Goal: Task Accomplishment & Management: Use online tool/utility

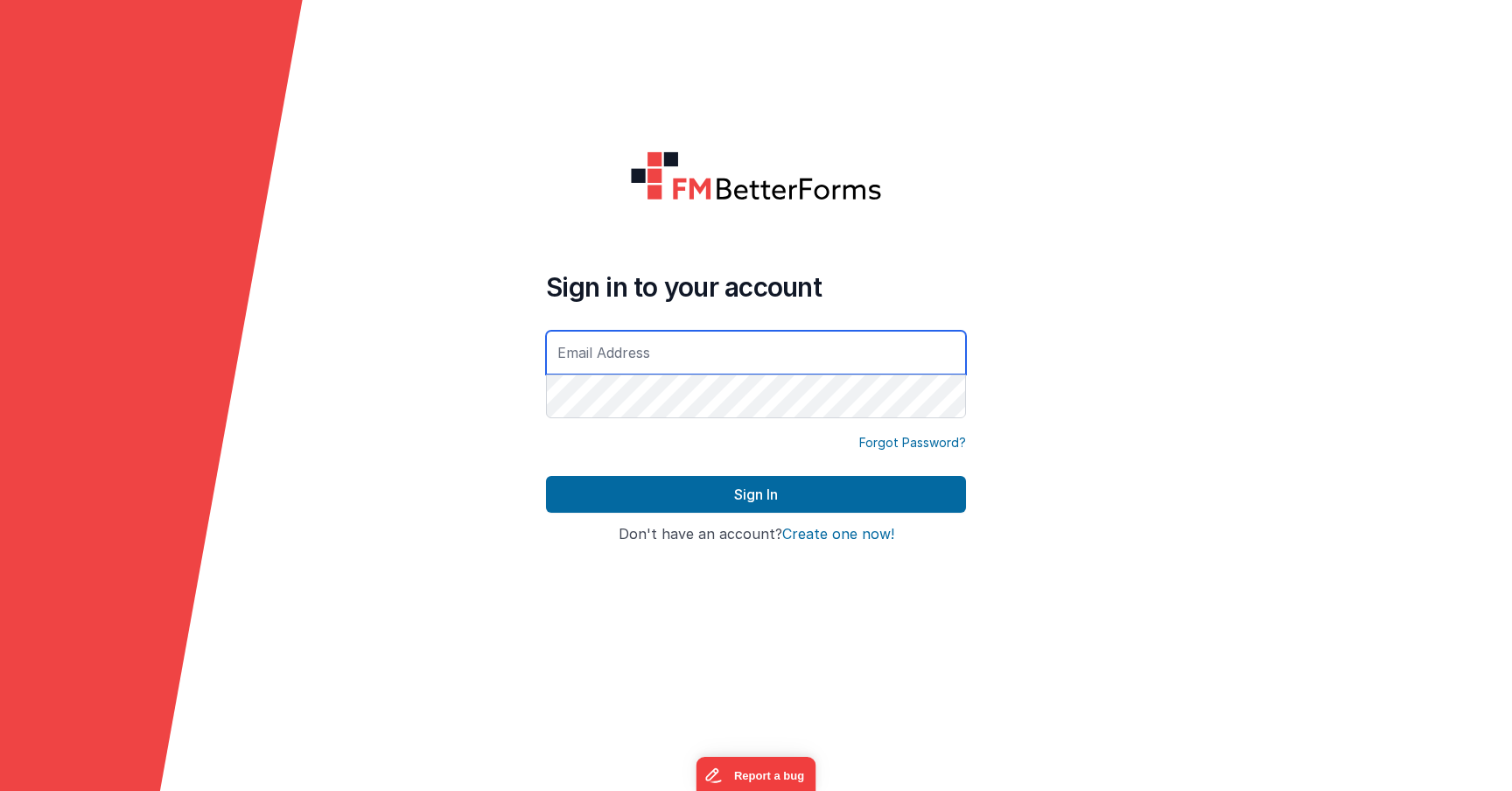
click at [623, 368] on input "text" at bounding box center [756, 353] width 420 height 44
type input "[PERSON_NAME][EMAIL_ADDRESS][DOMAIN_NAME]"
click at [546, 476] on button "Sign In" at bounding box center [756, 494] width 420 height 36
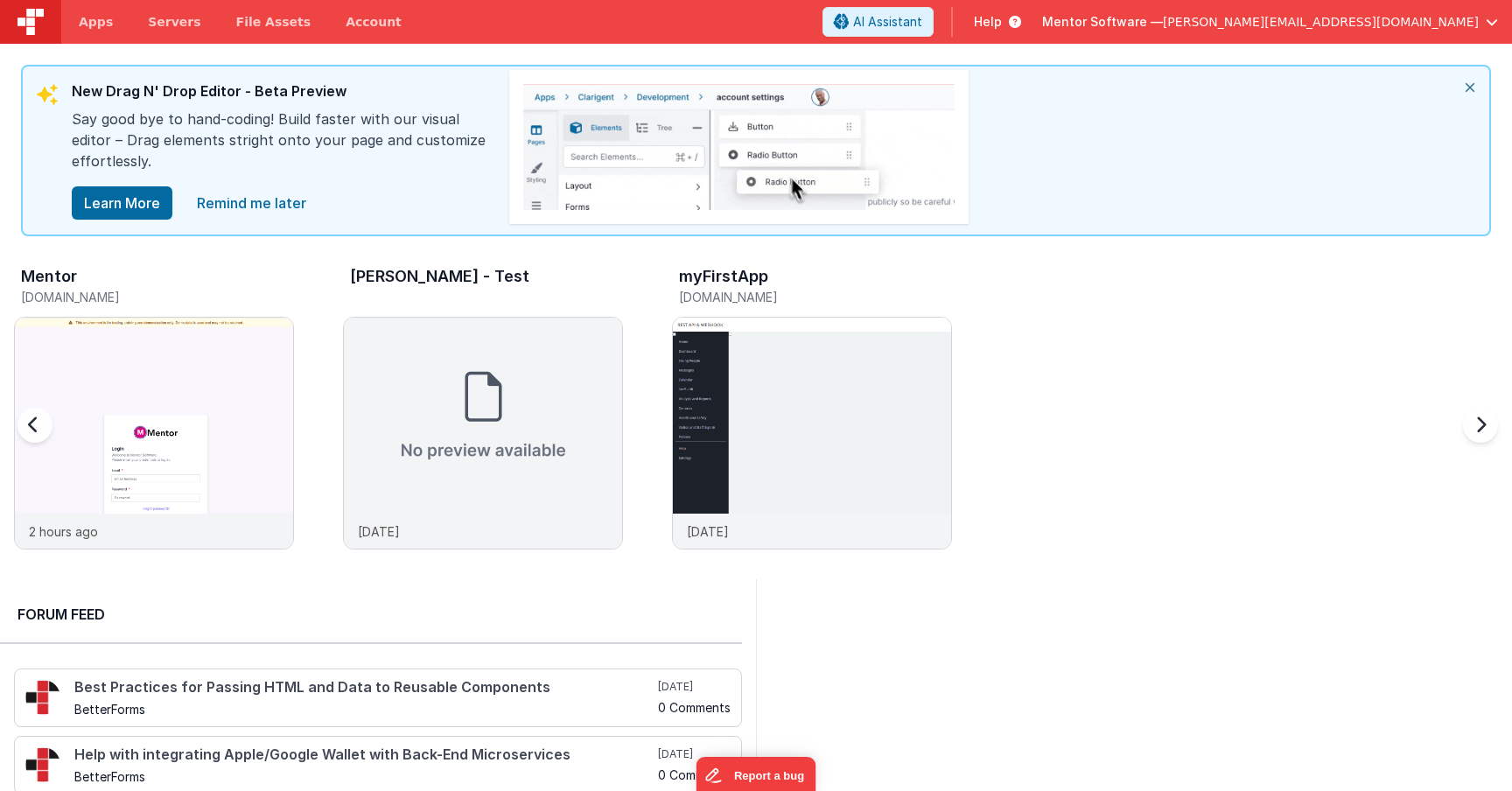
click at [164, 291] on h5 "[DOMAIN_NAME]" at bounding box center [157, 297] width 273 height 13
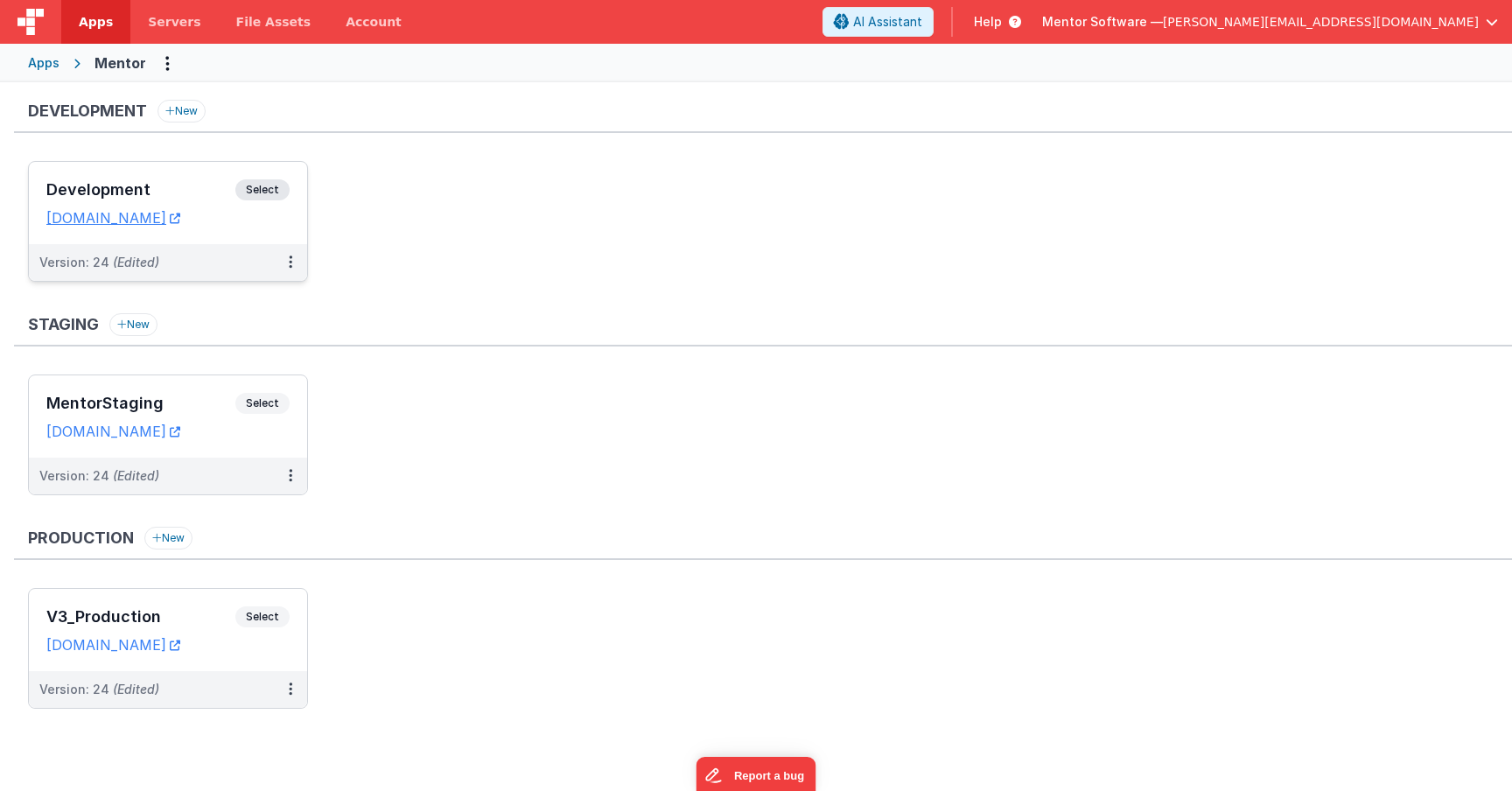
click at [254, 193] on span "Select" at bounding box center [262, 190] width 54 height 21
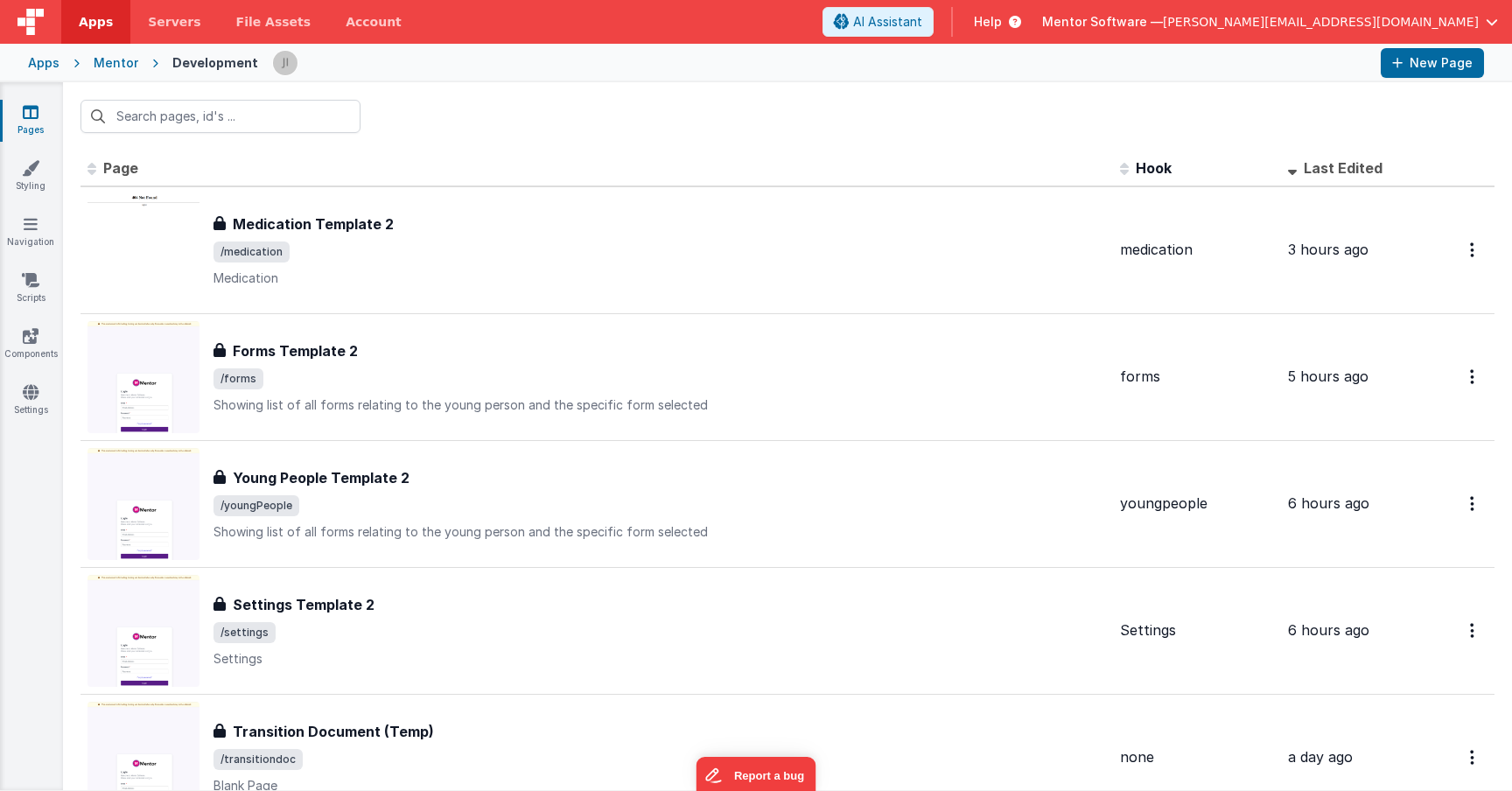
click at [1320, 172] on span "Last Edited" at bounding box center [1343, 168] width 78 height 17
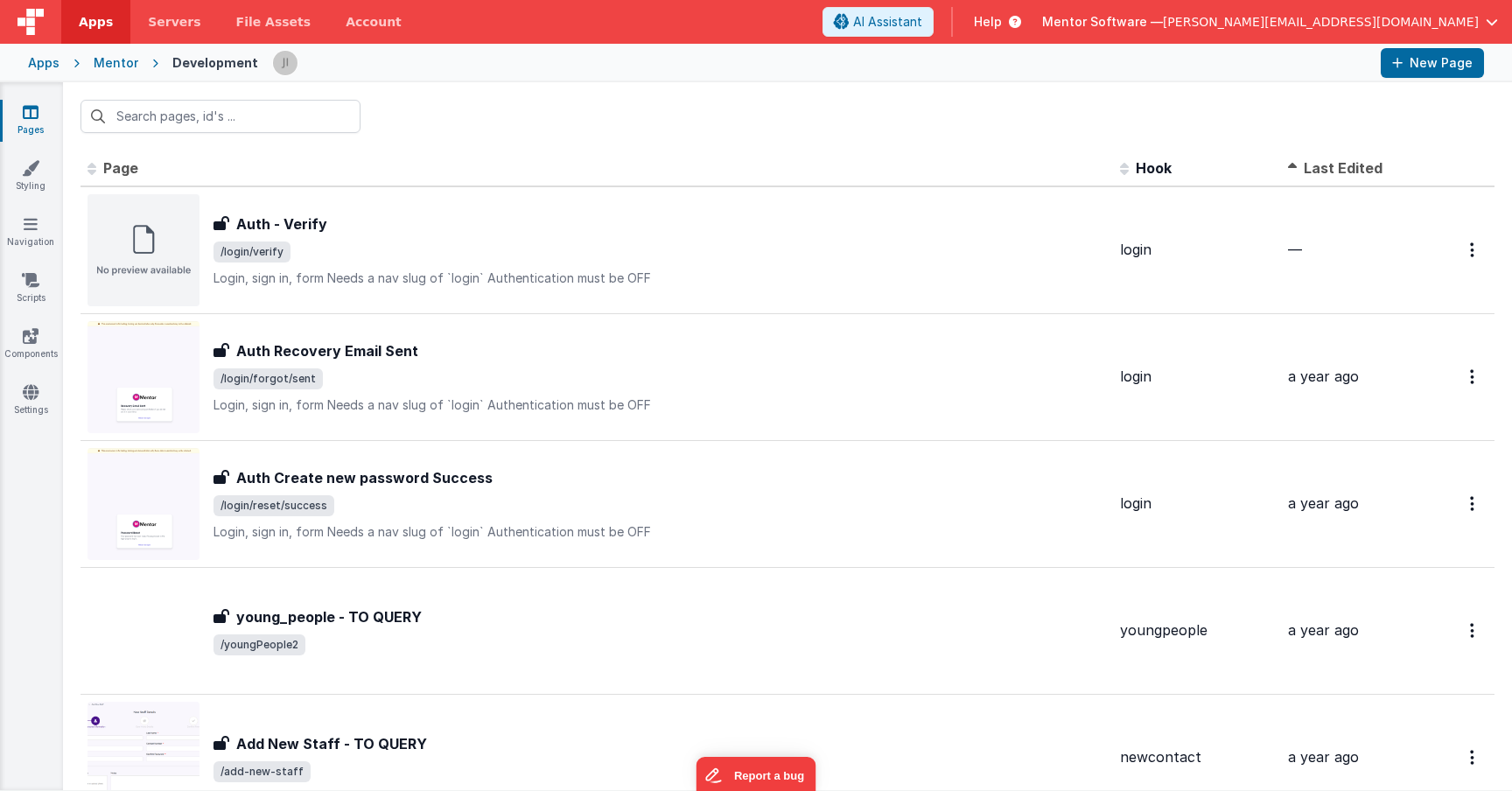
click at [1321, 172] on span "Last Edited" at bounding box center [1343, 168] width 78 height 17
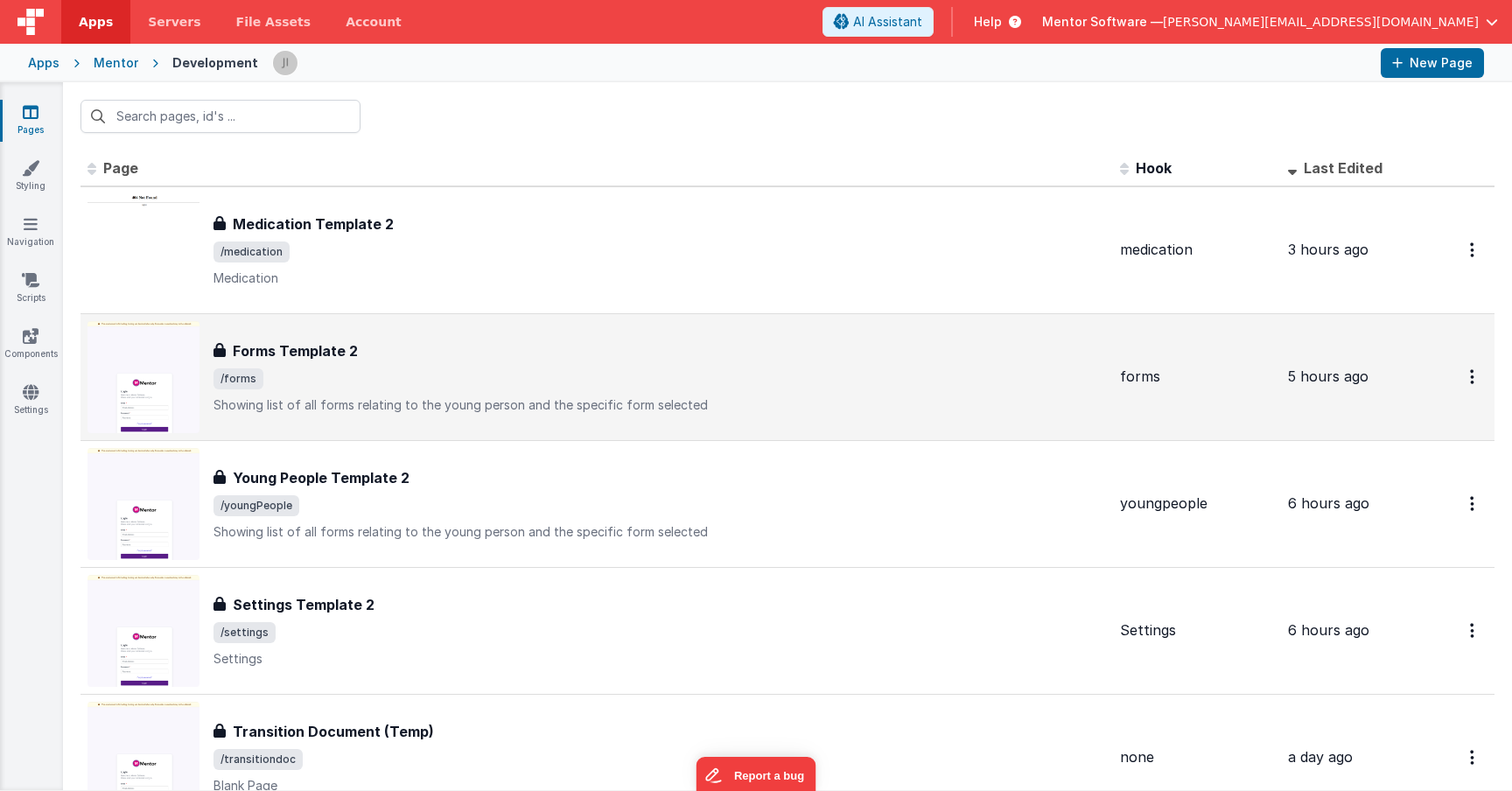
click at [527, 381] on span "/forms" at bounding box center [659, 379] width 893 height 21
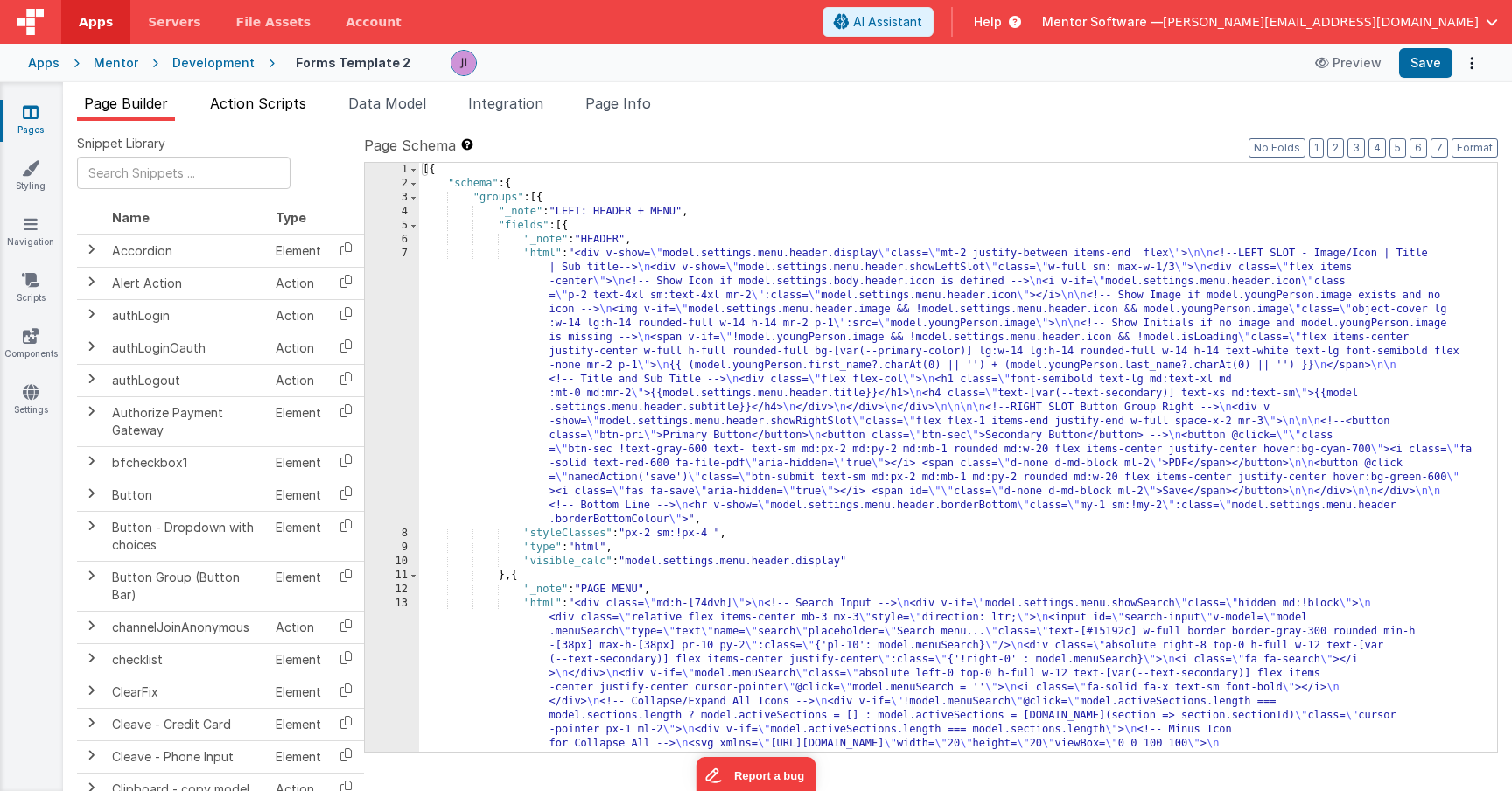
click at [255, 100] on span "Action Scripts" at bounding box center [258, 103] width 97 height 17
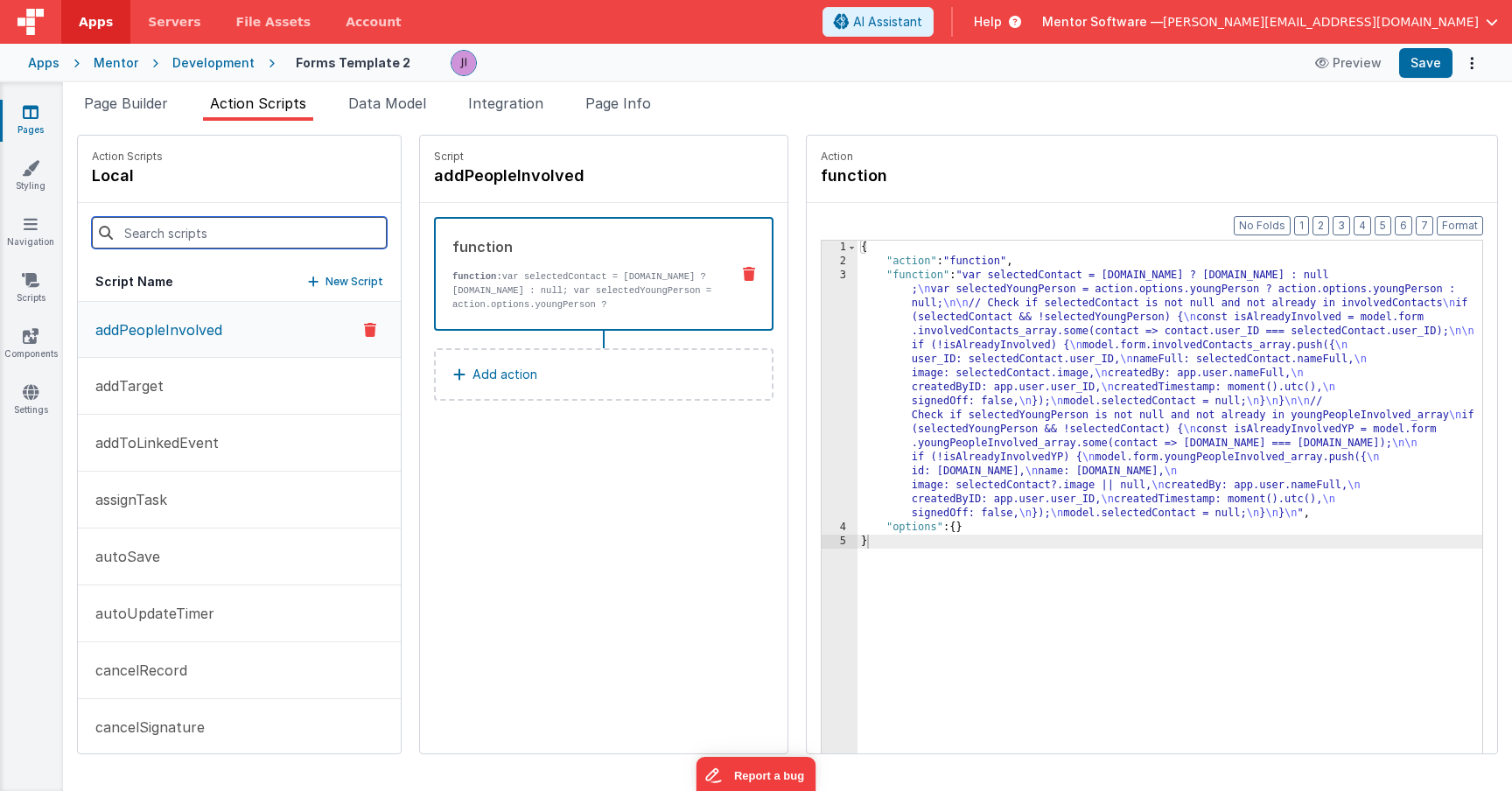
click at [248, 229] on input at bounding box center [239, 233] width 295 height 32
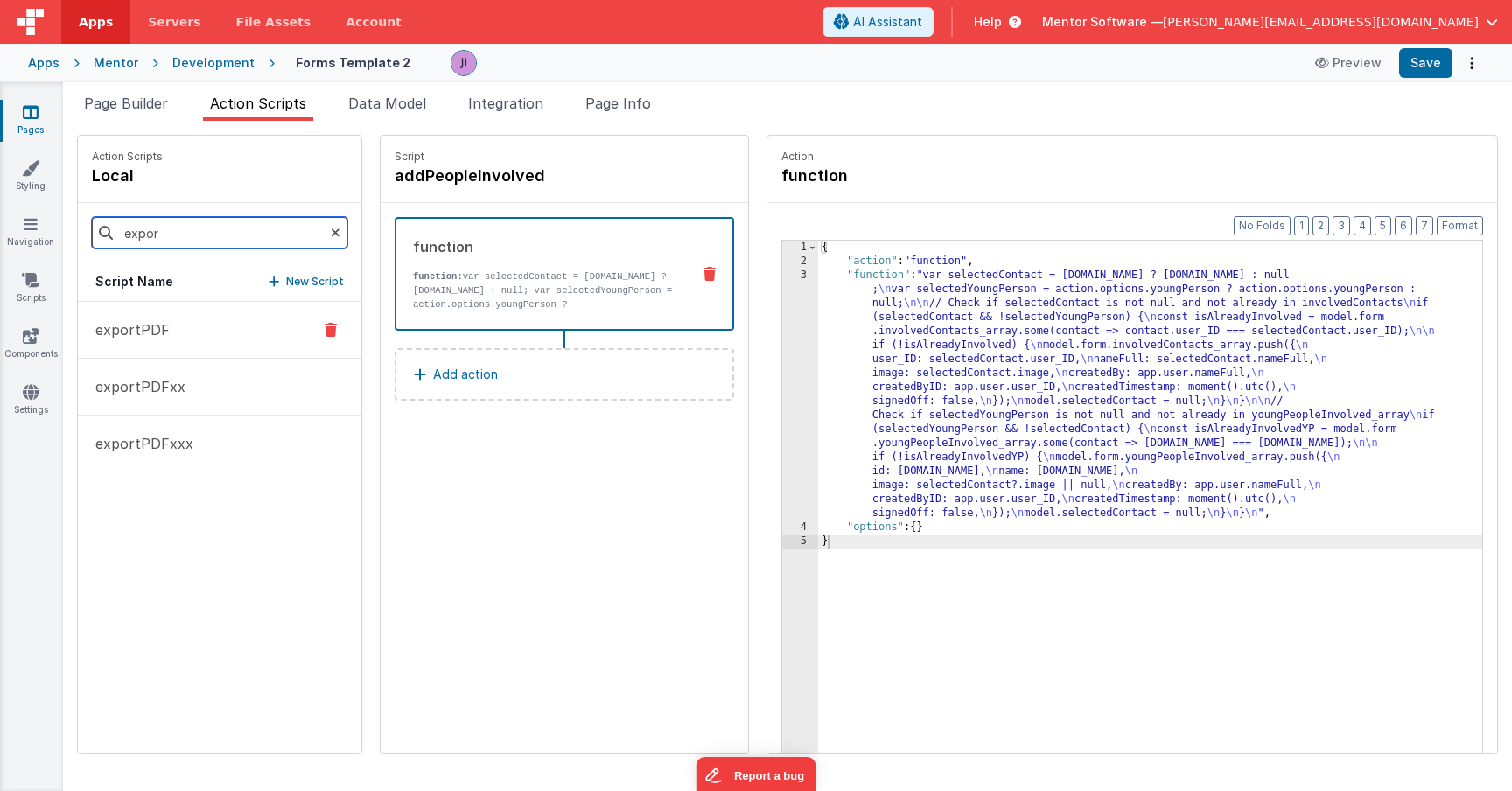
type input "expor"
click at [140, 339] on p "exportPDF" at bounding box center [127, 329] width 85 height 21
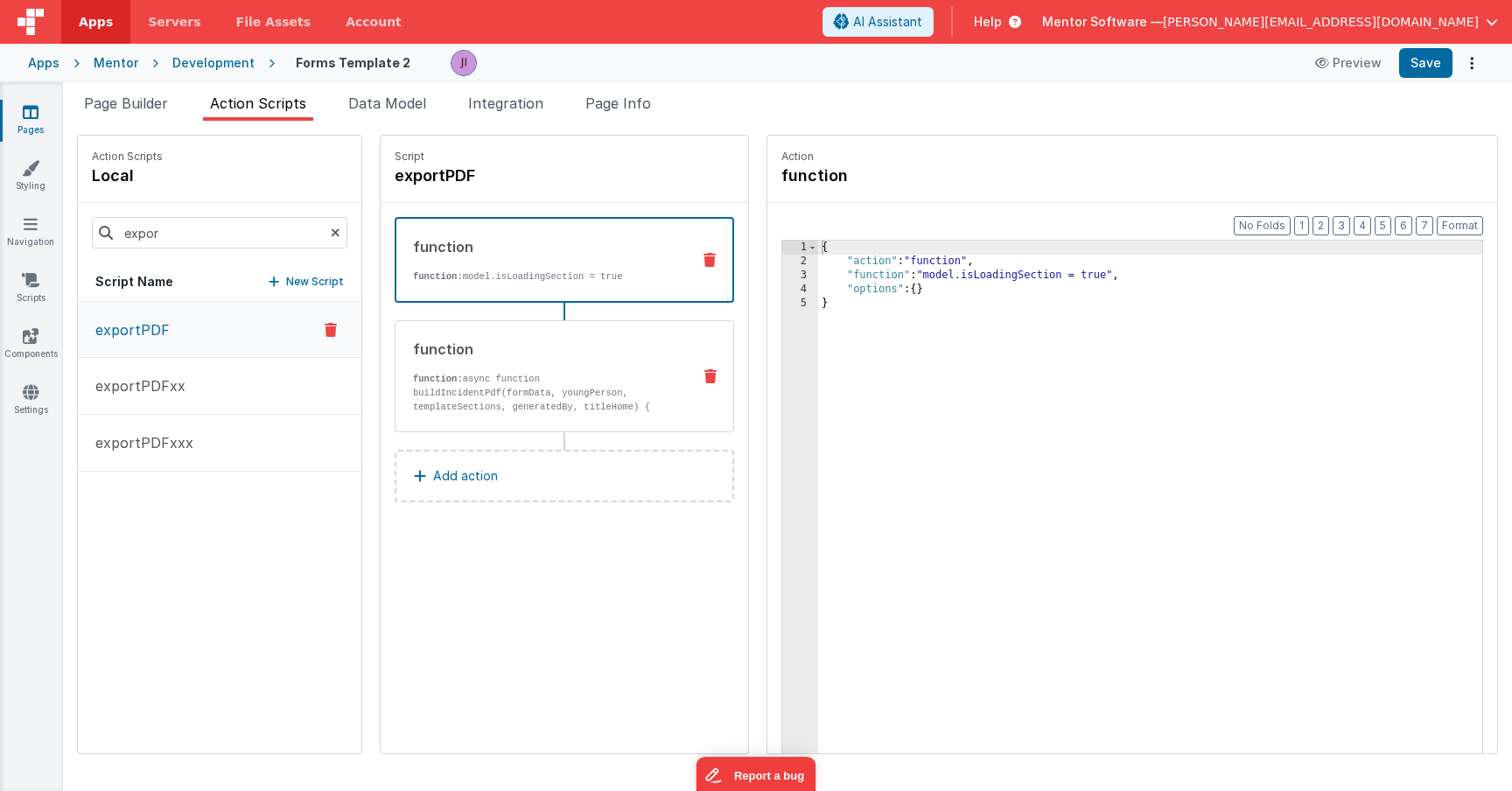
click at [518, 342] on div "function" at bounding box center [545, 349] width 264 height 21
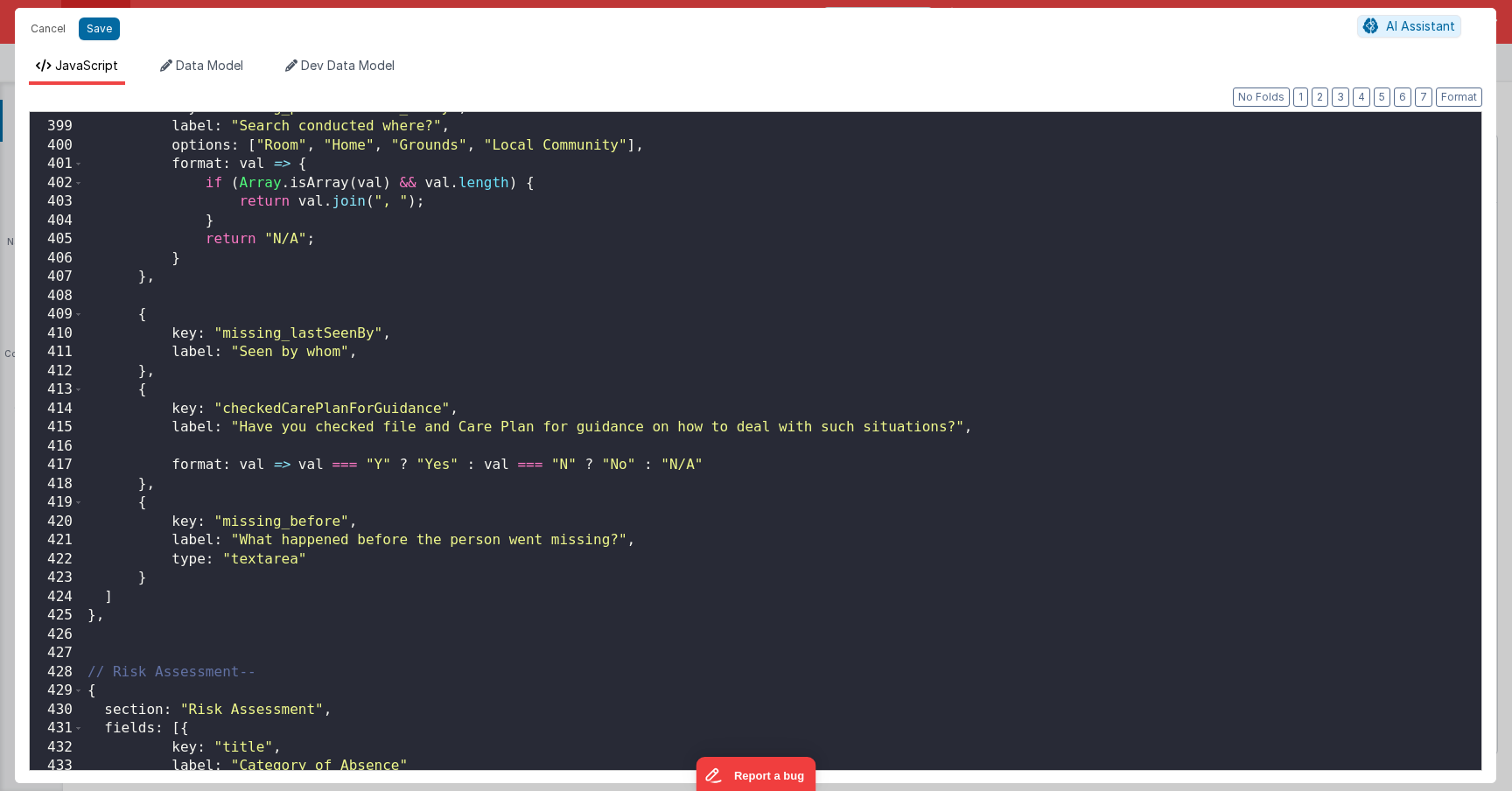
scroll to position [7505, 0]
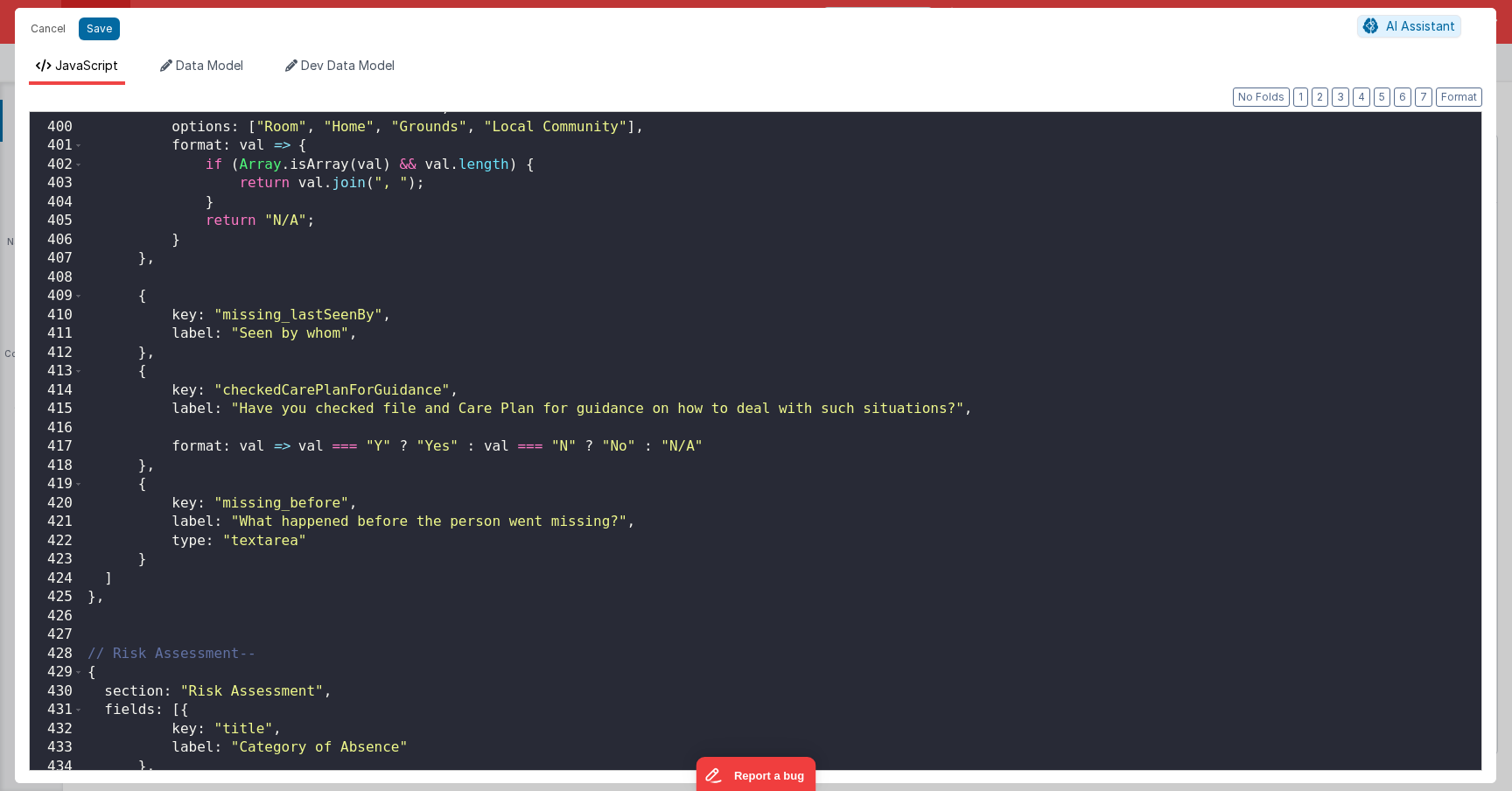
click at [526, 411] on div "label : "Search conducted where?" , options : [ "Room" , "Home" , "Grounds" , "…" at bounding box center [776, 445] width 1384 height 694
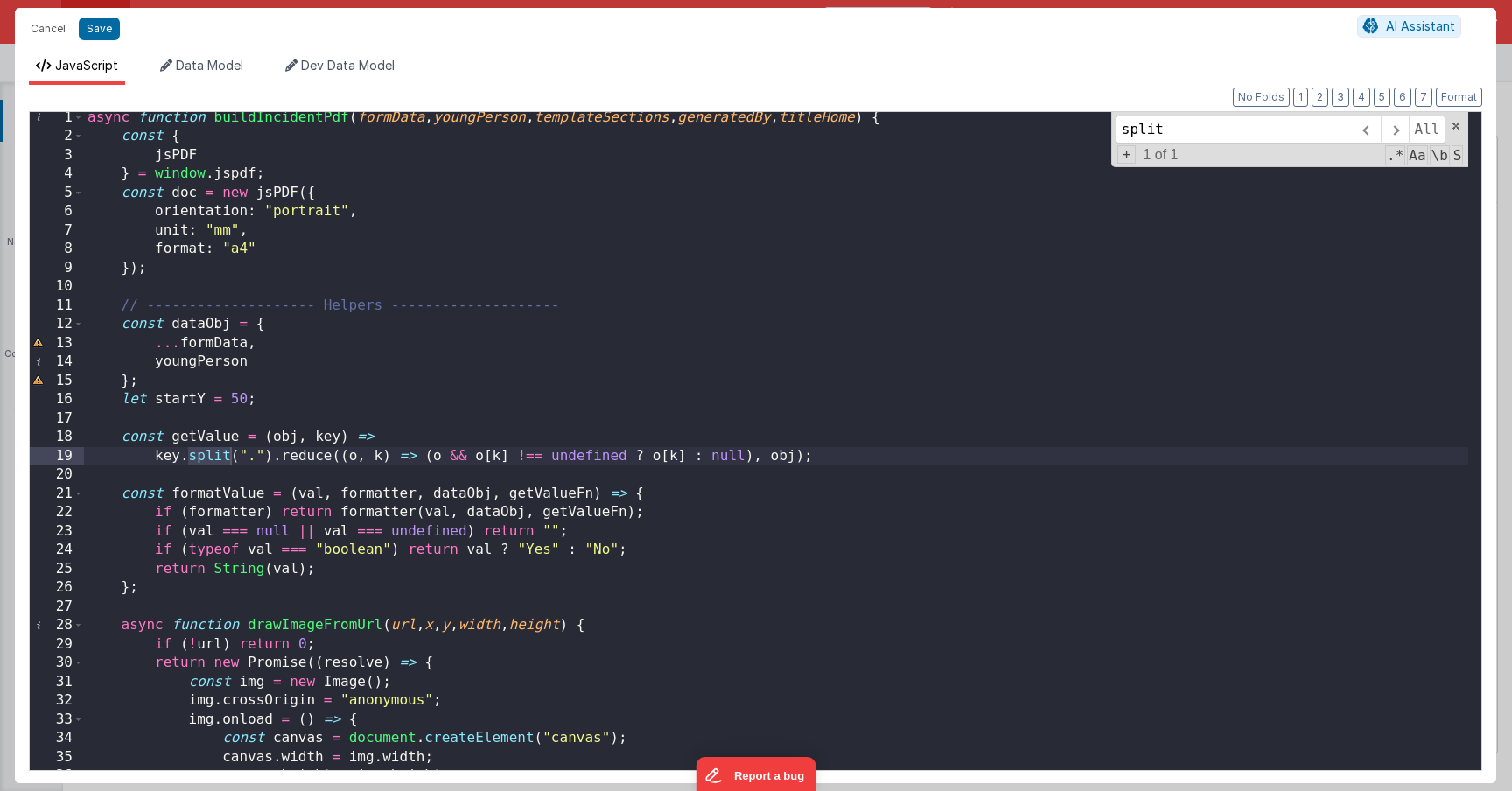
scroll to position [0, 0]
click at [1159, 512] on div "async function buildIncidentPdf ( formData , youngPerson , templateSections , g…" at bounding box center [776, 459] width 1384 height 694
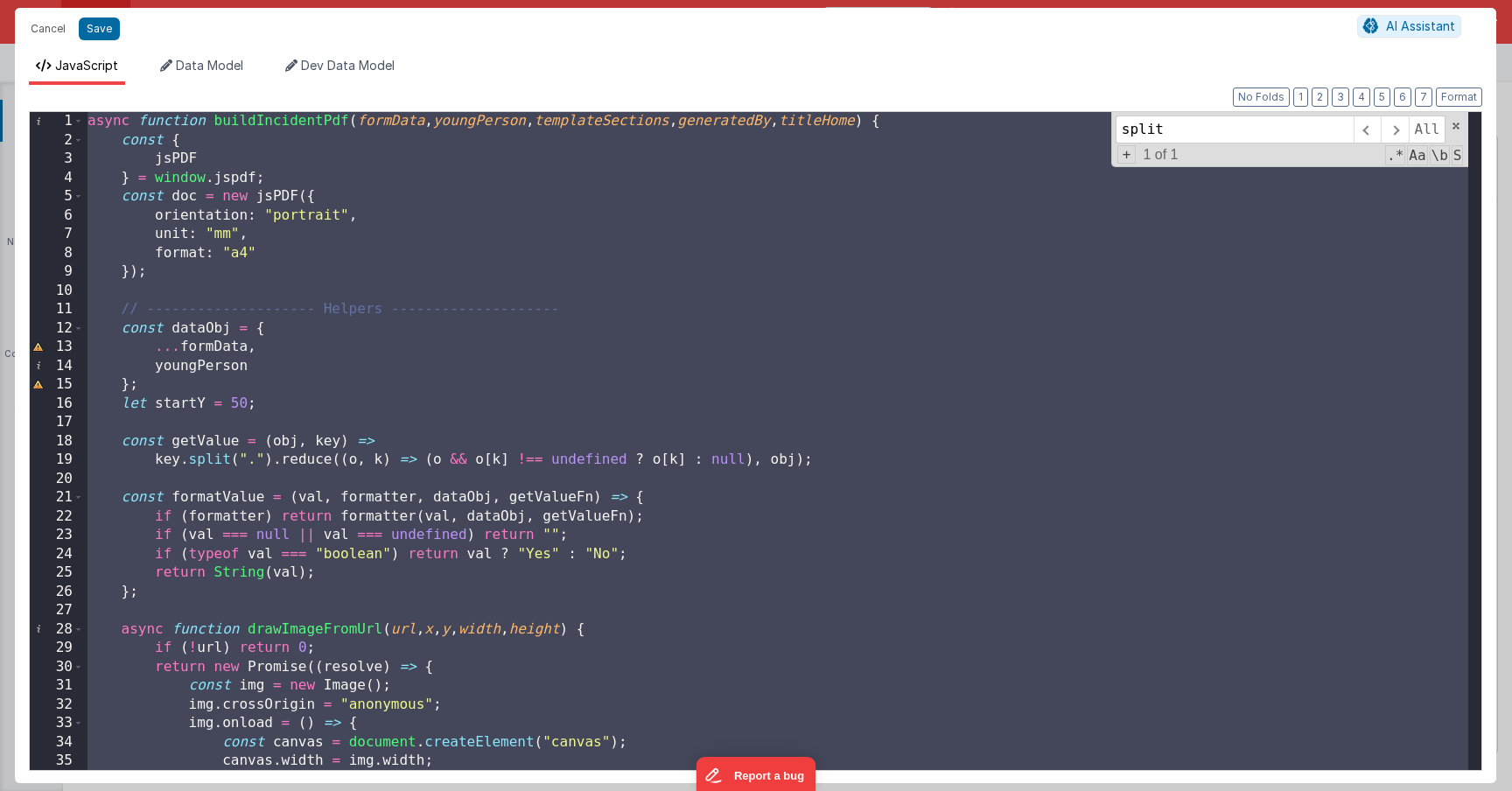
click at [717, 283] on div "async function buildIncidentPdf ( formData , youngPerson , templateSections , g…" at bounding box center [776, 459] width 1384 height 694
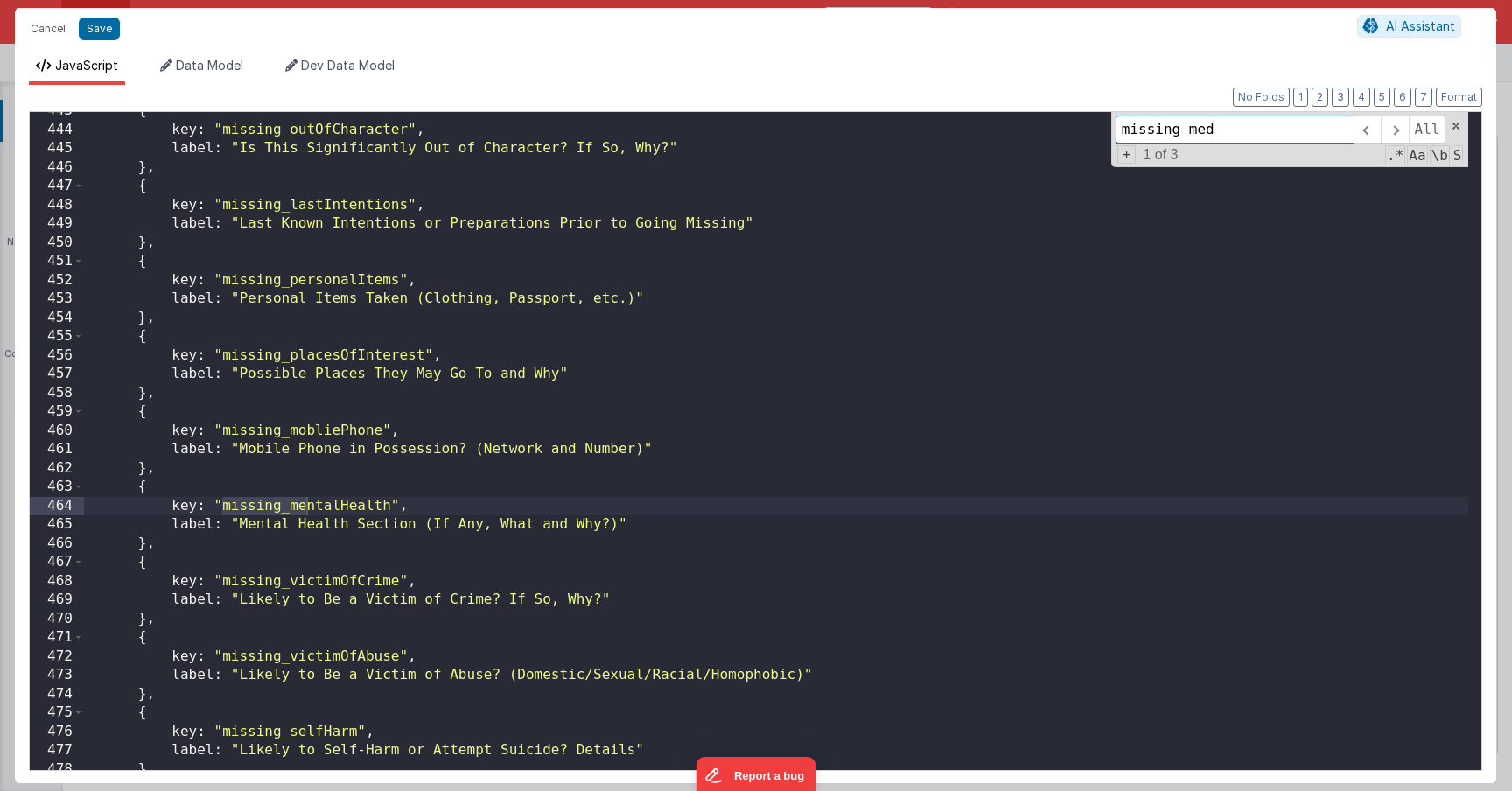
scroll to position [8857, 0]
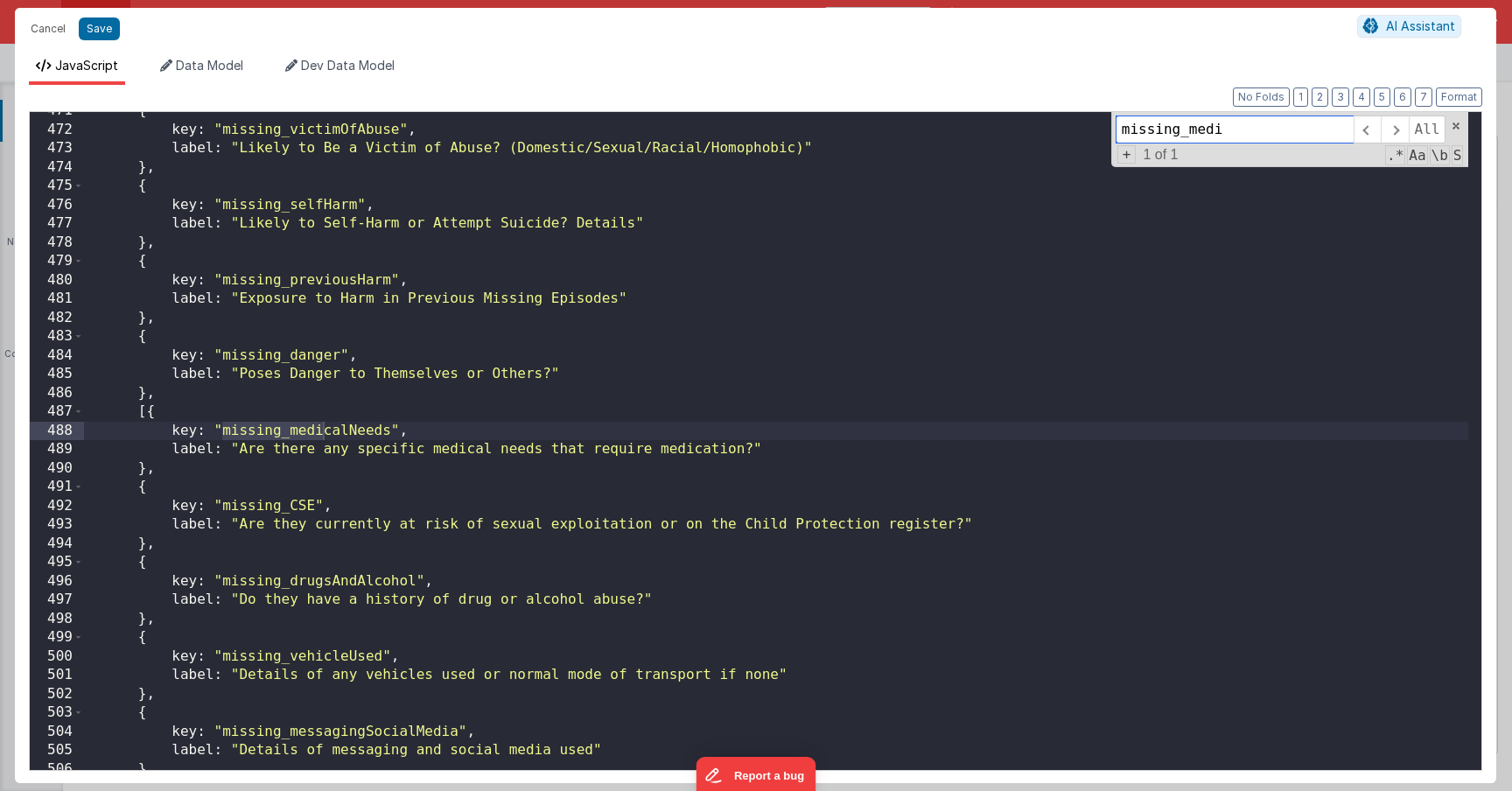
type input "missing_medi"
click at [148, 413] on div "{ key : "missing_victimOfAbuse" , label : "Likely to Be a Victim of Abuse? (Dom…" at bounding box center [776, 448] width 1384 height 694
click at [102, 24] on button "Save" at bounding box center [98, 28] width 41 height 23
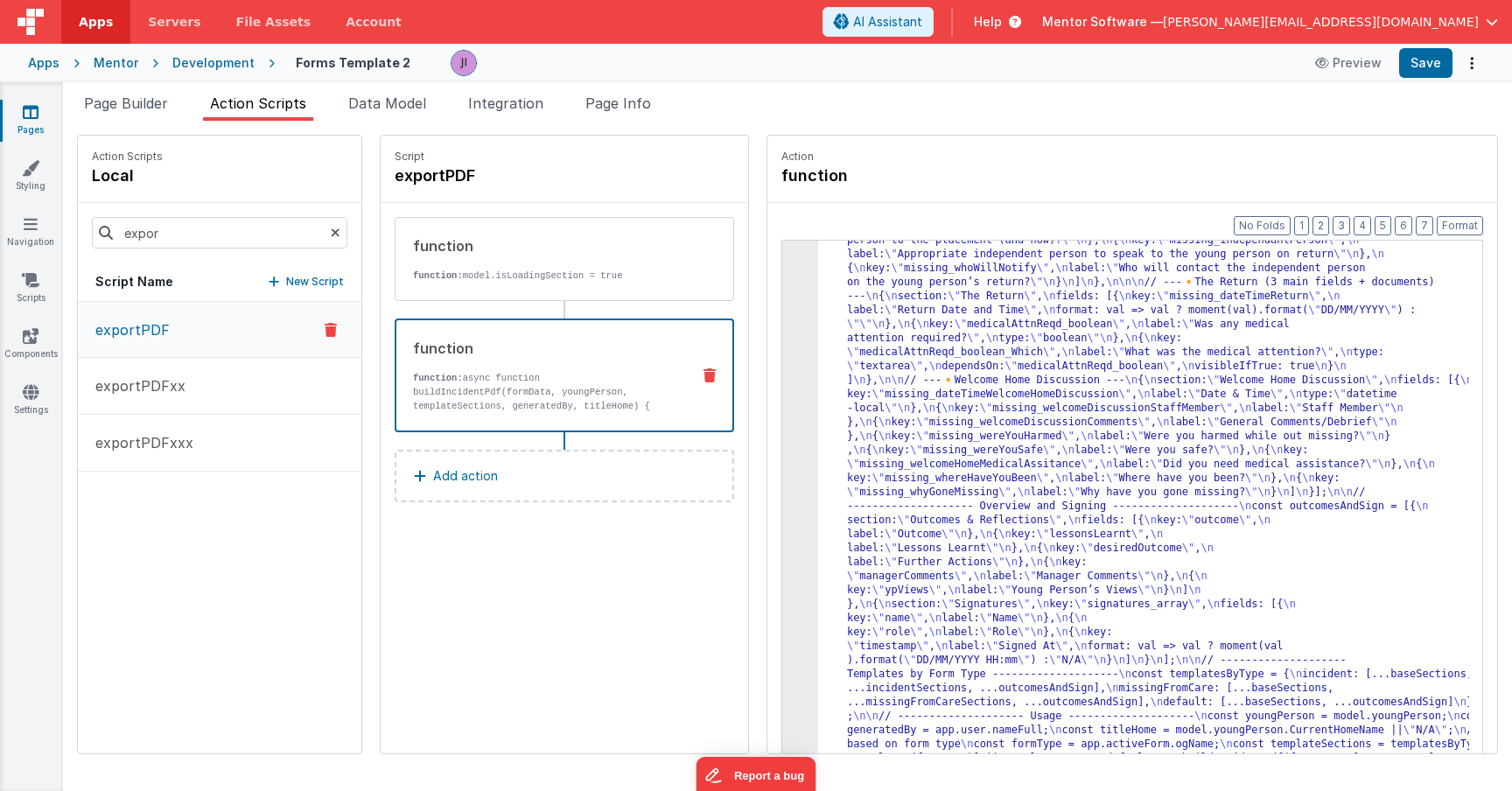
scroll to position [2570, 0]
click at [1399, 68] on button "Save" at bounding box center [1425, 63] width 54 height 30
click at [1399, 67] on button "Save" at bounding box center [1425, 63] width 54 height 30
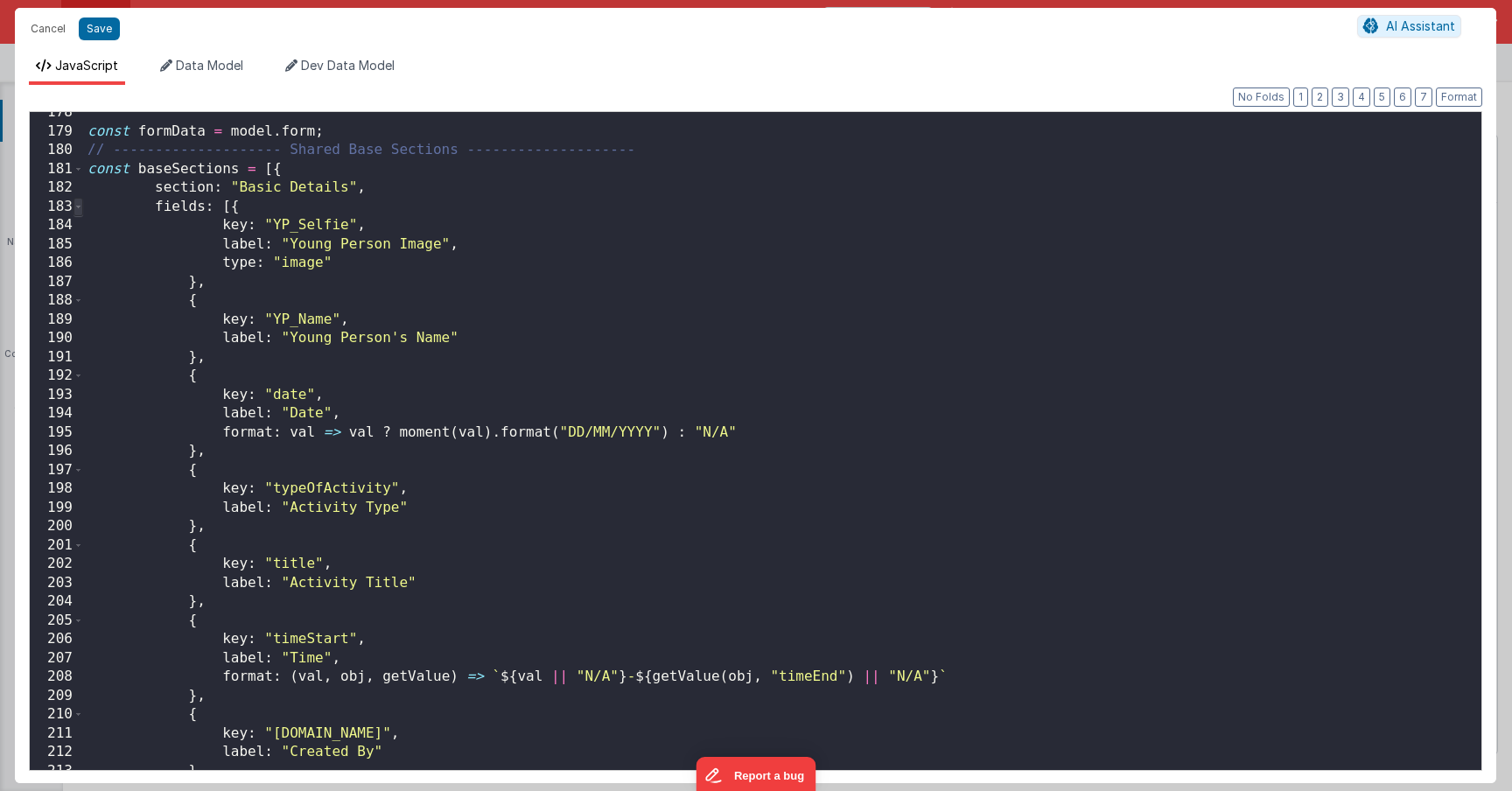
scroll to position [0, 0]
click at [79, 208] on span at bounding box center [78, 207] width 10 height 19
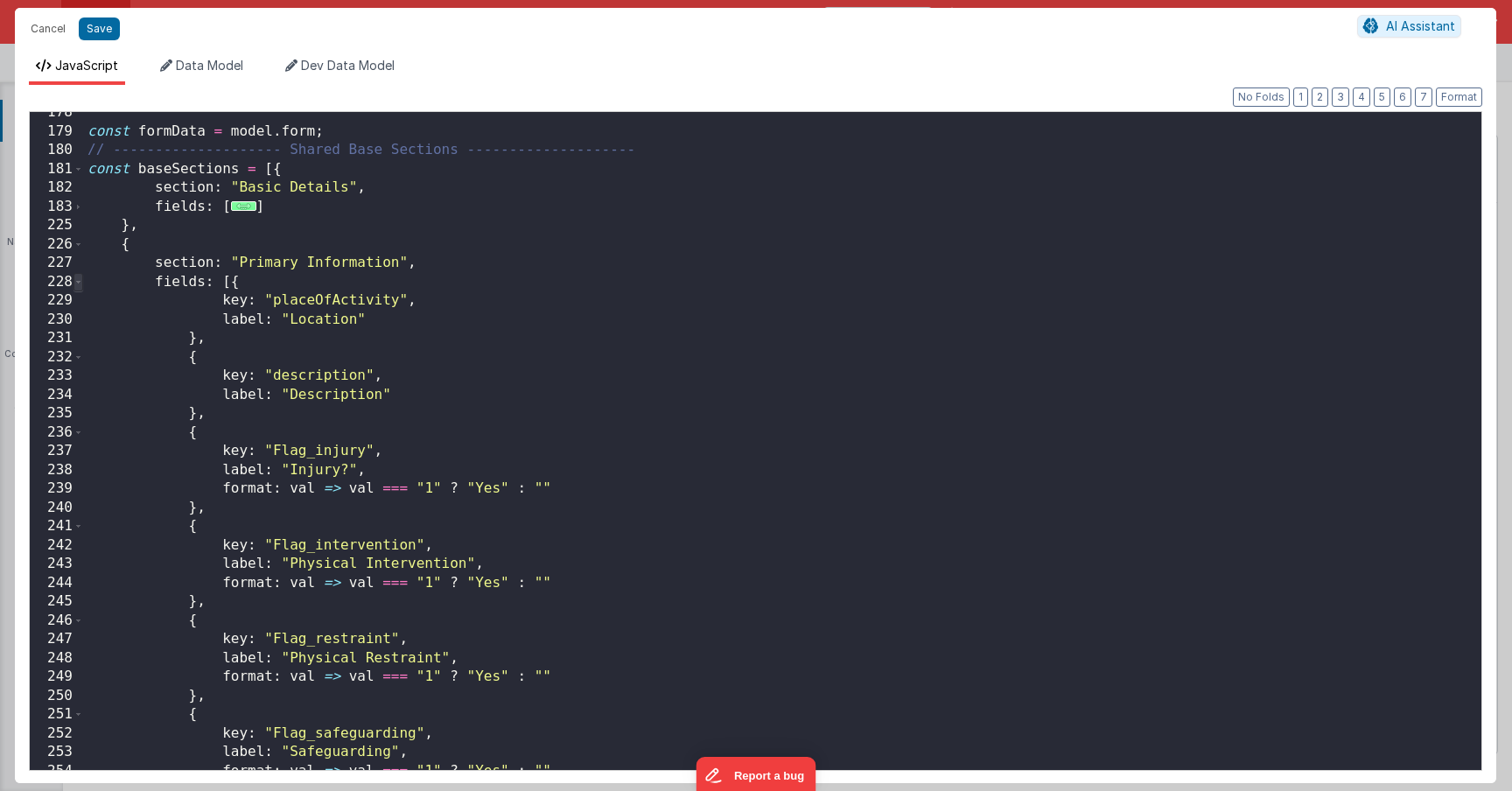
click at [76, 283] on span at bounding box center [78, 282] width 10 height 19
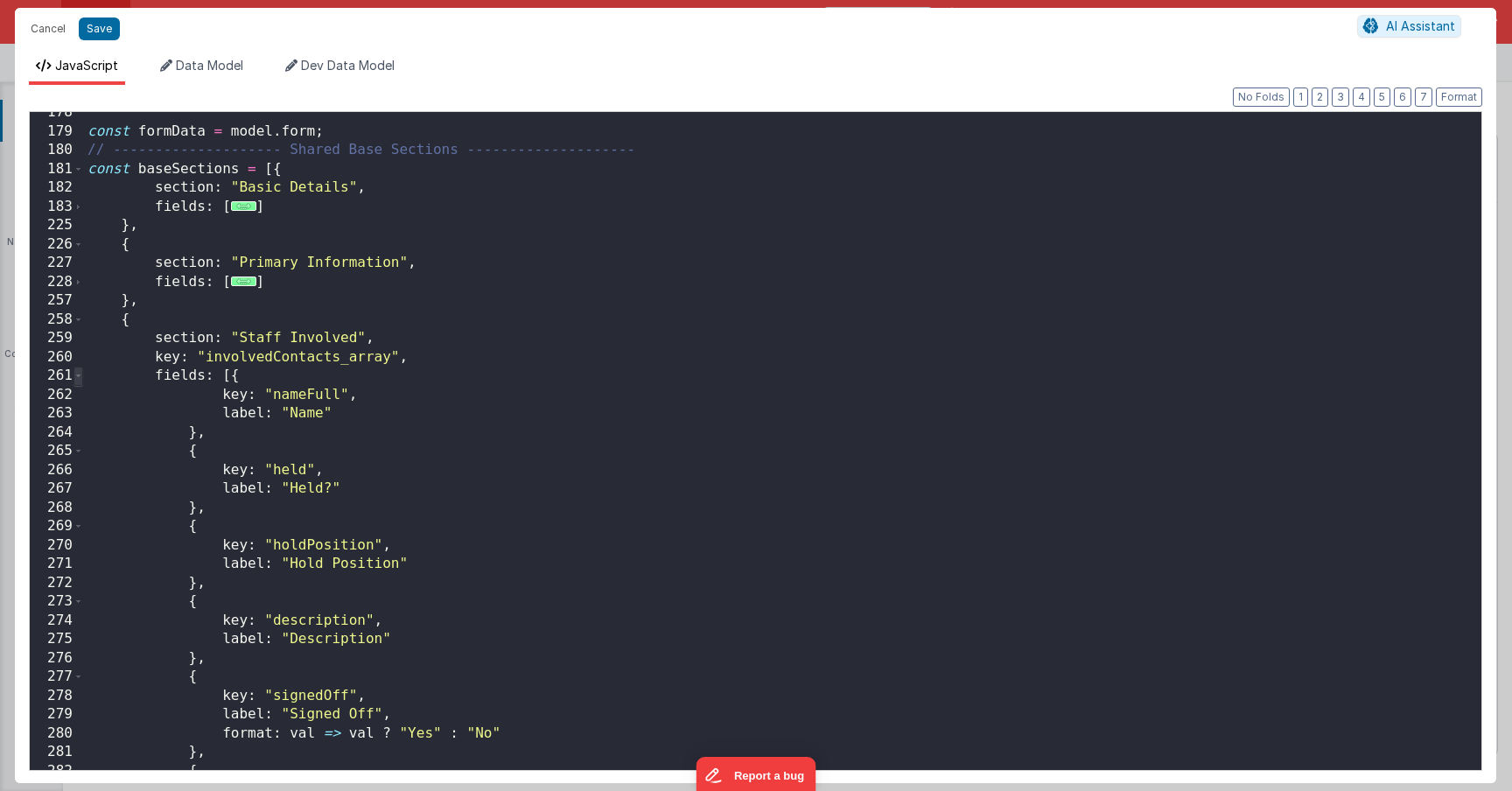
click at [78, 380] on span at bounding box center [78, 376] width 10 height 19
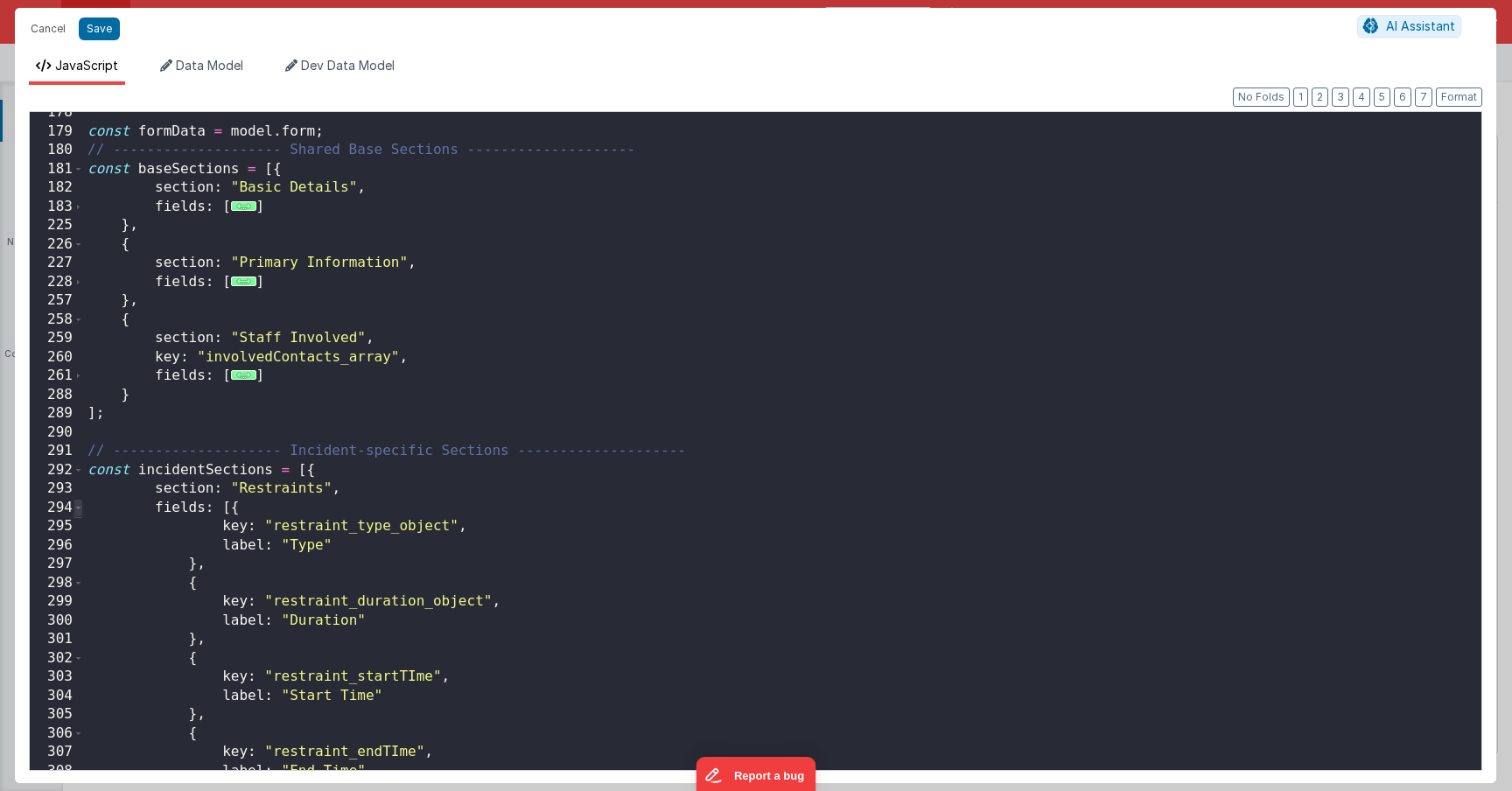
click at [78, 509] on span at bounding box center [78, 508] width 10 height 19
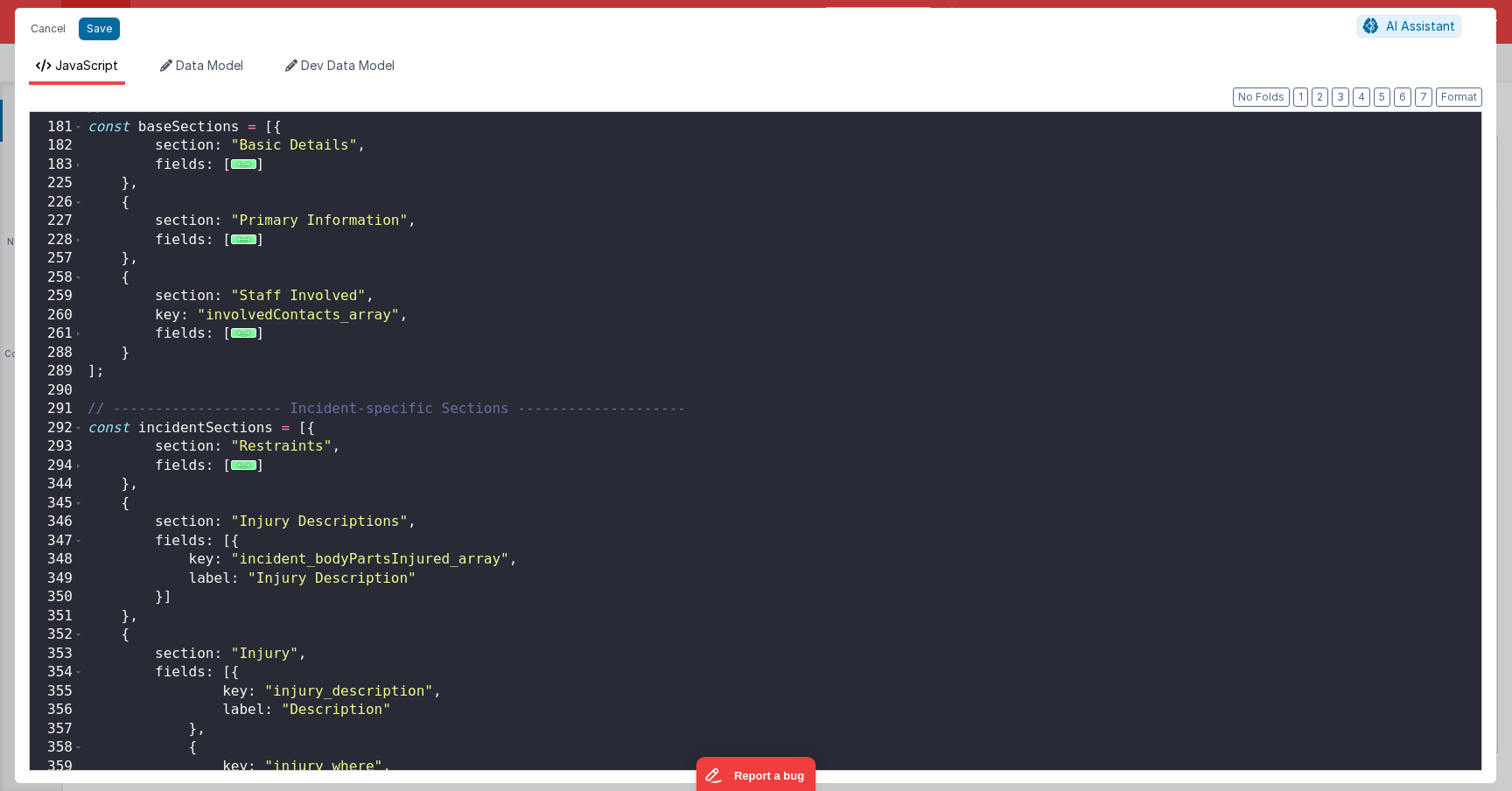
scroll to position [3447, 0]
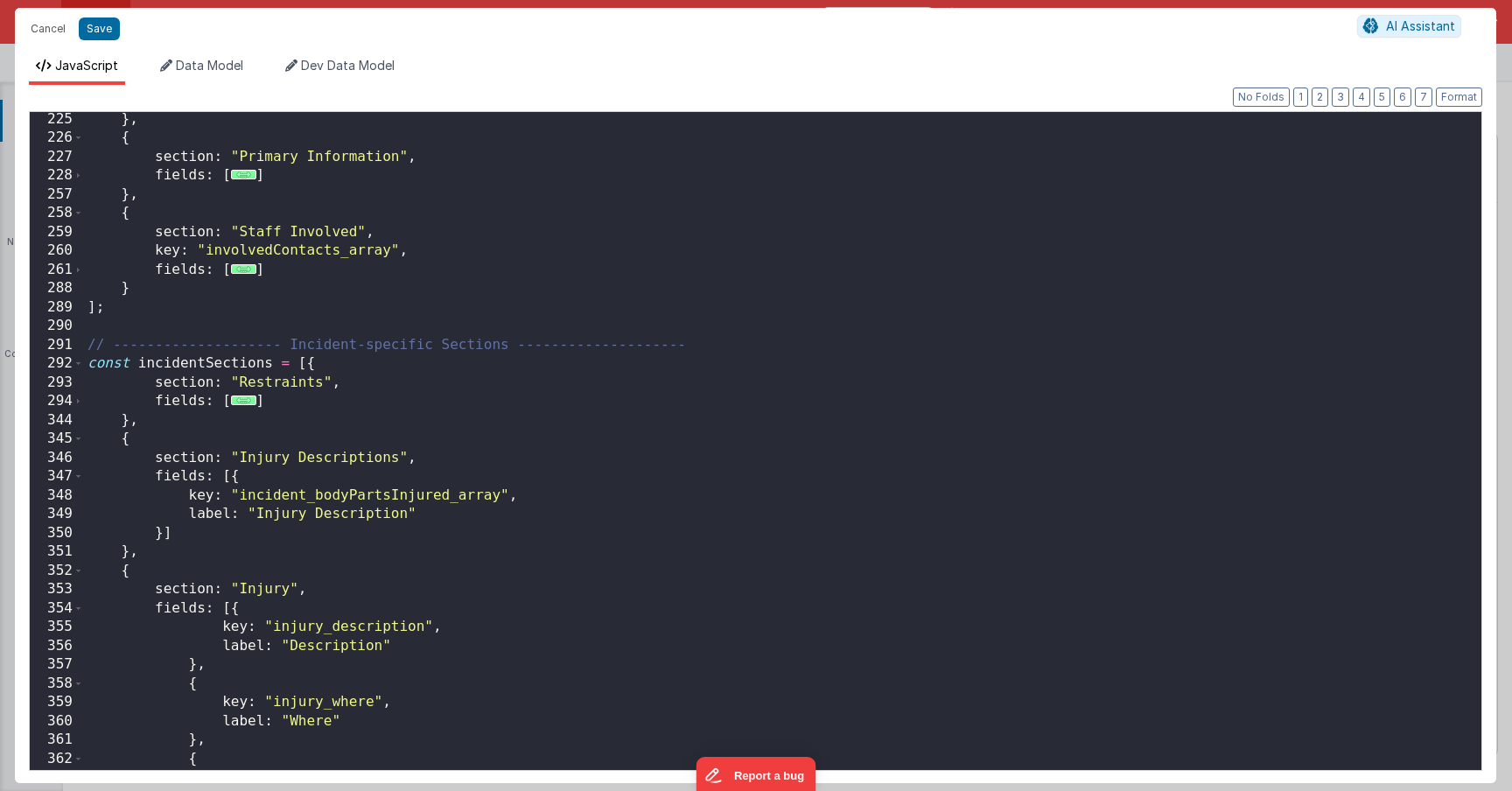
click at [72, 484] on div "347" at bounding box center [57, 476] width 54 height 19
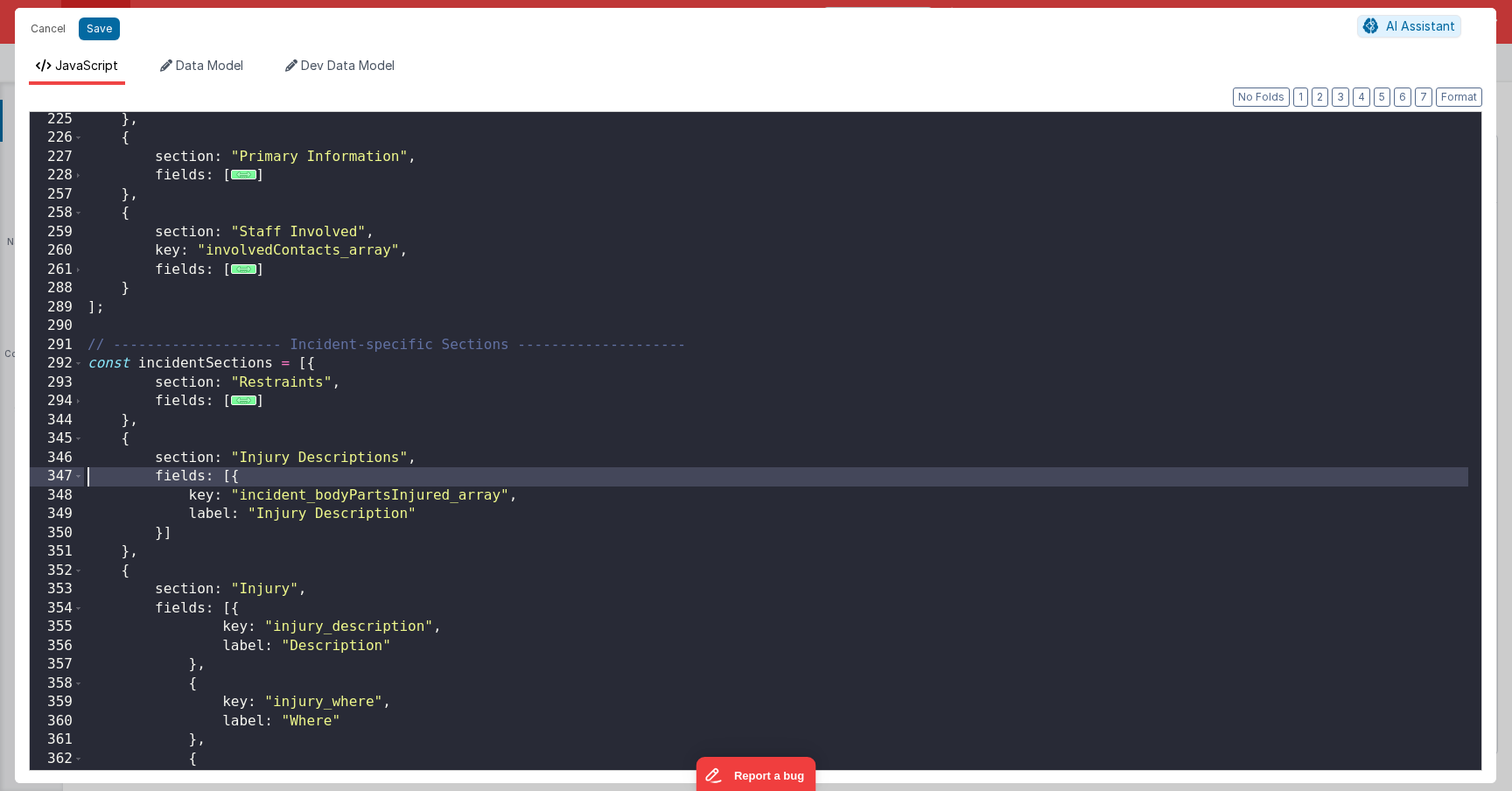
scroll to position [0, 0]
click at [72, 484] on div "347" at bounding box center [57, 476] width 54 height 19
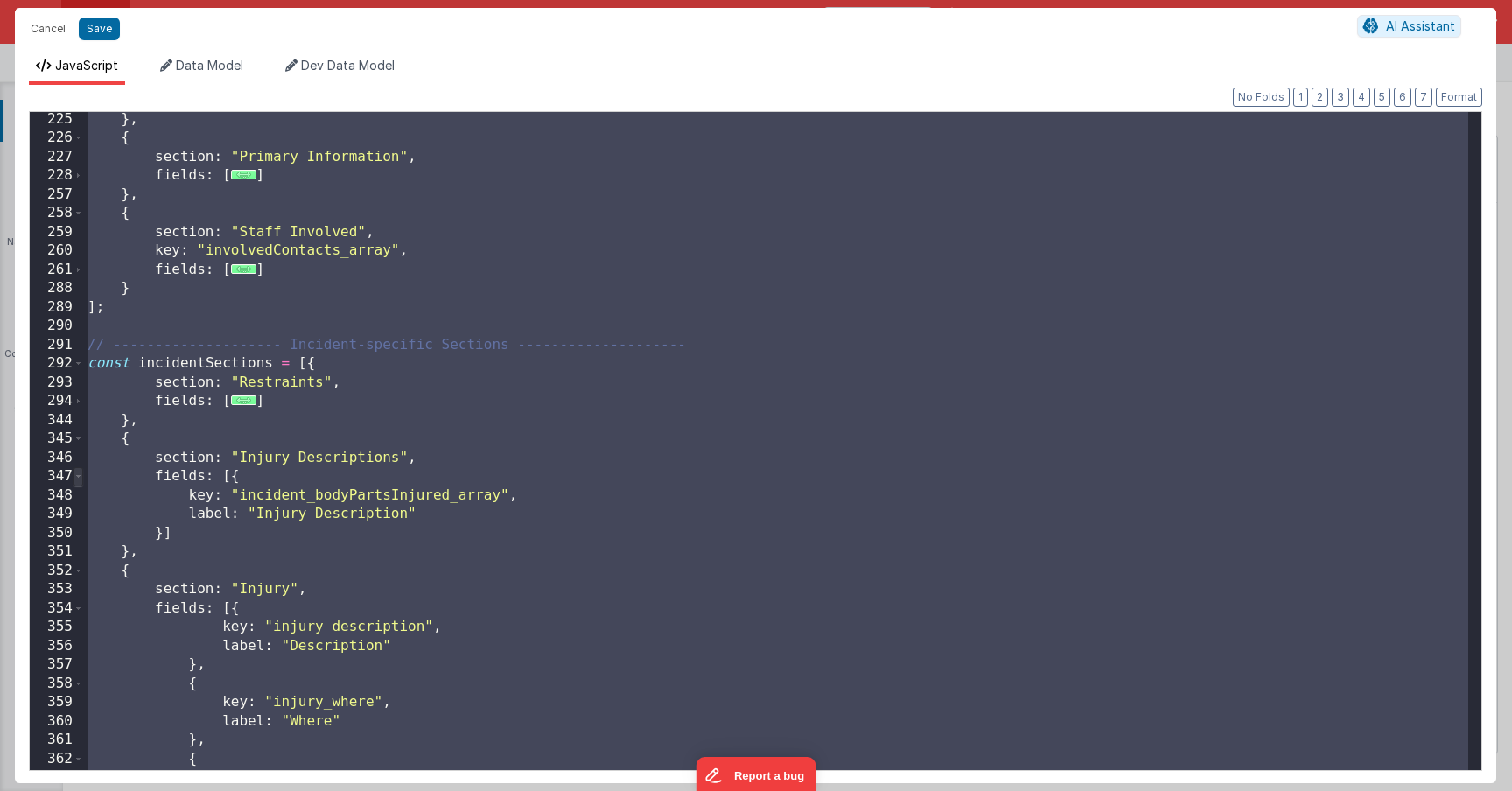
click at [75, 484] on span at bounding box center [78, 476] width 10 height 19
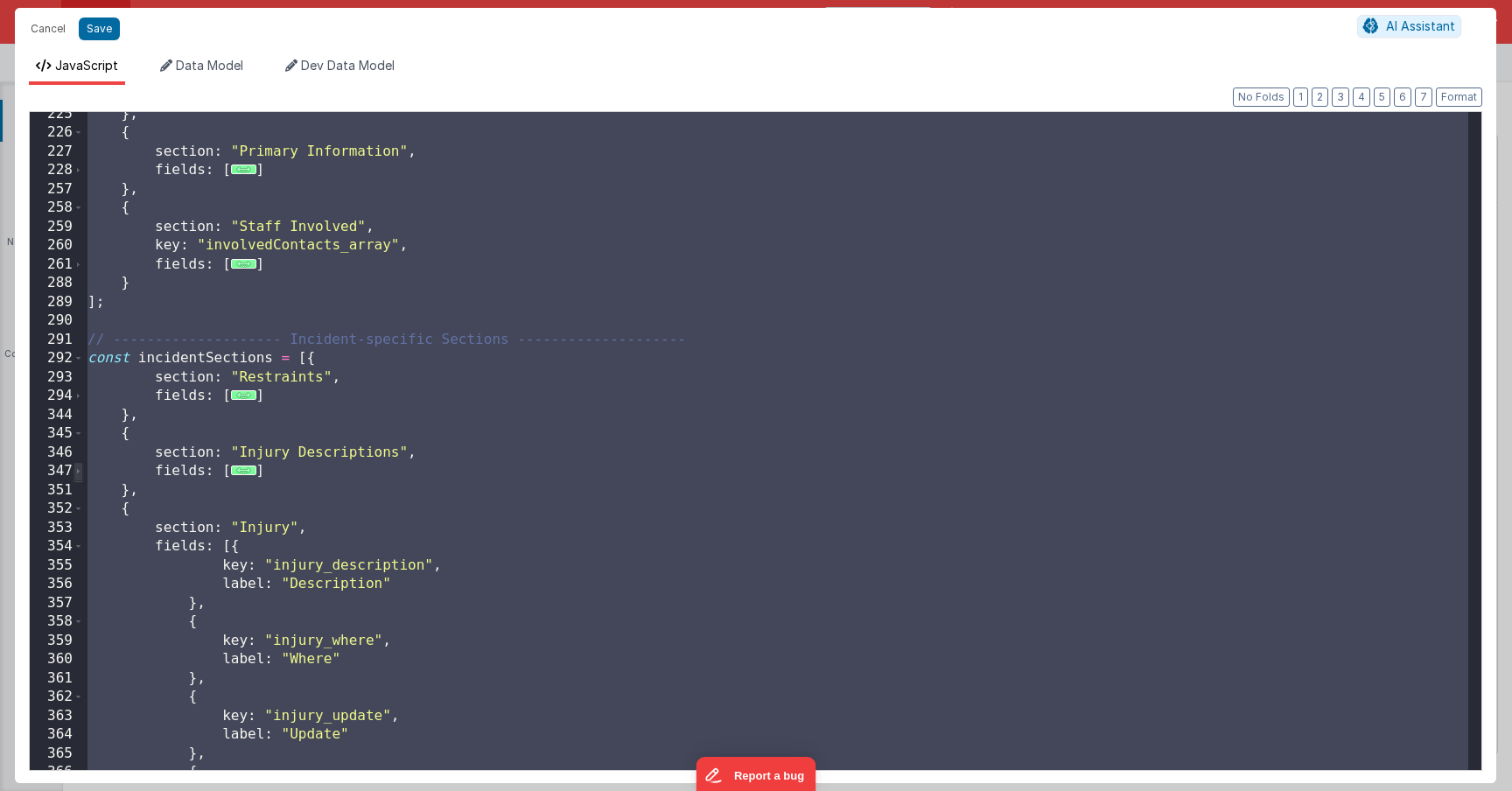
scroll to position [3487, 0]
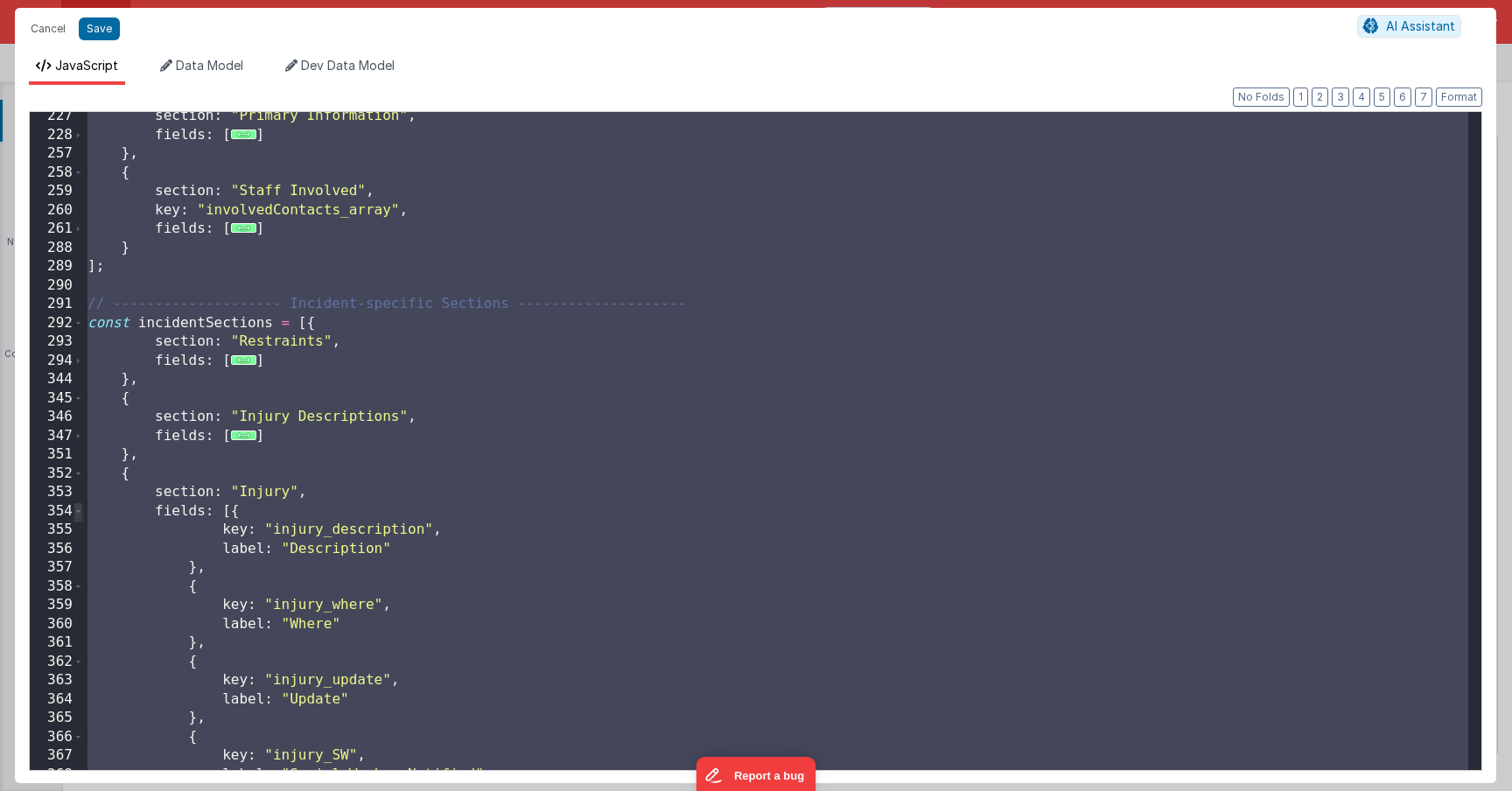
click at [78, 514] on span at bounding box center [78, 512] width 10 height 19
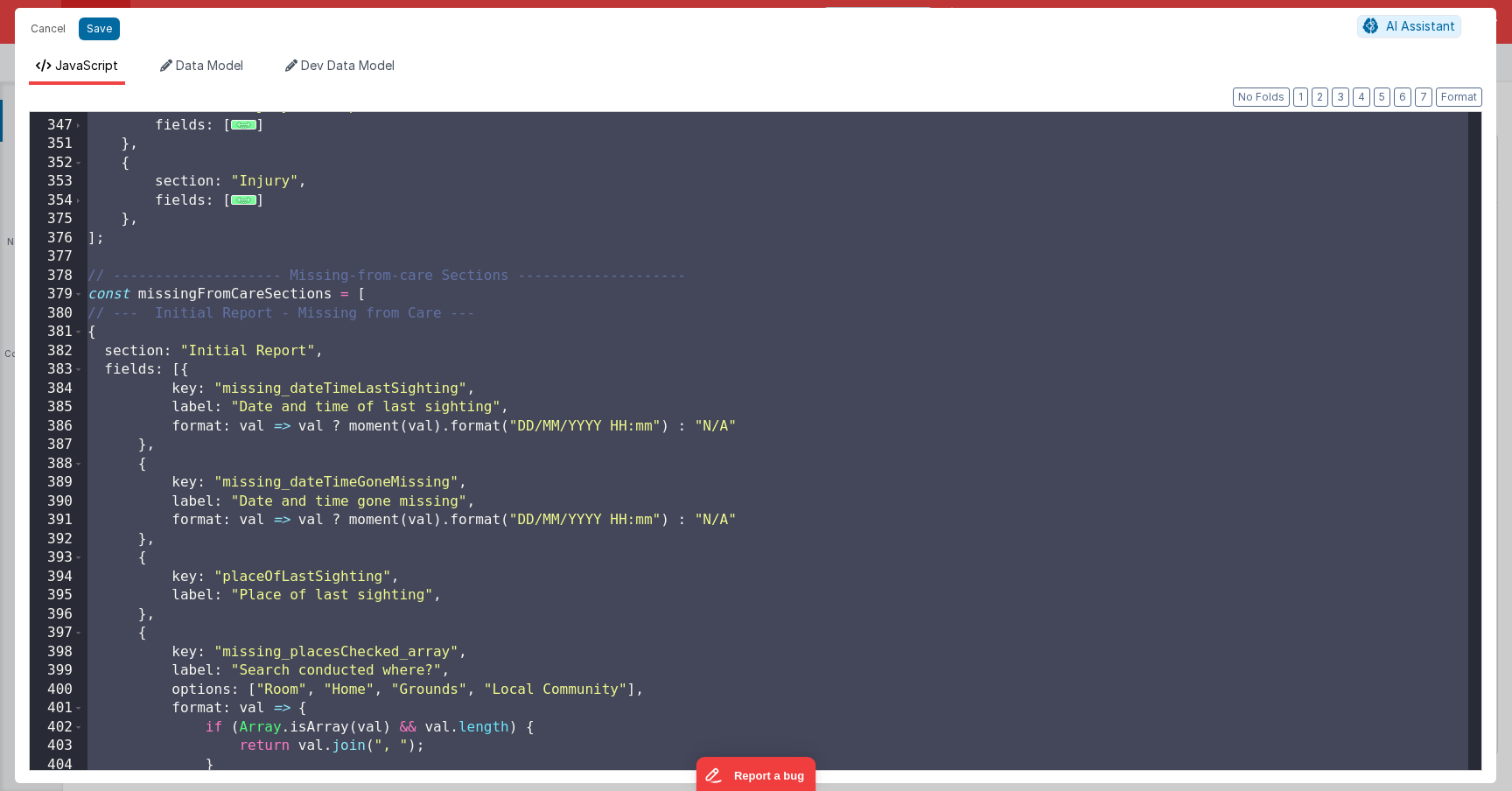
scroll to position [3684, 0]
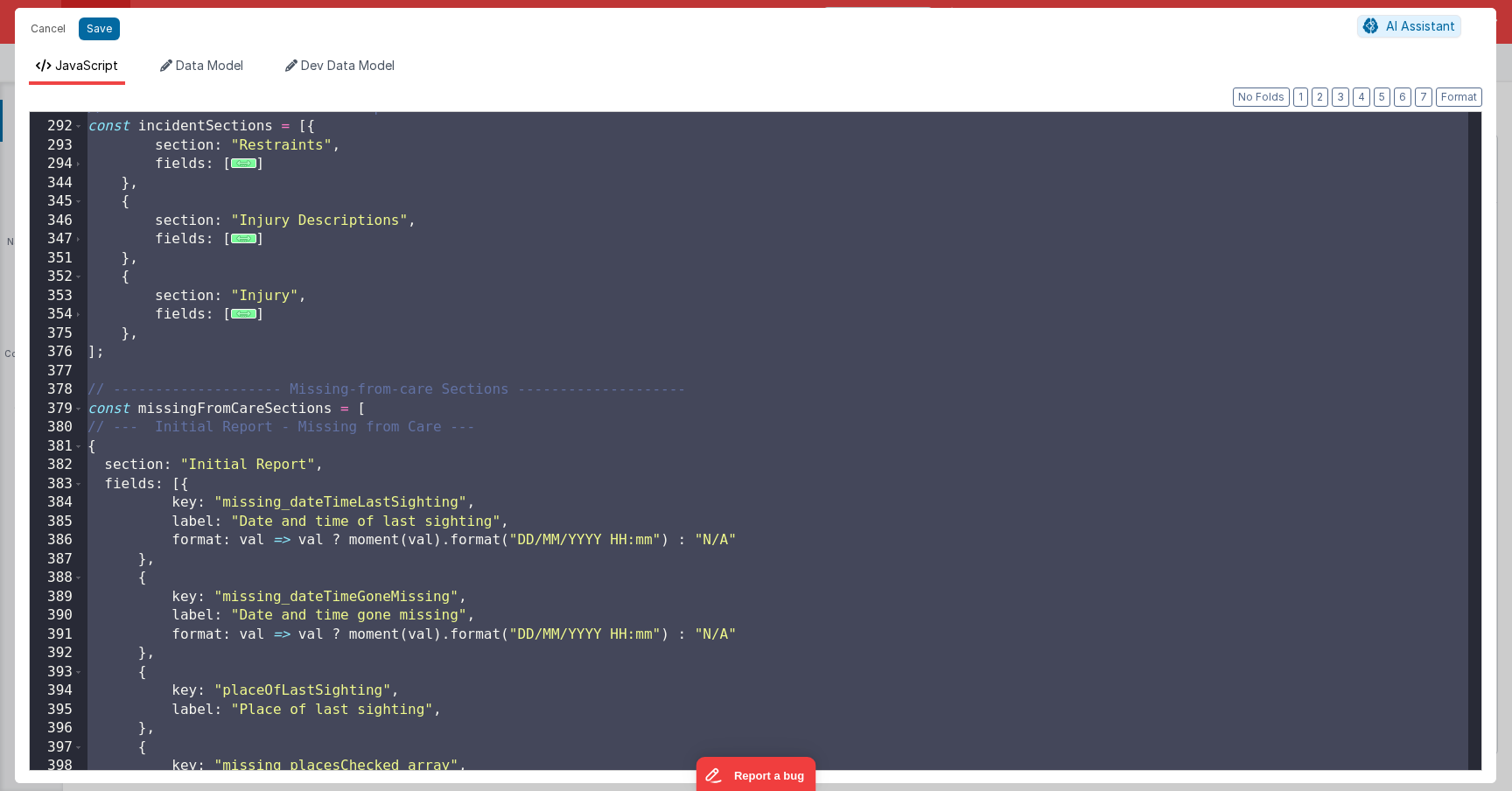
click at [380, 661] on div "// -------------------- Incident-specific Sections -------------------- const i…" at bounding box center [776, 446] width 1384 height 696
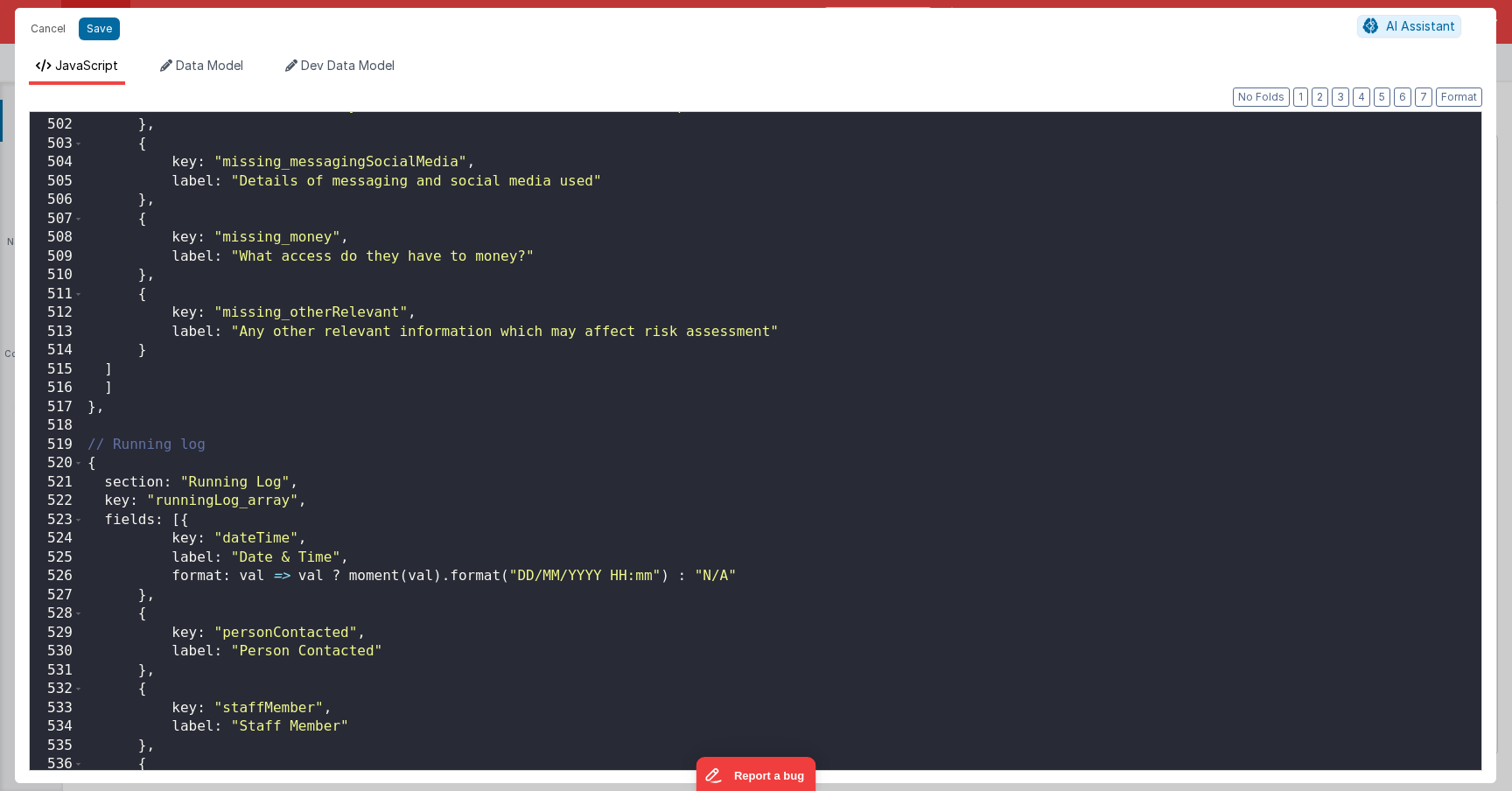
scroll to position [6286, 0]
click at [134, 380] on div "label : "Details of any vehicles used or normal mode of transport if none" } , …" at bounding box center [776, 442] width 1384 height 696
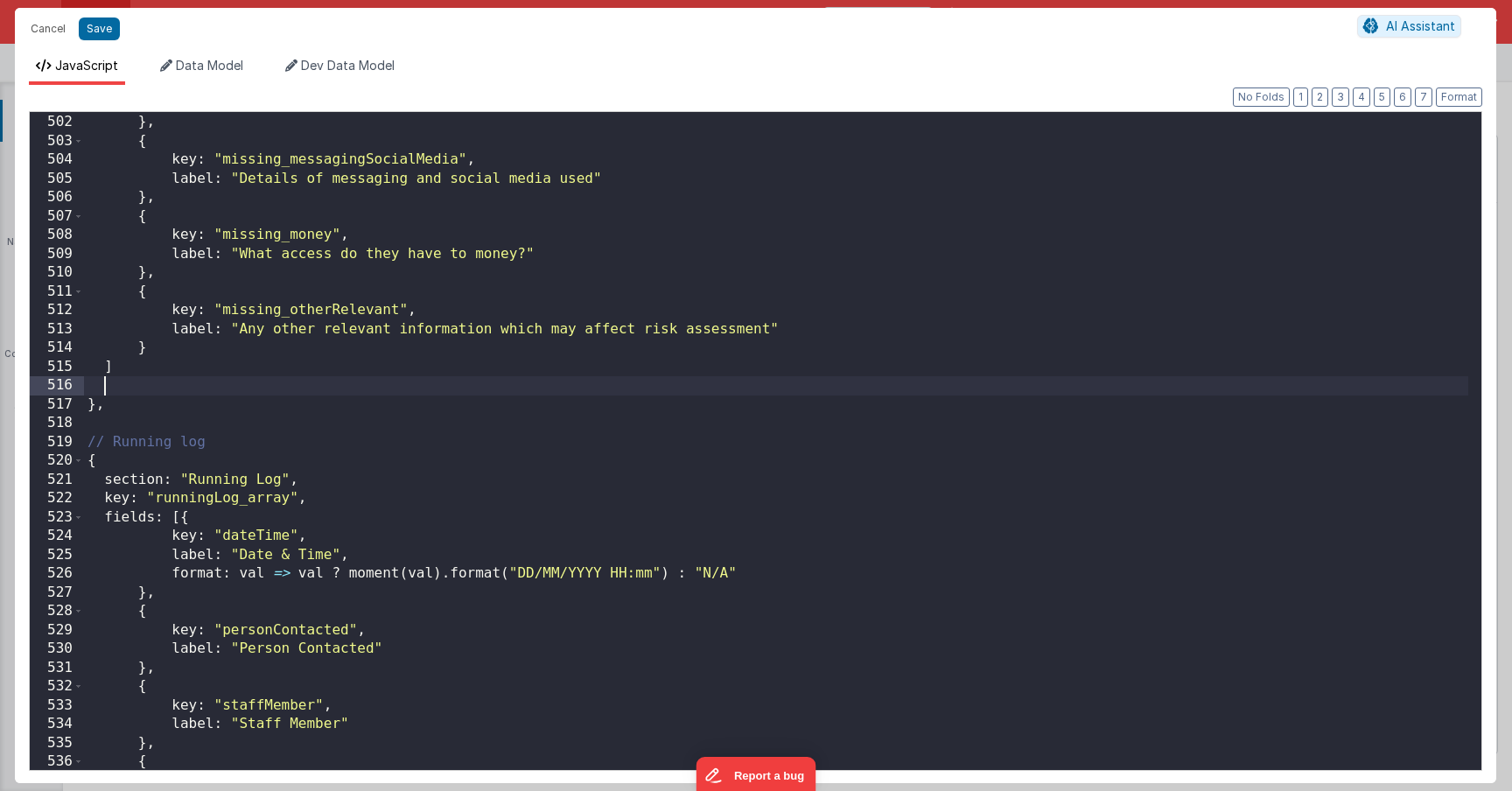
click at [135, 364] on div "label : "Details of any vehicles used or normal mode of transport if none" } , …" at bounding box center [776, 442] width 1384 height 696
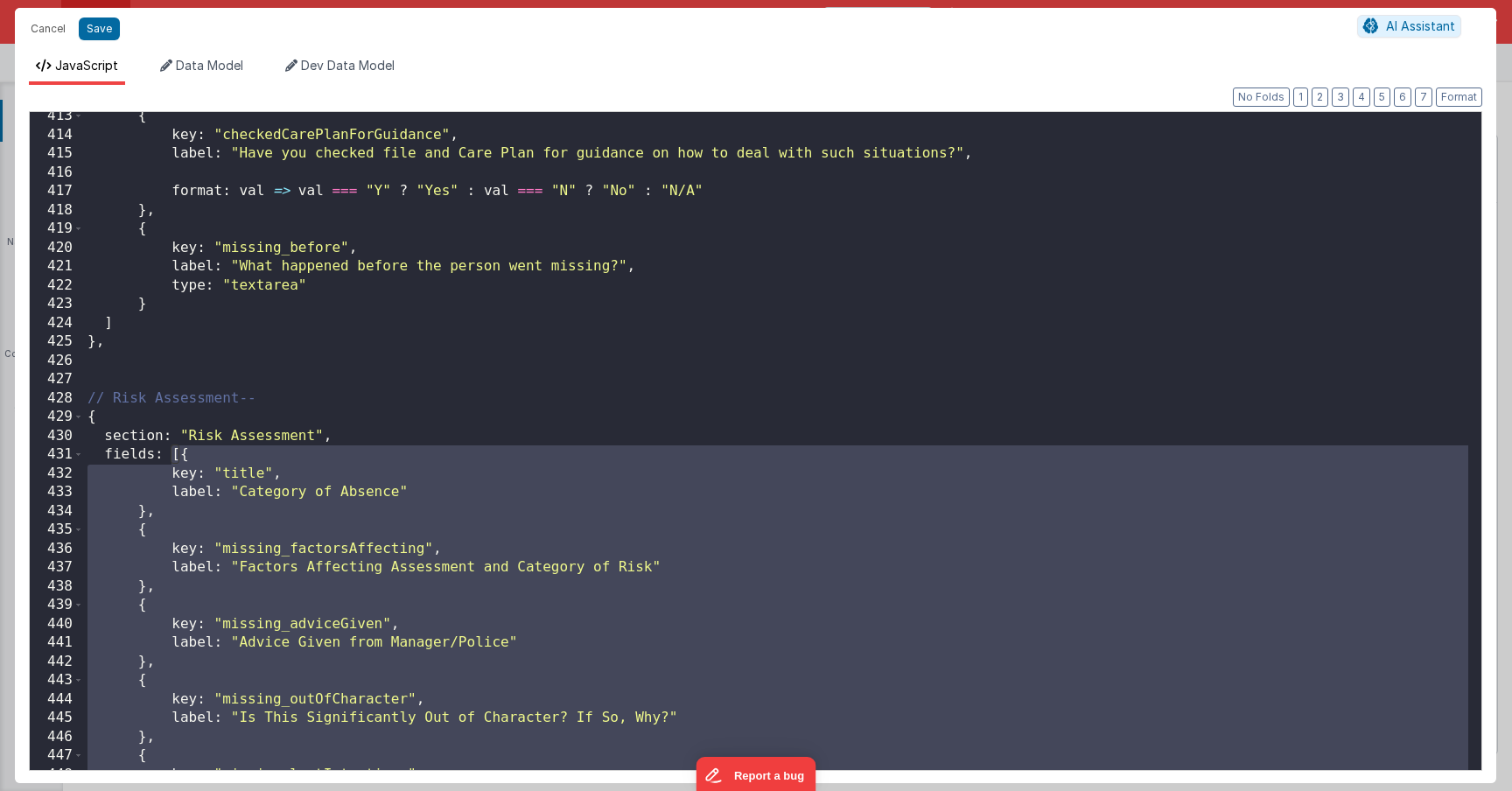
scroll to position [4625, 0]
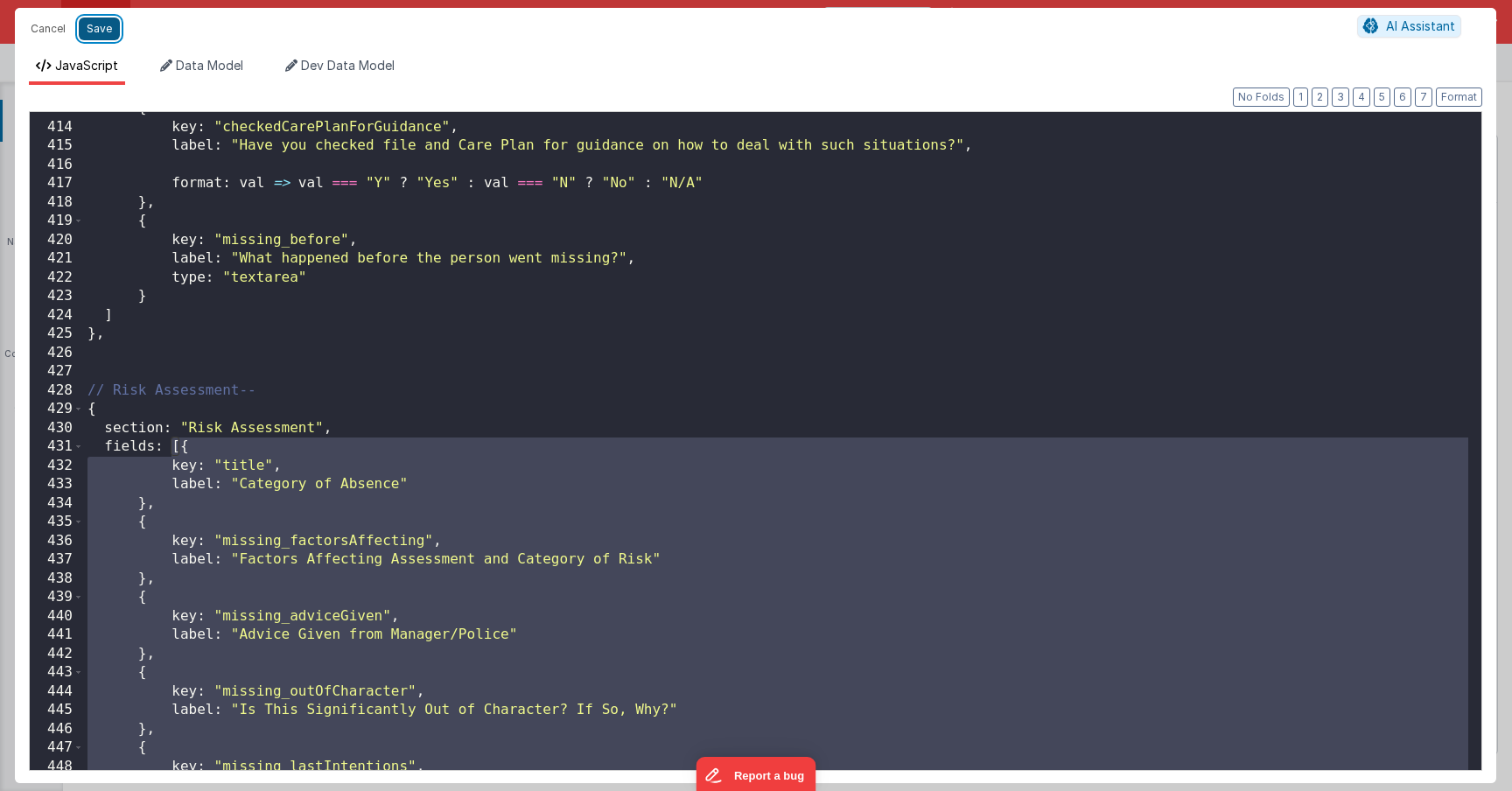
click at [99, 33] on button "Save" at bounding box center [98, 28] width 41 height 23
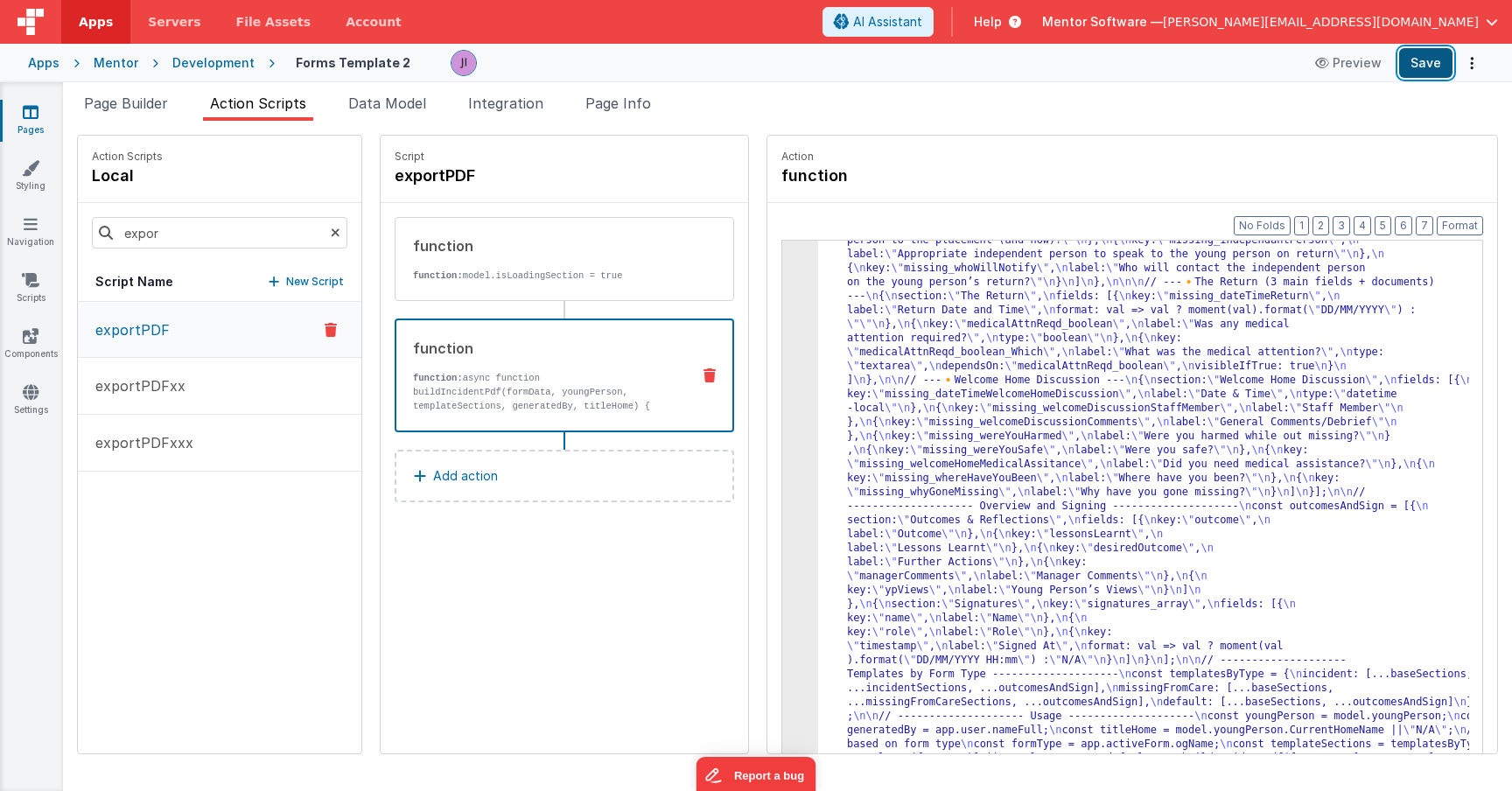
click at [1399, 73] on button "Save" at bounding box center [1425, 63] width 54 height 30
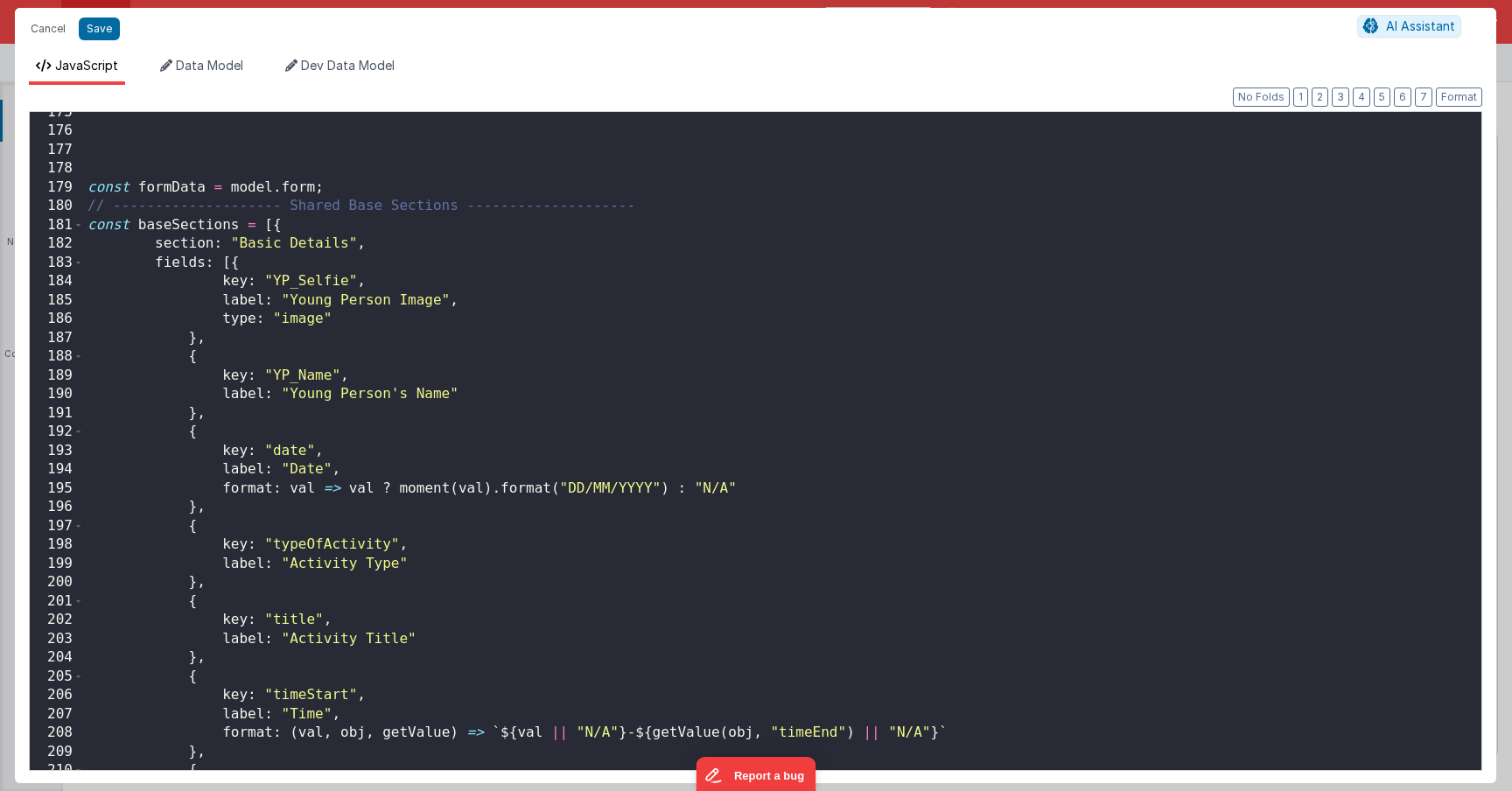
scroll to position [3286, 0]
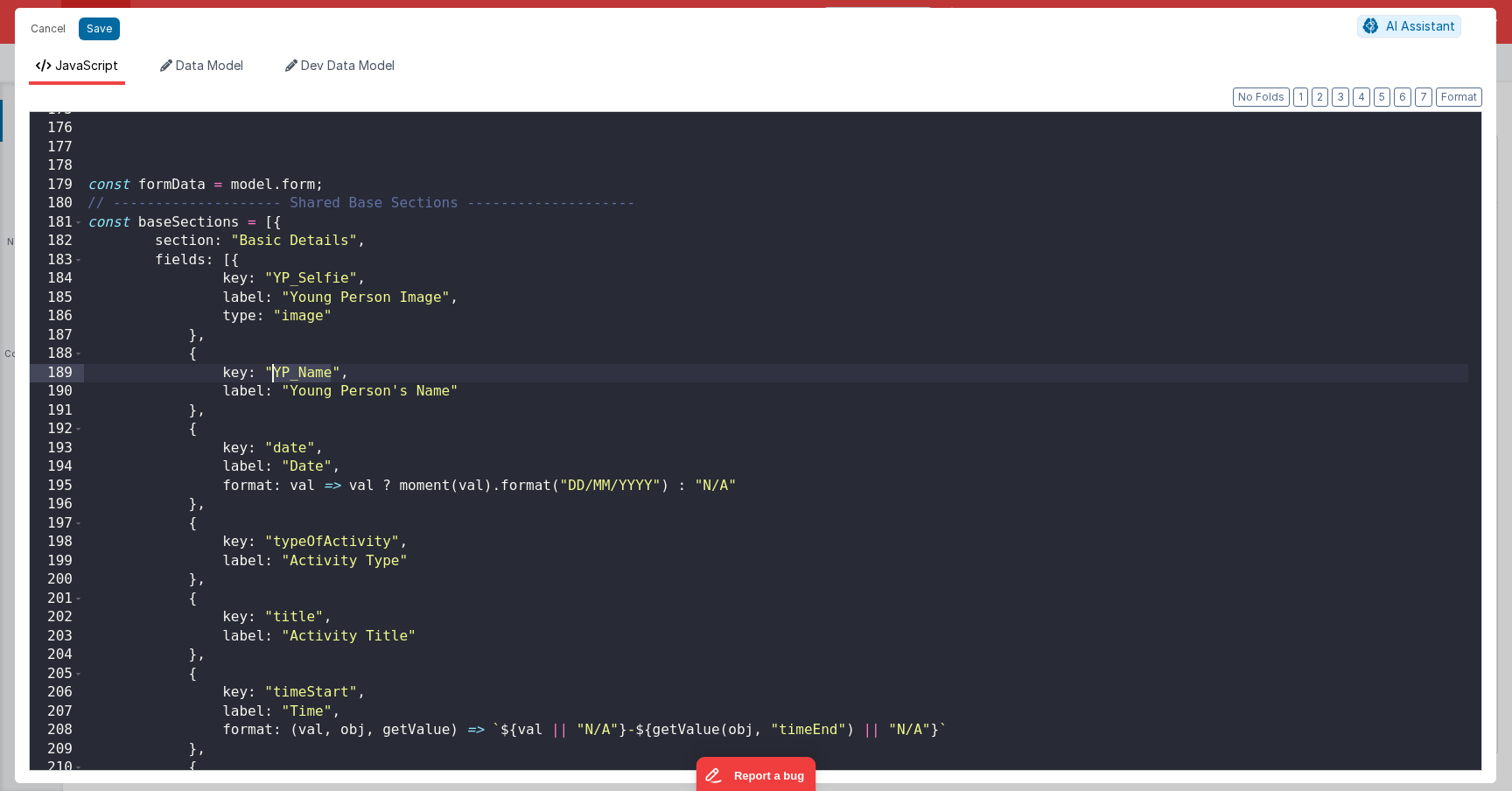
drag, startPoint x: 332, startPoint y: 368, endPoint x: 273, endPoint y: 368, distance: 59.0
click at [273, 368] on div "const formData = model . form ; // -------------------- Shared Base Sections --…" at bounding box center [776, 448] width 1384 height 696
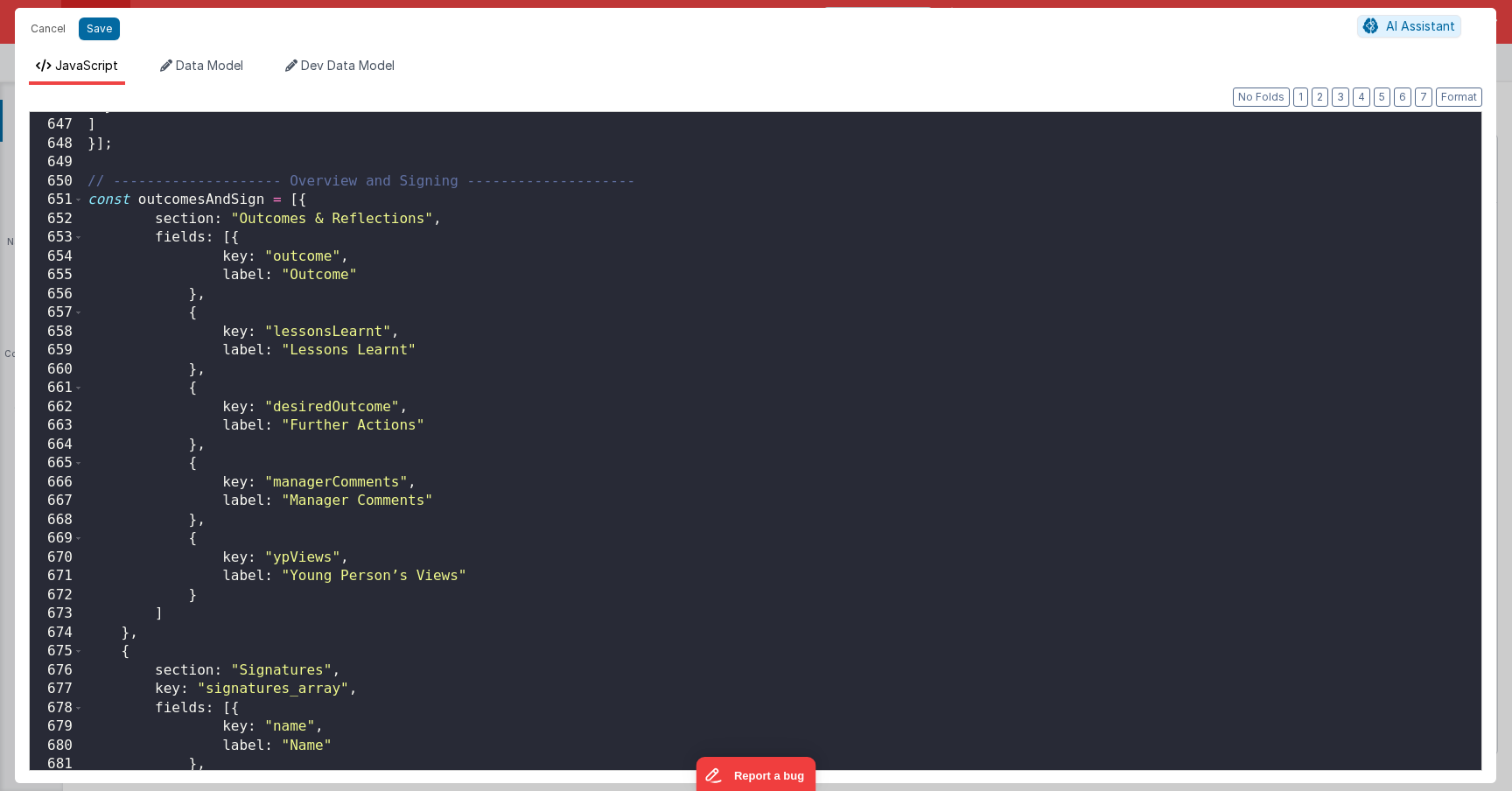
scroll to position [12706, 0]
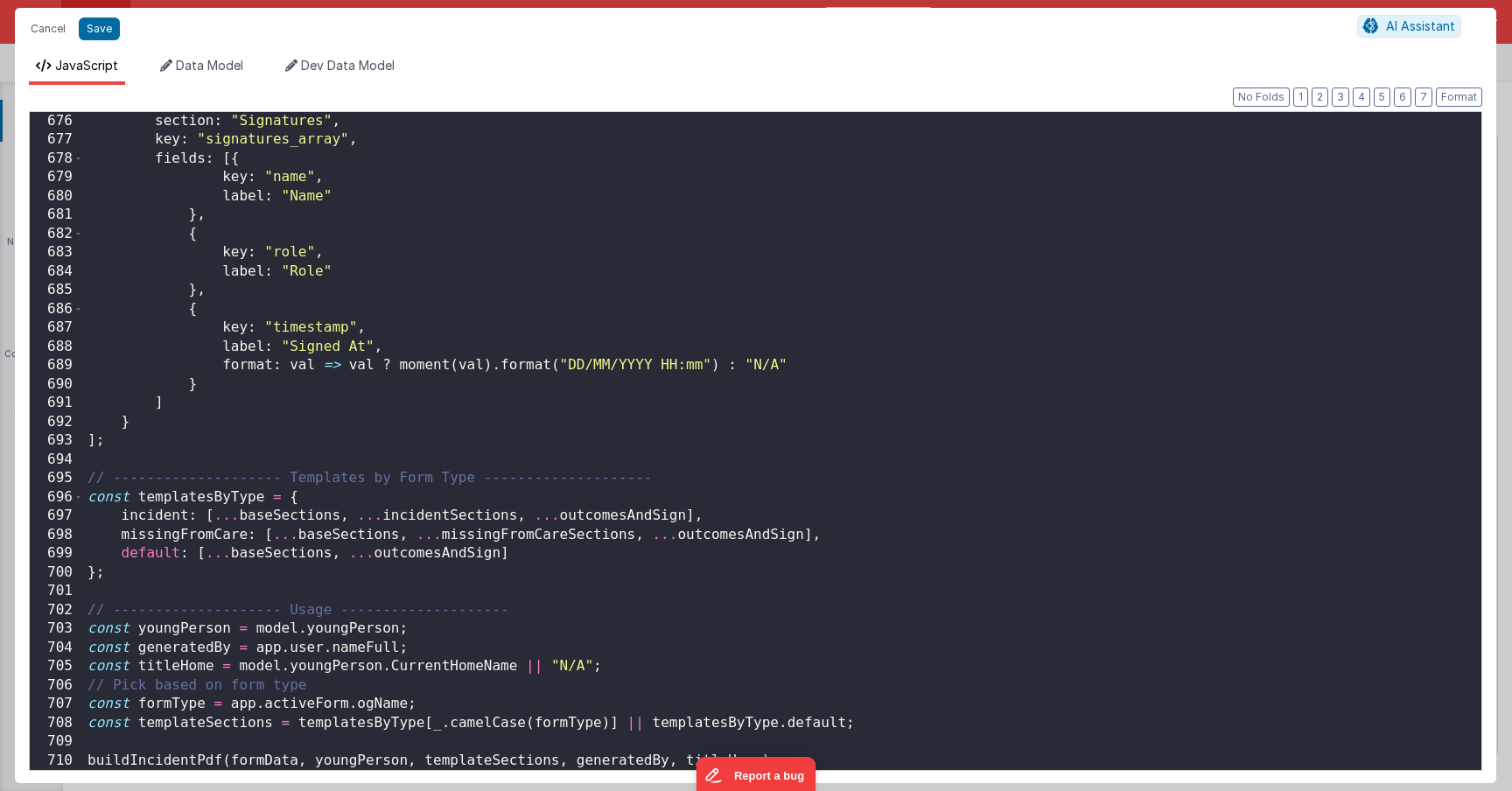
click at [207, 632] on div "section : "Signatures" , key : "signatures_array" , fields : [{ key : "name" , …" at bounding box center [776, 460] width 1384 height 696
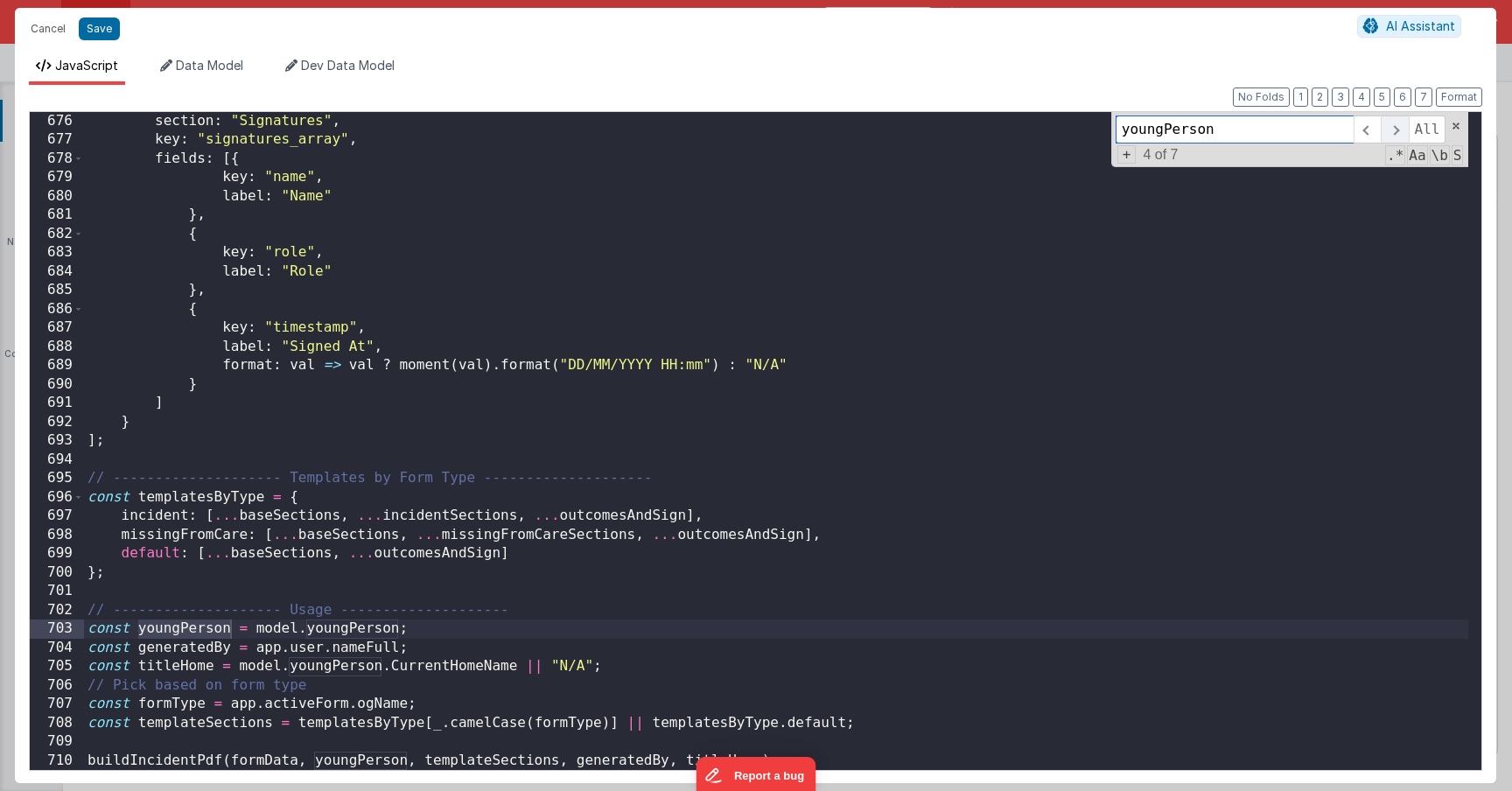
click at [1397, 134] on span at bounding box center [1394, 130] width 27 height 28
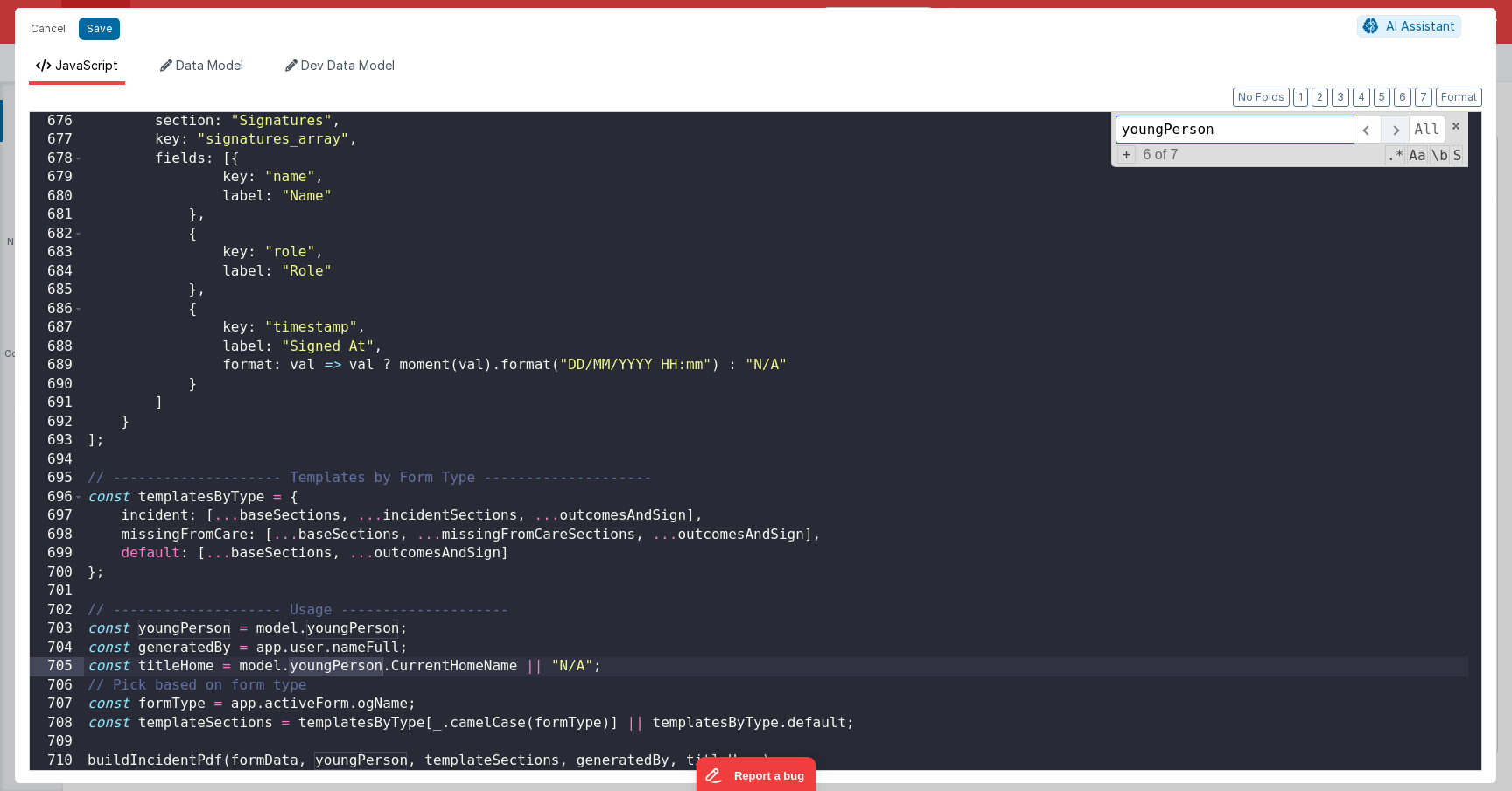
click at [1397, 134] on span at bounding box center [1394, 130] width 27 height 28
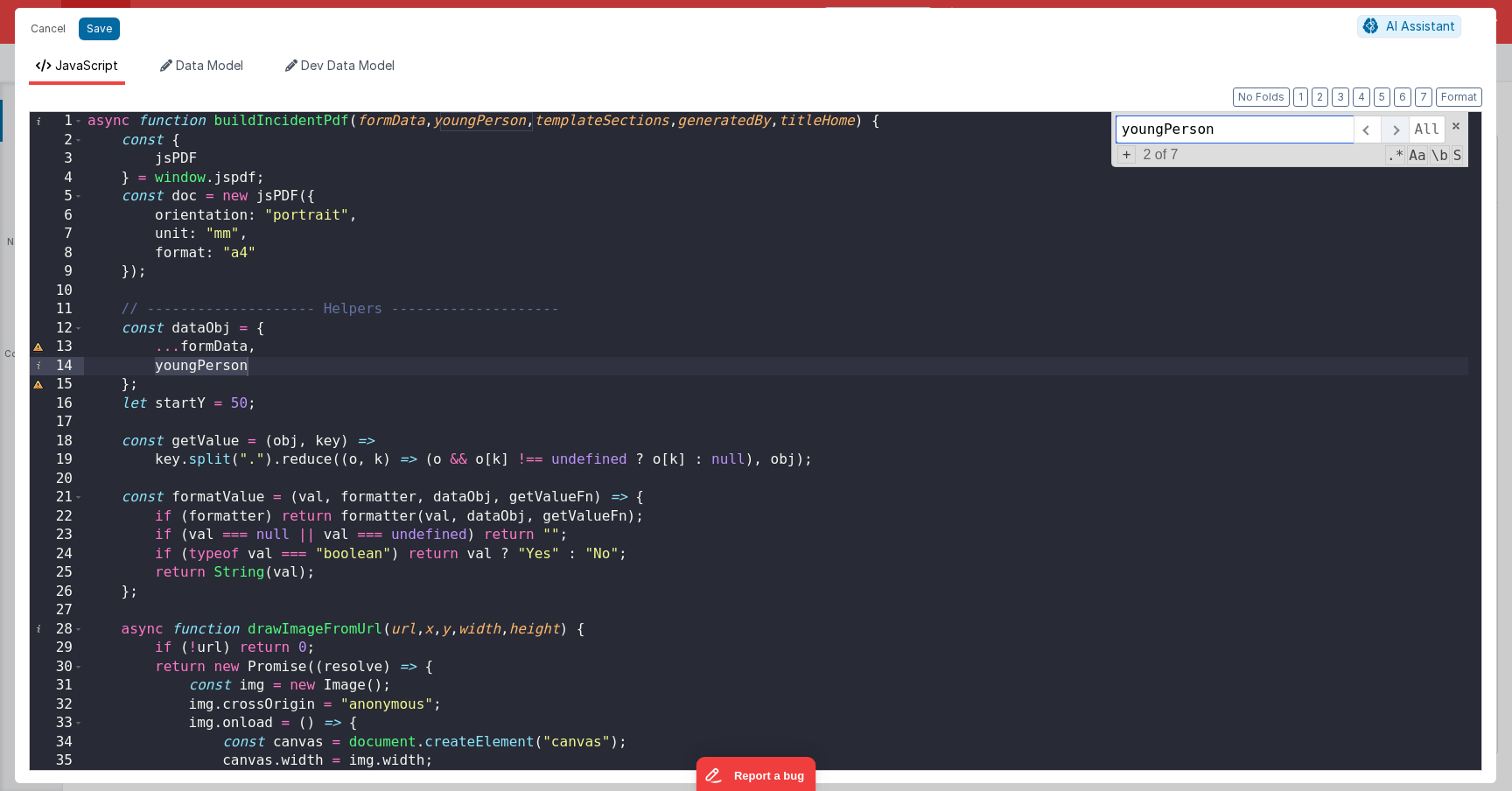
click at [1397, 134] on span at bounding box center [1394, 130] width 27 height 28
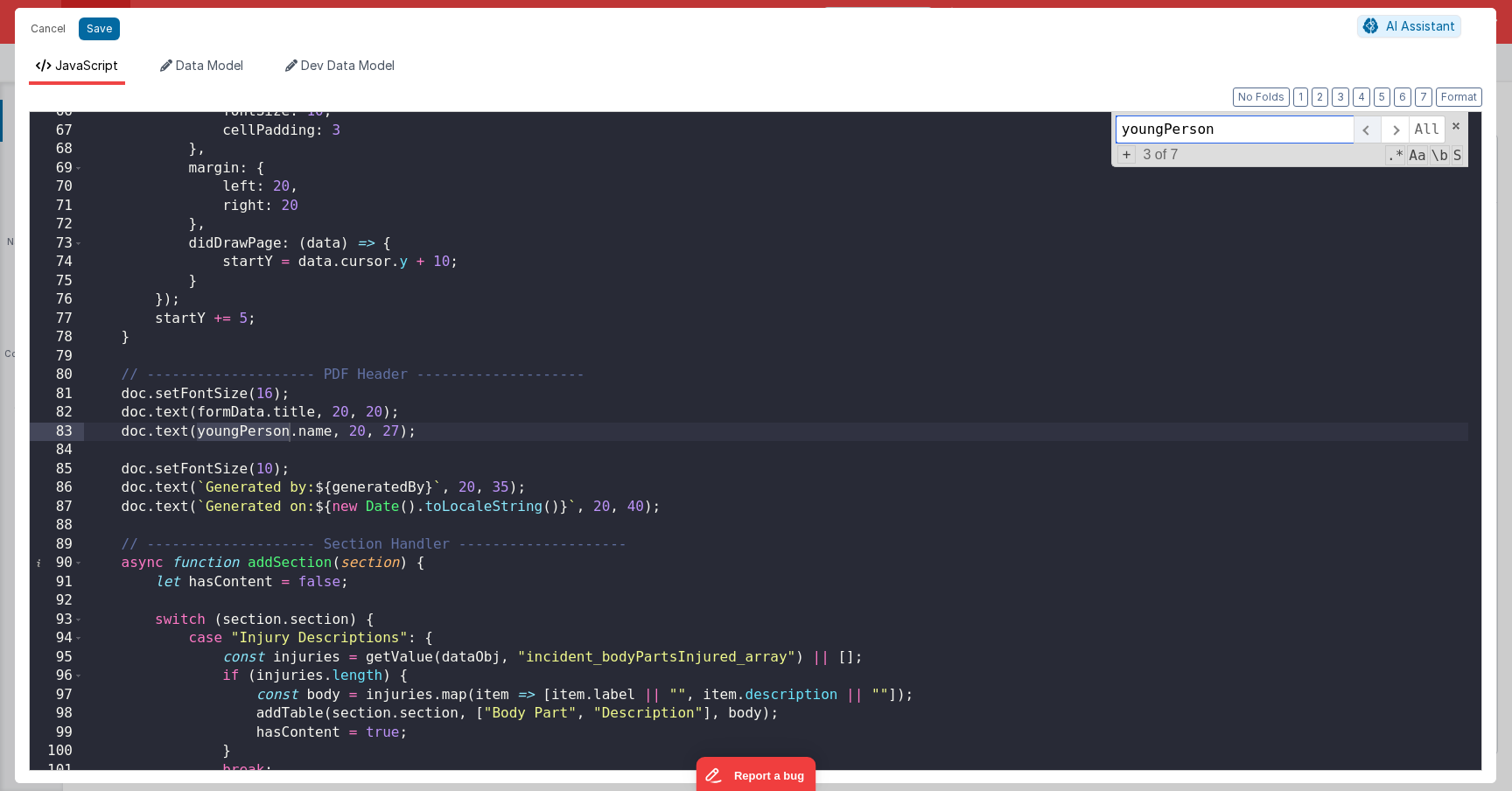
click at [1373, 133] on span at bounding box center [1368, 130] width 27 height 28
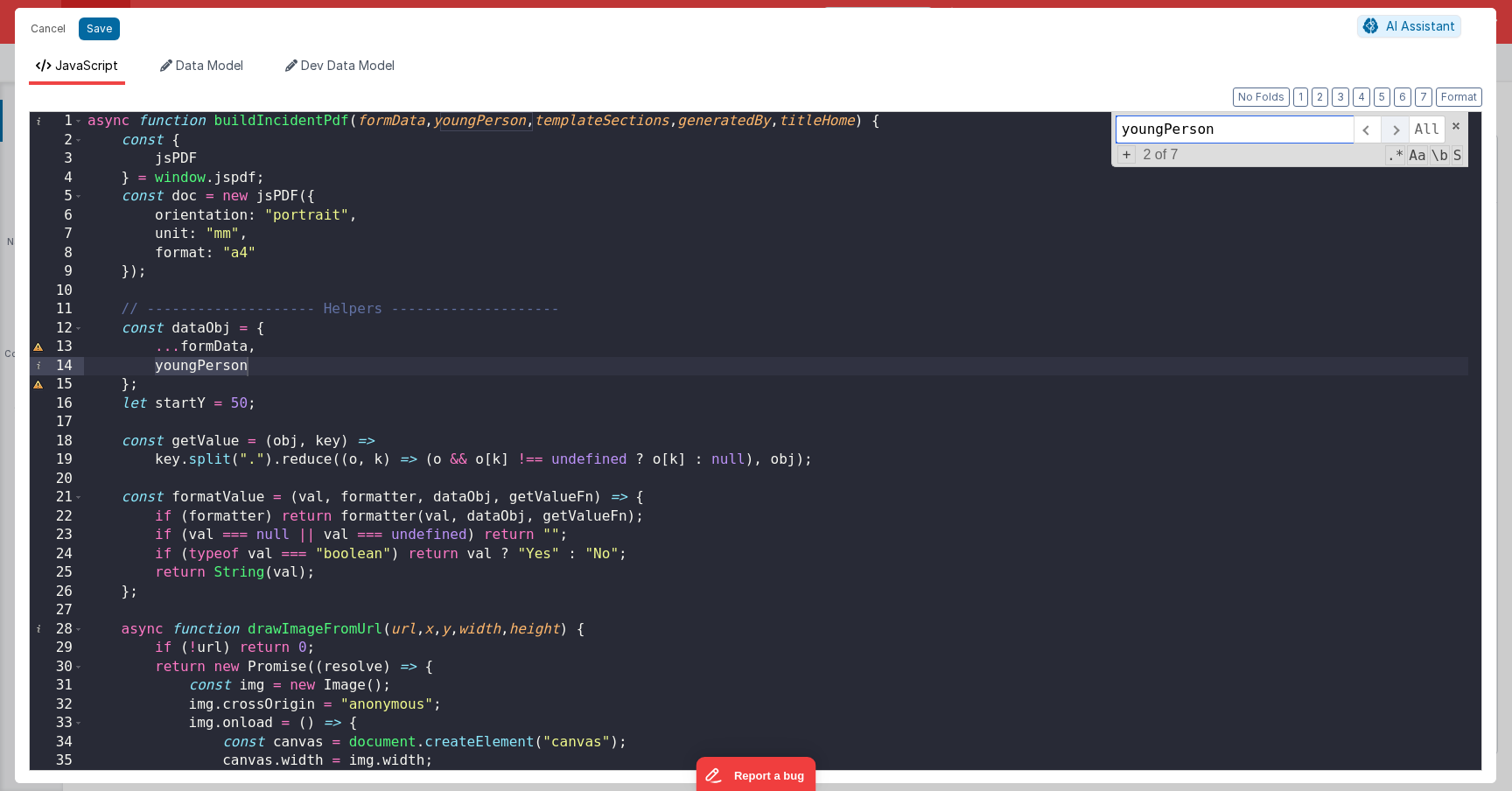
click at [1399, 130] on span at bounding box center [1394, 130] width 27 height 28
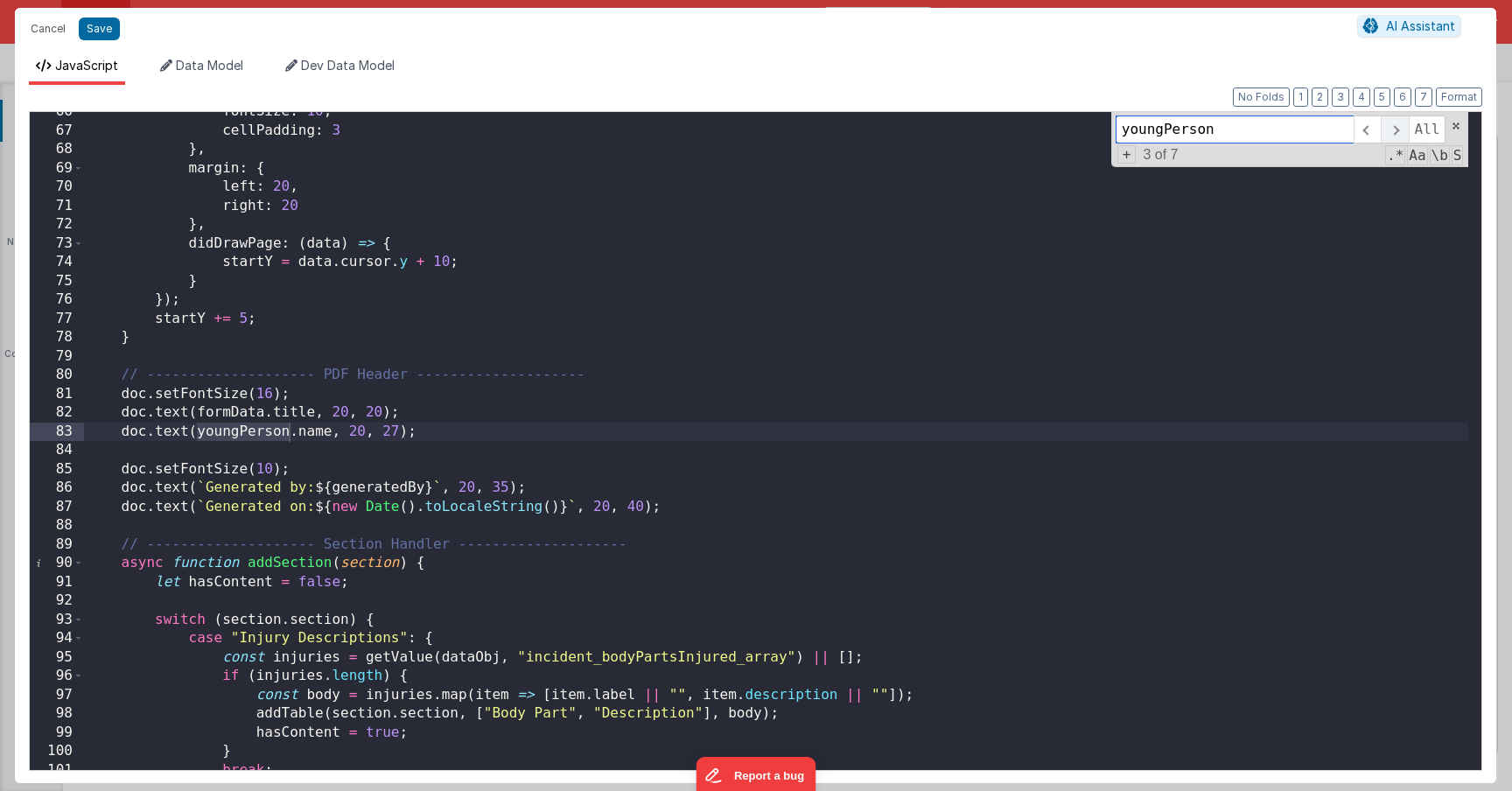
click at [1399, 130] on span at bounding box center [1394, 130] width 27 height 28
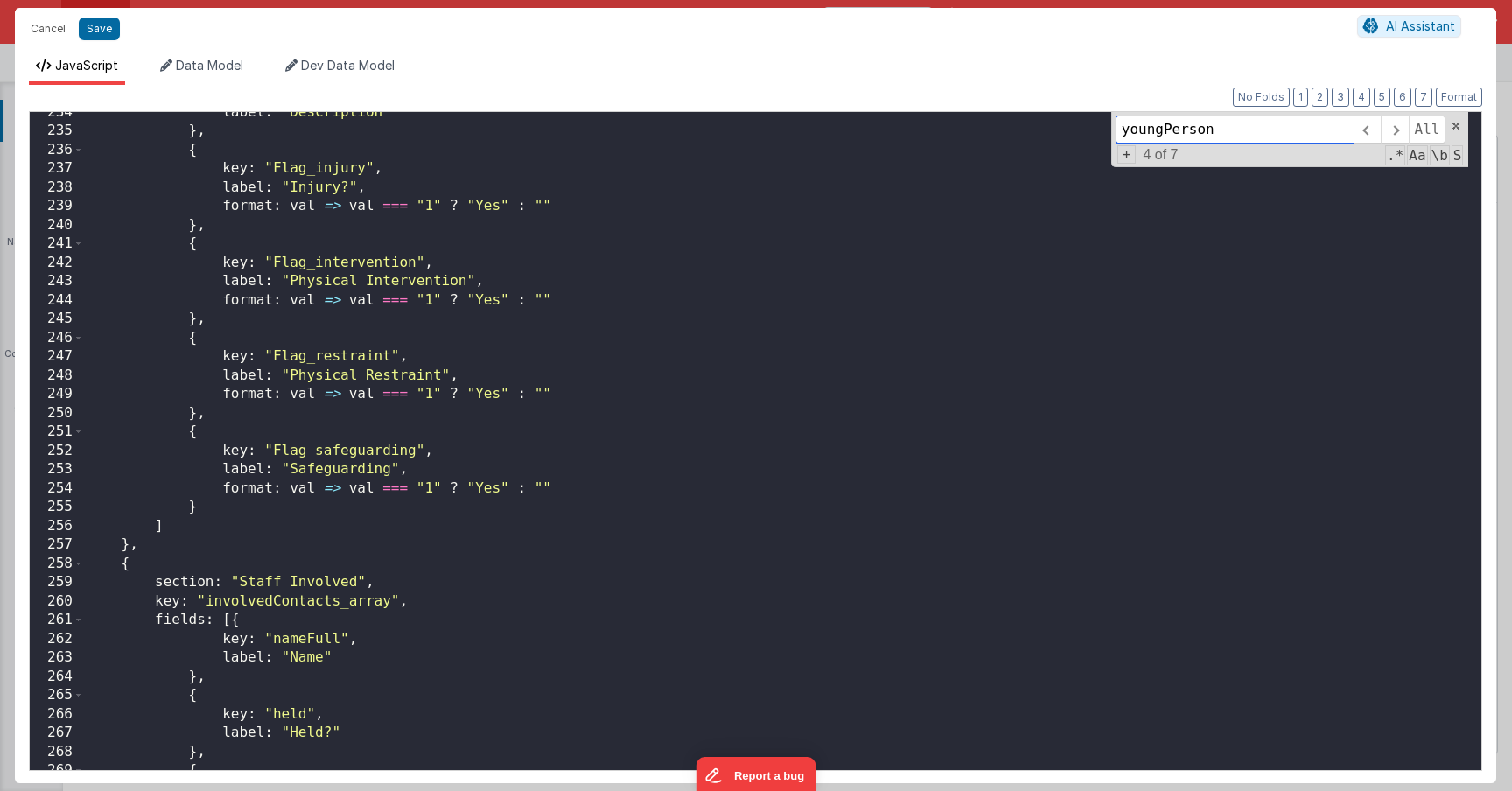
scroll to position [4668, 0]
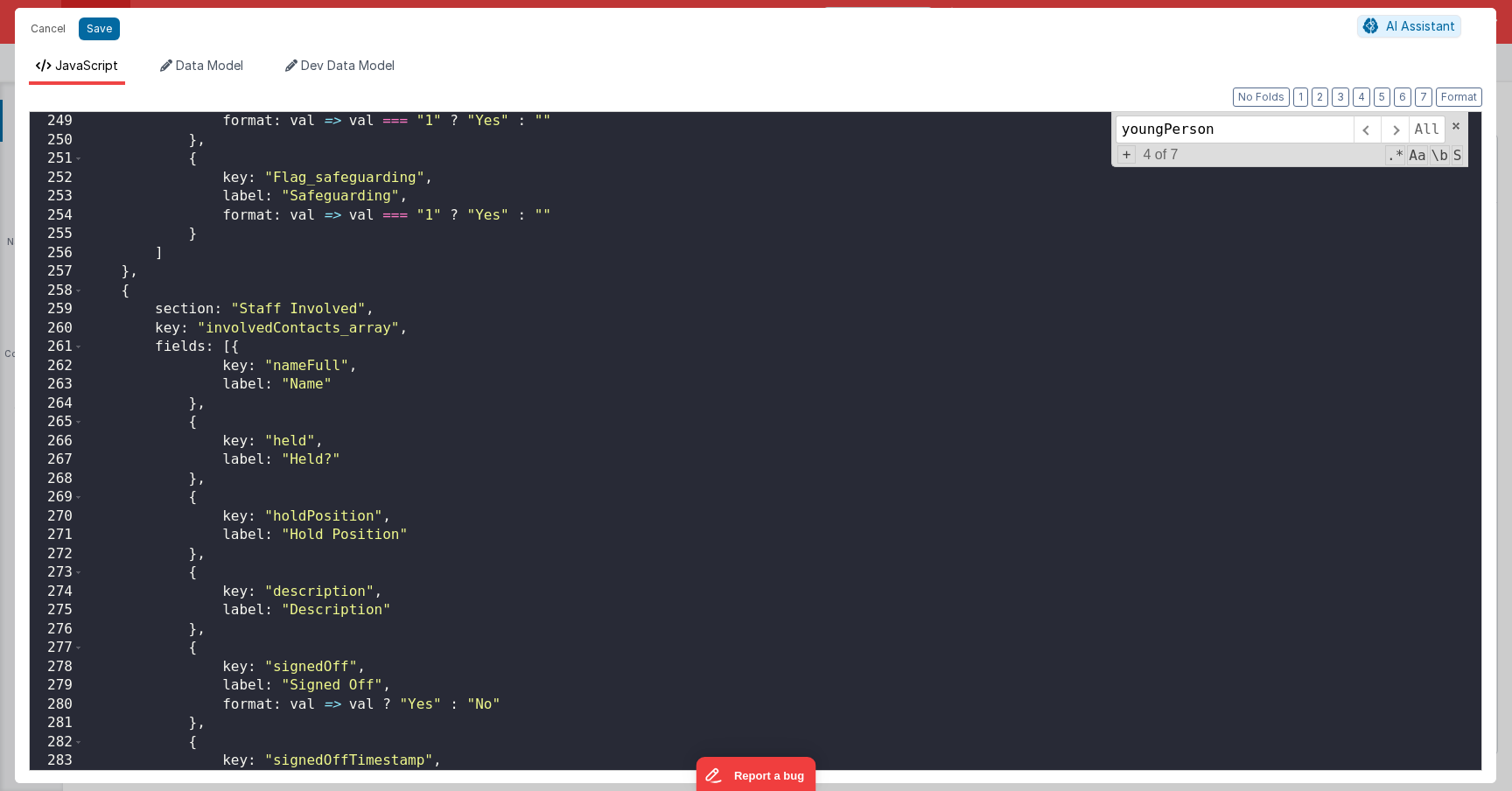
click at [224, 506] on div "format : val => val === "1" ? "Yes" : "" } , { key : "Flag_safeguarding" , labe…" at bounding box center [776, 460] width 1384 height 696
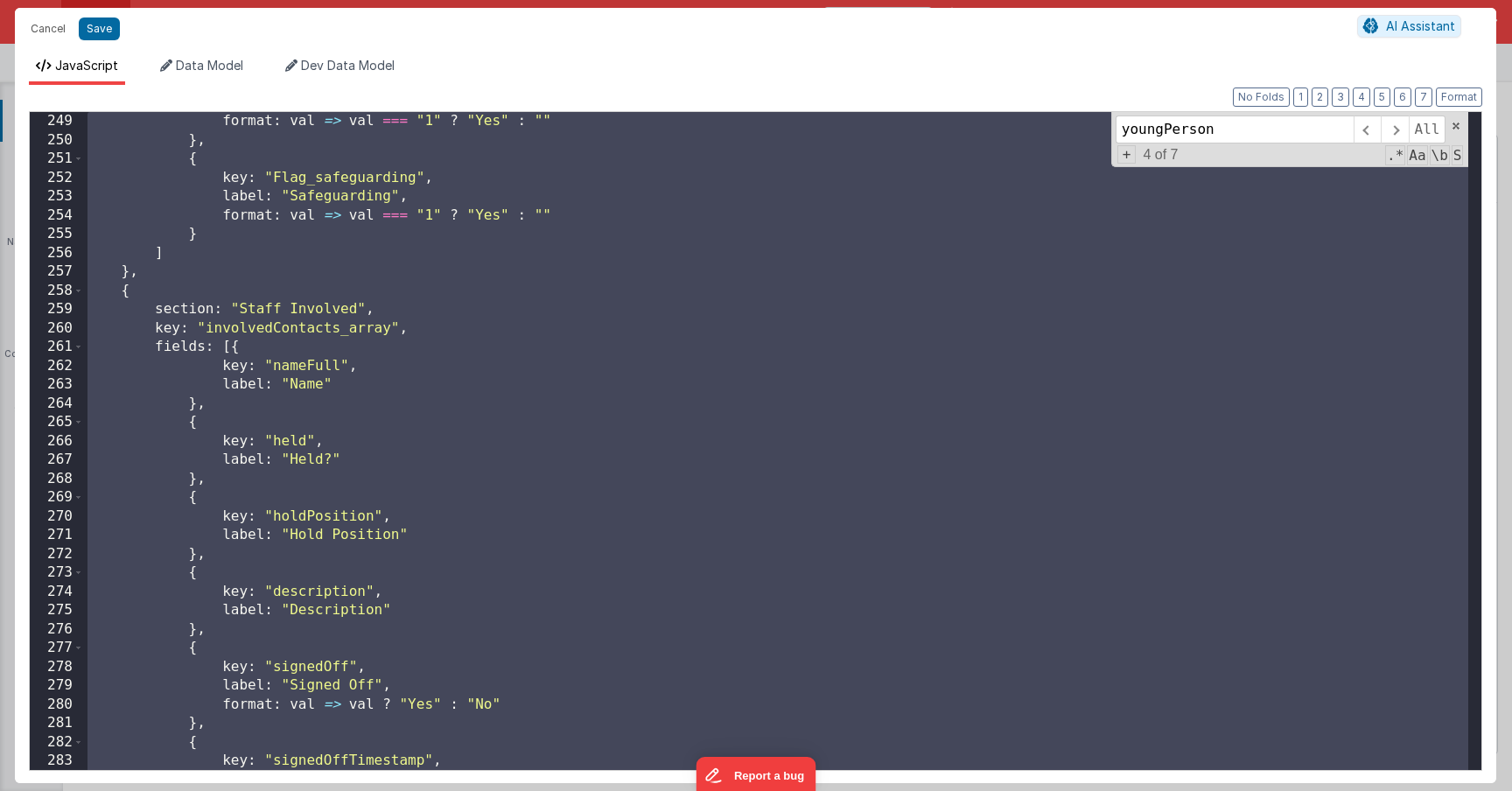
click at [664, 478] on div "format : val => val === "1" ? "Yes" : "" } , { key : "Flag_safeguarding" , labe…" at bounding box center [776, 460] width 1384 height 696
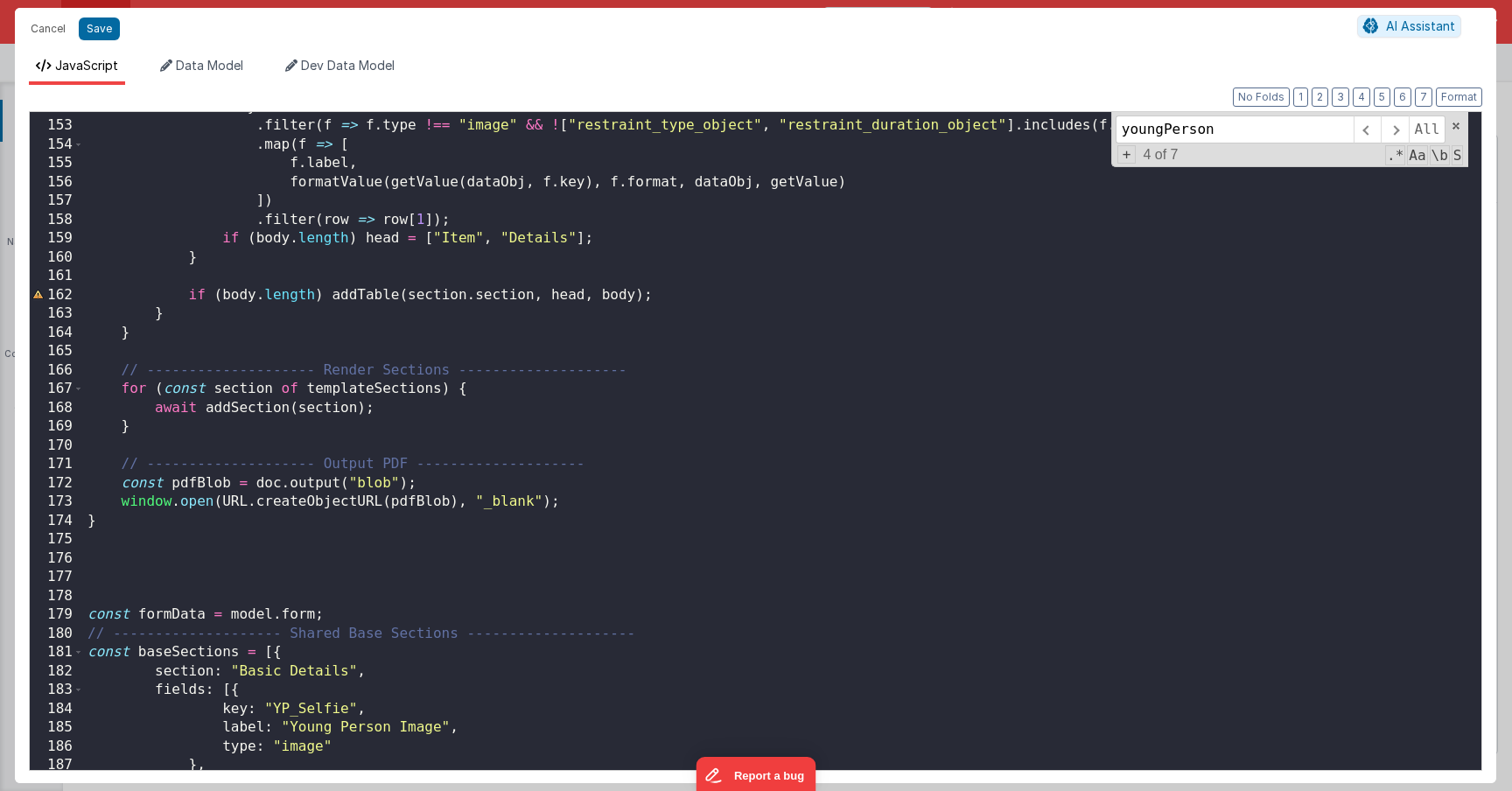
scroll to position [2857, 0]
click at [71, 654] on div "181" at bounding box center [57, 652] width 54 height 19
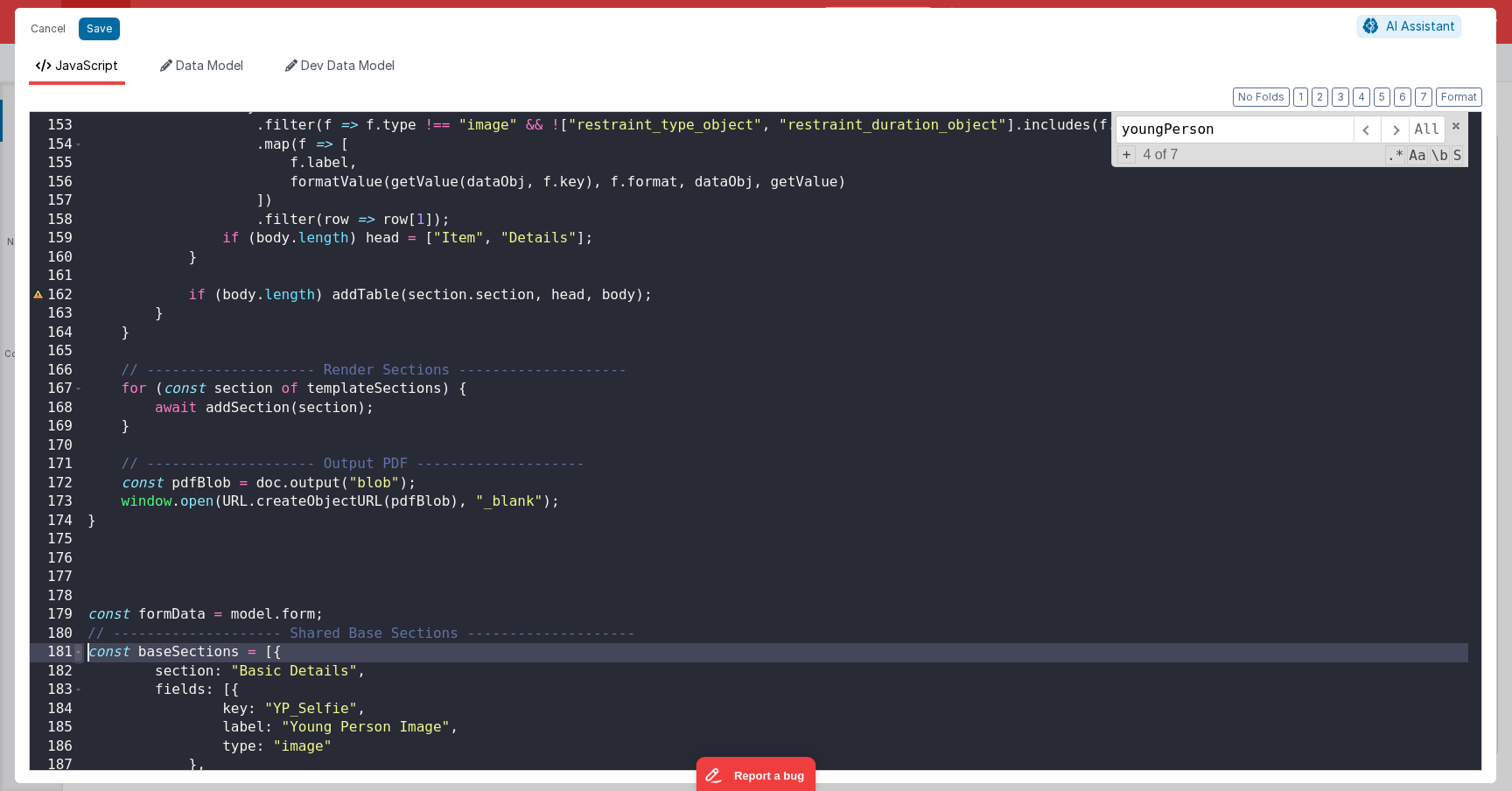
click at [74, 654] on span at bounding box center [78, 652] width 10 height 19
click at [76, 653] on span at bounding box center [78, 652] width 10 height 19
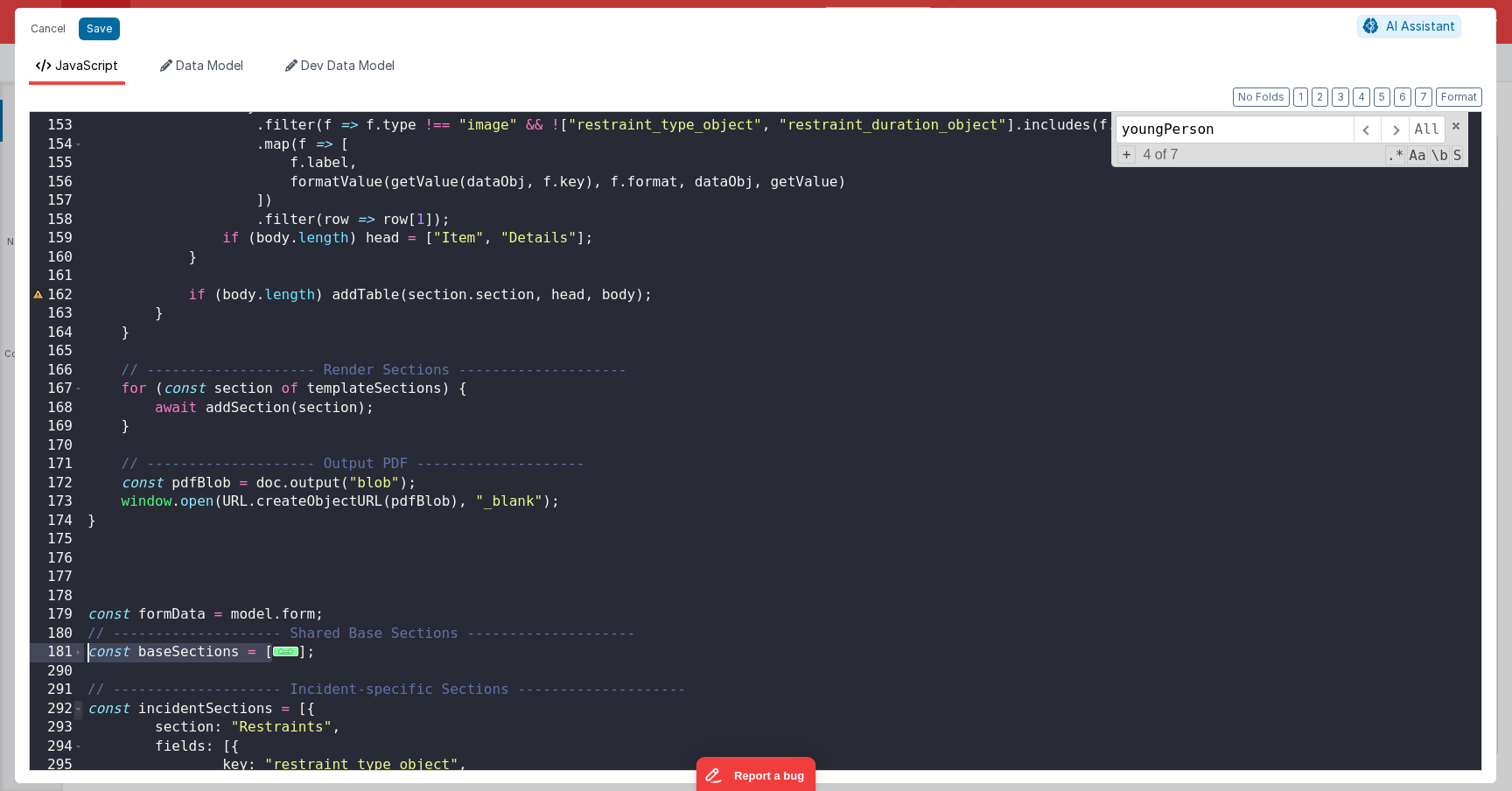
click at [75, 689] on span at bounding box center [78, 710] width 10 height 19
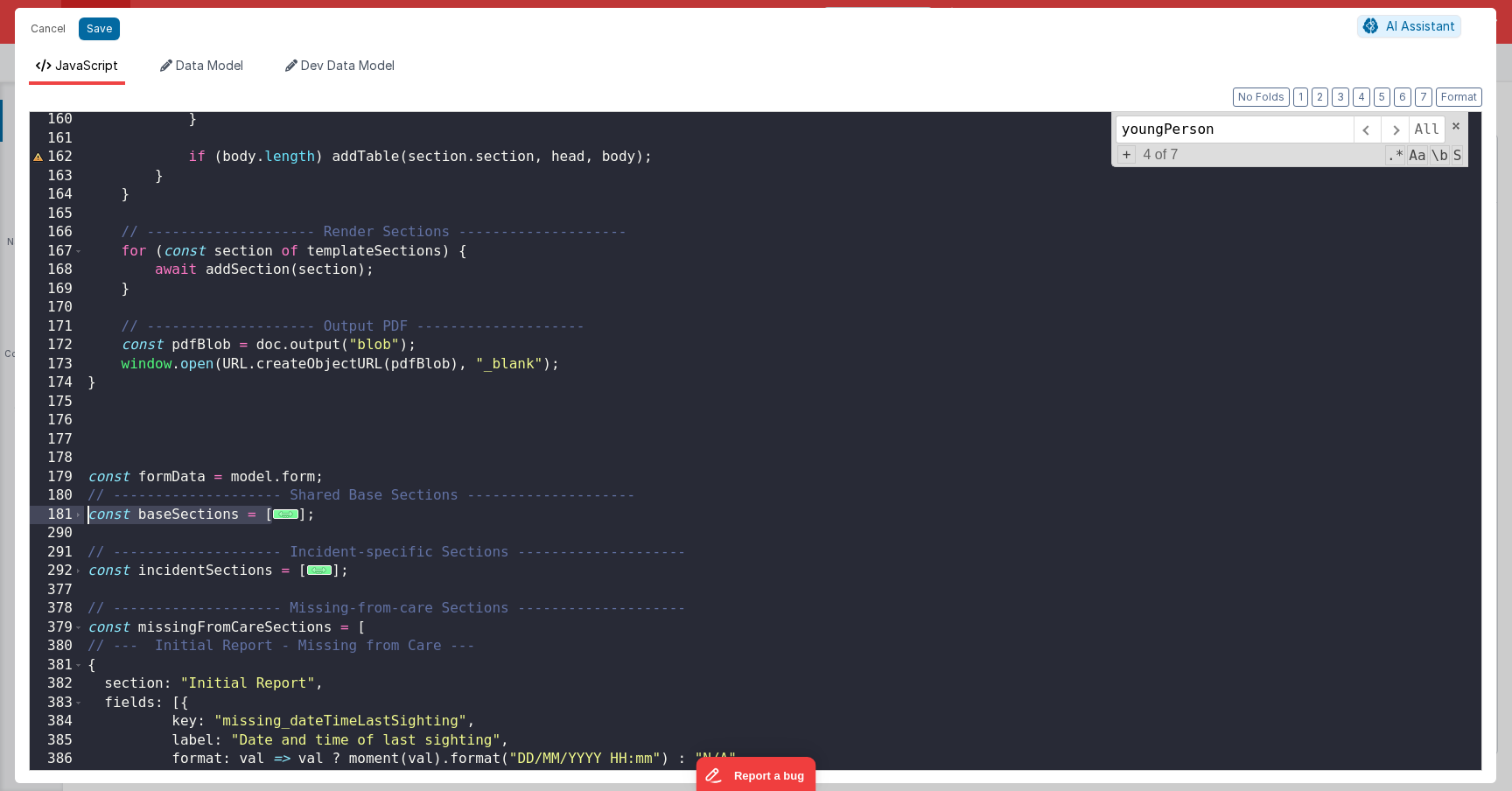
scroll to position [3013, 0]
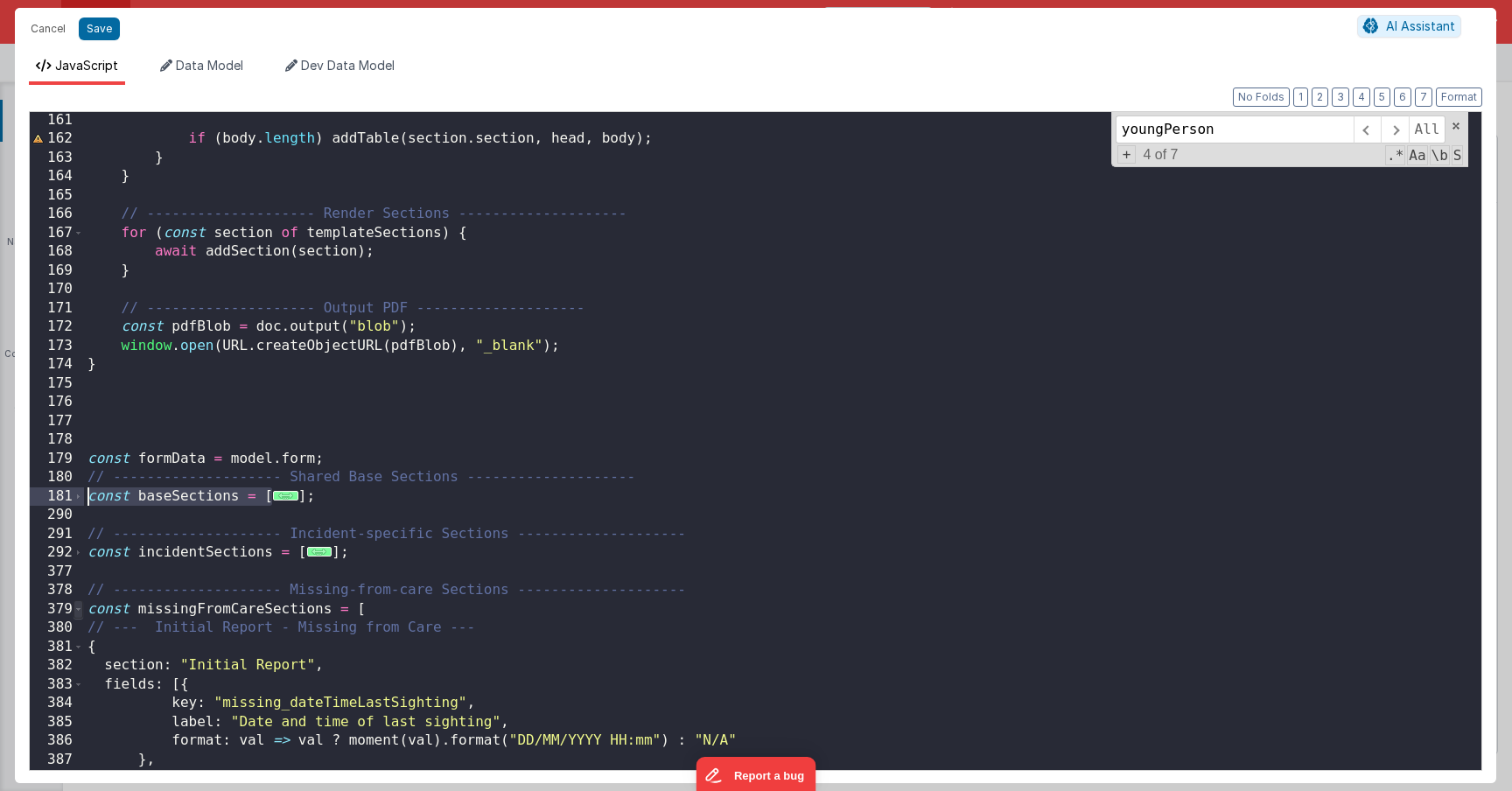
click at [78, 614] on span at bounding box center [78, 609] width 10 height 19
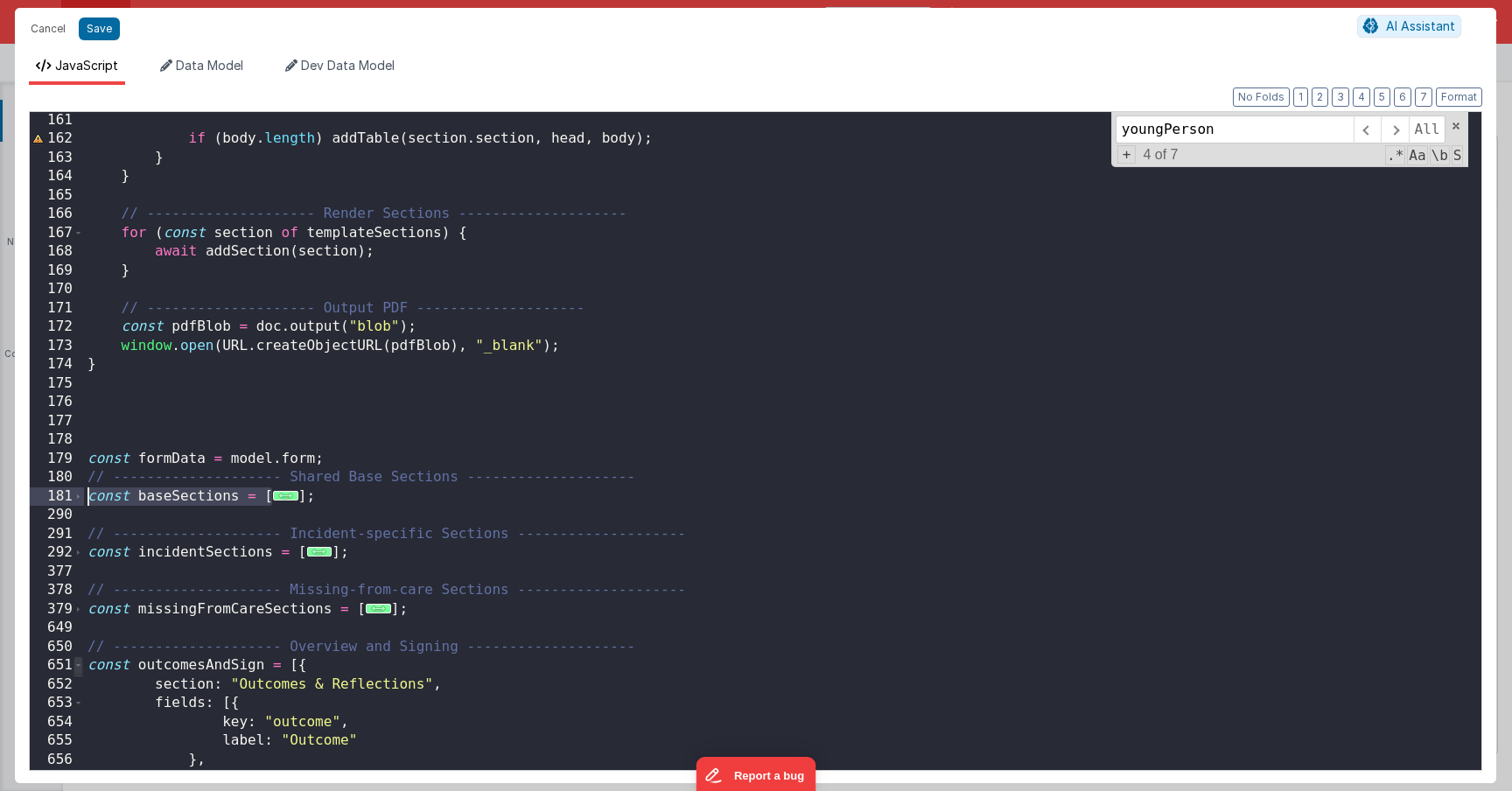
click at [78, 669] on span at bounding box center [78, 666] width 10 height 19
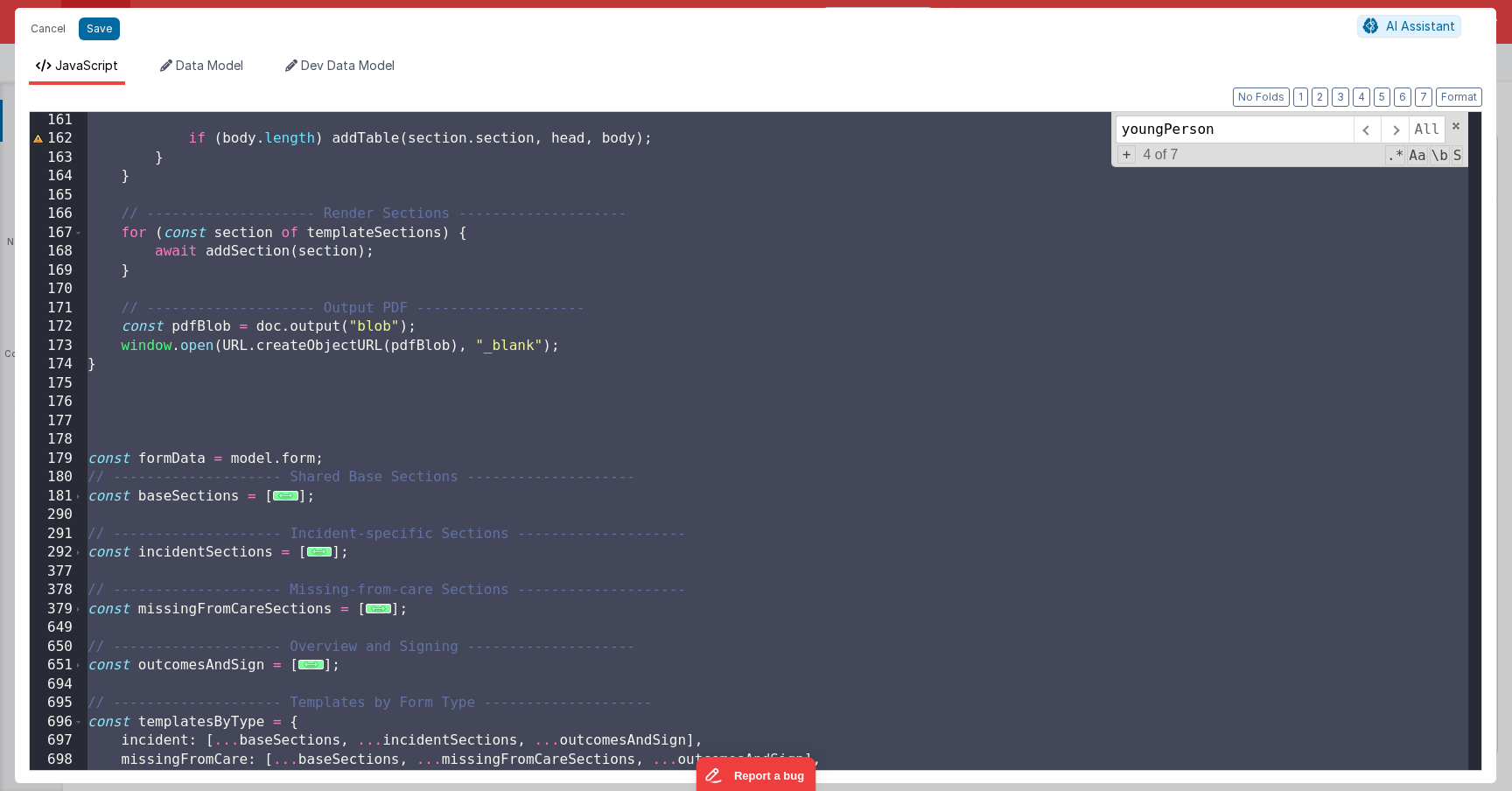
click at [456, 618] on div "if ( body . length ) addTable ( section . section , head , body ) ; } } // ----…" at bounding box center [776, 459] width 1384 height 696
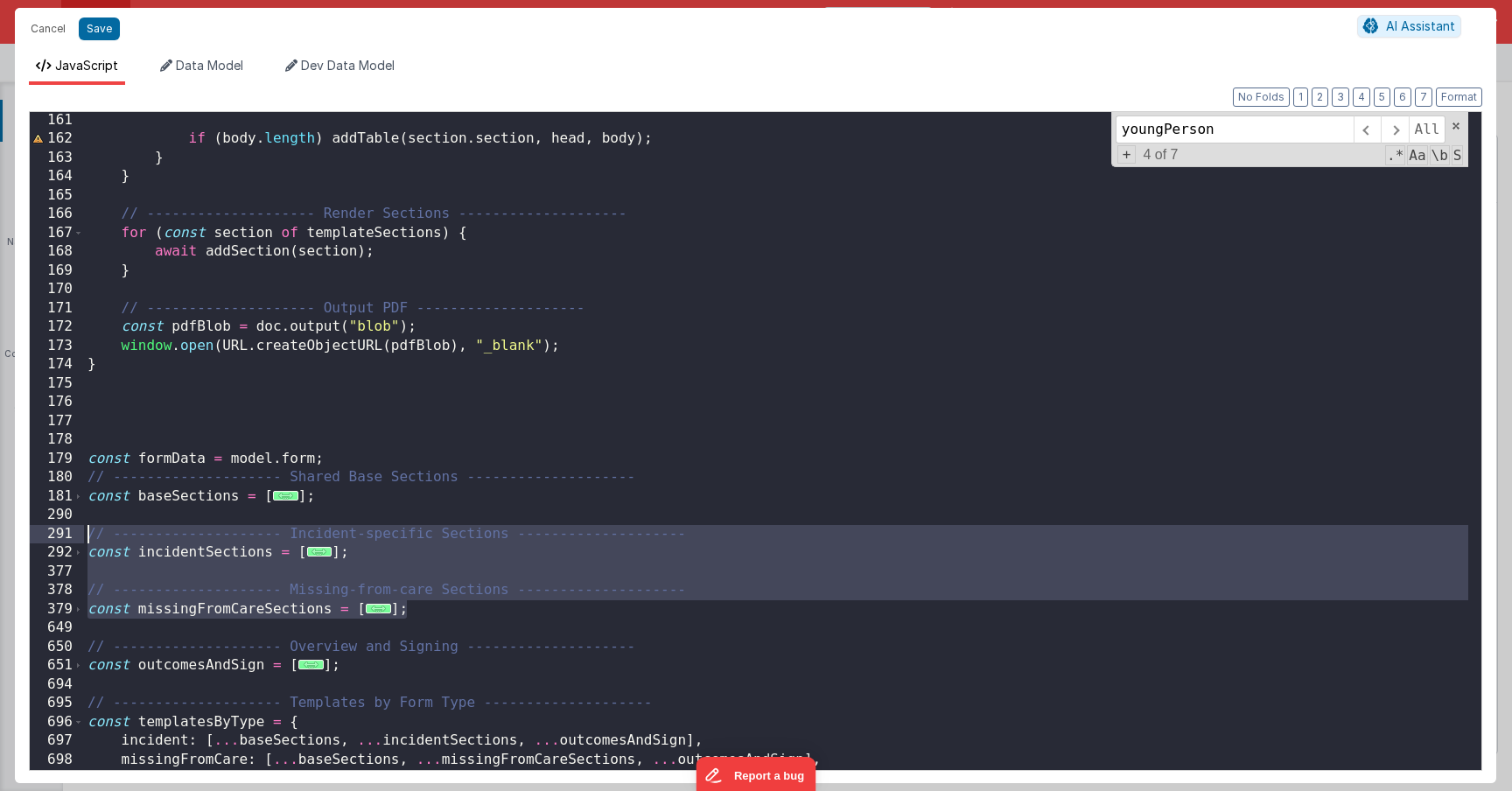
drag, startPoint x: 730, startPoint y: 611, endPoint x: 86, endPoint y: 536, distance: 648.4
click at [86, 536] on div "if ( body . length ) addTable ( section . section , head , body ) ; } } // ----…" at bounding box center [776, 459] width 1384 height 696
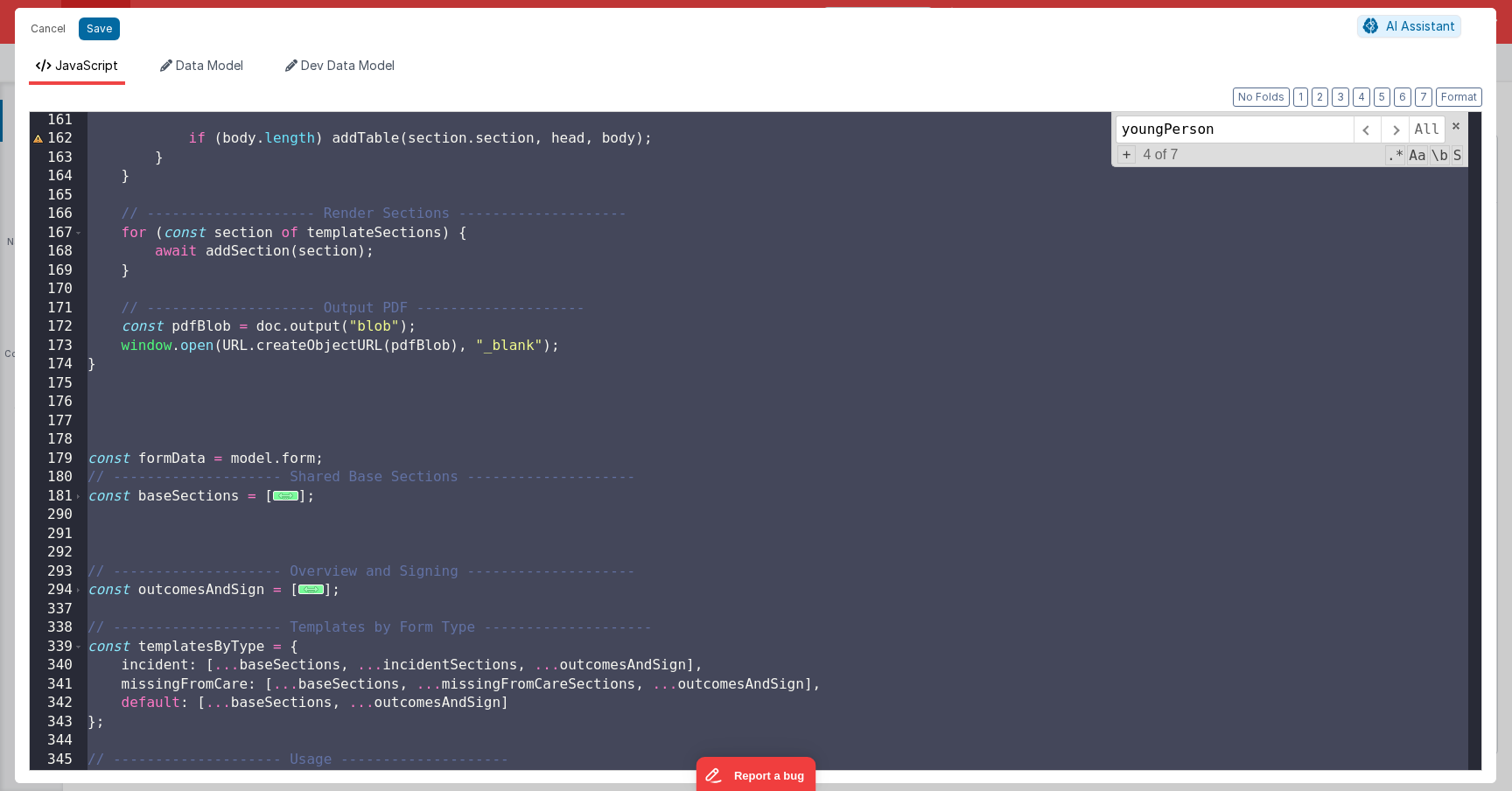
click at [321, 553] on div "if ( body . length ) addTable ( section . section , head , body ) ; } } // ----…" at bounding box center [776, 459] width 1384 height 696
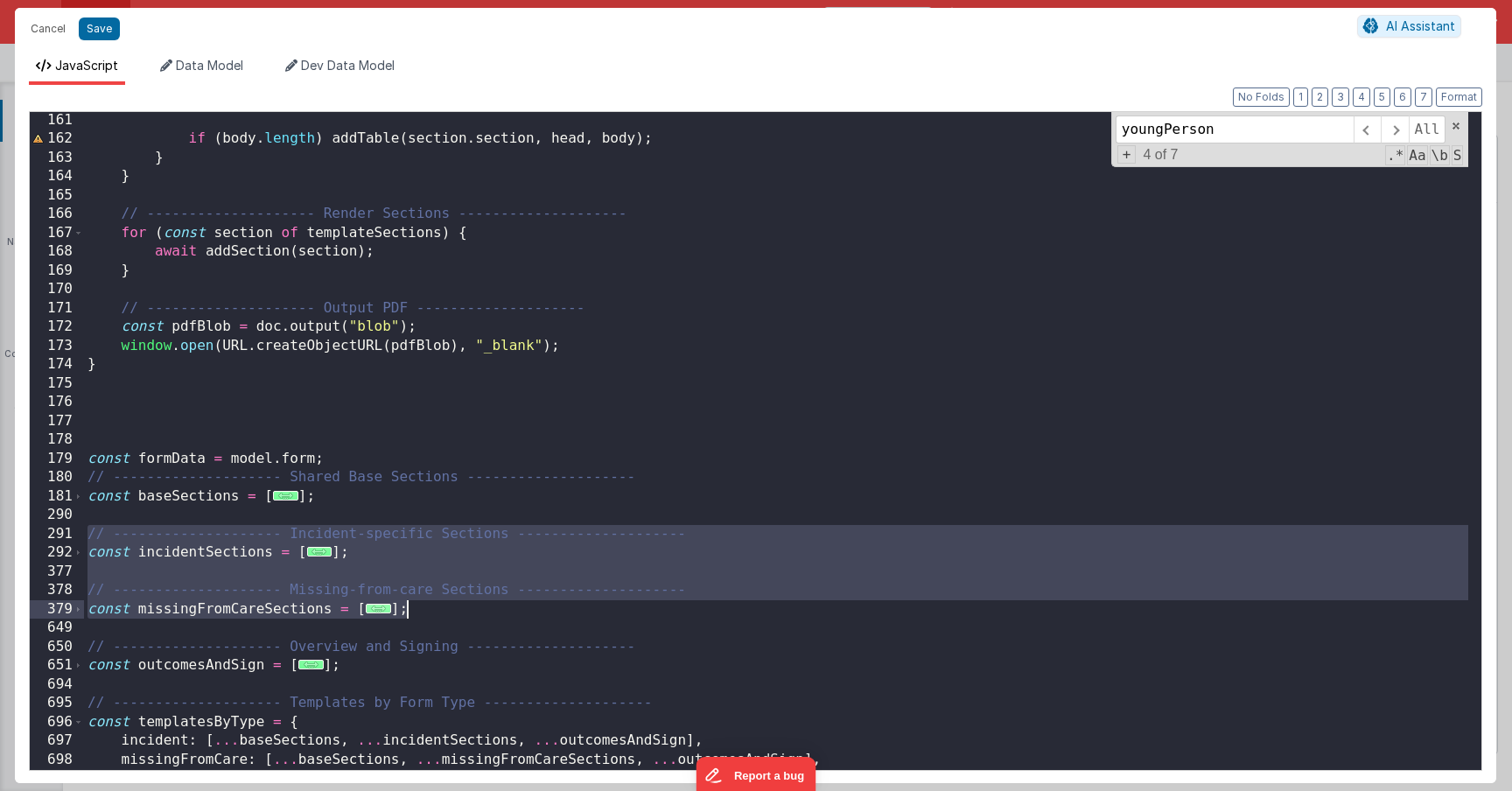
click at [370, 614] on span "..." at bounding box center [378, 609] width 26 height 10
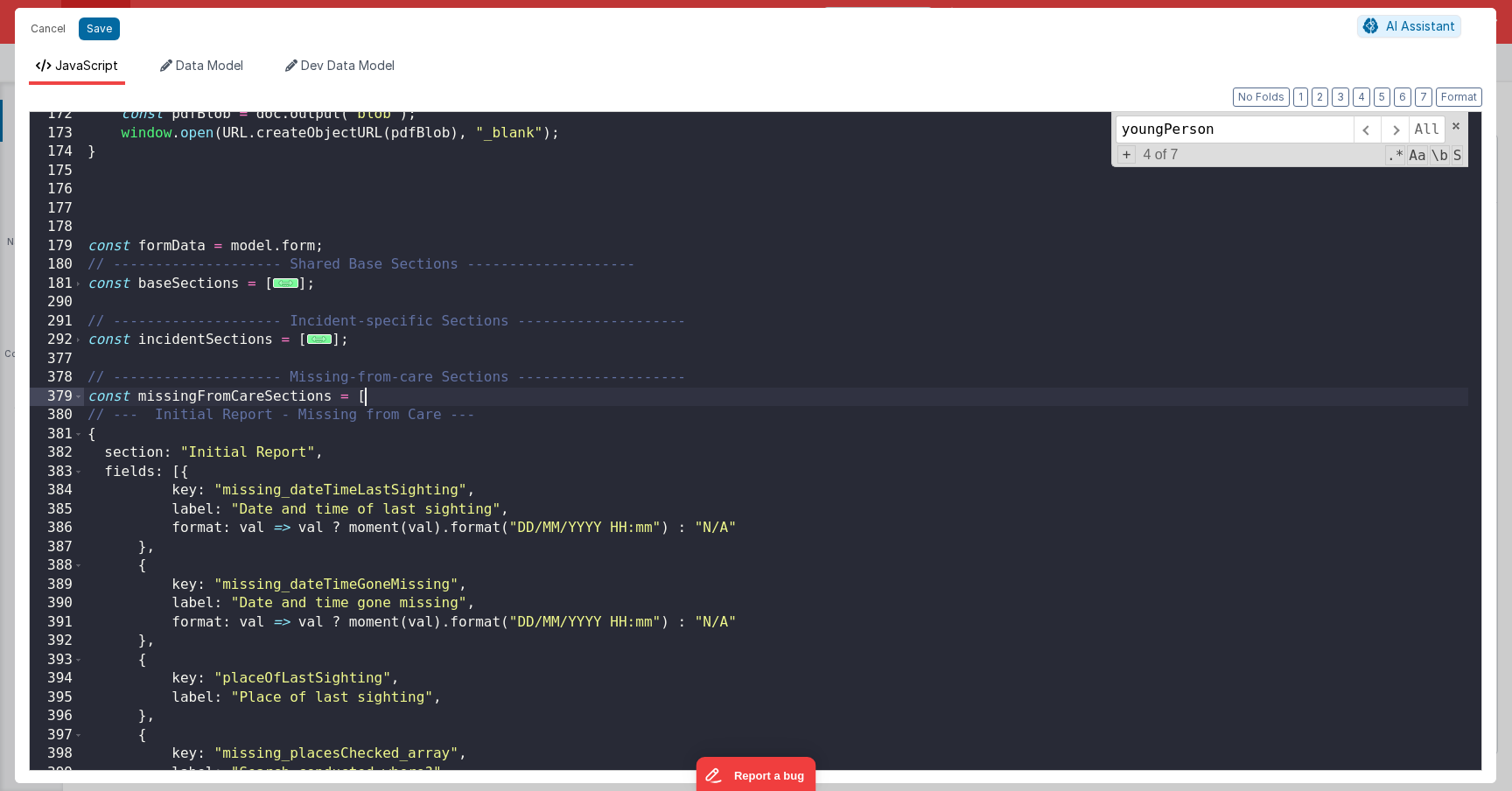
scroll to position [3225, 0]
click at [74, 474] on span at bounding box center [78, 473] width 10 height 19
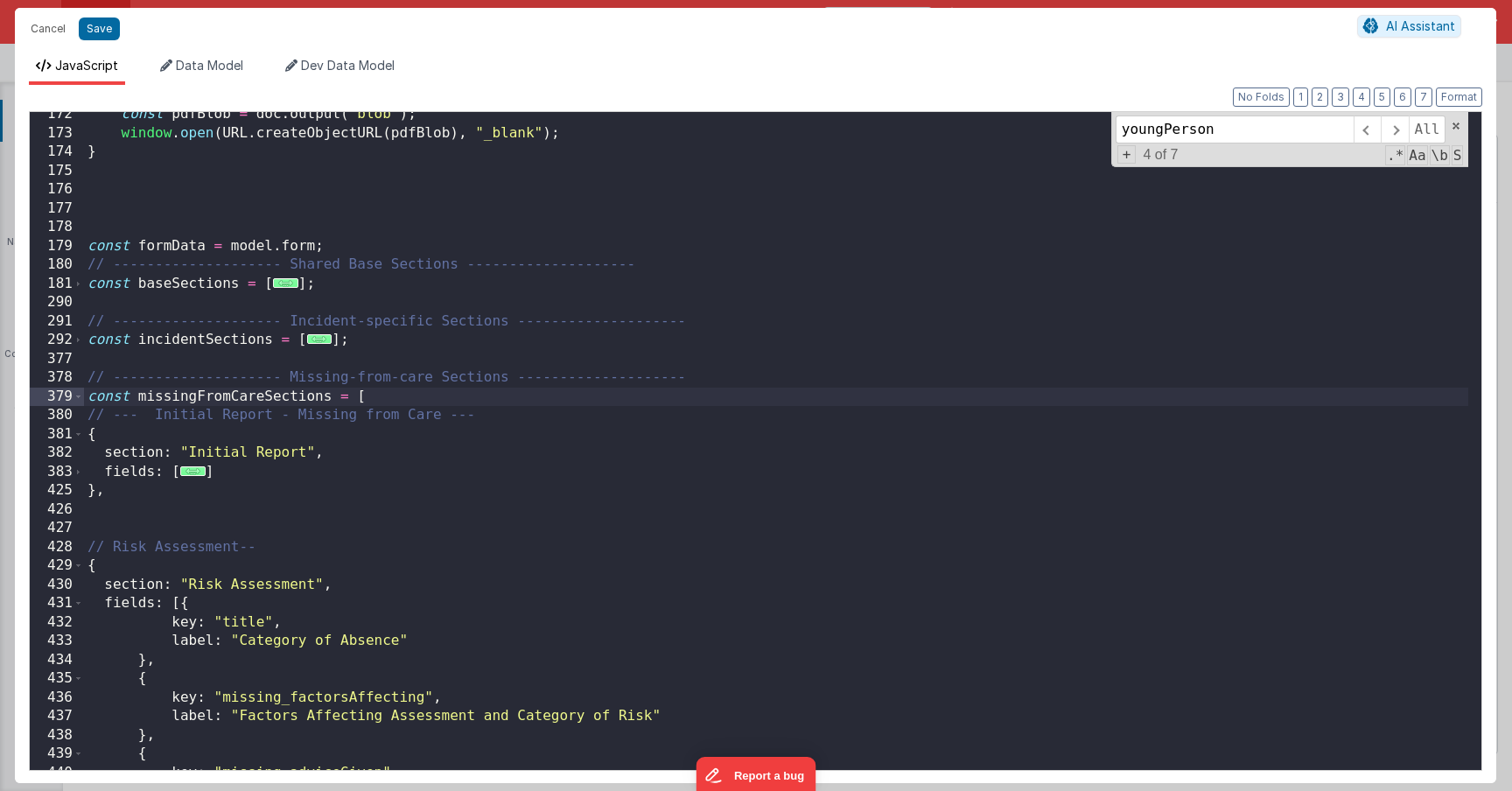
click at [147, 509] on div "const pdfBlob = doc . output ( "blob" ) ; window . open ( URL . createObjectURL…" at bounding box center [776, 453] width 1384 height 696
click at [147, 495] on div "const pdfBlob = doc . output ( "blob" ) ; window . open ( URL . createObjectURL…" at bounding box center [776, 453] width 1384 height 696
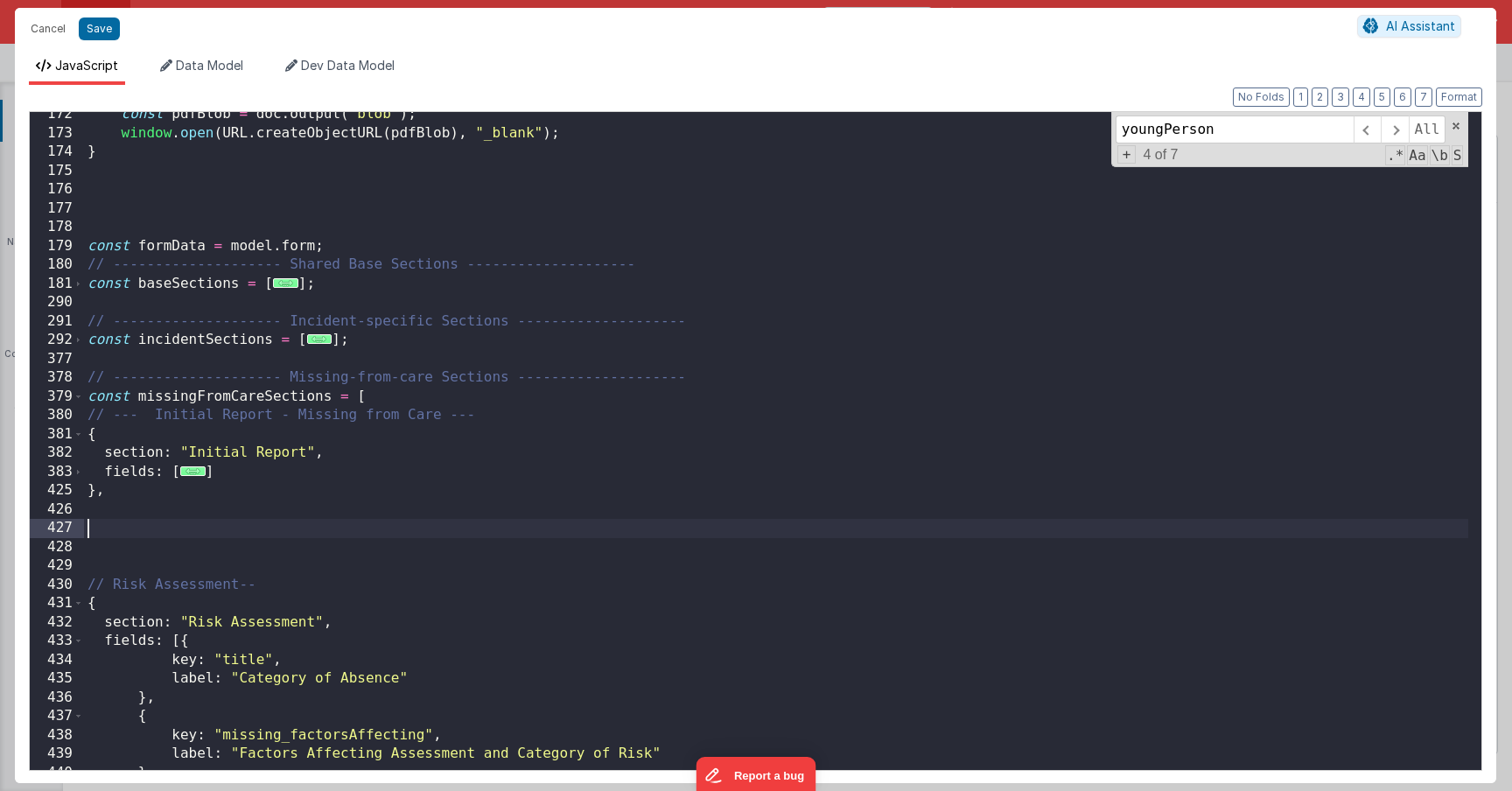
scroll to position [3238, 0]
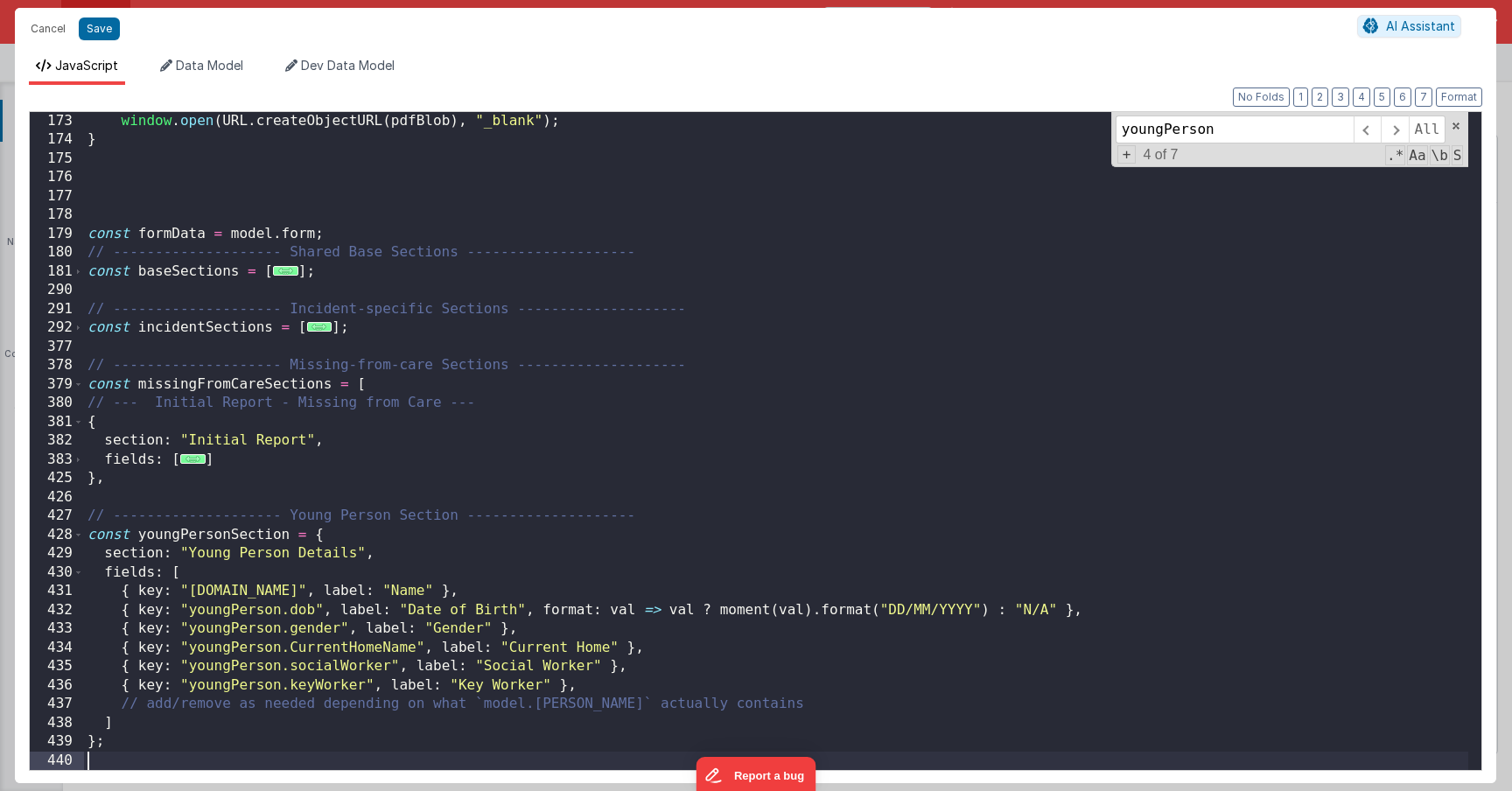
click at [296, 598] on div "window . open ( URL . createObjectURL ( pdfBlob ) , "_blank" ) ; } const formDa…" at bounding box center [776, 460] width 1384 height 696
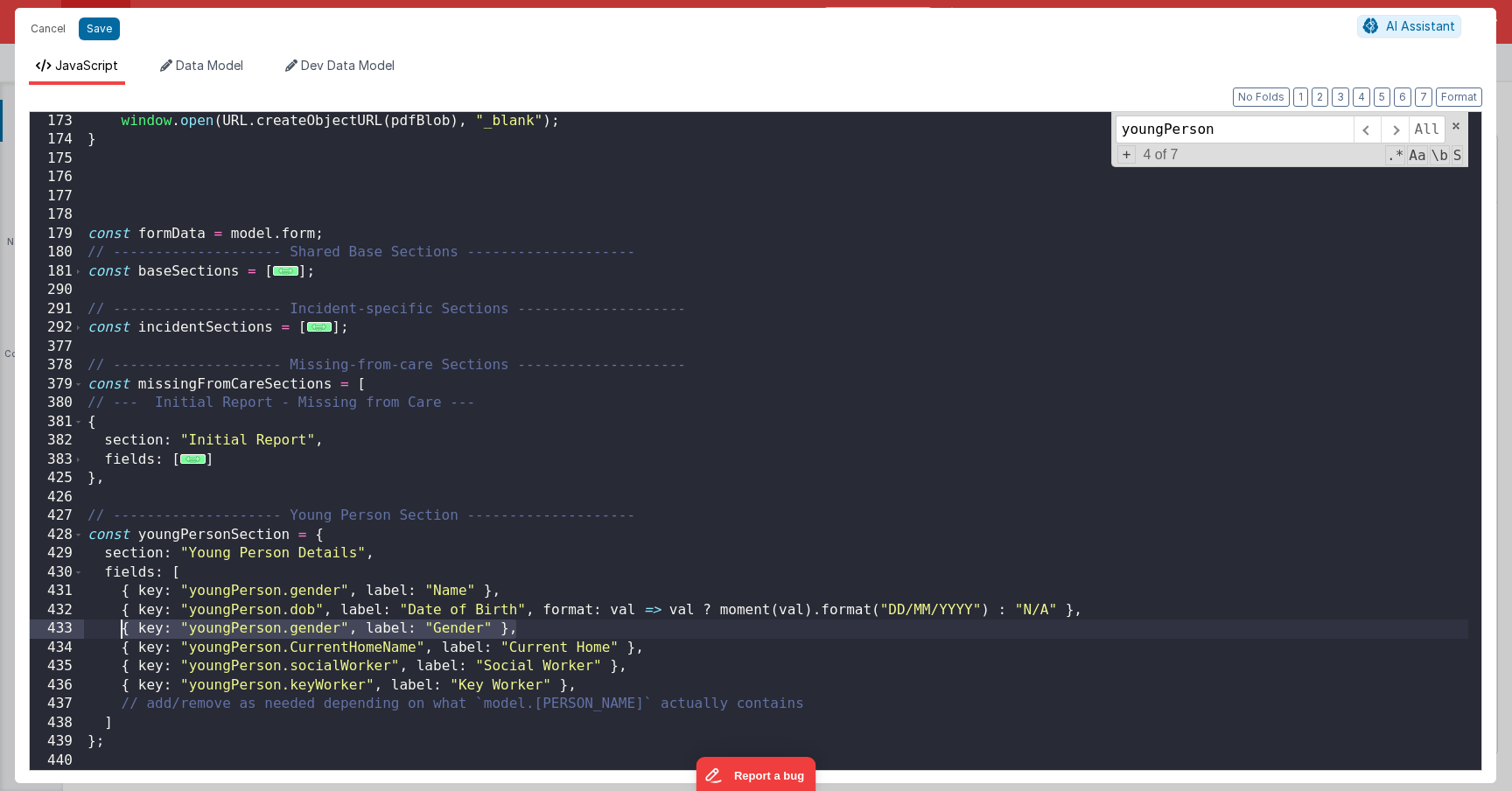
drag, startPoint x: 529, startPoint y: 631, endPoint x: 119, endPoint y: 630, distance: 410.0
click at [119, 630] on div "window . open ( URL . createObjectURL ( pdfBlob ) , "_blank" ) ; } const formDa…" at bounding box center [776, 460] width 1384 height 696
click at [201, 575] on div "window . open ( URL . createObjectURL ( pdfBlob ) , "_blank" ) ; } const formDa…" at bounding box center [776, 460] width 1384 height 696
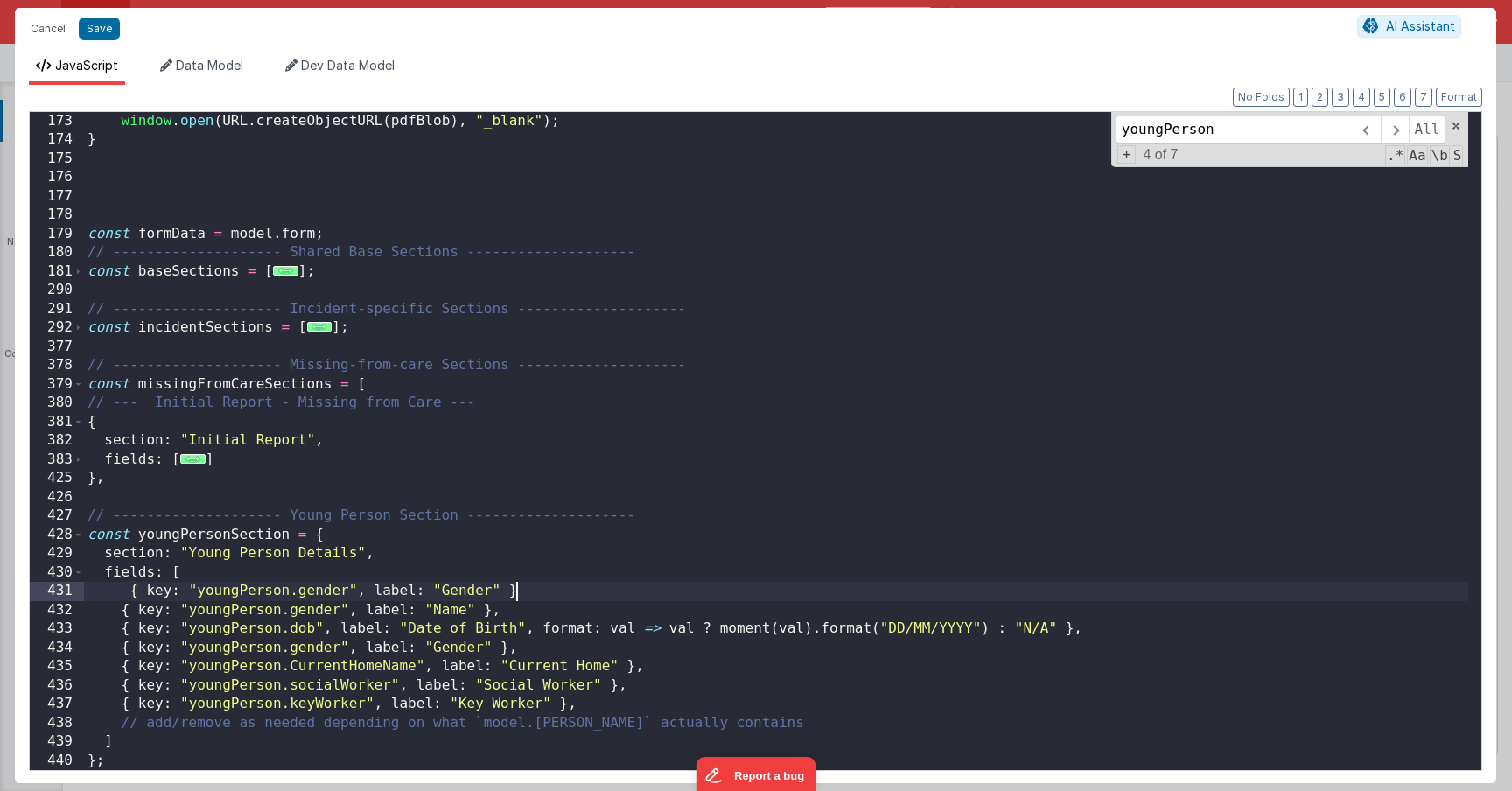
click at [131, 595] on div "window . open ( URL . createObjectURL ( pdfBlob ) , "_blank" ) ; } const formDa…" at bounding box center [776, 460] width 1384 height 696
click at [505, 588] on div "window . open ( URL . createObjectURL ( pdfBlob ) , "_blank" ) ; } const formDa…" at bounding box center [776, 460] width 1384 height 696
drag, startPoint x: 530, startPoint y: 600, endPoint x: 122, endPoint y: 596, distance: 408.0
click at [122, 596] on div "window . open ( URL . createObjectURL ( pdfBlob ) , "_blank" ) ; } const formDa…" at bounding box center [776, 460] width 1384 height 696
click at [520, 589] on div "window . open ( URL . createObjectURL ( pdfBlob ) , "_blank" ) ; } const formDa…" at bounding box center [776, 460] width 1384 height 696
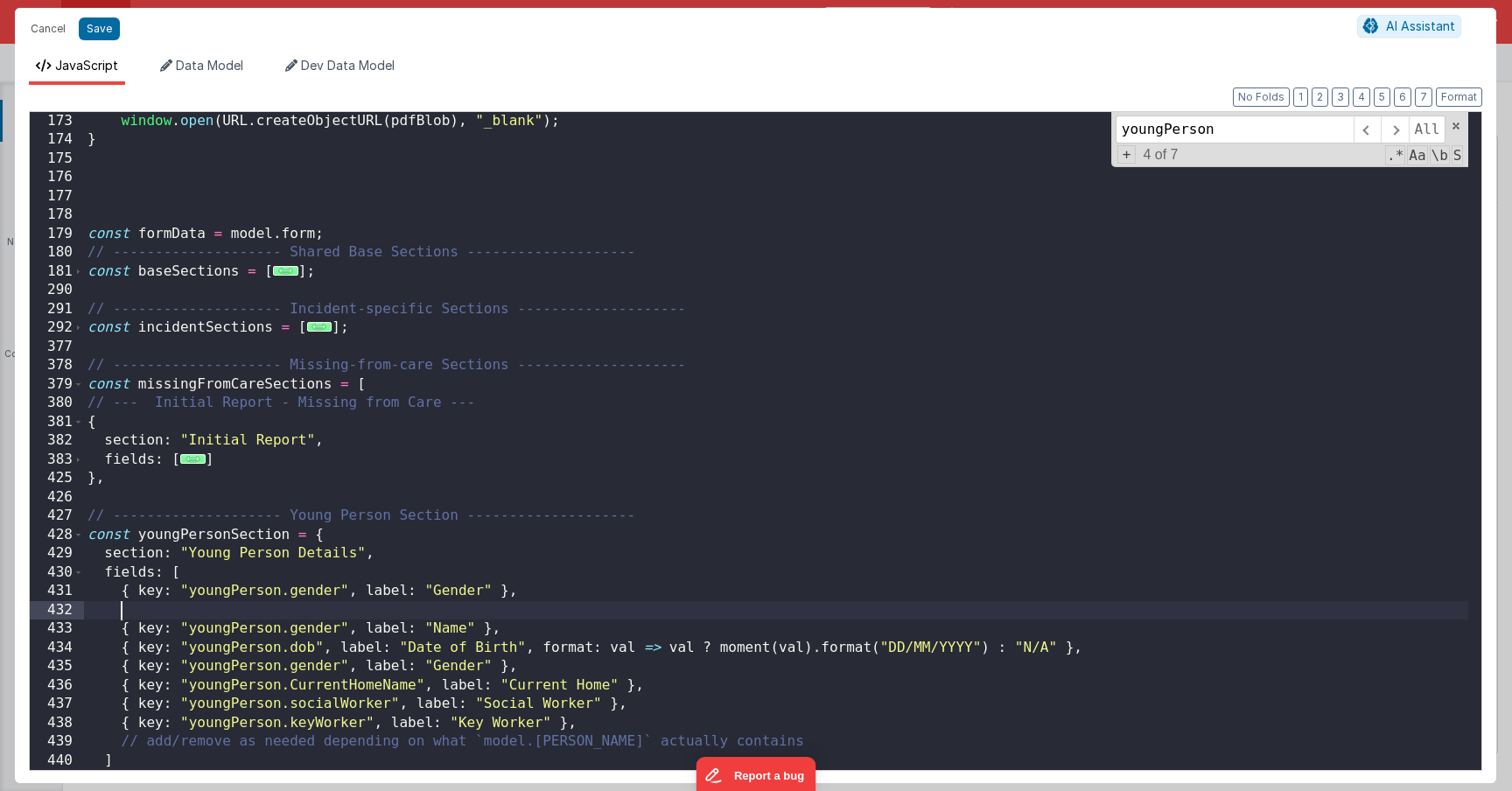
paste textarea
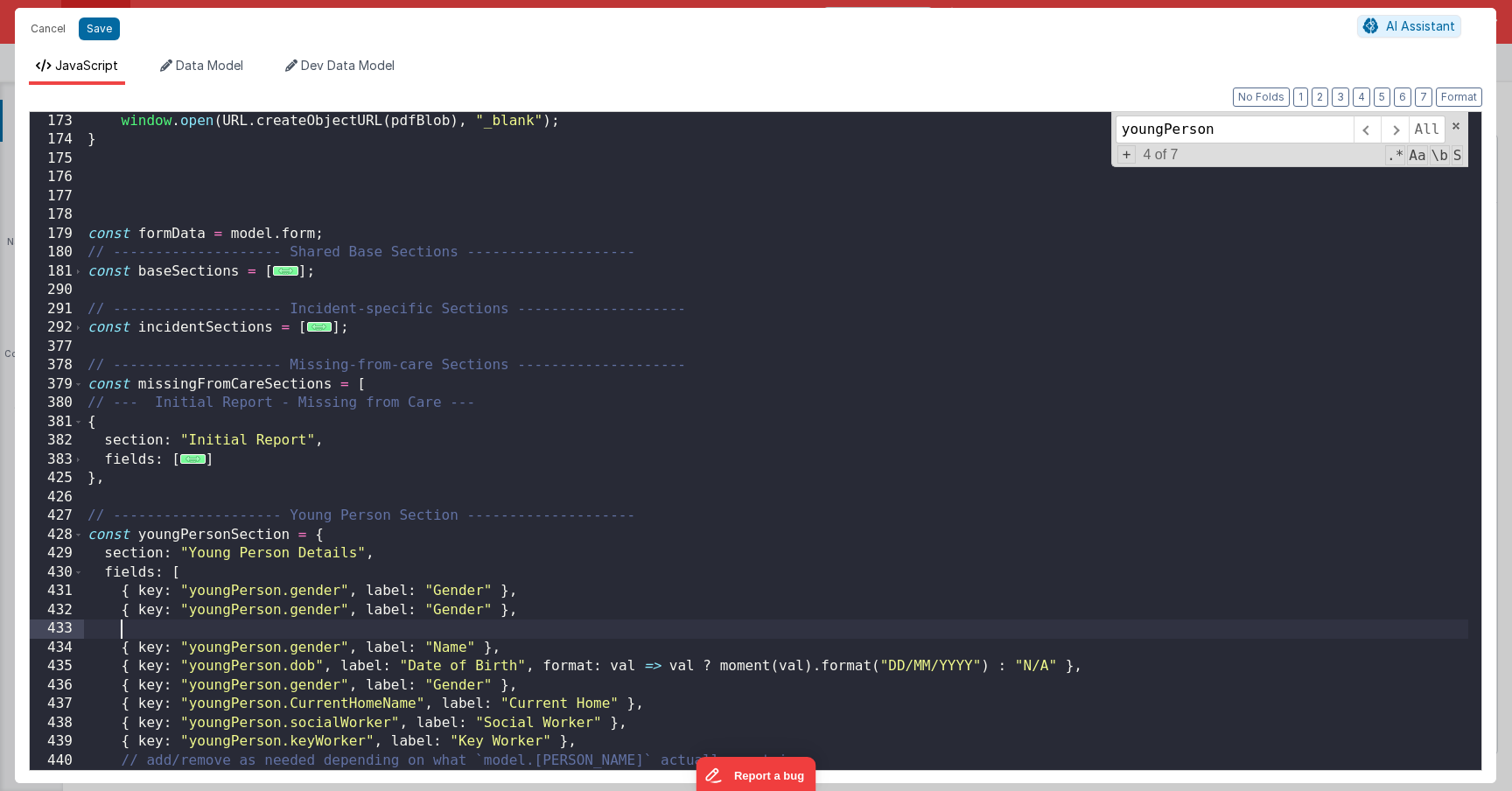
paste textarea
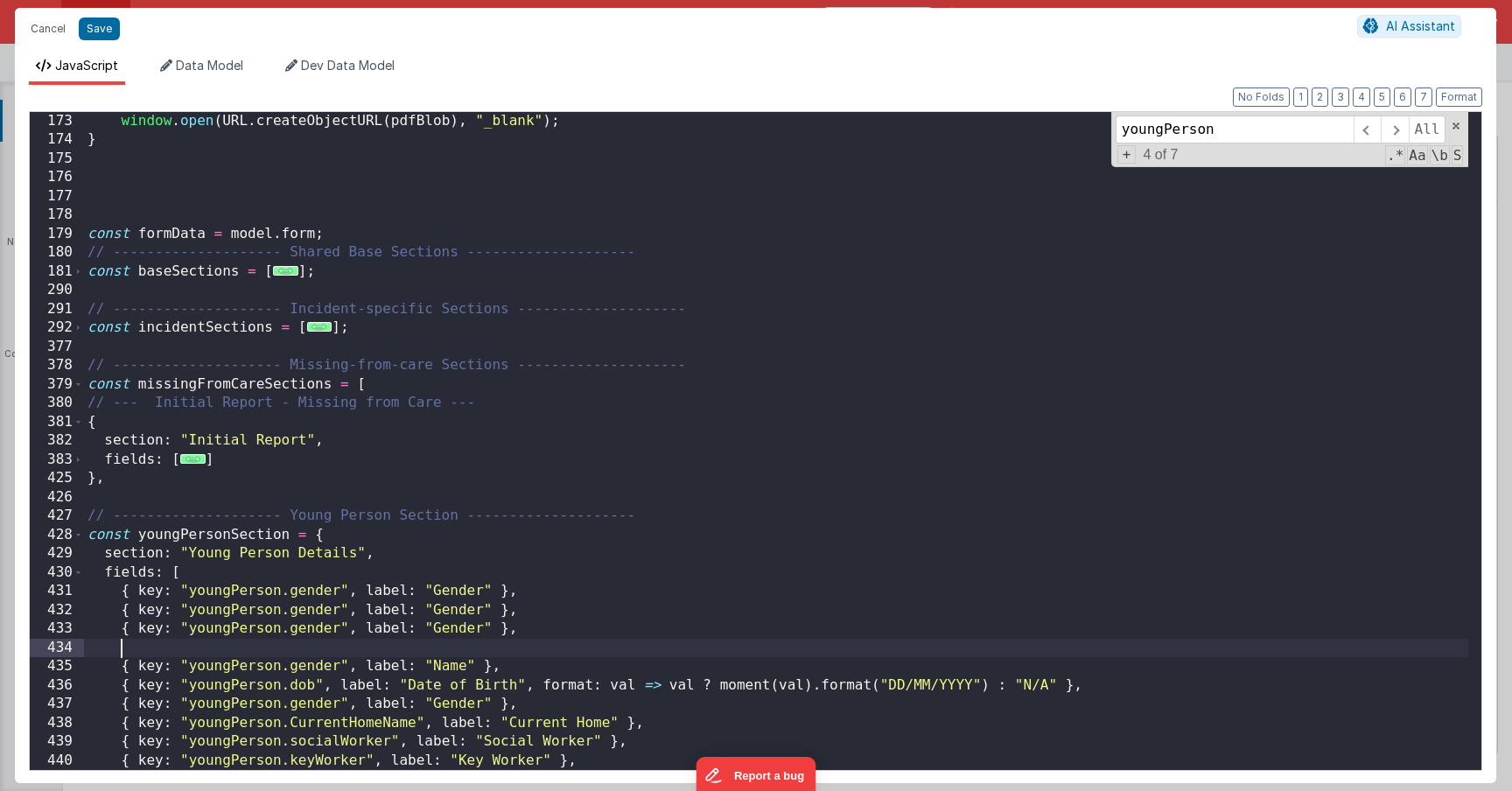
paste textarea
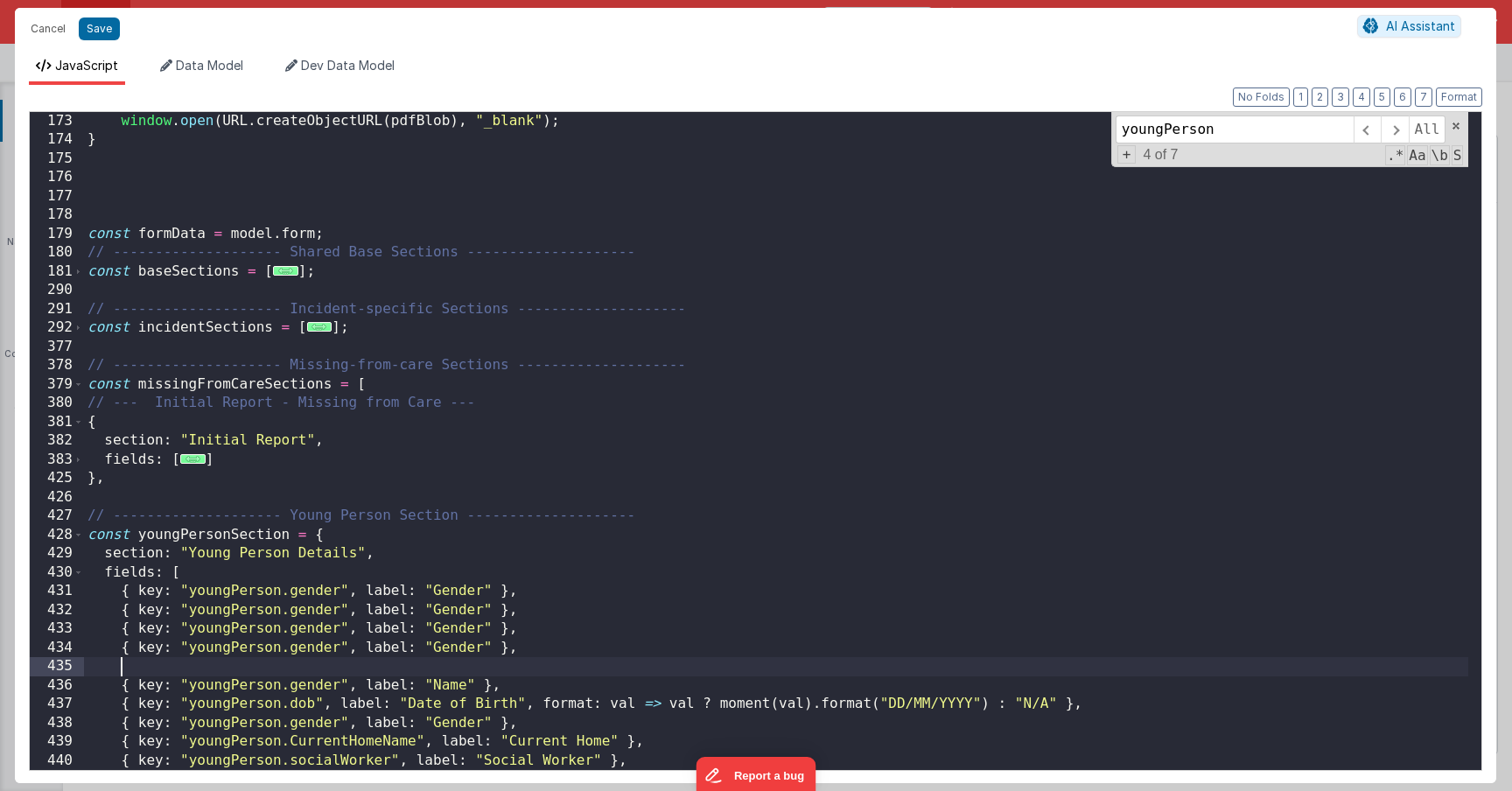
paste textarea
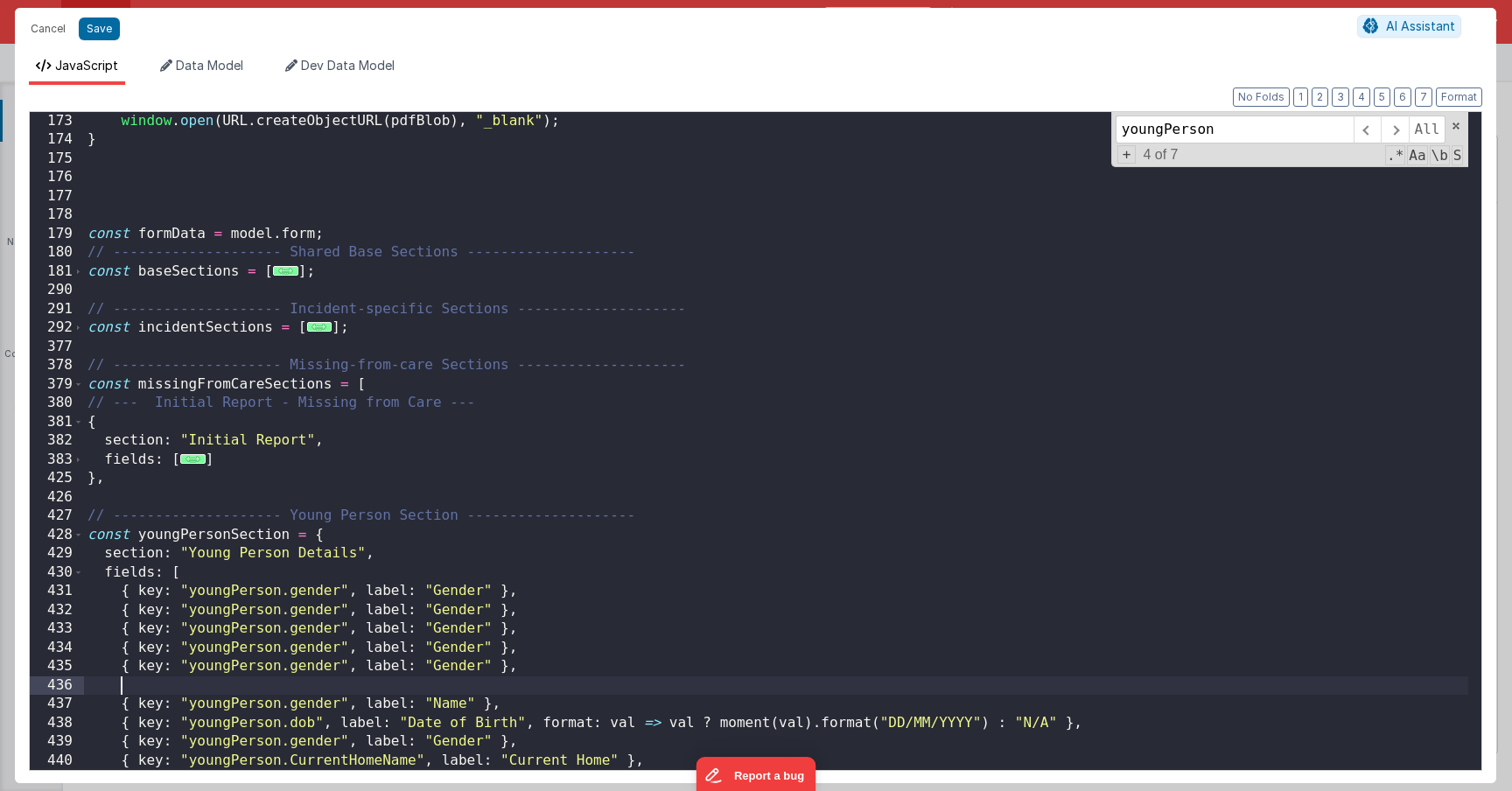
paste textarea
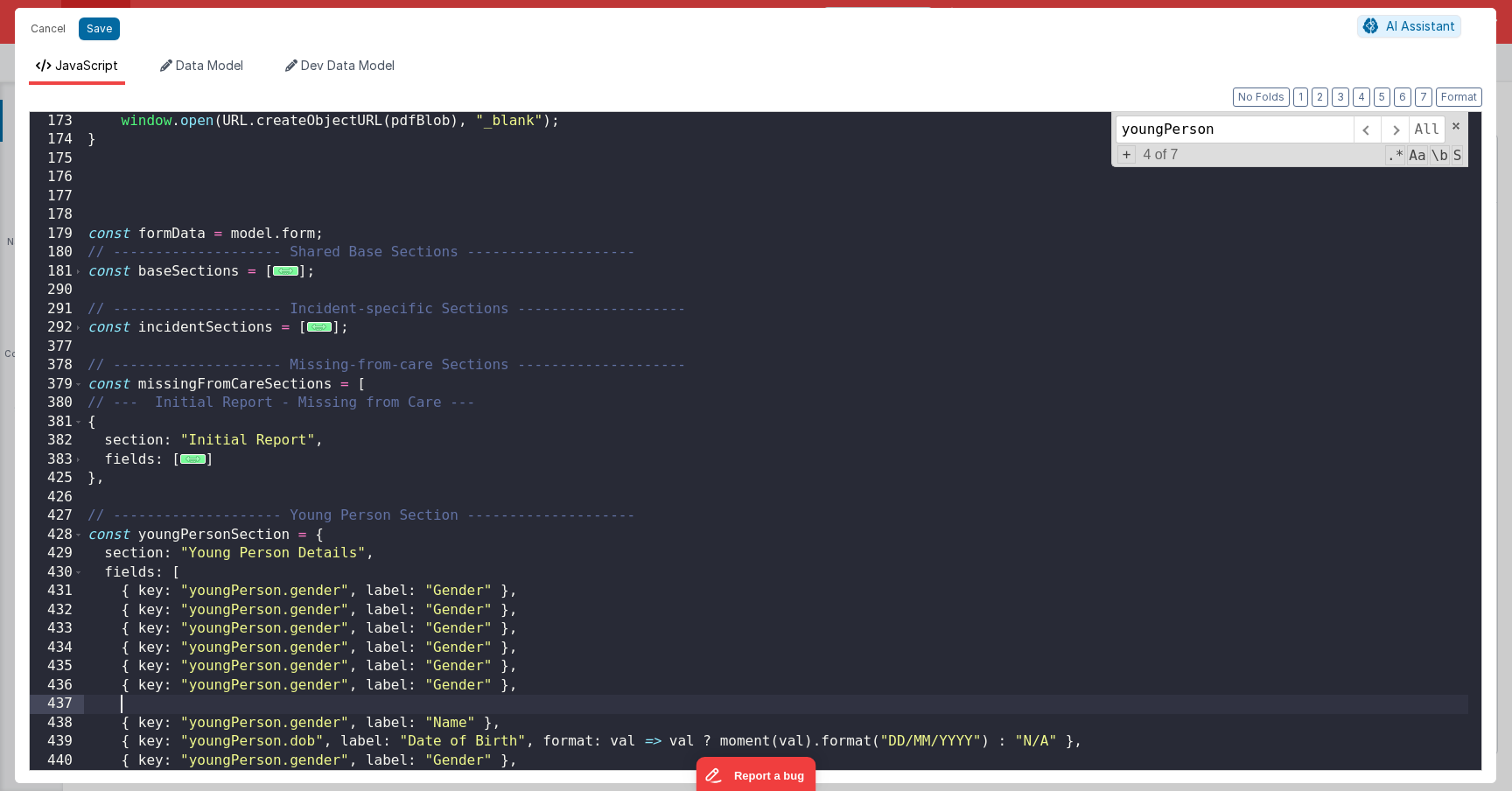
paste textarea
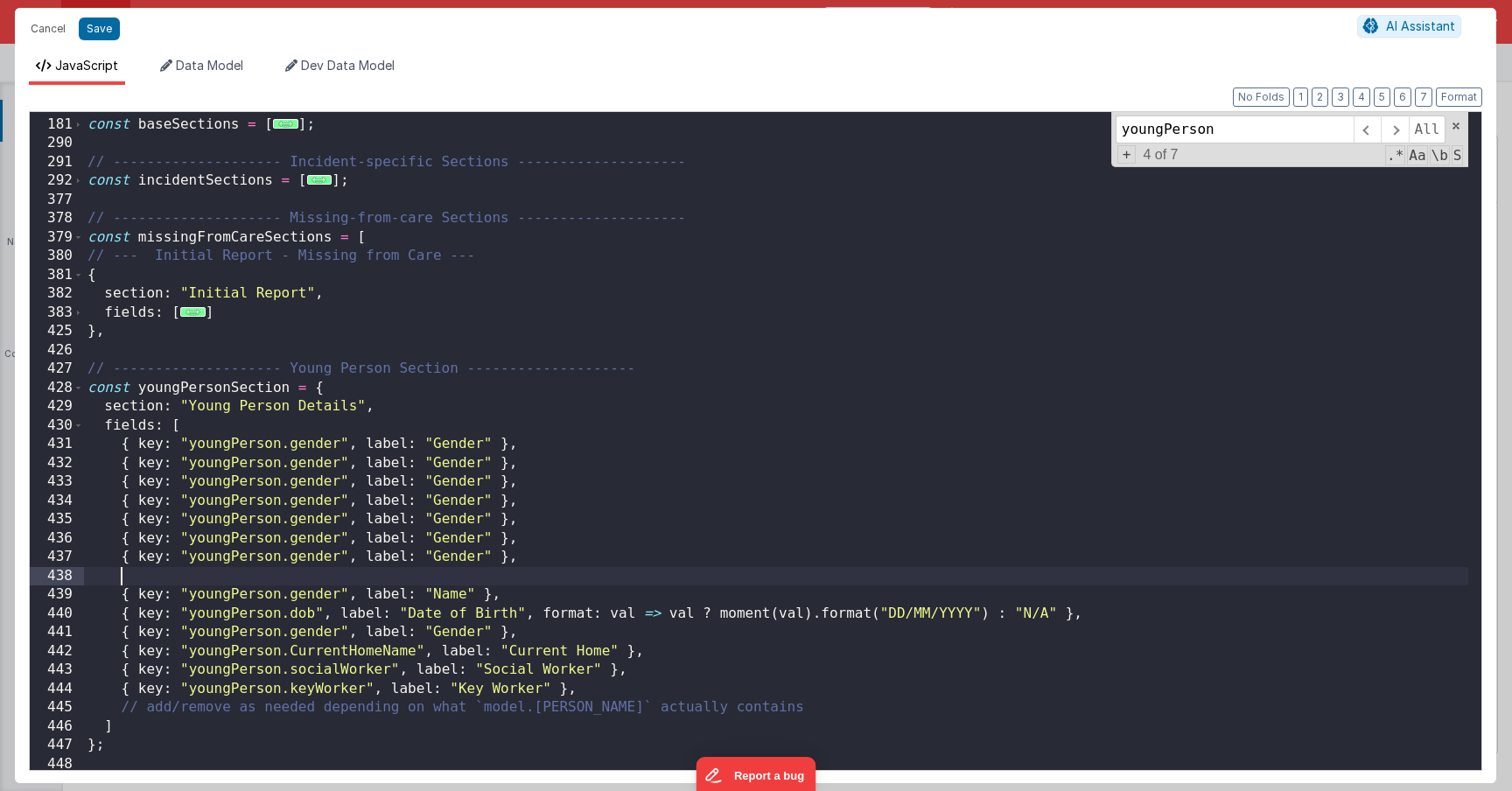
scroll to position [3403, 0]
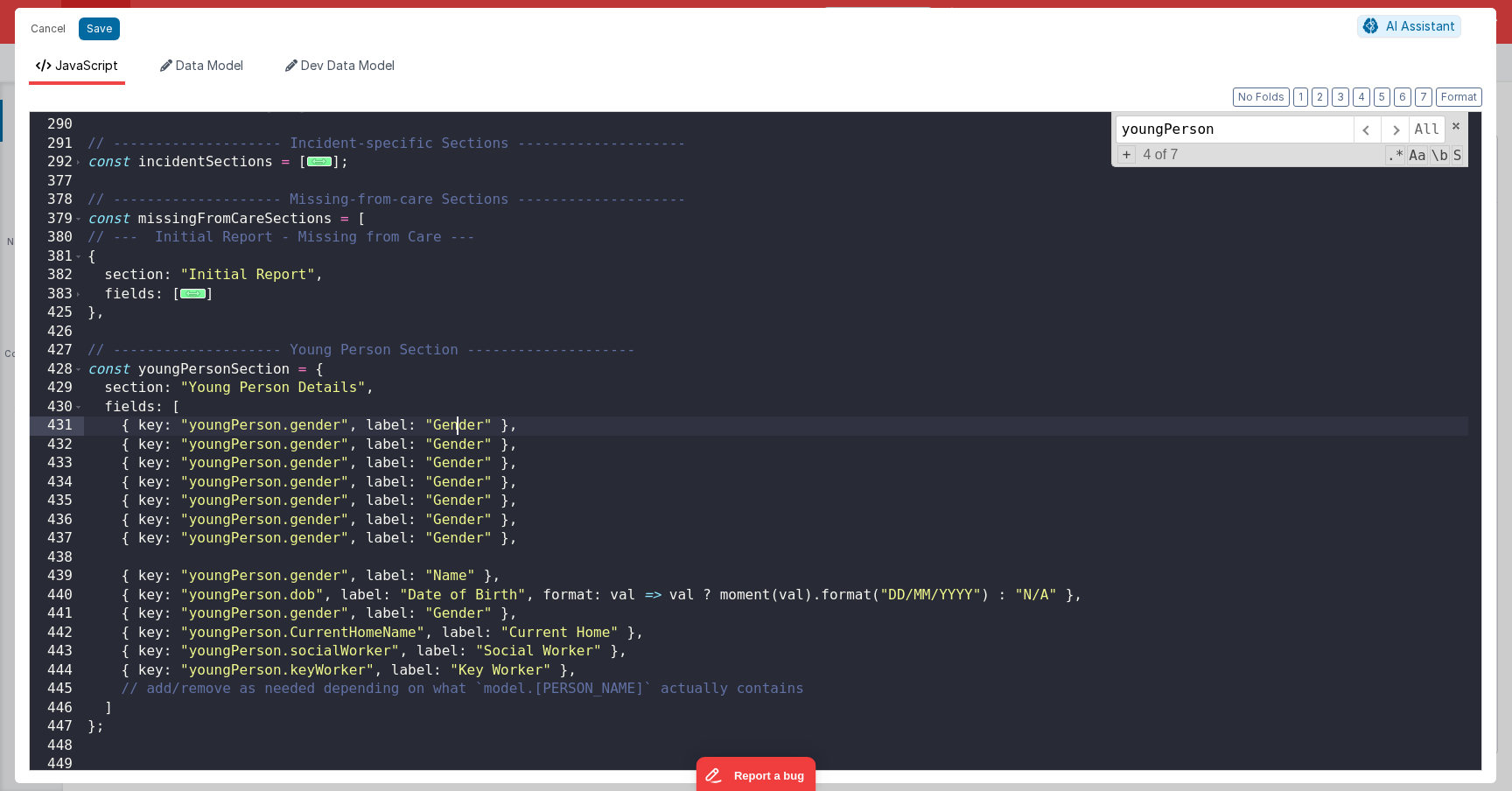
click at [453, 423] on div "const baseSections = [ ... ] ; // -------------------- Incident-specific Sectio…" at bounding box center [776, 445] width 1384 height 696
click at [461, 449] on div "const baseSections = [ ... ] ; // -------------------- Incident-specific Sectio…" at bounding box center [776, 445] width 1384 height 696
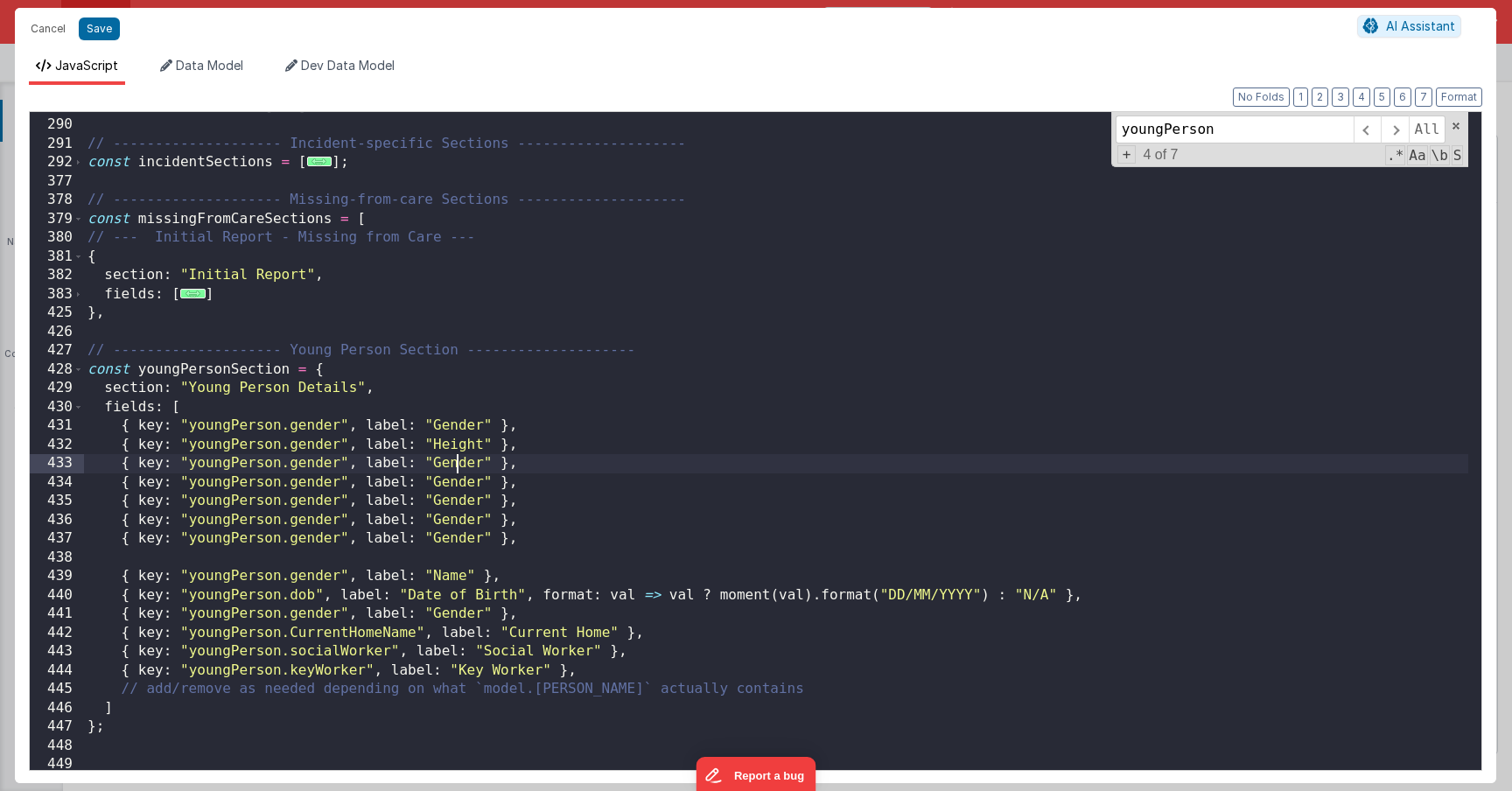
click at [459, 465] on div "const baseSections = [ ... ] ; // -------------------- Incident-specific Sectio…" at bounding box center [776, 445] width 1384 height 696
click at [460, 477] on div "const baseSections = [ ... ] ; // -------------------- Incident-specific Sectio…" at bounding box center [776, 445] width 1384 height 696
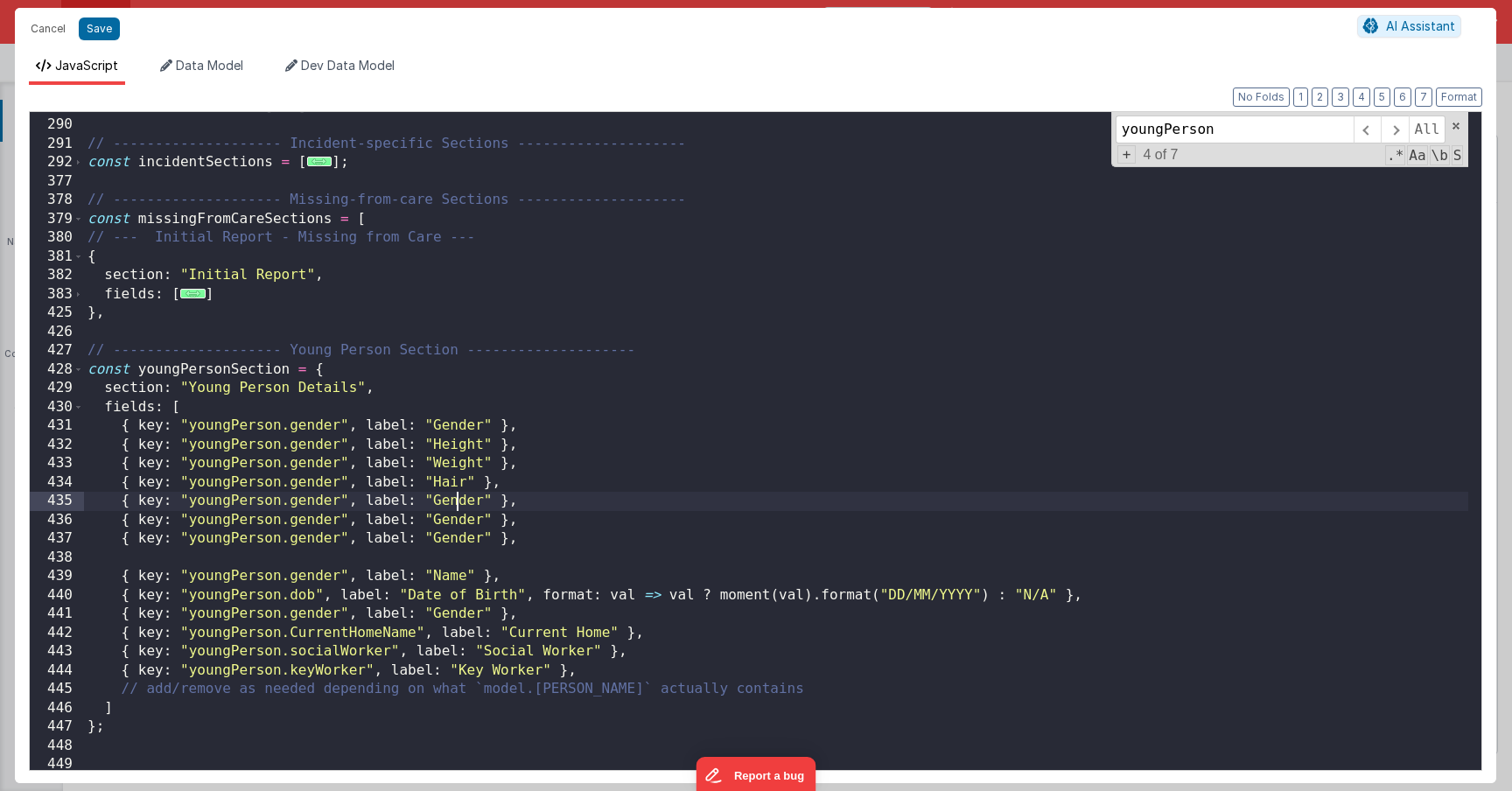
click at [461, 494] on div "const baseSections = [ ... ] ; // -------------------- Incident-specific Sectio…" at bounding box center [776, 445] width 1384 height 696
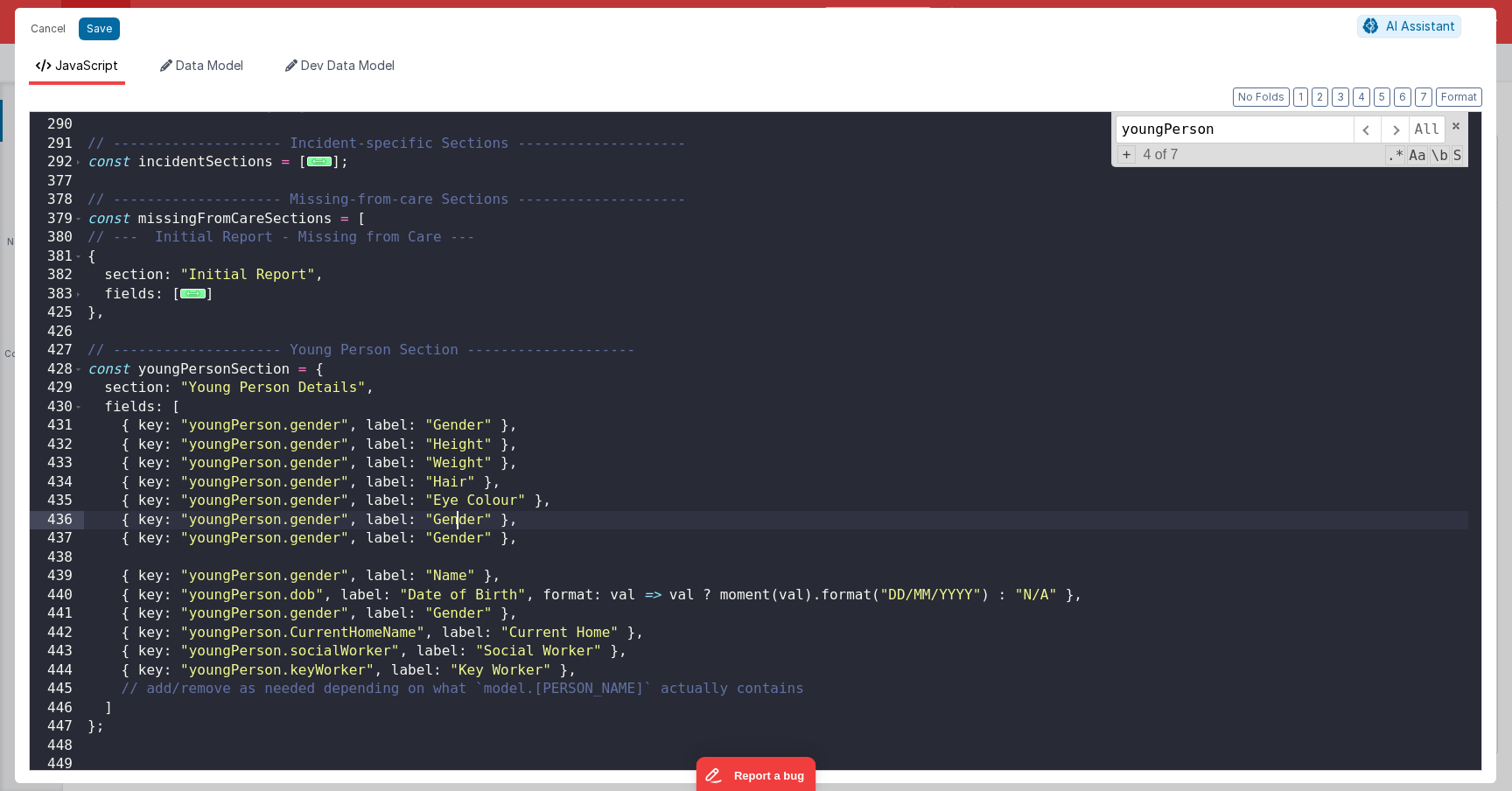
click at [453, 511] on div "const baseSections = [ ... ] ; // -------------------- Incident-specific Sectio…" at bounding box center [776, 445] width 1384 height 696
click at [447, 535] on div "const baseSections = [ ... ] ; // -------------------- Incident-specific Sectio…" at bounding box center [776, 445] width 1384 height 696
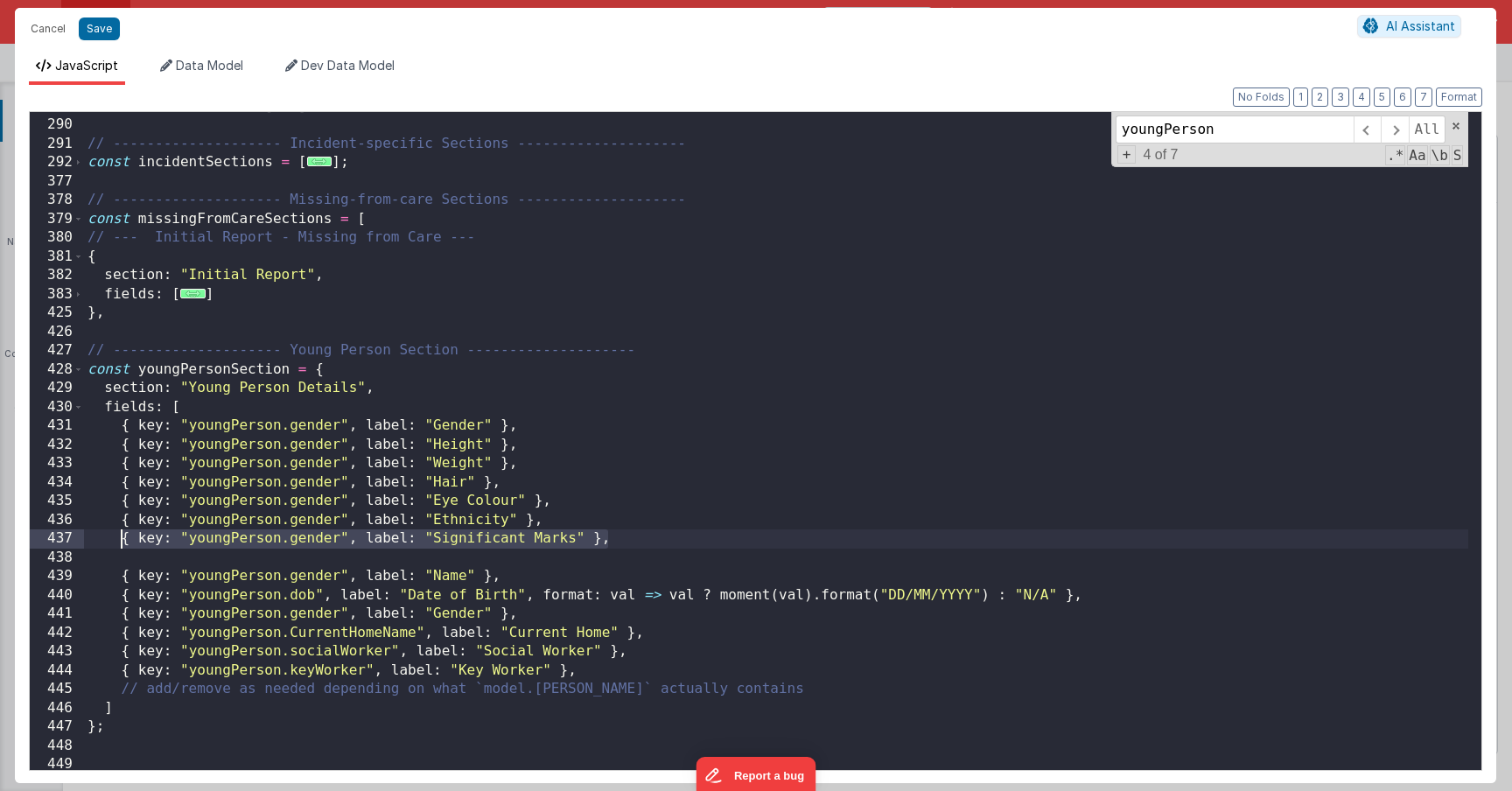
drag, startPoint x: 634, startPoint y: 536, endPoint x: 162, endPoint y: 539, distance: 472.0
click at [129, 539] on div "const baseSections = [ ... ] ; // -------------------- Incident-specific Sectio…" at bounding box center [776, 445] width 1384 height 696
click at [616, 536] on div "const baseSections = [ ... ] ; // -------------------- Incident-specific Sectio…" at bounding box center [776, 445] width 1384 height 696
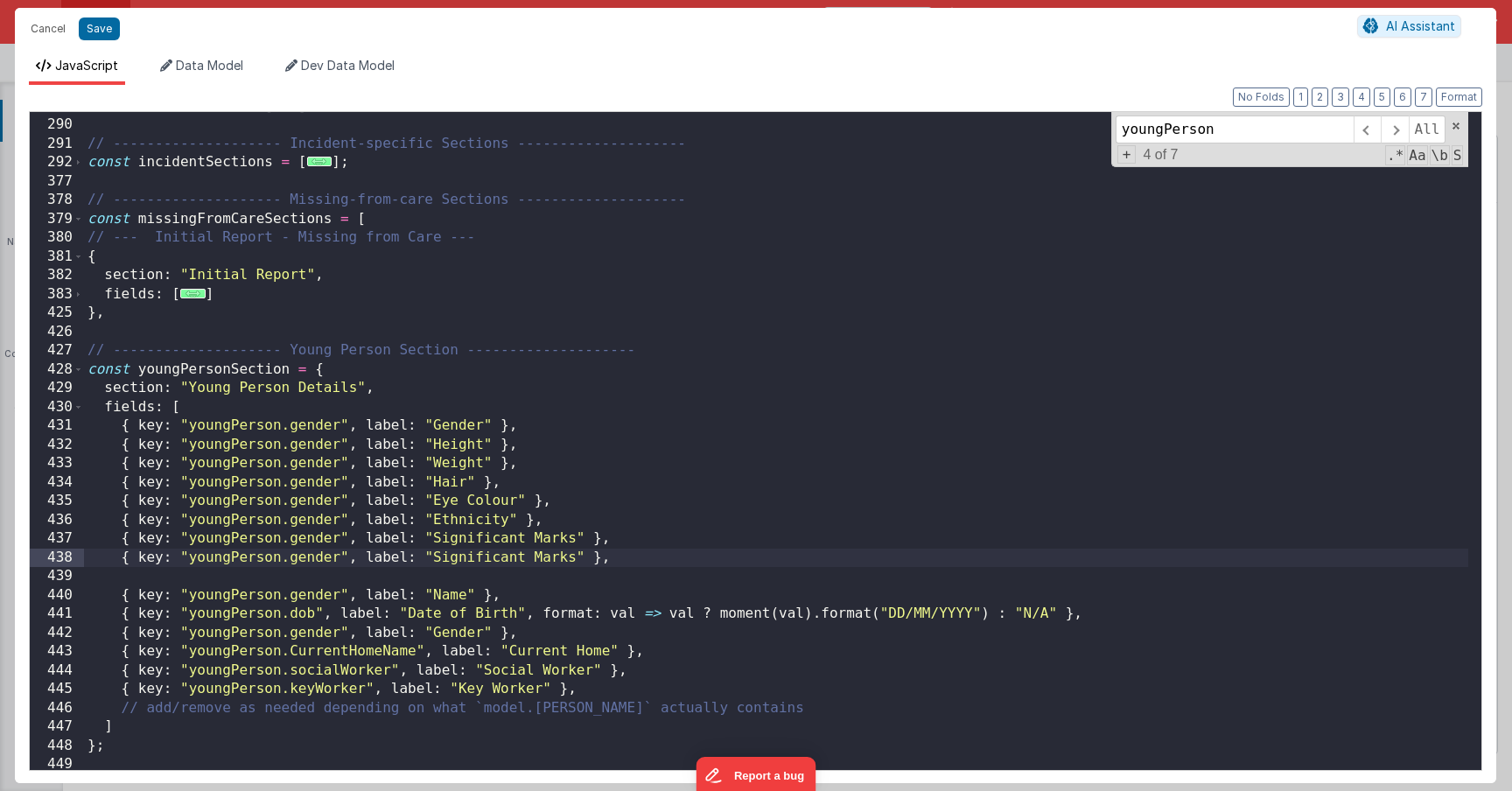
click at [538, 559] on div "const baseSections = [ ... ] ; // -------------------- Incident-specific Sectio…" at bounding box center [776, 445] width 1384 height 696
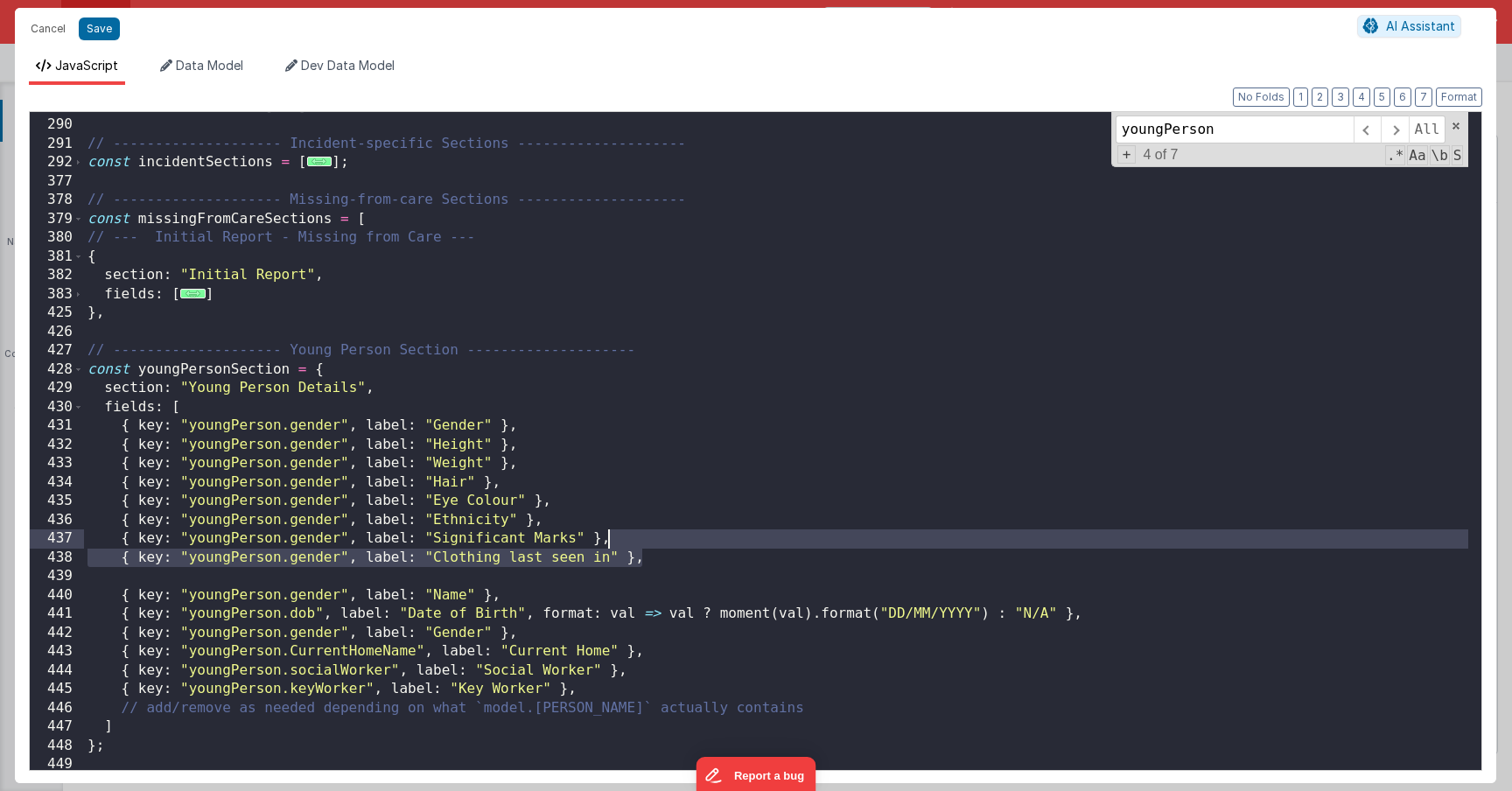
drag, startPoint x: 666, startPoint y: 557, endPoint x: 651, endPoint y: 546, distance: 18.6
click at [651, 546] on div "const baseSections = [ ... ] ; // -------------------- Incident-specific Sectio…" at bounding box center [776, 445] width 1384 height 696
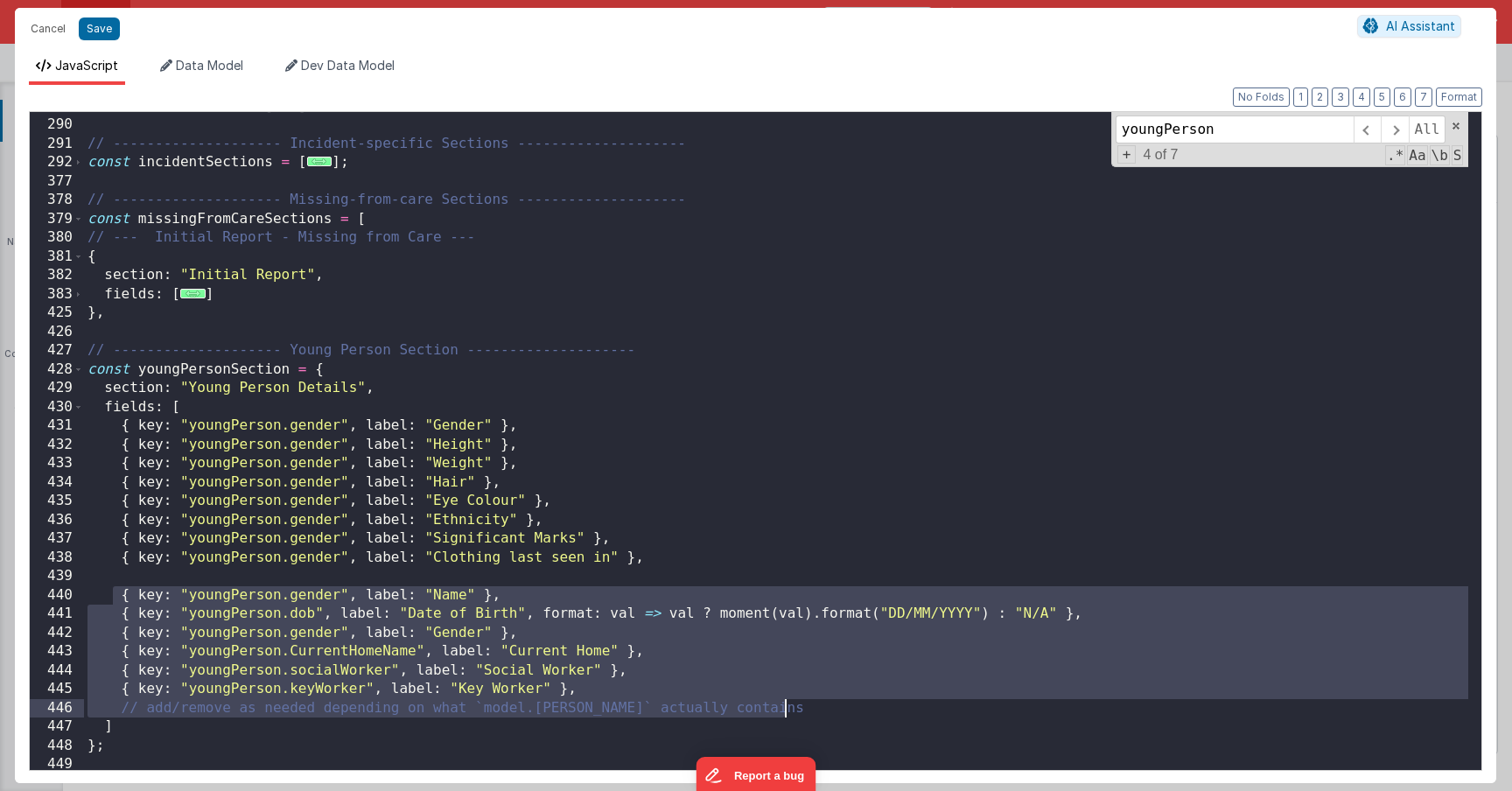
drag, startPoint x: 114, startPoint y: 595, endPoint x: 834, endPoint y: 713, distance: 729.6
click at [834, 689] on div "const baseSections = [ ... ] ; // -------------------- Incident-specific Sectio…" at bounding box center [776, 445] width 1384 height 696
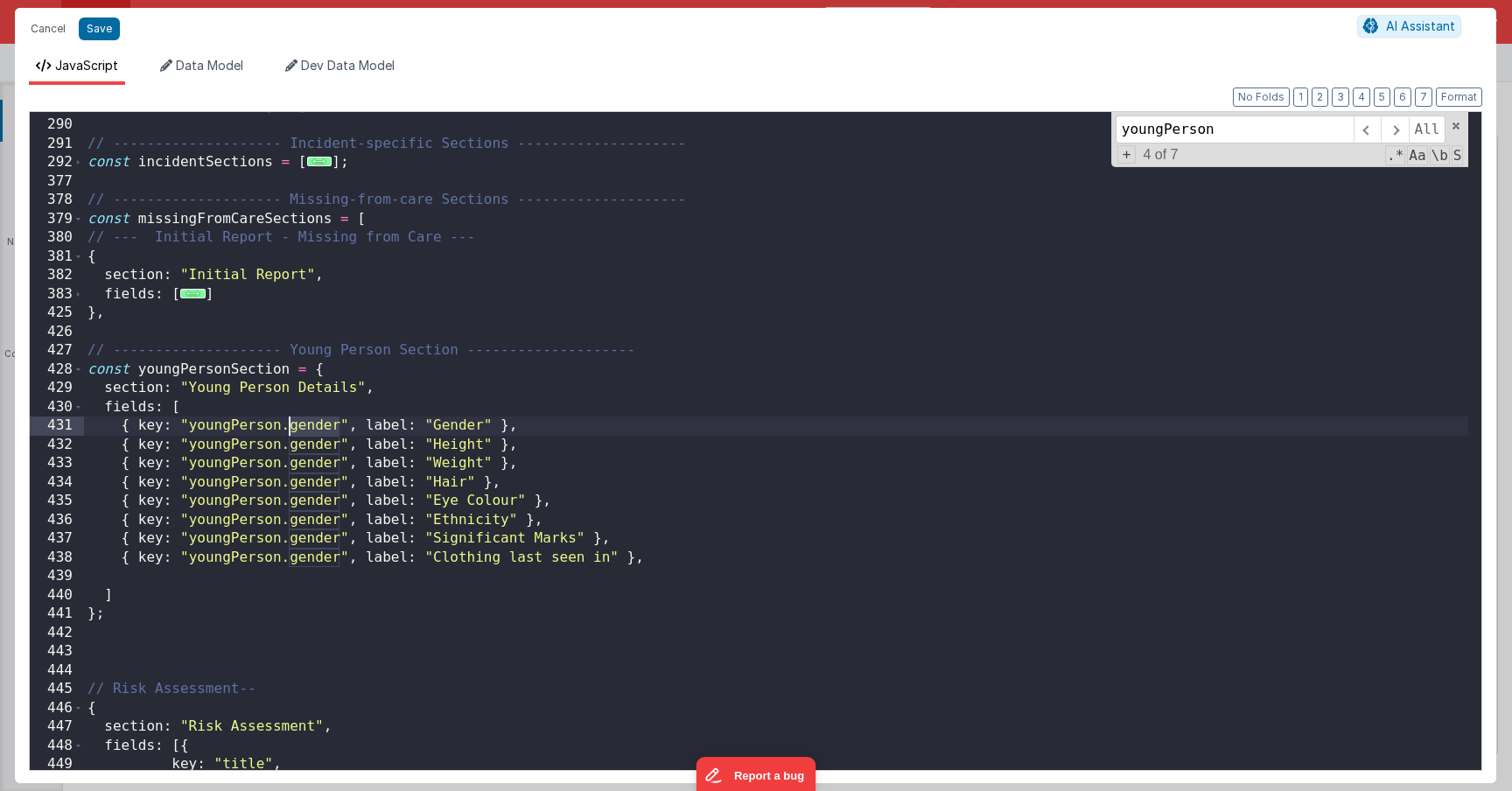
drag, startPoint x: 337, startPoint y: 431, endPoint x: 291, endPoint y: 430, distance: 46.0
click at [291, 430] on div "const baseSections = [ ... ] ; // -------------------- Incident-specific Sectio…" at bounding box center [776, 445] width 1384 height 696
click at [449, 480] on div "const baseSections = [ ... ] ; // -------------------- Incident-specific Sectio…" at bounding box center [776, 445] width 1384 height 696
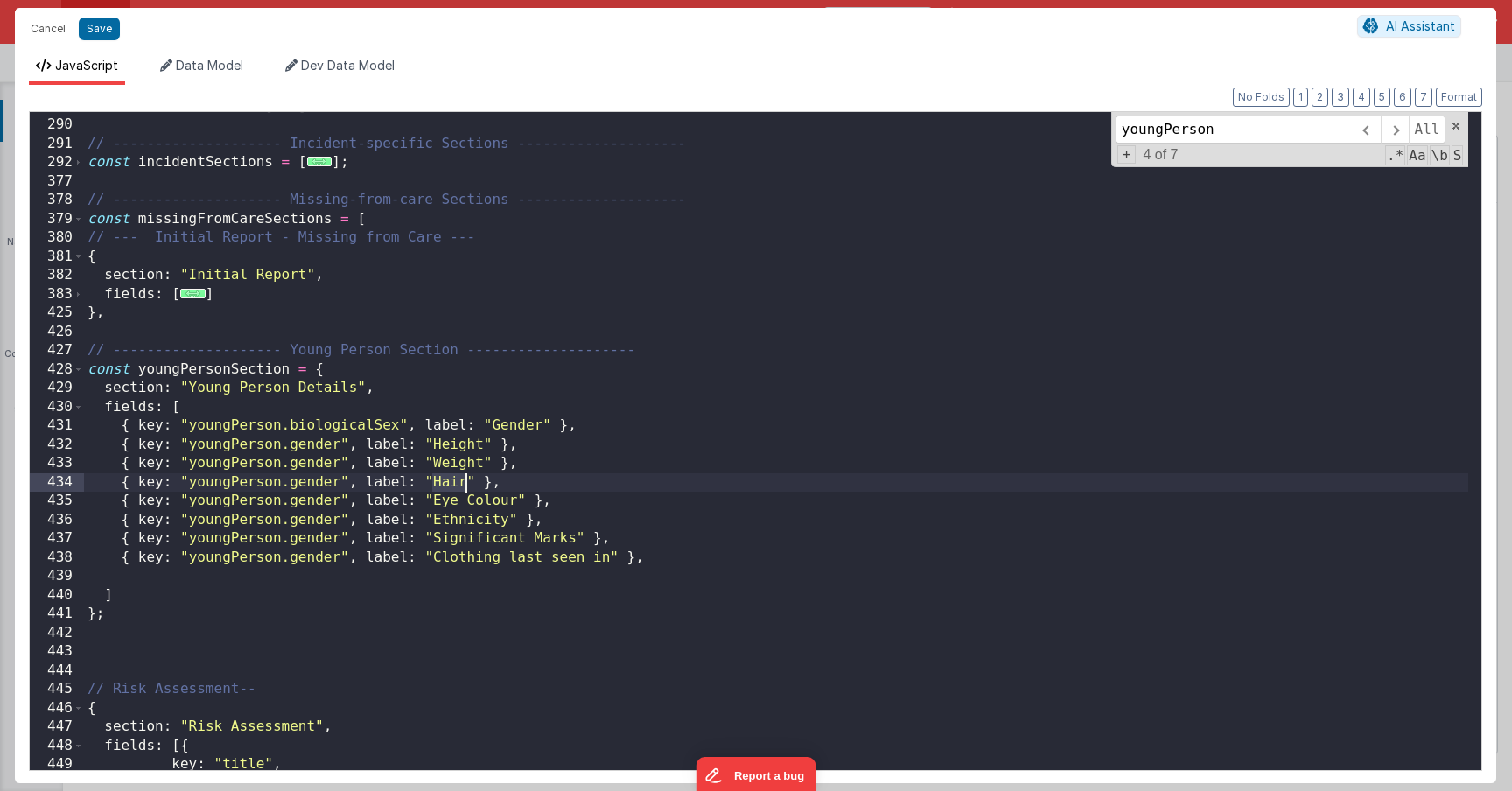
click at [449, 480] on div "const baseSections = [ ... ] ; // -------------------- Incident-specific Sectio…" at bounding box center [776, 445] width 1384 height 696
click at [450, 486] on div "const baseSections = [ ... ] ; // -------------------- Incident-specific Sectio…" at bounding box center [776, 445] width 1384 height 696
click at [311, 444] on div "const baseSections = [ ... ] ; // -------------------- Incident-specific Sectio…" at bounding box center [776, 445] width 1384 height 696
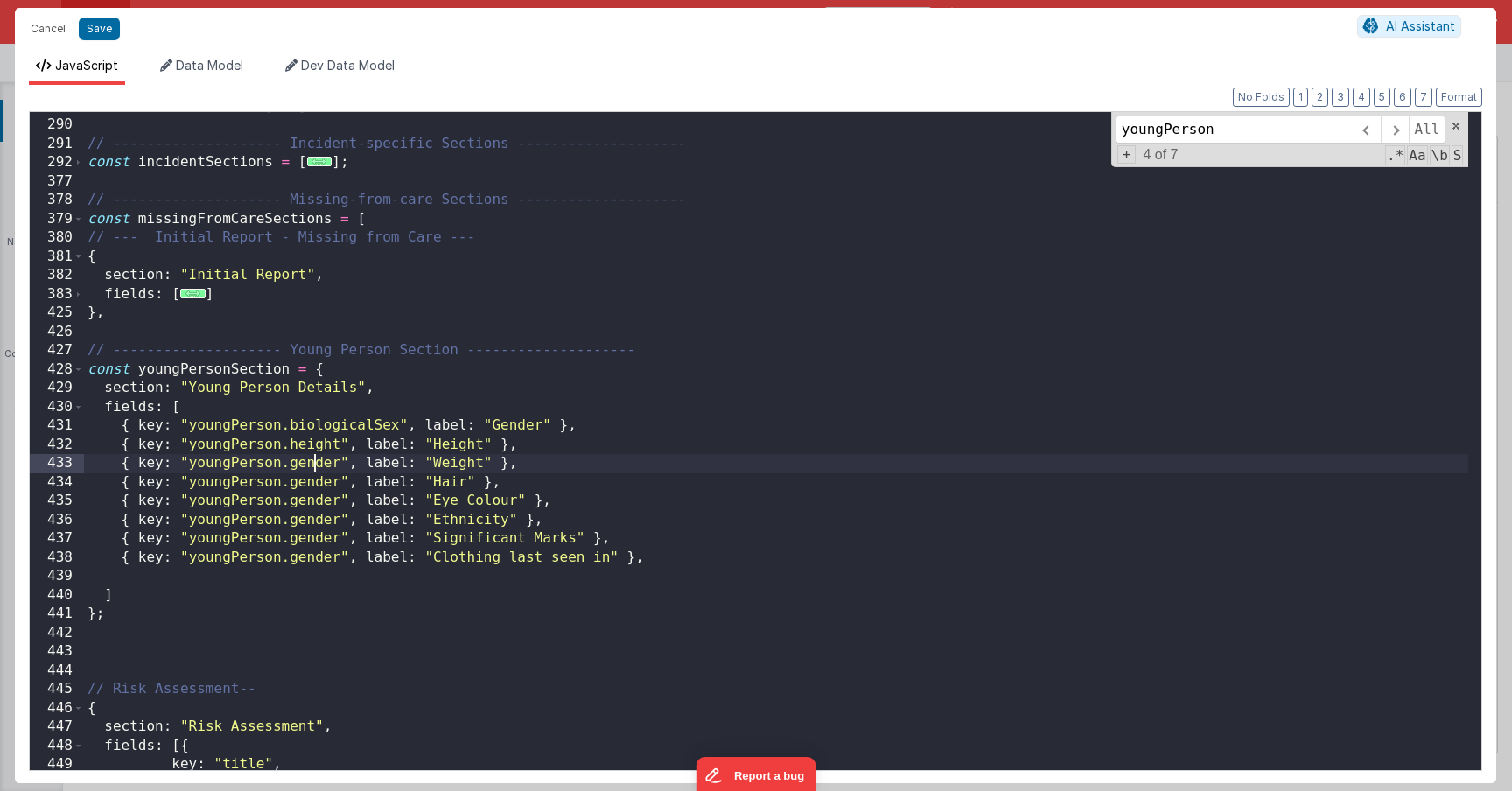
click at [315, 464] on div "const baseSections = [ ... ] ; // -------------------- Incident-specific Sectio…" at bounding box center [776, 445] width 1384 height 696
click at [311, 484] on div "const baseSections = [ ... ] ; // -------------------- Incident-specific Sectio…" at bounding box center [776, 445] width 1384 height 696
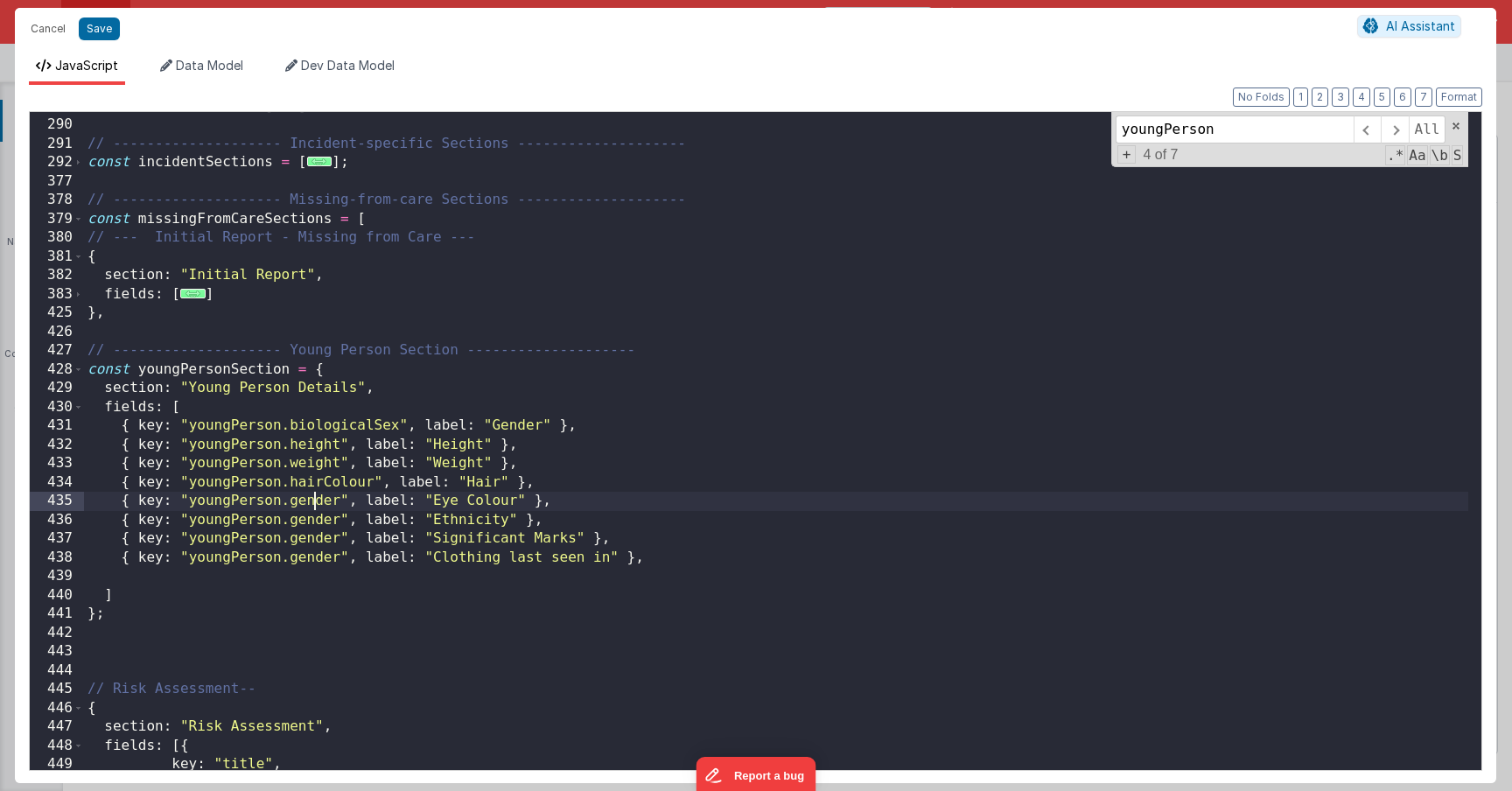
click at [316, 507] on div "const baseSections = [ ... ] ; // -------------------- Incident-specific Sectio…" at bounding box center [776, 445] width 1384 height 696
click at [310, 505] on div "const baseSections = [ ... ] ; // -------------------- Incident-specific Sectio…" at bounding box center [776, 445] width 1384 height 696
click at [315, 516] on div "const baseSections = [ ... ] ; // -------------------- Incident-specific Sectio…" at bounding box center [776, 445] width 1384 height 696
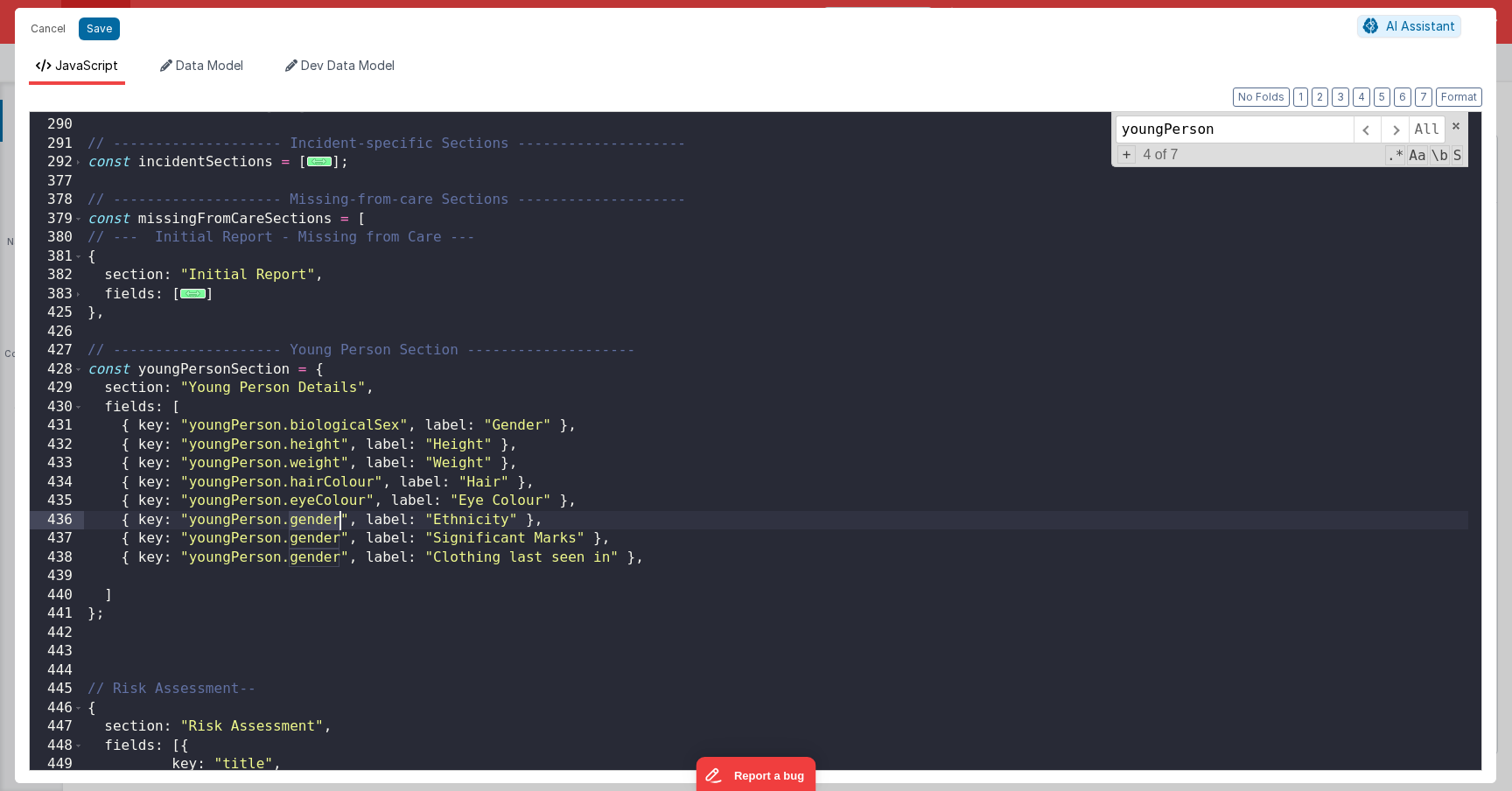
click at [315, 516] on div "const baseSections = [ ... ] ; // -------------------- Incident-specific Sectio…" at bounding box center [776, 445] width 1384 height 696
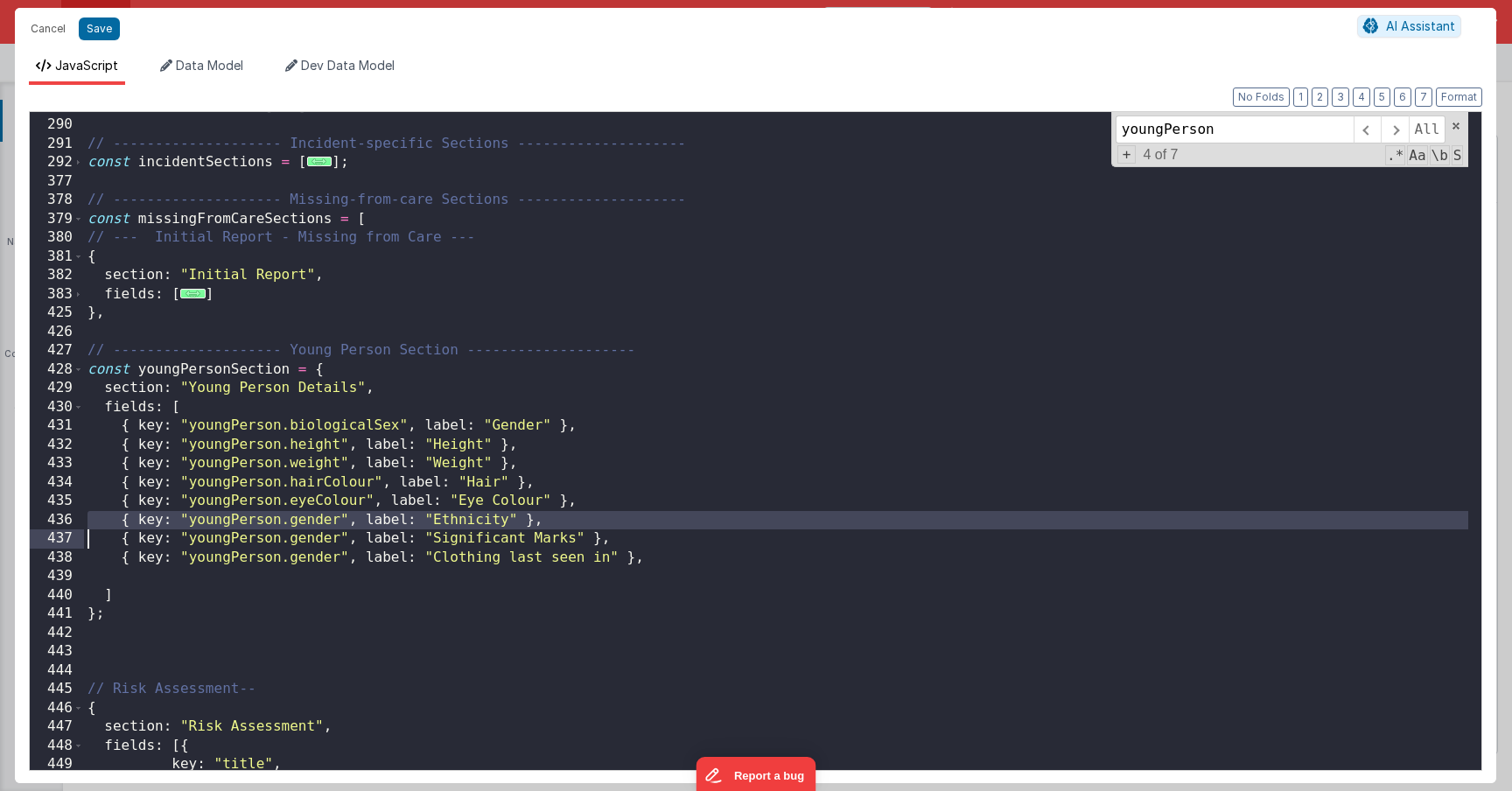
click at [316, 523] on div "const baseSections = [ ... ] ; // -------------------- Incident-specific Sectio…" at bounding box center [776, 445] width 1384 height 696
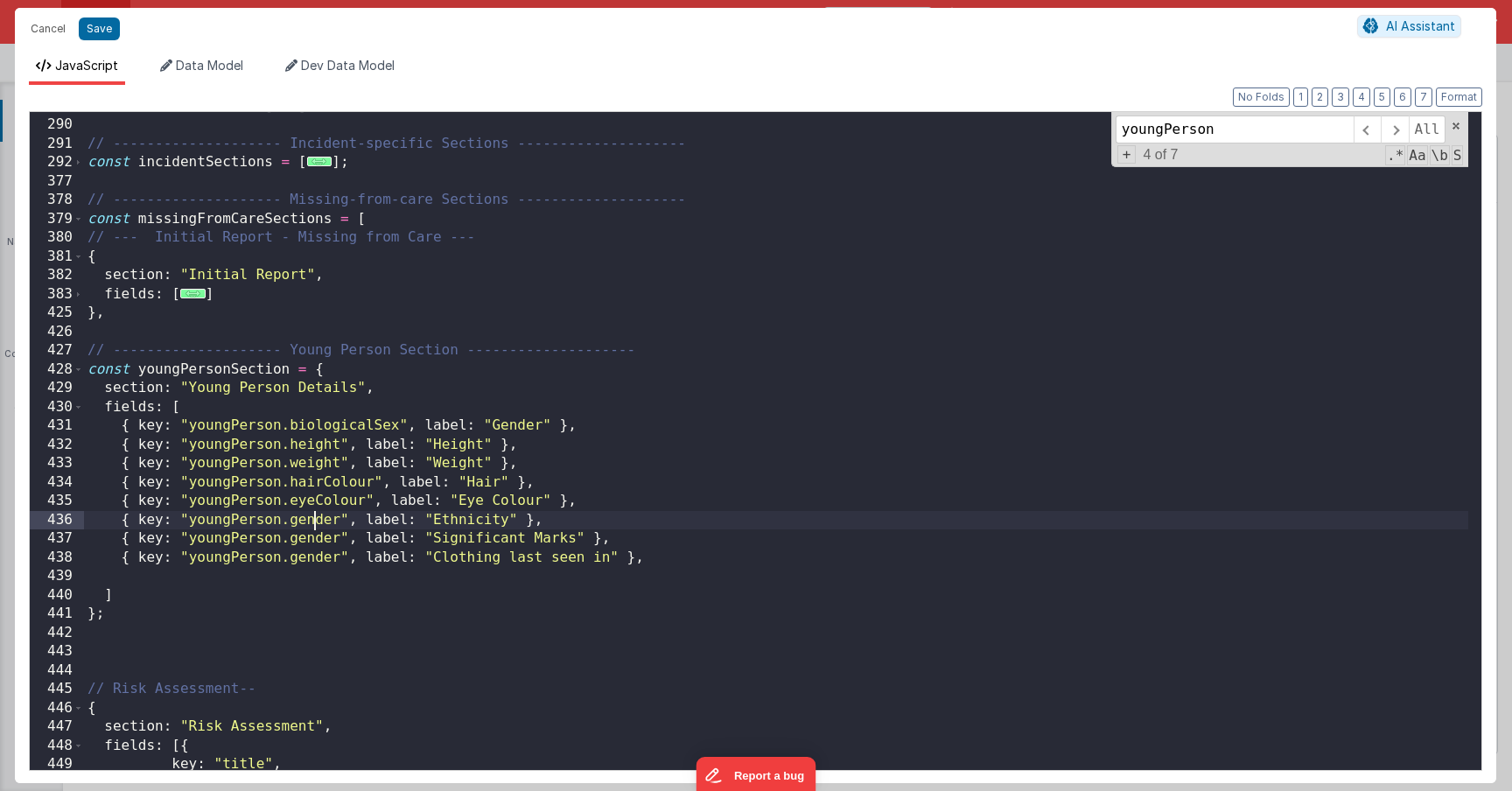
click at [316, 523] on div "const baseSections = [ ... ] ; // -------------------- Incident-specific Sectio…" at bounding box center [776, 445] width 1384 height 696
click at [319, 550] on div "const baseSections = [ ... ] ; // -------------------- Incident-specific Sectio…" at bounding box center [776, 445] width 1384 height 696
click at [319, 547] on div "const baseSections = [ ... ] ; // -------------------- Incident-specific Sectio…" at bounding box center [776, 445] width 1384 height 696
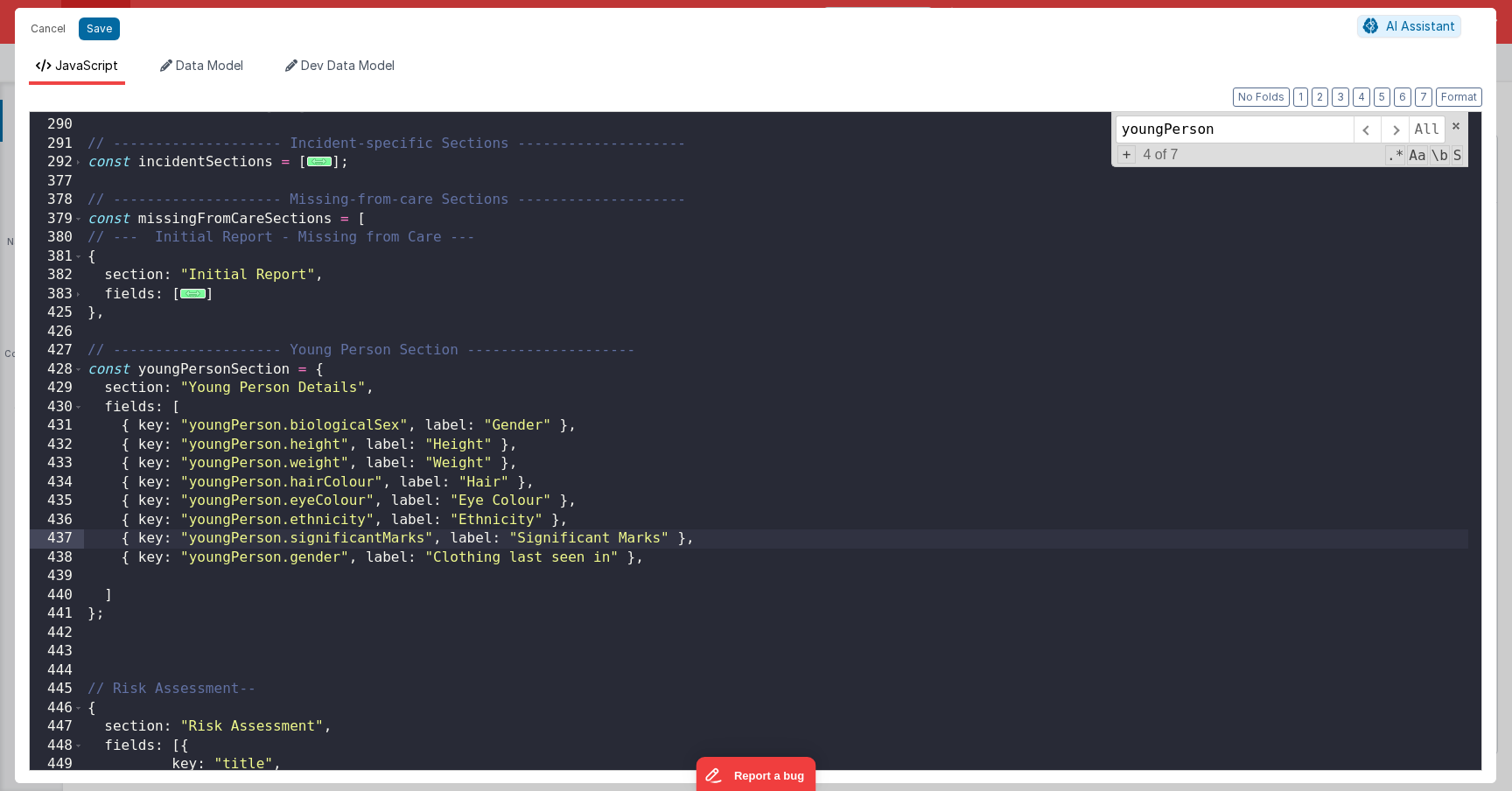
click at [318, 558] on div "const baseSections = [ ... ] ; // -------------------- Incident-specific Sectio…" at bounding box center [776, 445] width 1384 height 696
click at [678, 565] on div "const baseSections = [ ... ] ; // -------------------- Incident-specific Sectio…" at bounding box center [776, 445] width 1384 height 696
drag, startPoint x: 338, startPoint y: 560, endPoint x: 290, endPoint y: 559, distance: 48.0
click at [290, 559] on div "const baseSections = [ ... ] ; // -------------------- Incident-specific Sectio…" at bounding box center [776, 445] width 1384 height 696
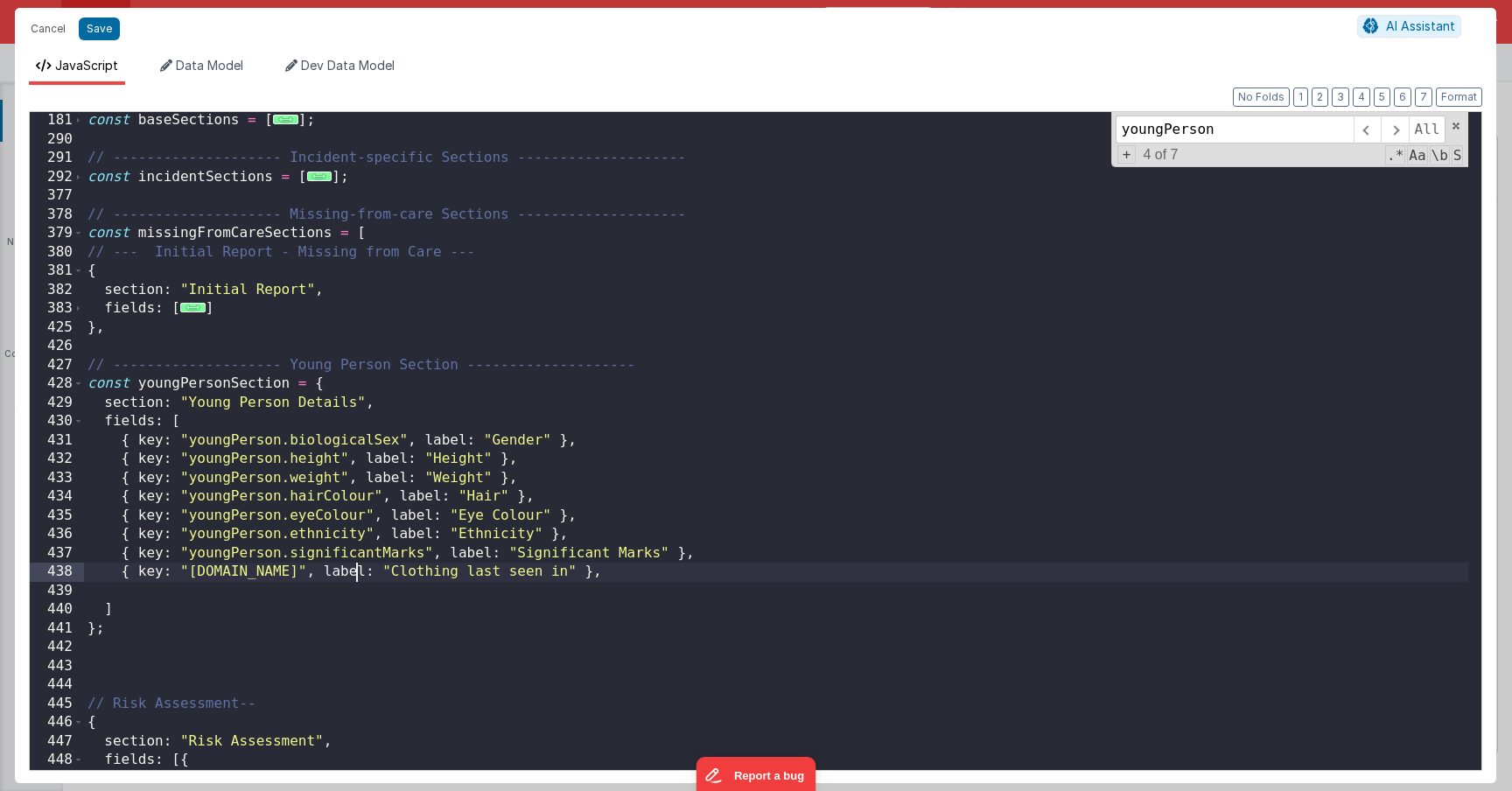
scroll to position [3409, 0]
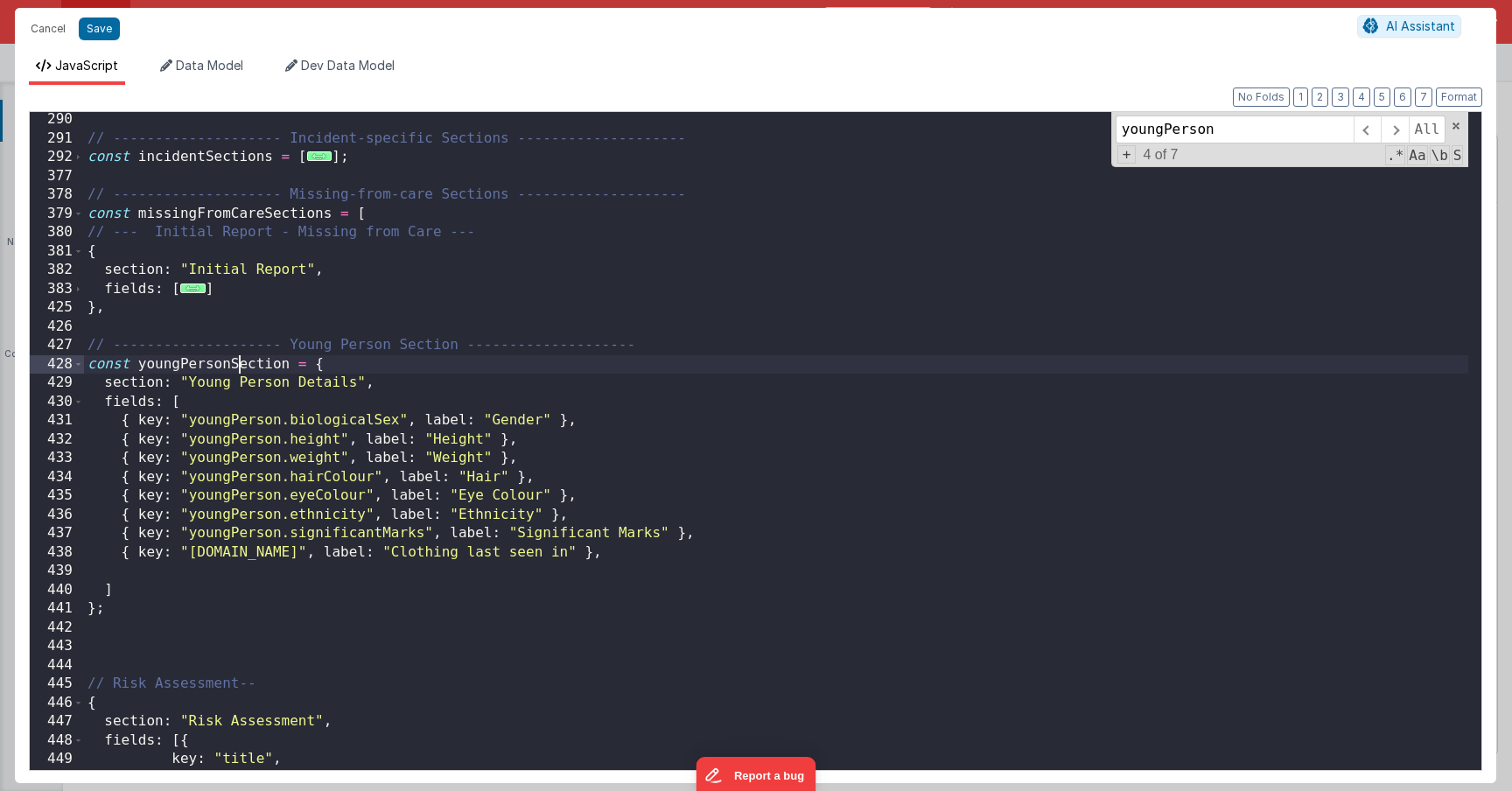
click at [239, 365] on div "// -------------------- Incident-specific Sections -------------------- const i…" at bounding box center [776, 458] width 1384 height 696
click at [76, 366] on span at bounding box center [78, 365] width 10 height 19
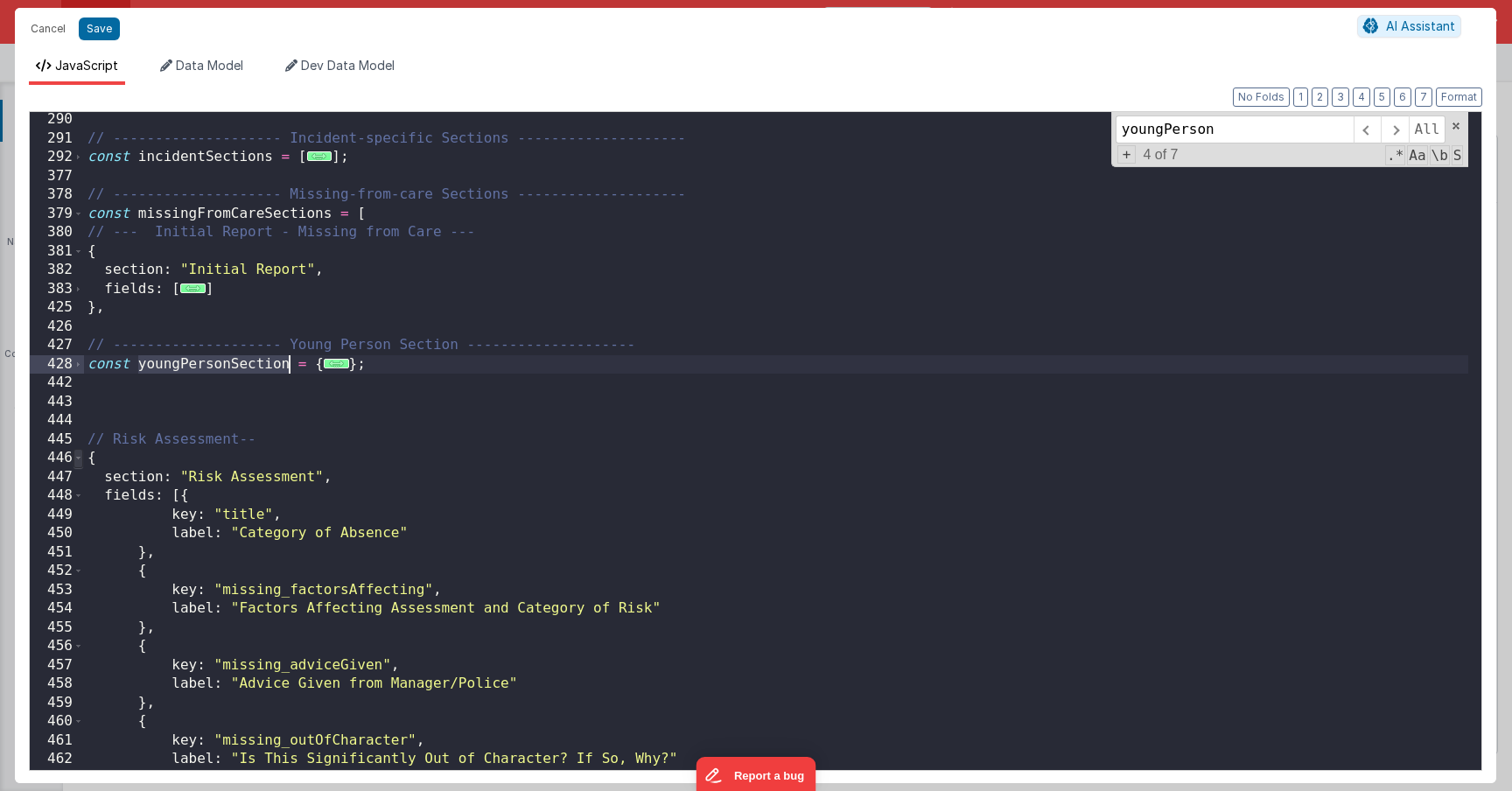
click at [79, 463] on span at bounding box center [78, 458] width 10 height 19
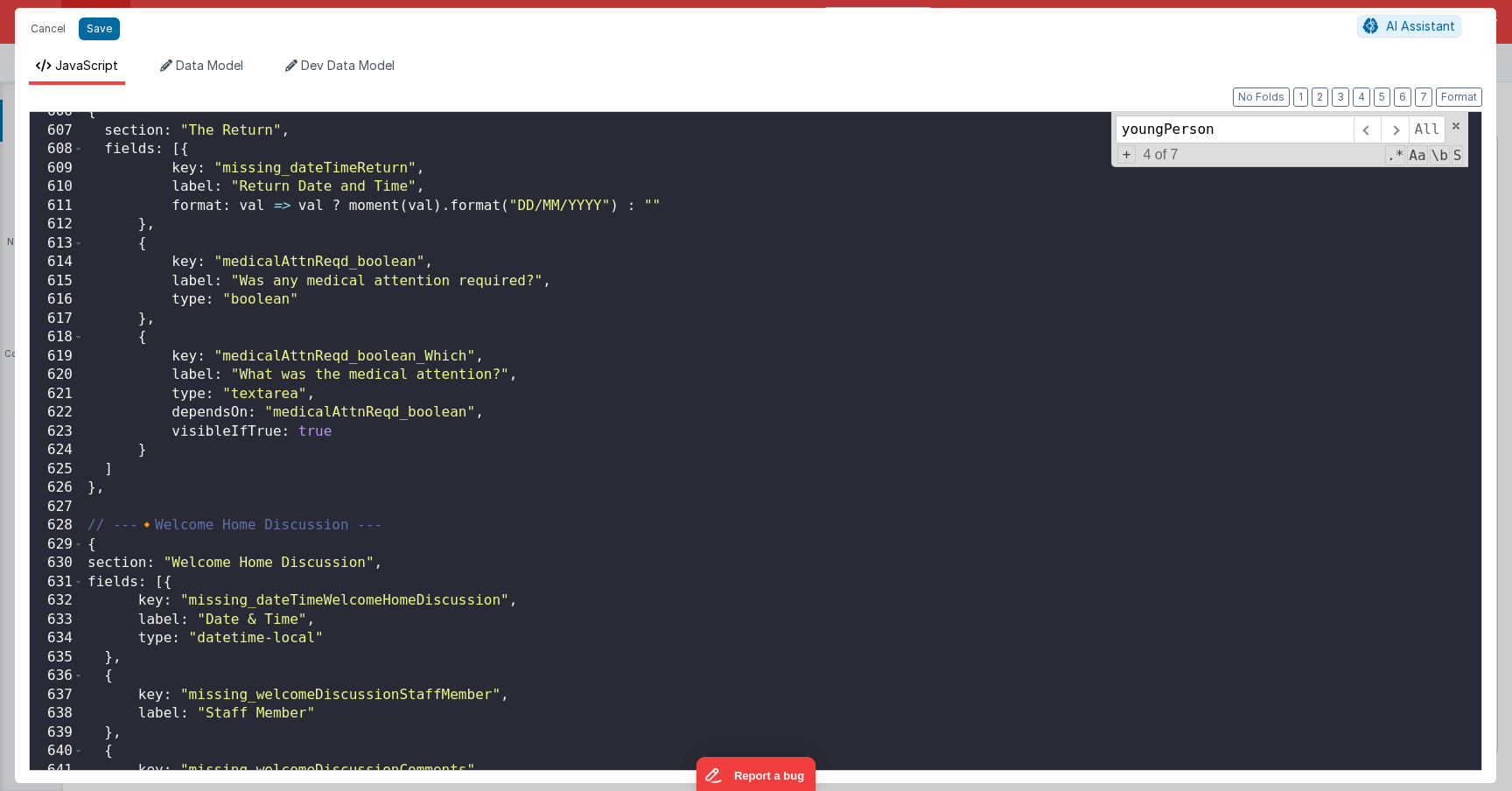
scroll to position [5948, 0]
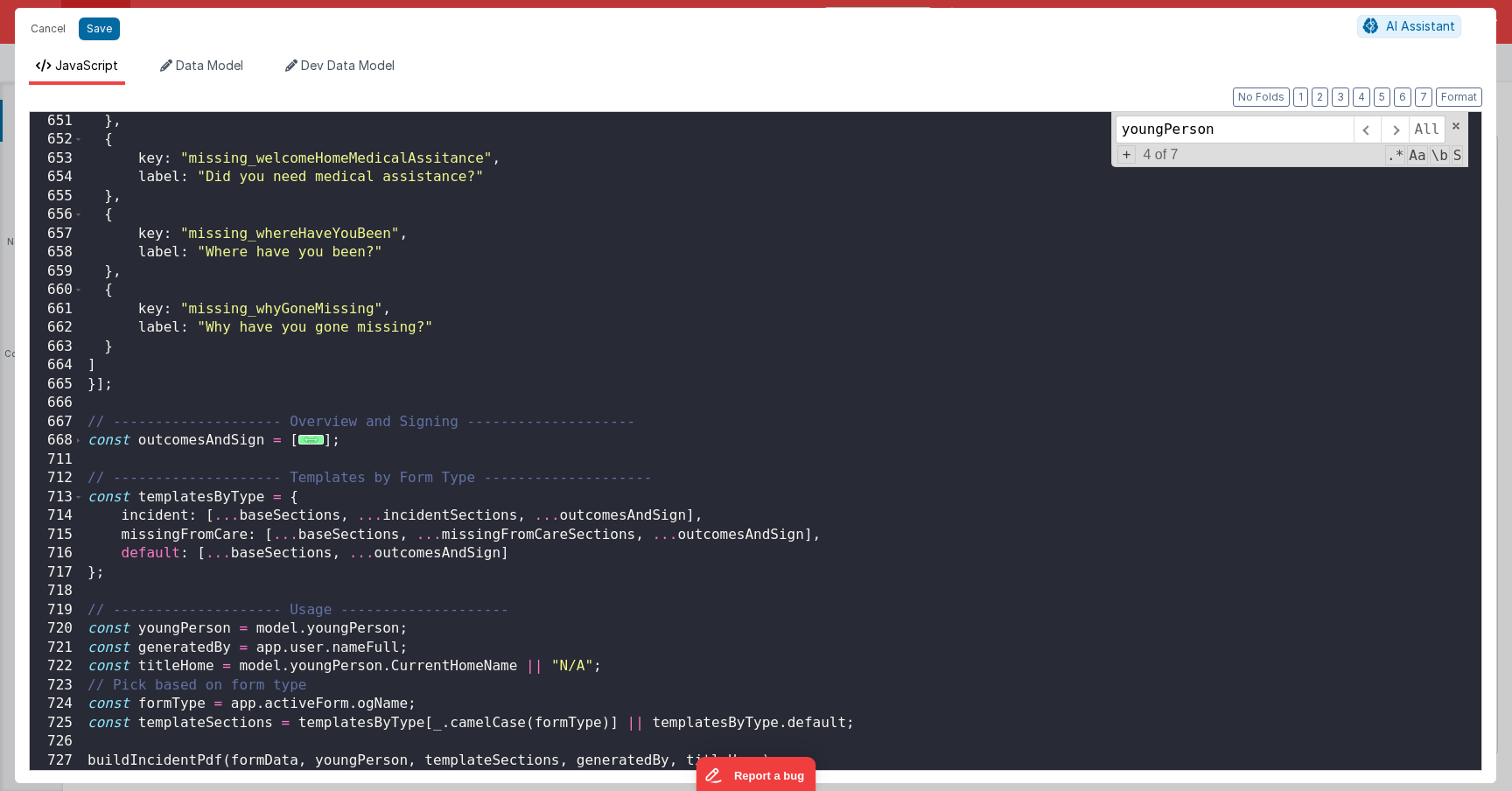
click at [352, 517] on div "} , { key : "missing_welcomeHomeMedicalAssitance" , label : "Did you need medic…" at bounding box center [776, 460] width 1384 height 696
paste textarea
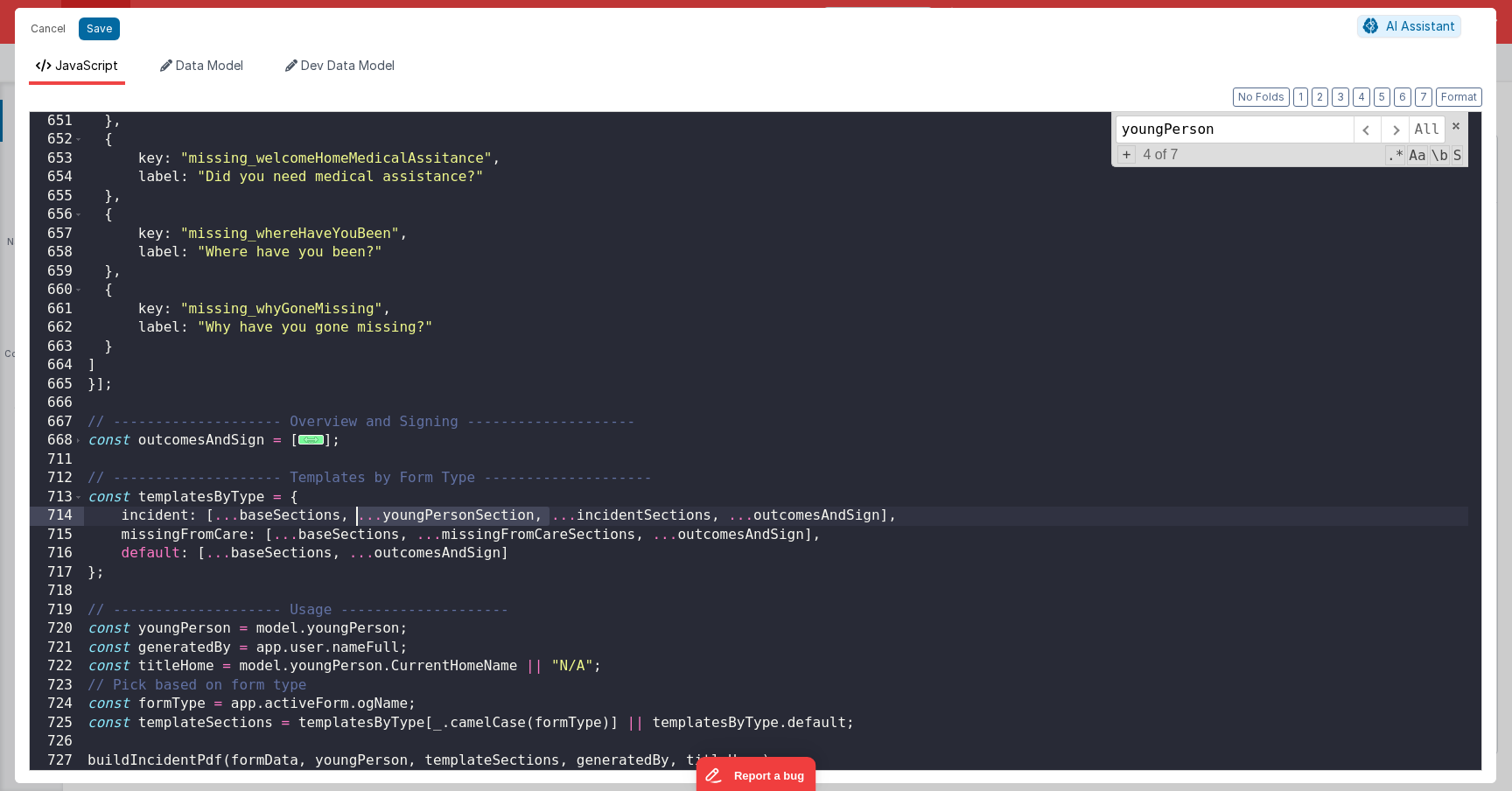
drag, startPoint x: 546, startPoint y: 517, endPoint x: 357, endPoint y: 518, distance: 189.0
click at [357, 518] on div "} , { key : "missing_welcomeHomeMedicalAssitance" , label : "Did you need medic…" at bounding box center [776, 460] width 1384 height 696
click at [414, 533] on div "} , { key : "missing_welcomeHomeMedicalAssitance" , label : "Did you need medic…" at bounding box center [776, 460] width 1384 height 696
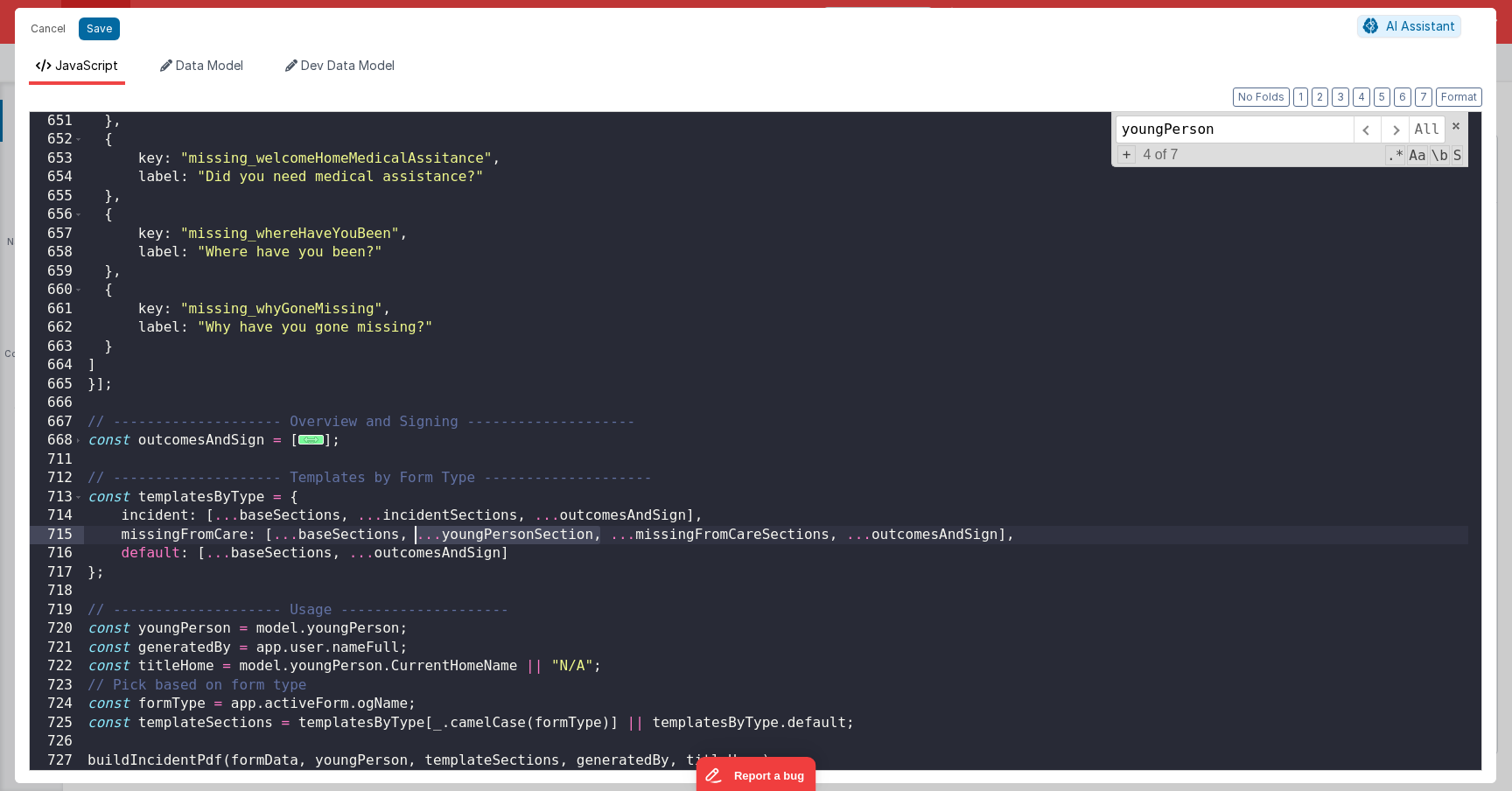
drag, startPoint x: 602, startPoint y: 539, endPoint x: 412, endPoint y: 542, distance: 190.0
click at [412, 542] on div "} , { key : "missing_welcomeHomeMedicalAssitance" , label : "Did you need medic…" at bounding box center [776, 460] width 1384 height 696
click at [108, 28] on button "Save" at bounding box center [98, 28] width 41 height 23
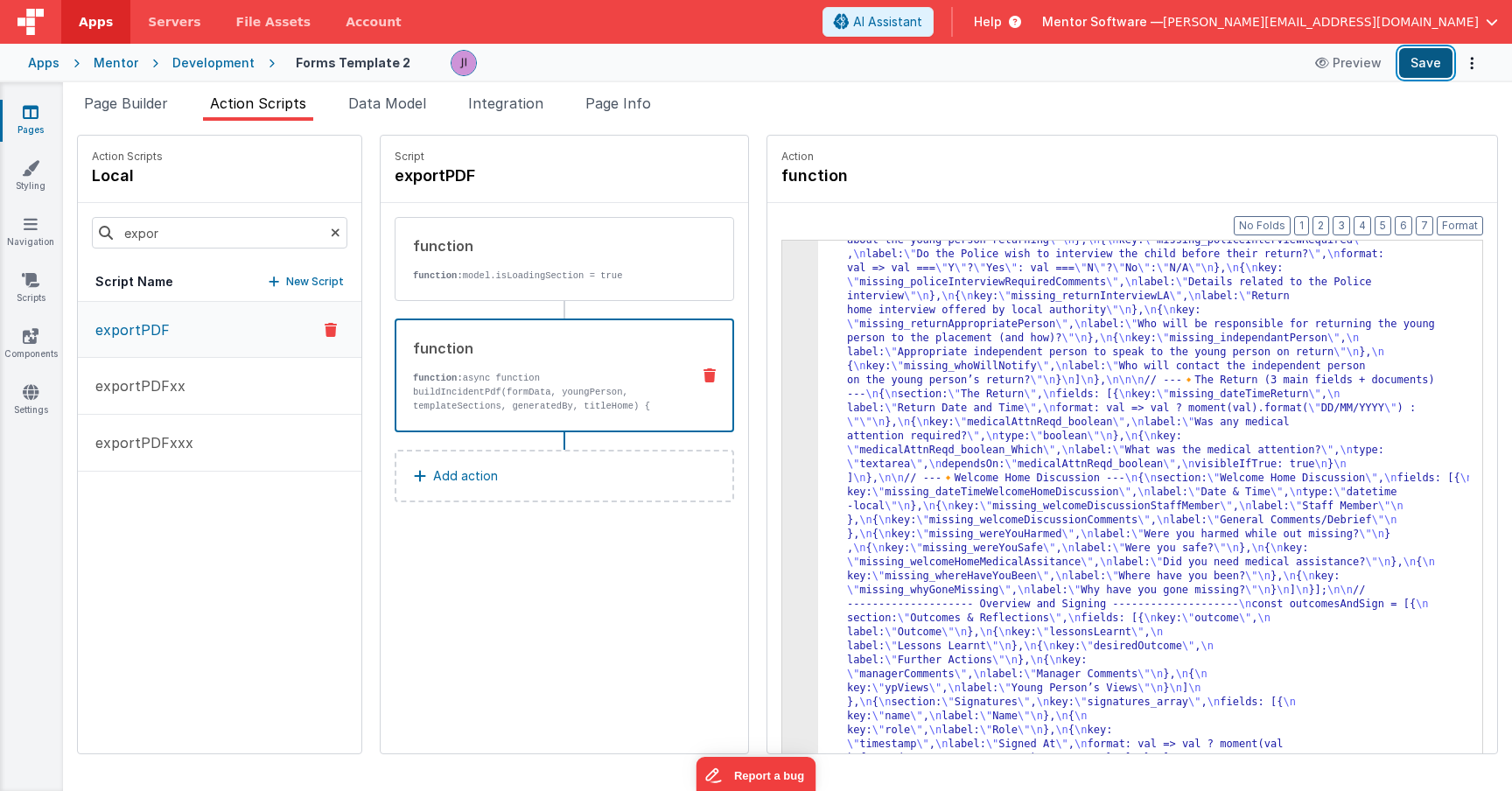
click at [1399, 68] on button "Save" at bounding box center [1425, 63] width 54 height 30
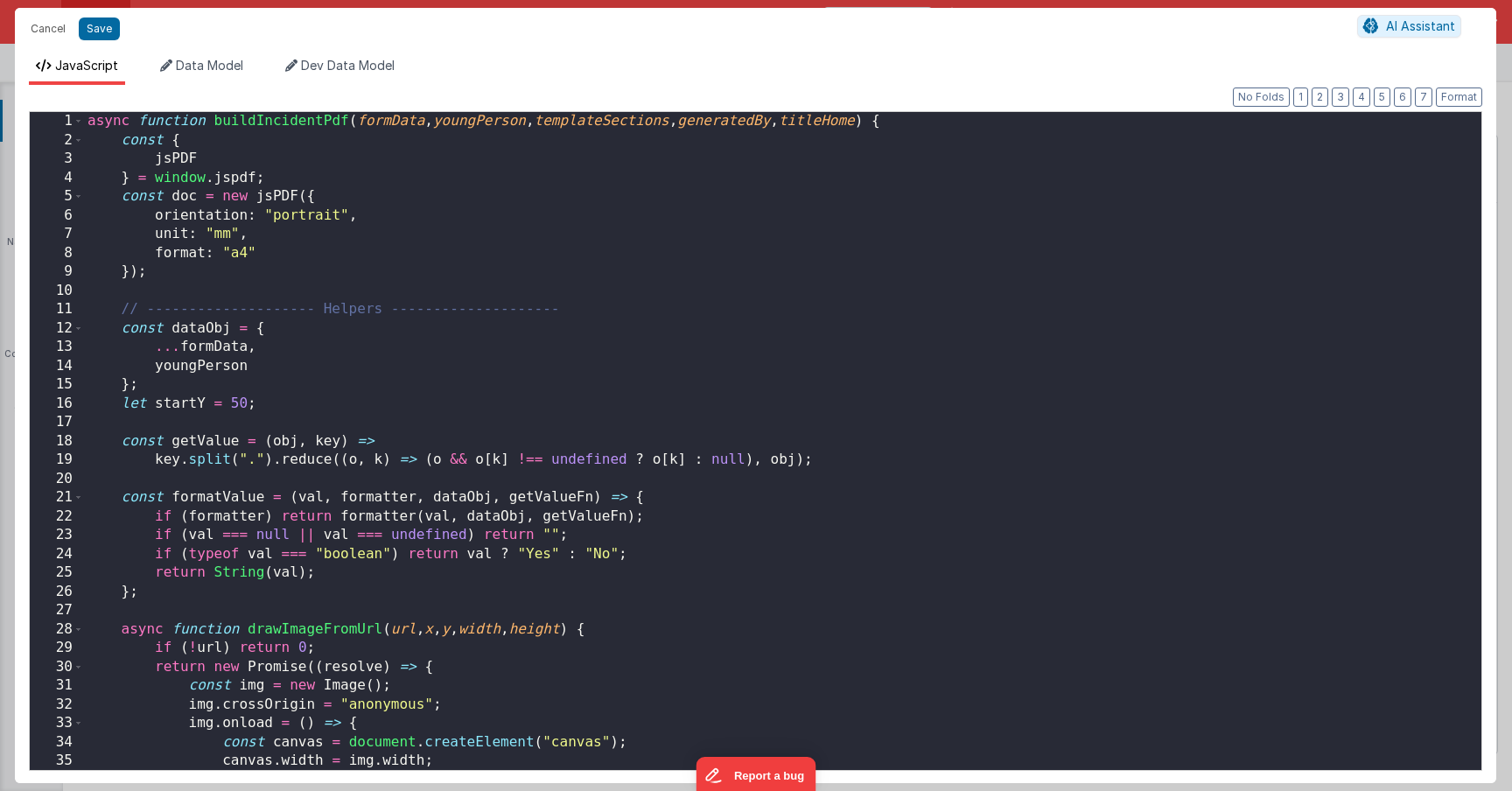
scroll to position [2655, 0]
click at [473, 486] on div "async function buildIncidentPdf ( formData , youngPerson , templateSections , g…" at bounding box center [776, 460] width 1384 height 696
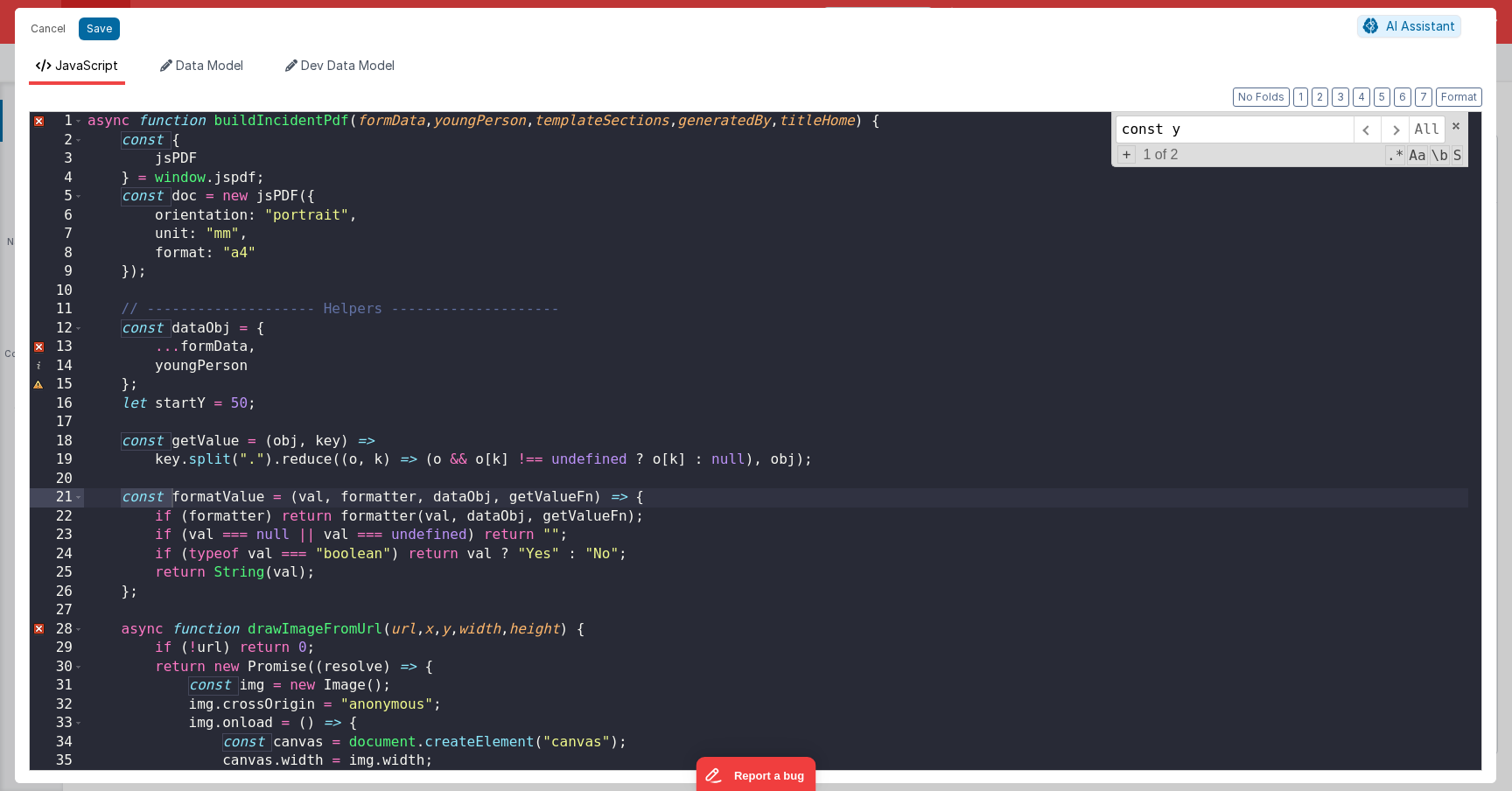
scroll to position [7727, 0]
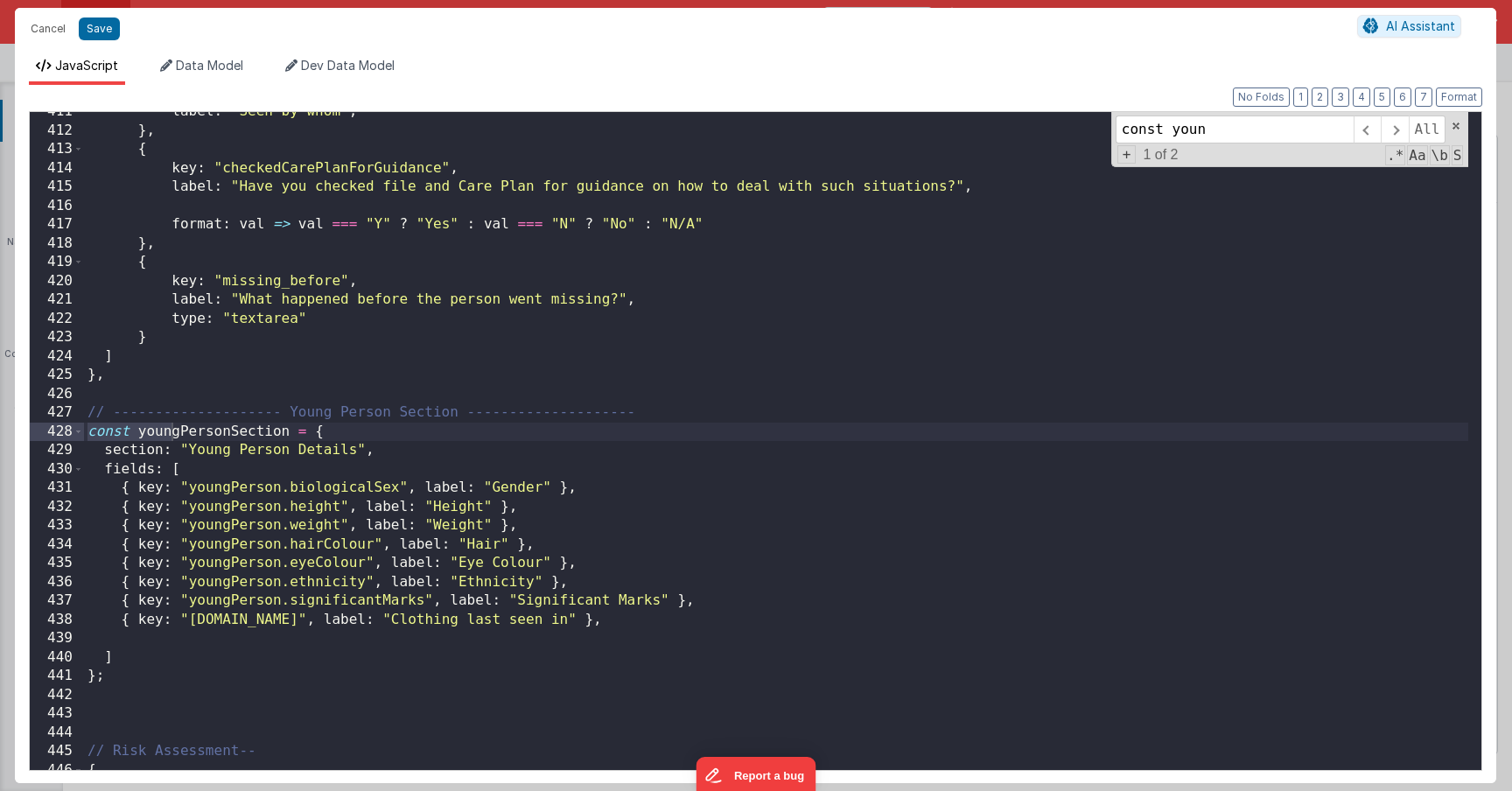
type input "const youn"
click at [222, 434] on div "label : "Seen by whom" , } , { key : "checkedCarePlanForGuidance" , label : "Ha…" at bounding box center [776, 450] width 1384 height 696
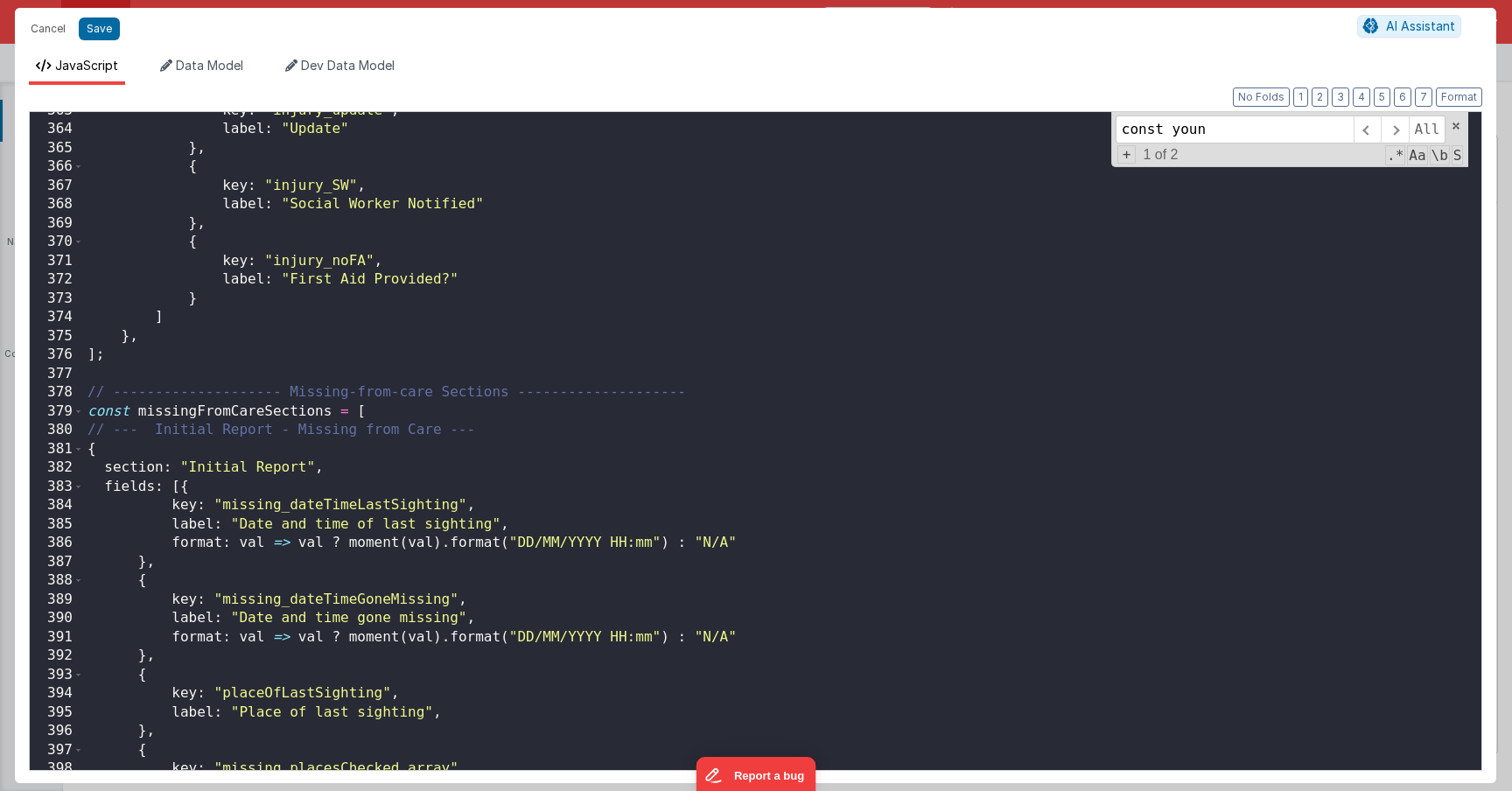
scroll to position [6876, 0]
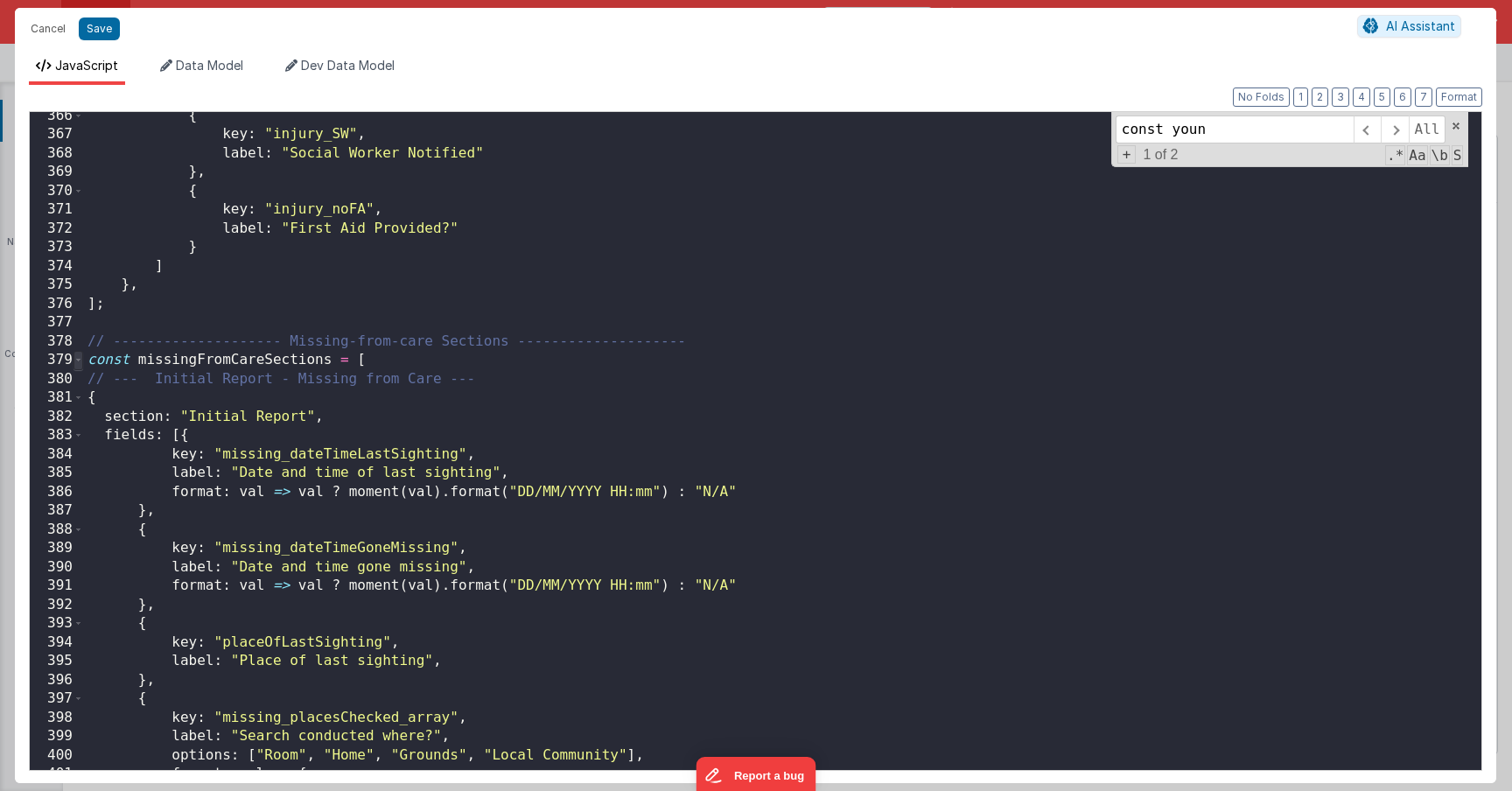
click at [81, 366] on span at bounding box center [78, 360] width 10 height 19
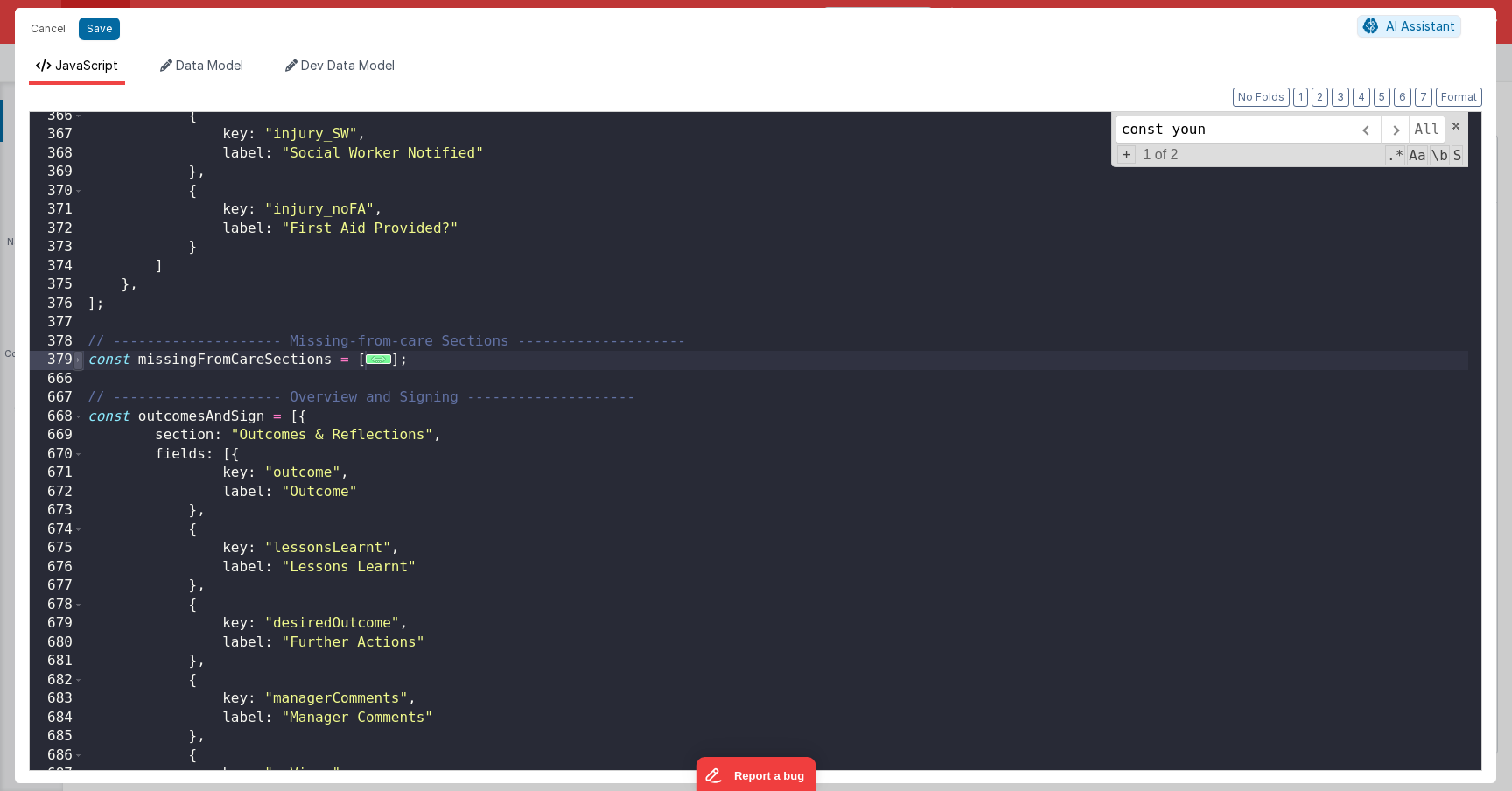
click at [81, 366] on span at bounding box center [78, 360] width 10 height 19
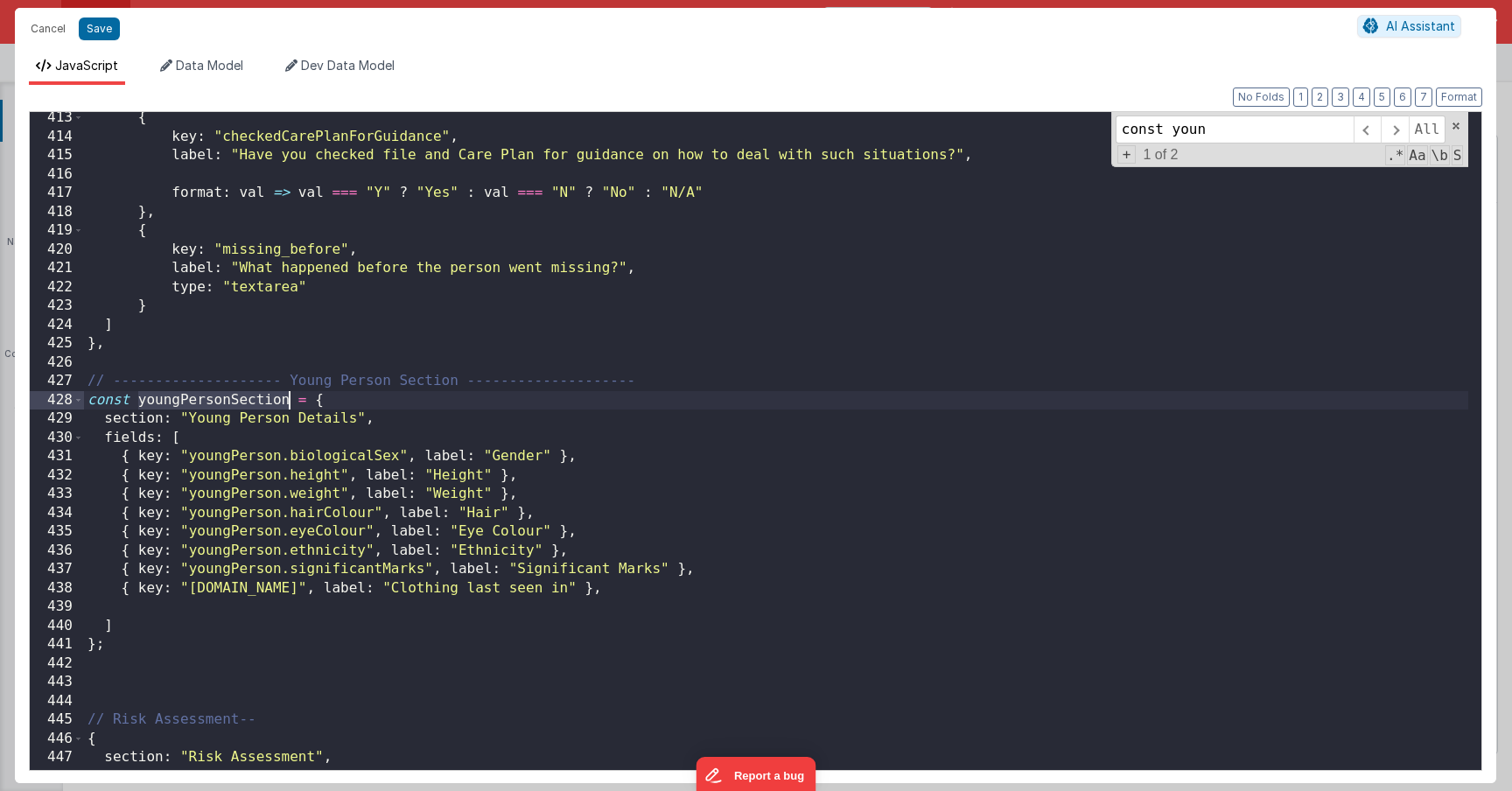
scroll to position [7792, 0]
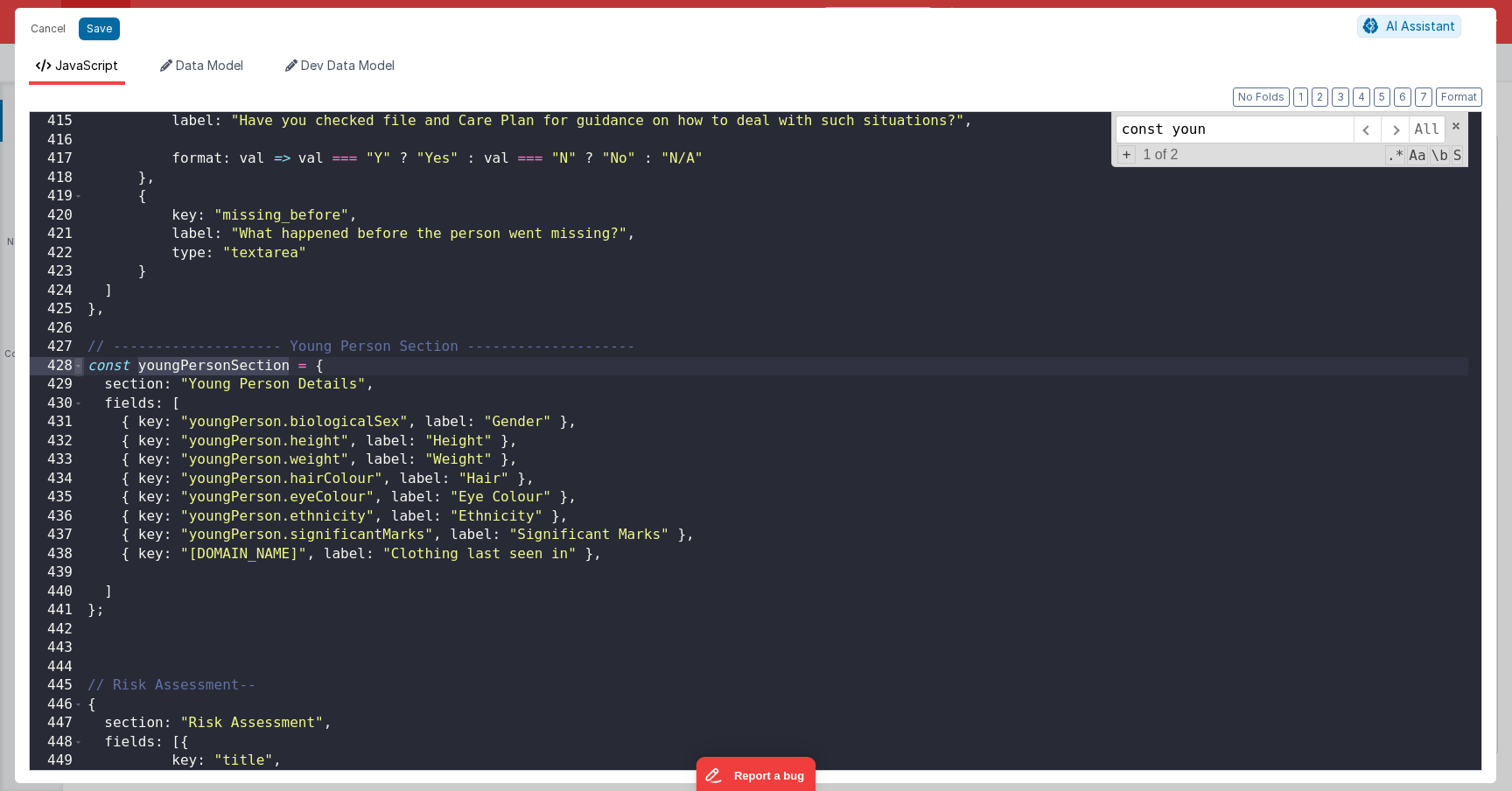
click at [76, 365] on span at bounding box center [78, 367] width 10 height 19
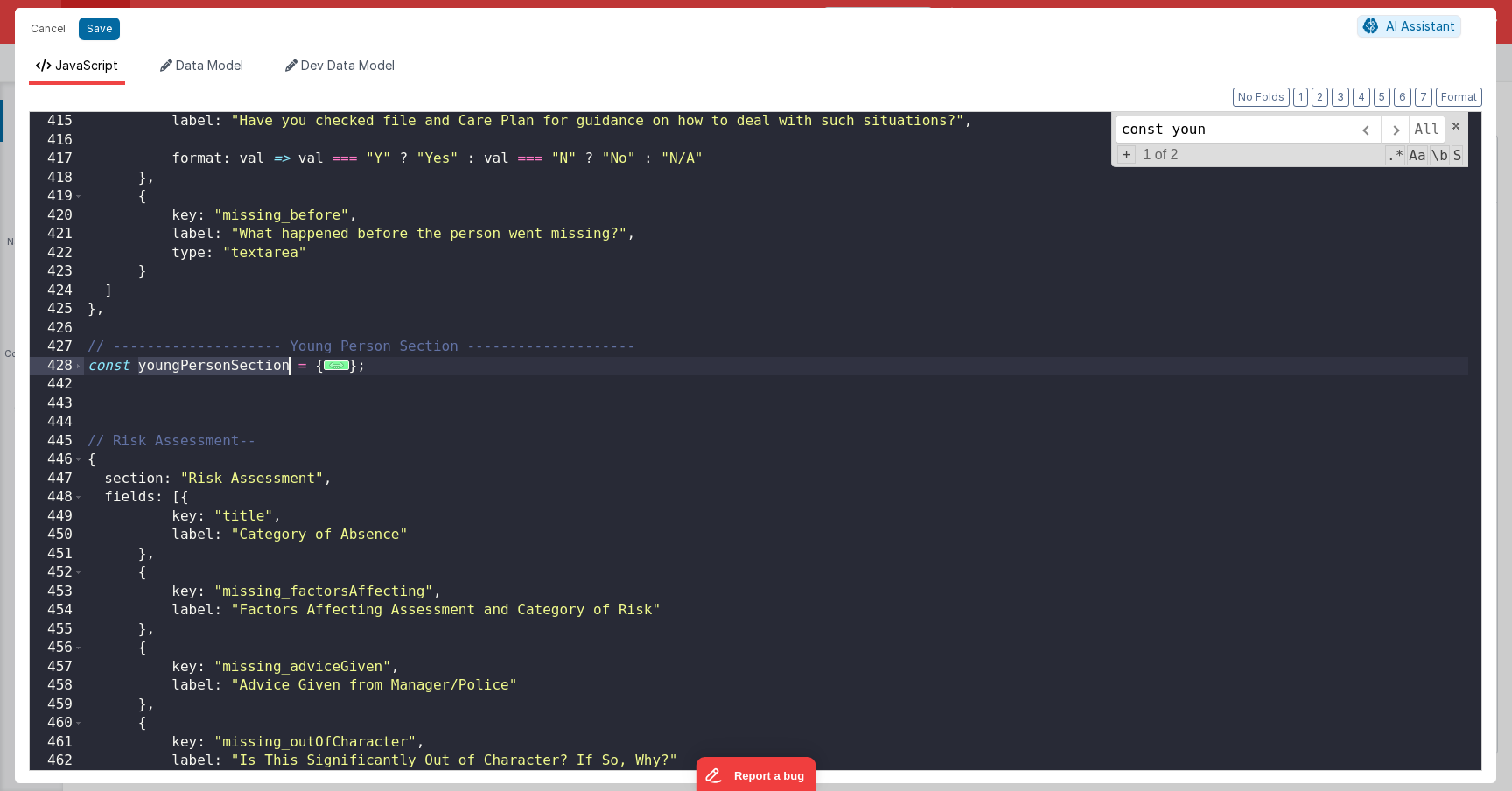
click at [79, 351] on div "427" at bounding box center [57, 347] width 54 height 19
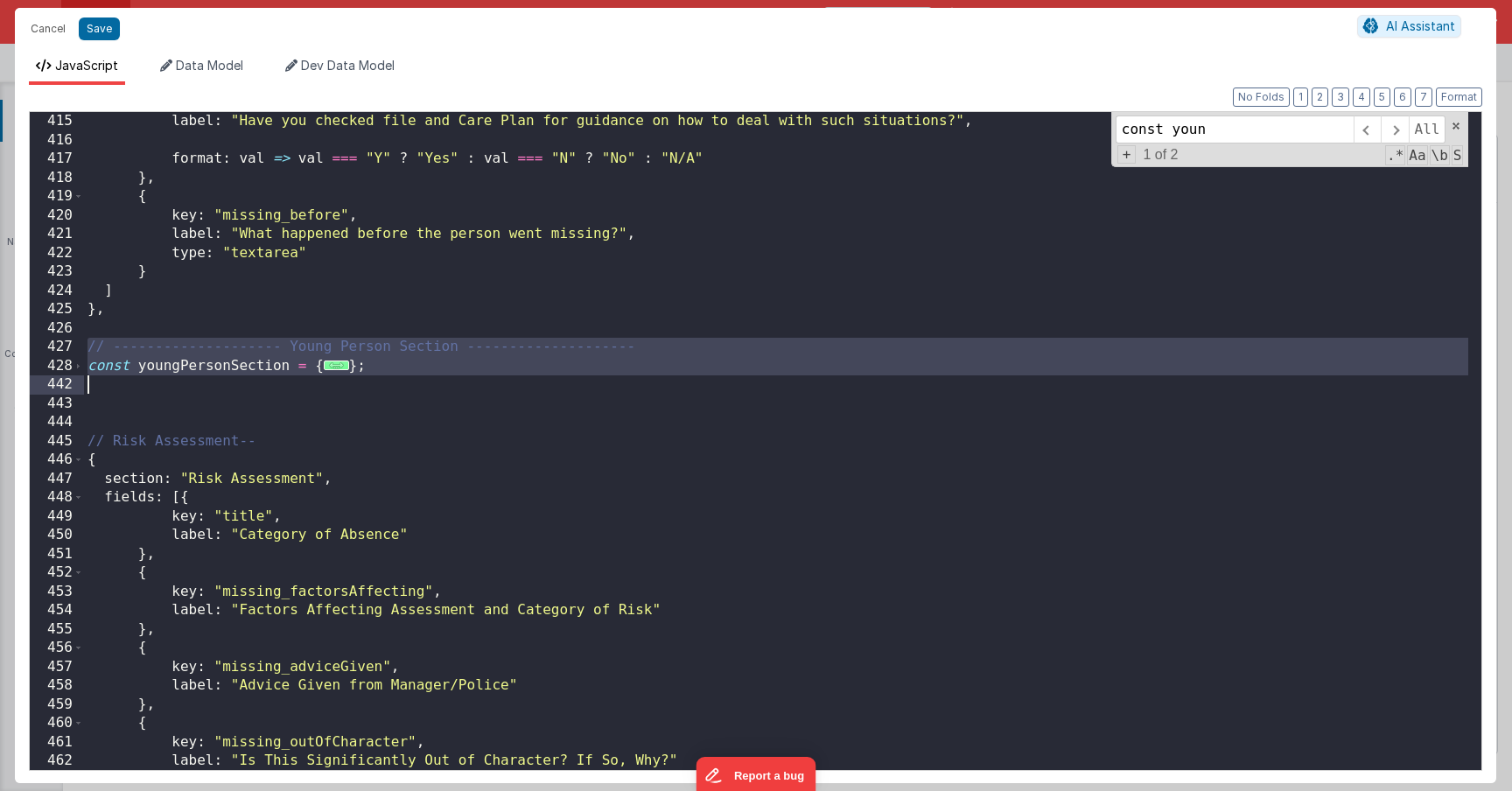
drag, startPoint x: 84, startPoint y: 349, endPoint x: 486, endPoint y: 390, distance: 404.1
click at [486, 390] on div "label : "Have you checked file and Care Plan for guidance on how to deal with s…" at bounding box center [776, 460] width 1384 height 696
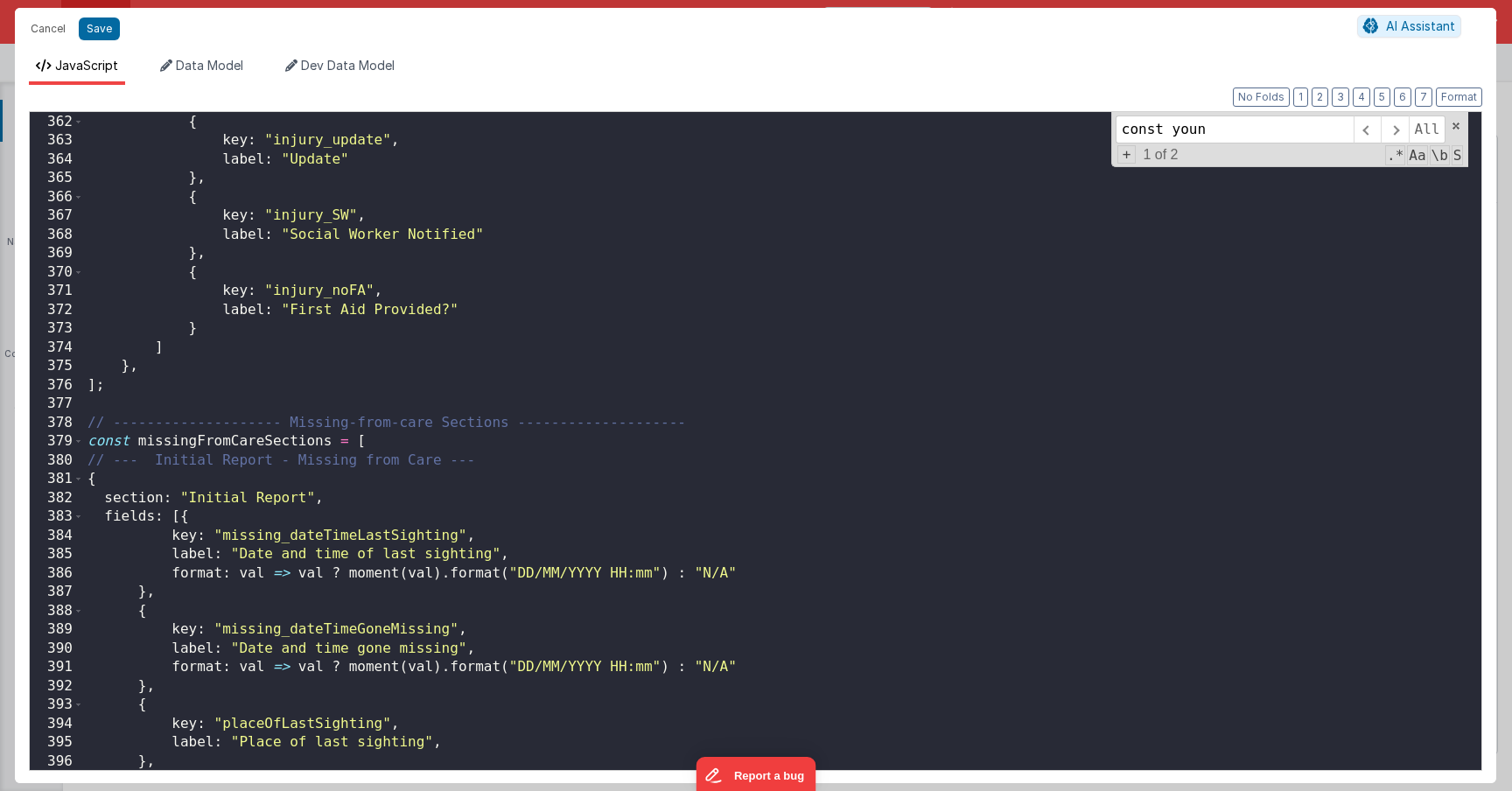
scroll to position [6690, 0]
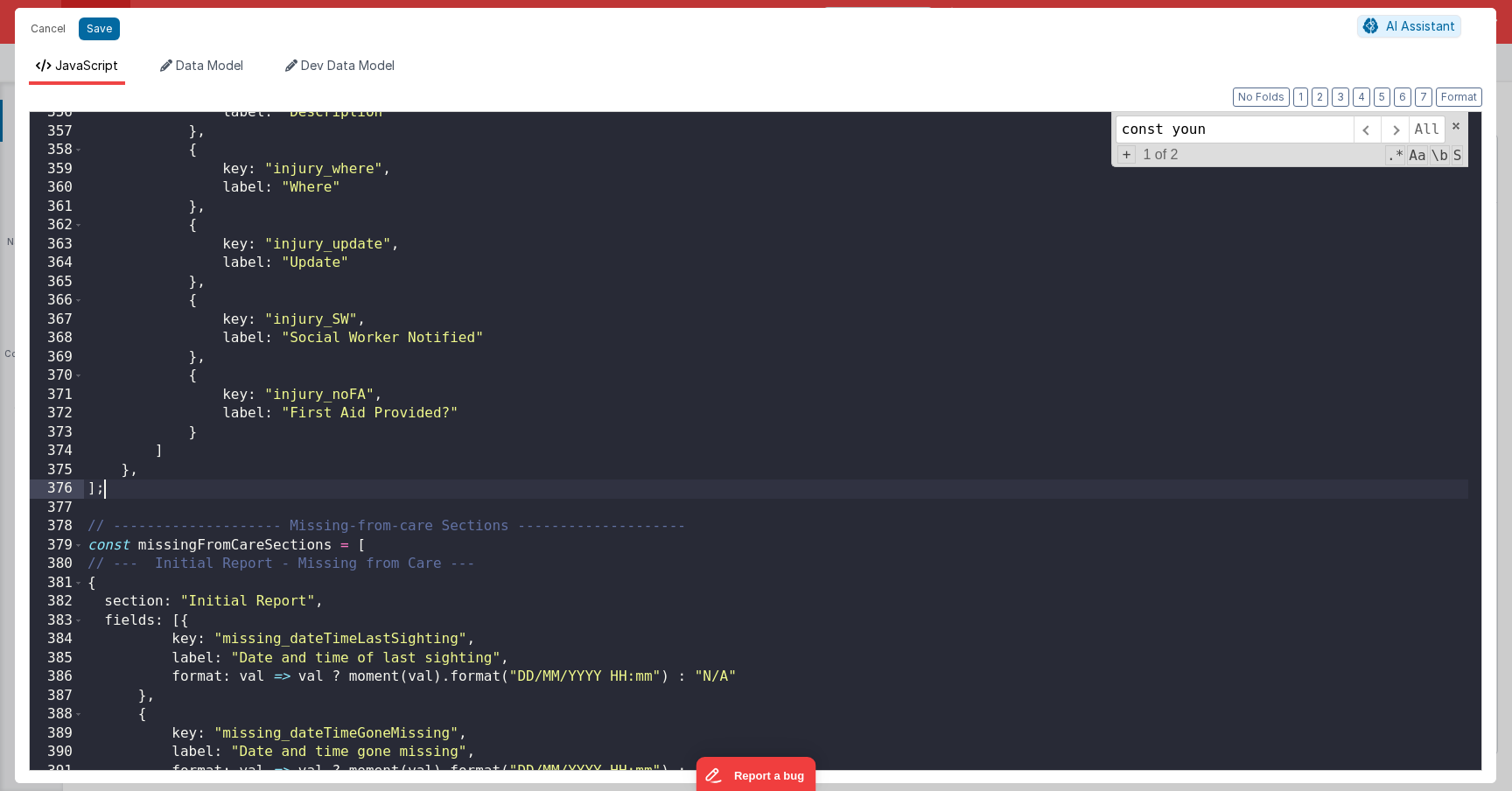
click at [203, 492] on div "label : "Description" } , { key : "injury_where" , label : "Where" } , { key : …" at bounding box center [776, 451] width 1384 height 696
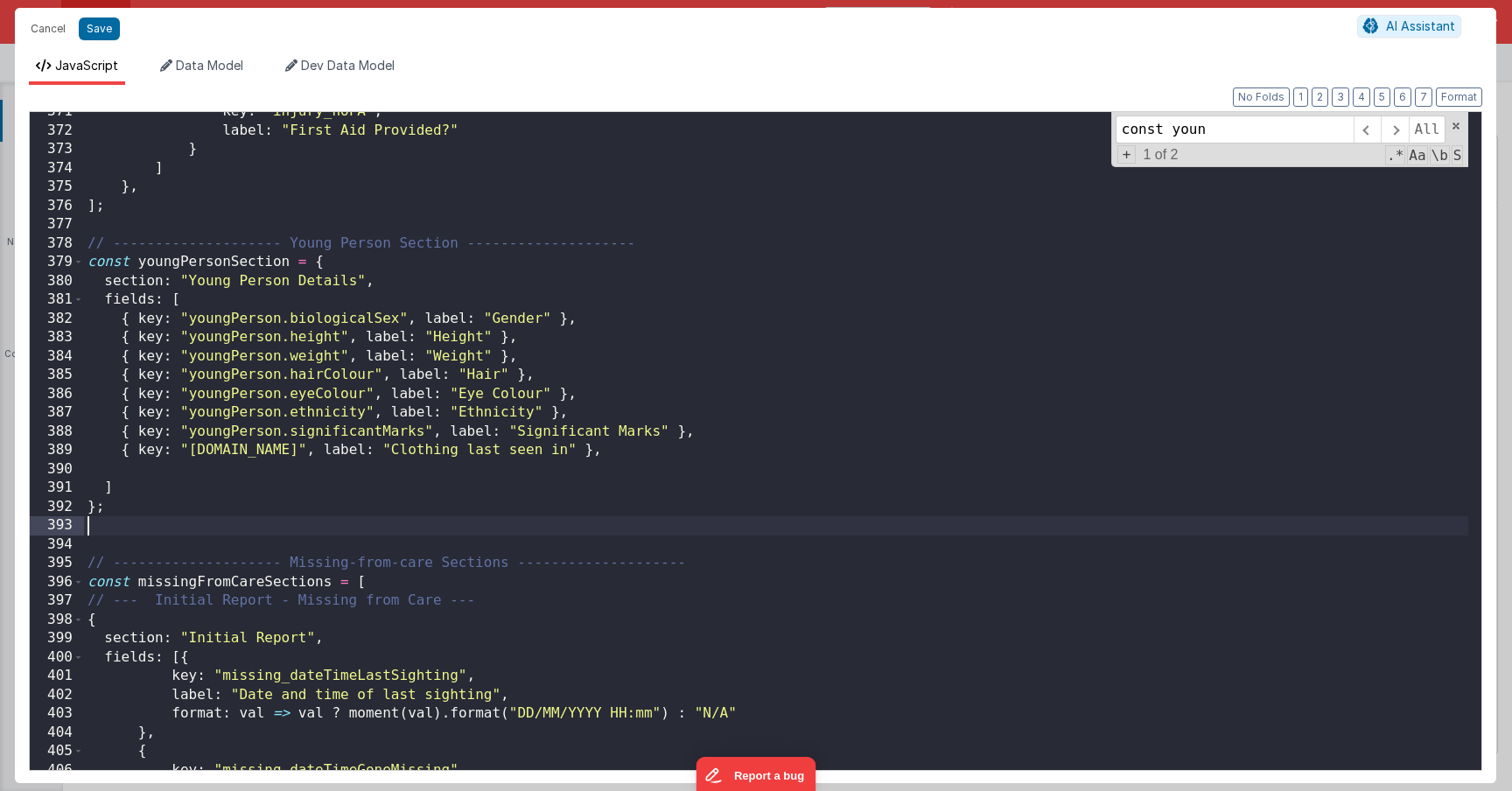
scroll to position [6977, 0]
click at [101, 35] on button "Save" at bounding box center [98, 28] width 41 height 23
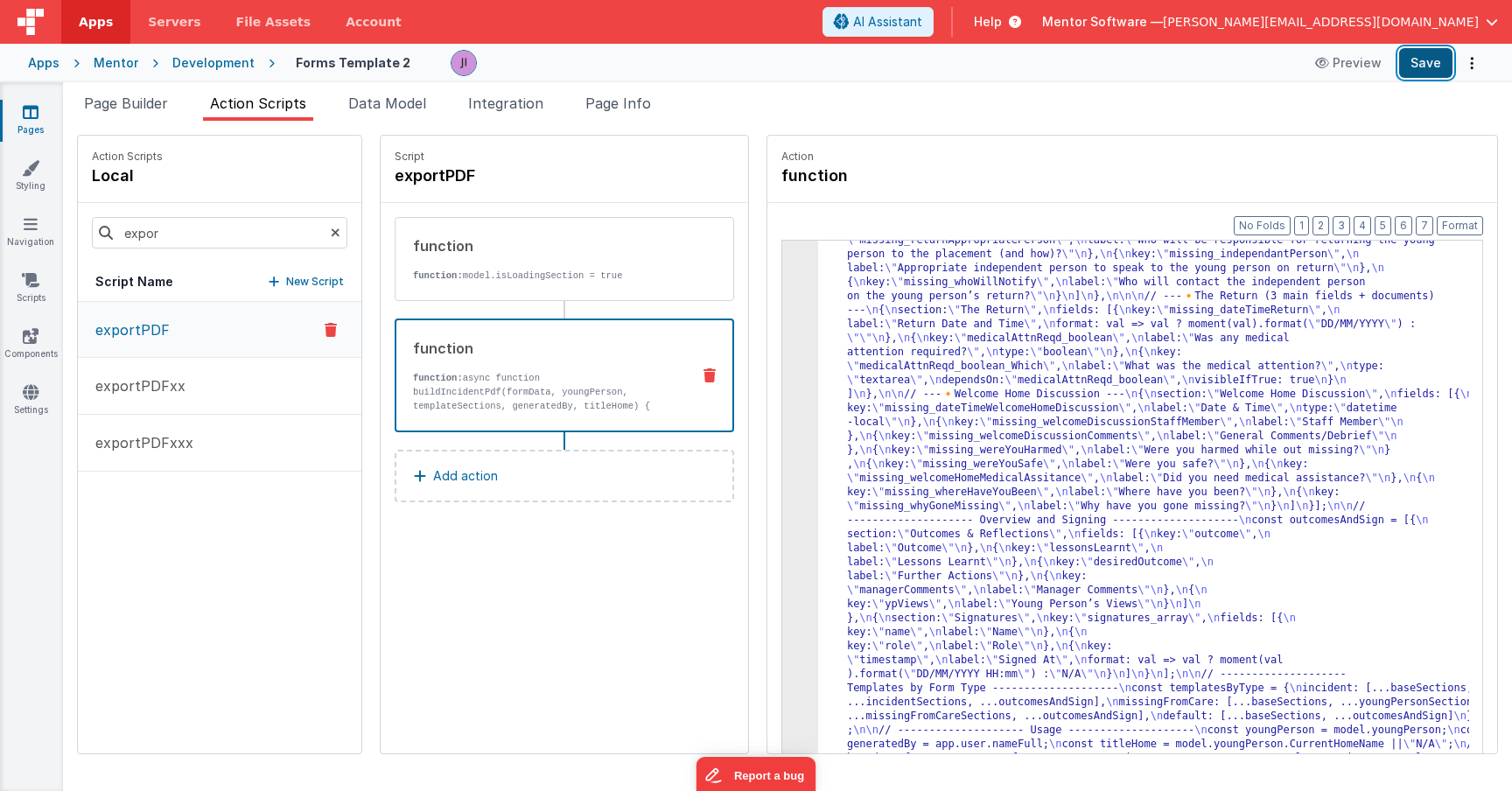
click at [1399, 60] on button "Save" at bounding box center [1425, 63] width 54 height 30
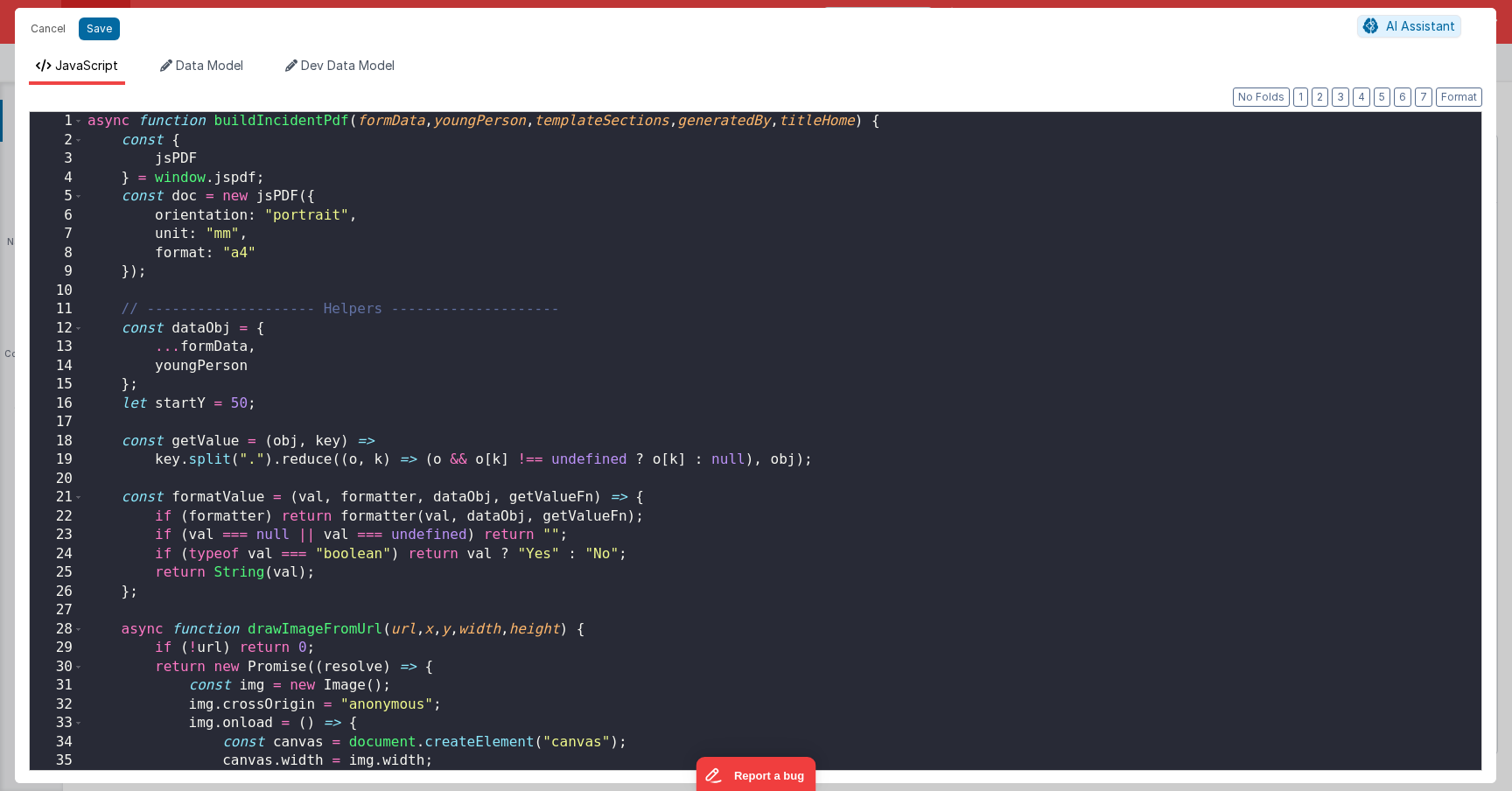
click at [293, 483] on div "async function buildIncidentPdf ( formData , youngPerson , templateSections , g…" at bounding box center [776, 460] width 1384 height 696
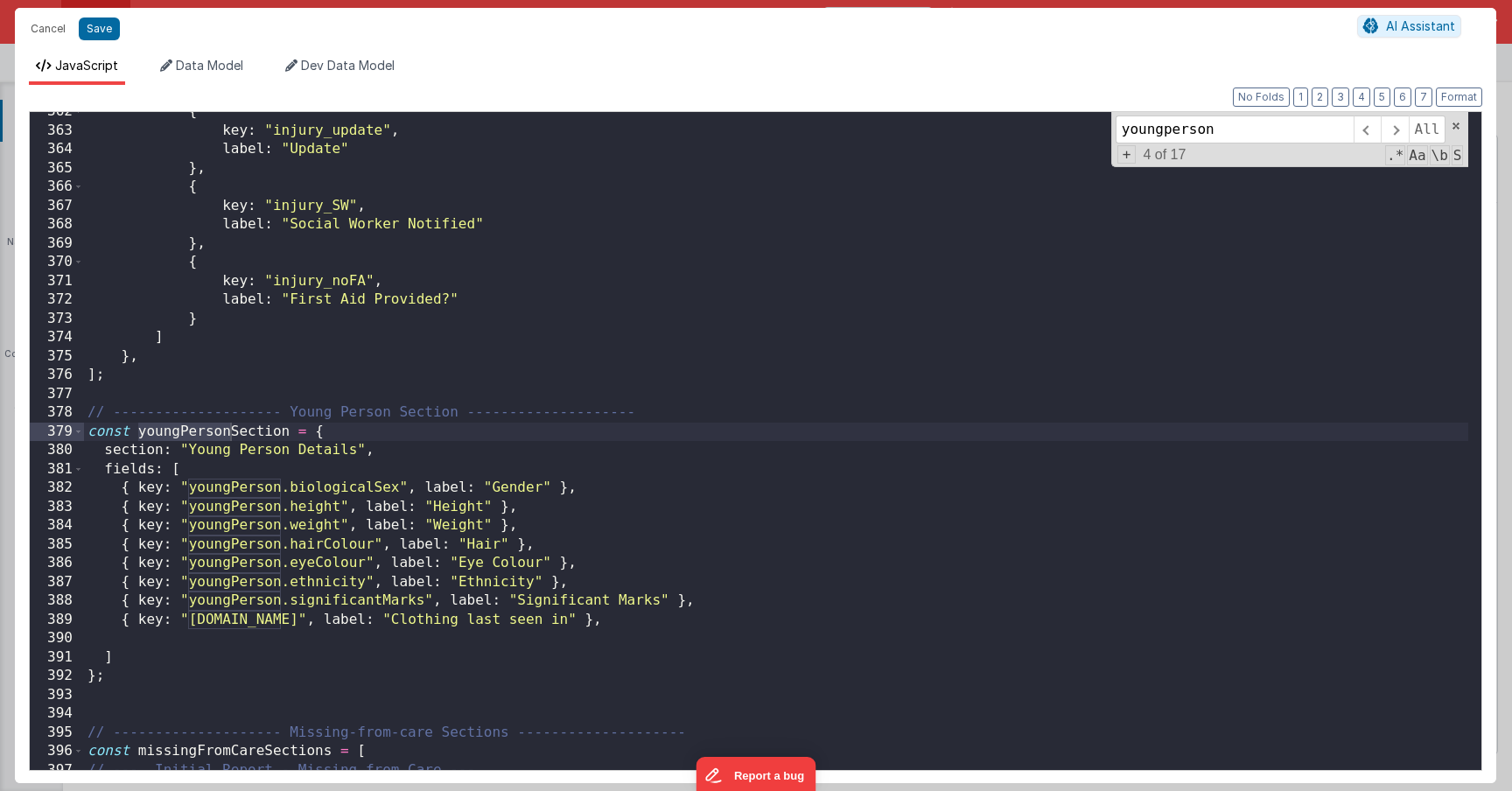
scroll to position [6804, 0]
click at [222, 688] on div "{ key : "injury_update" , label : "Update" } , { key : "injury_SW" , label : "S…" at bounding box center [776, 450] width 1384 height 696
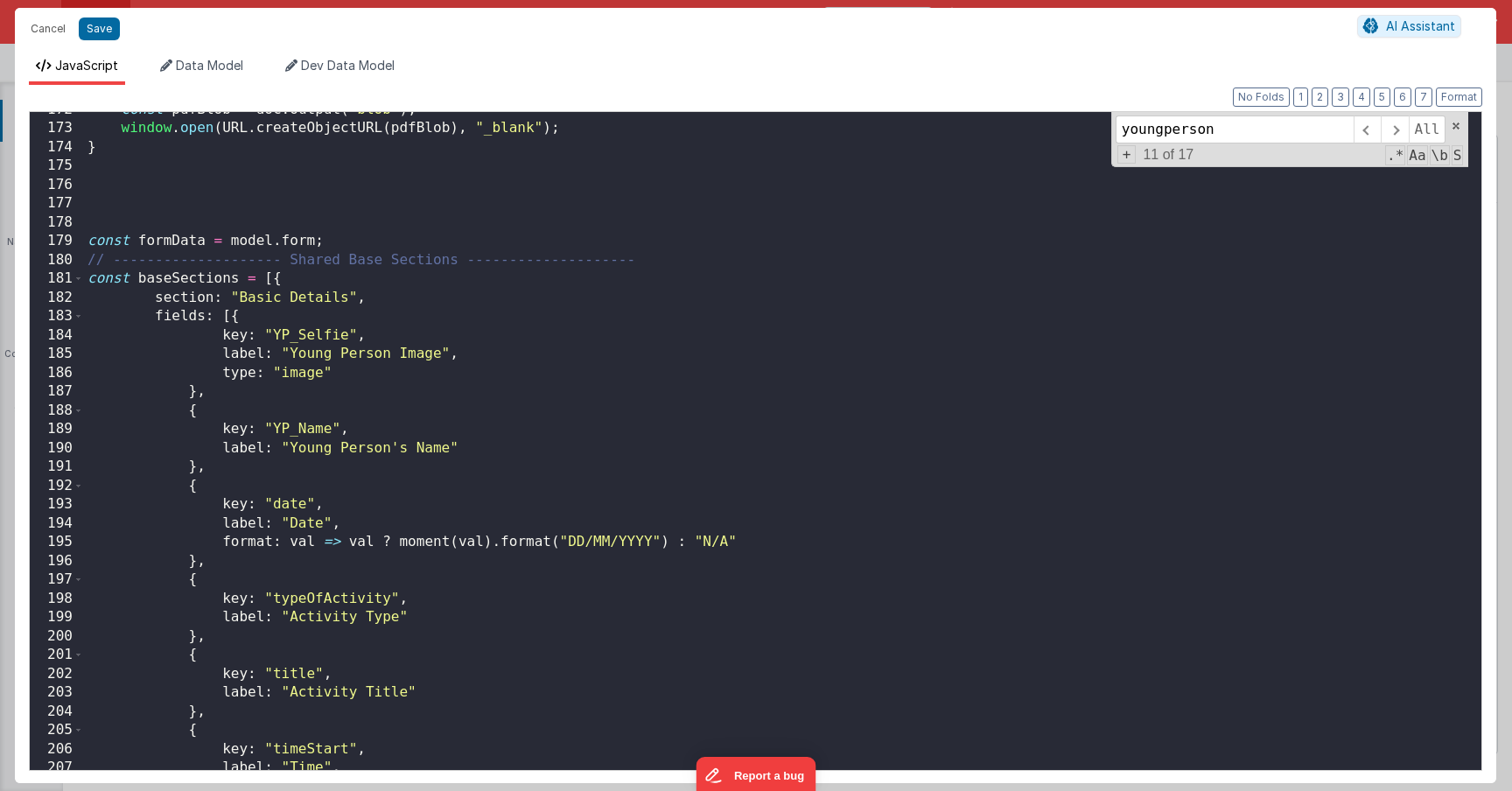
scroll to position [3228, 0]
click at [180, 605] on div "const pdfBlob = doc . output ( "blob" ) ; window . open ( URL . createObjectURL…" at bounding box center [776, 451] width 1384 height 696
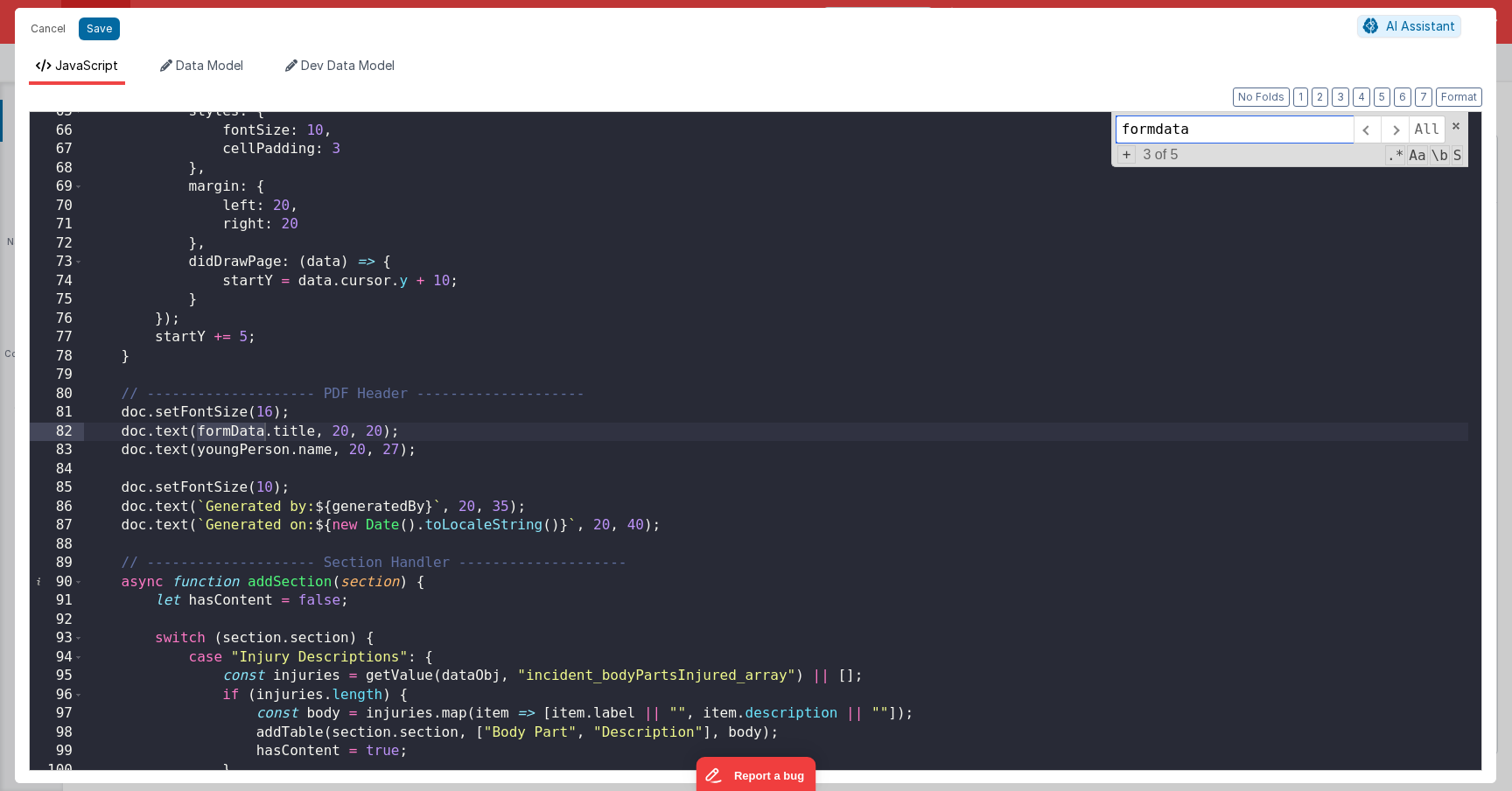
scroll to position [3040, 0]
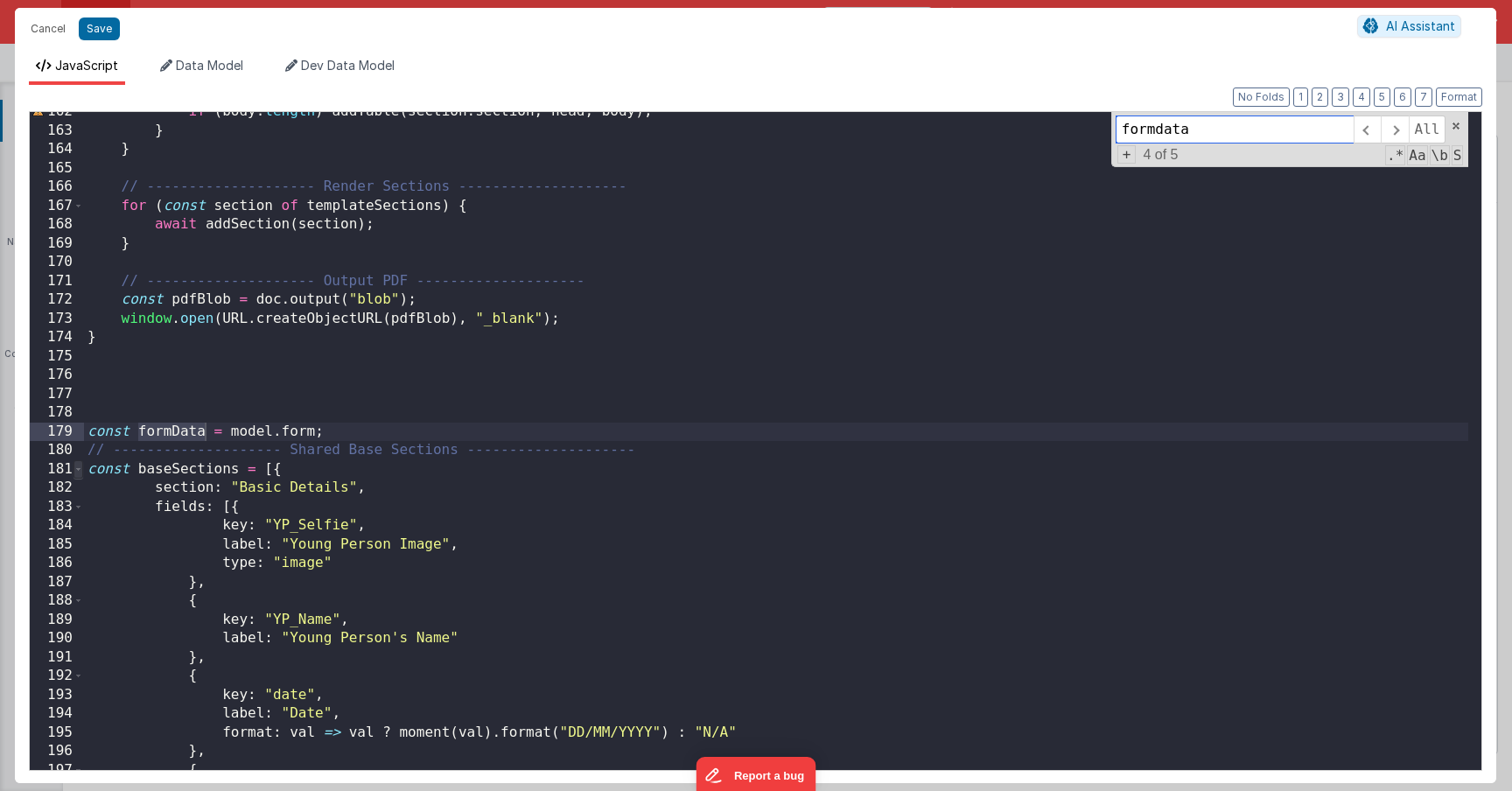
type input "formdata"
click at [81, 467] on span at bounding box center [78, 470] width 10 height 19
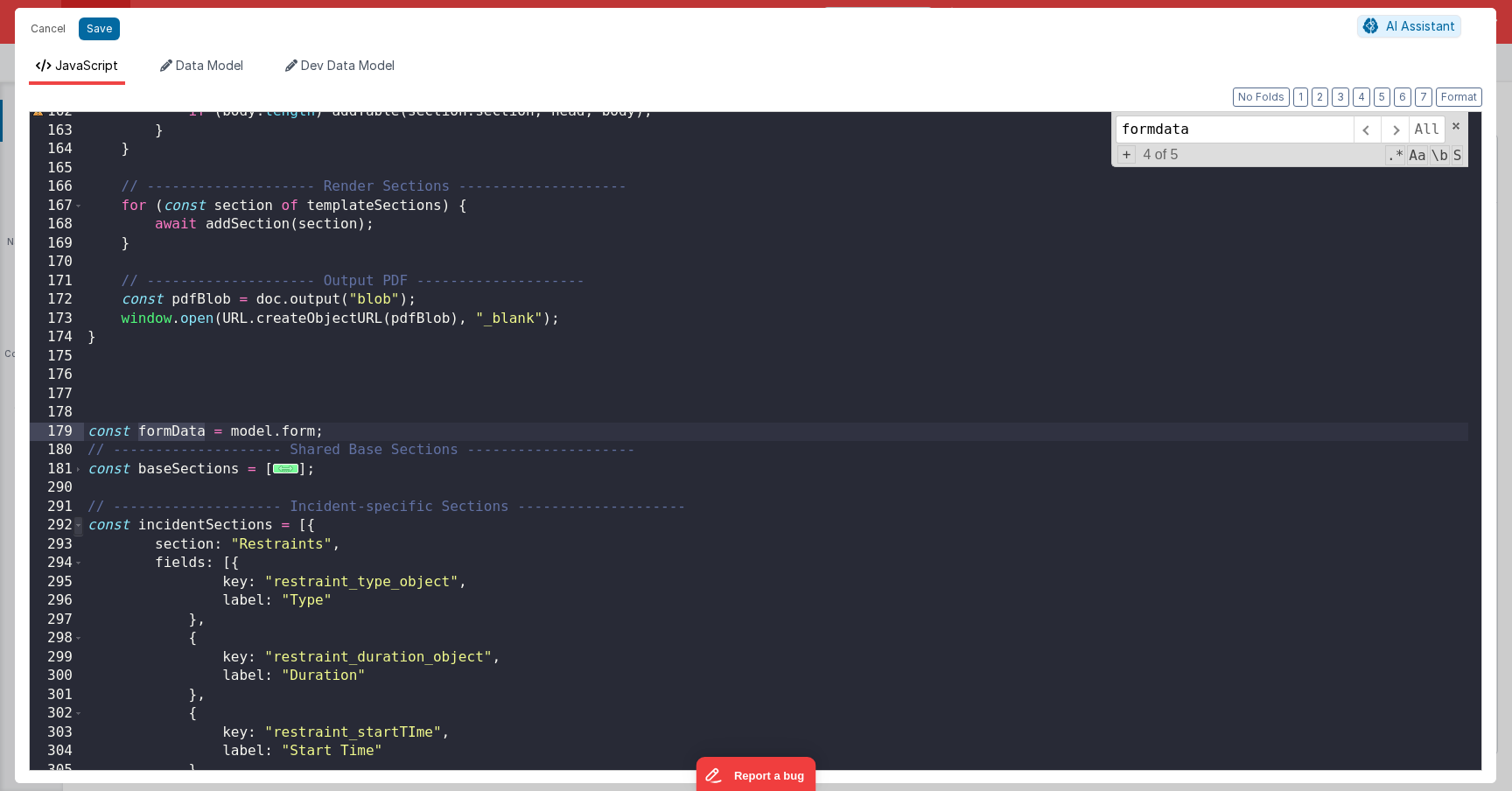
click at [82, 525] on span at bounding box center [78, 526] width 10 height 19
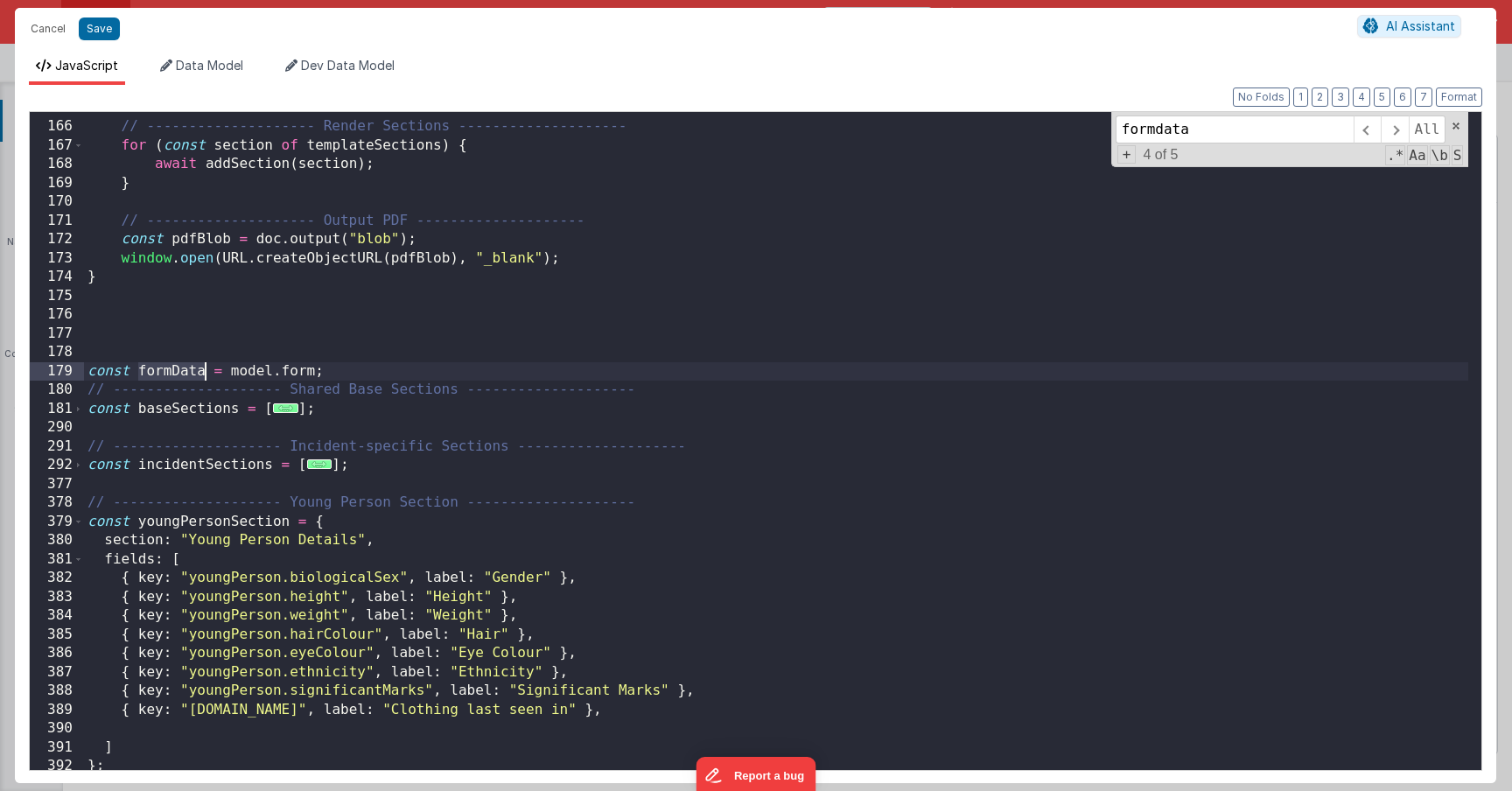
scroll to position [3133, 0]
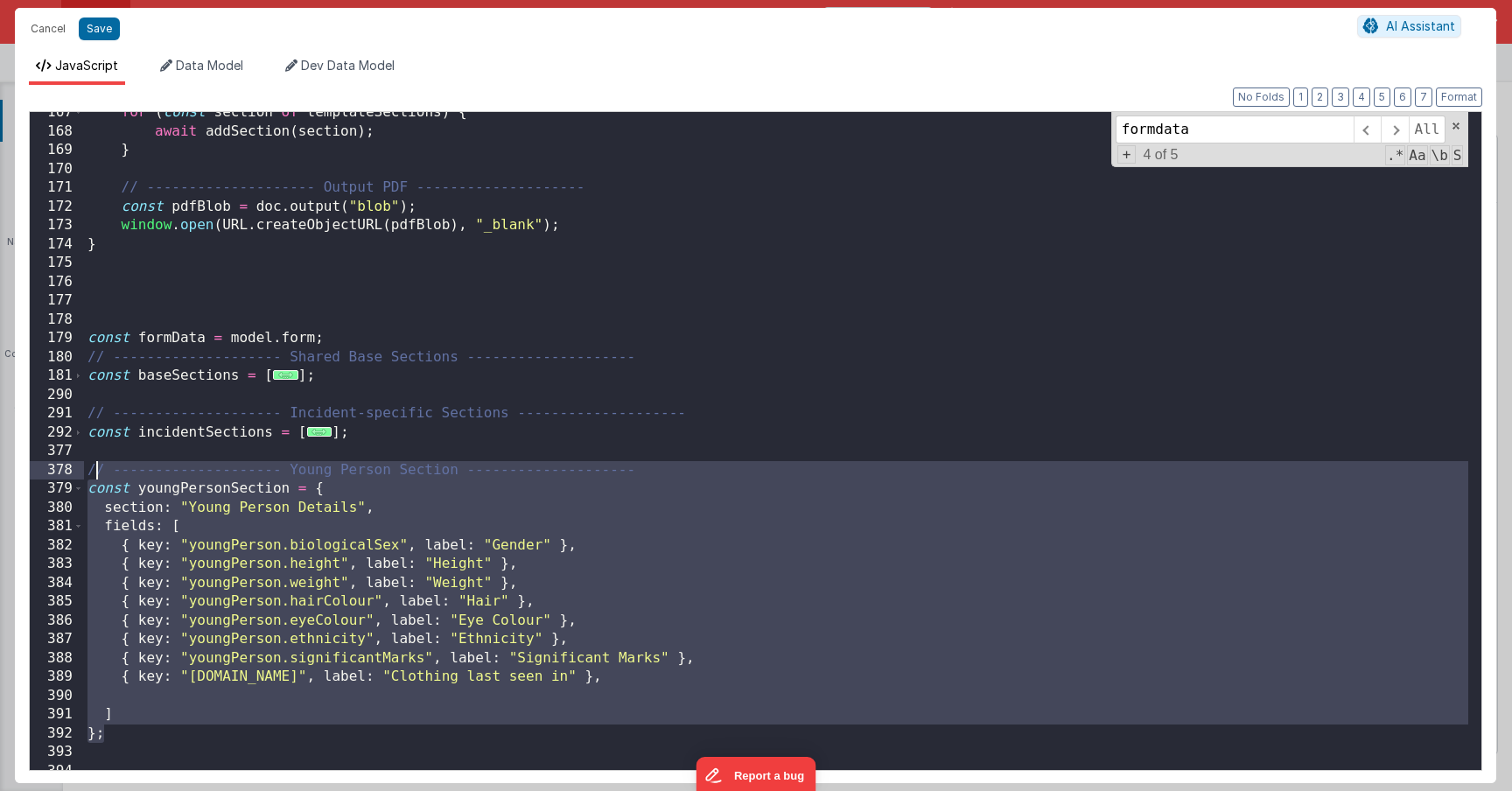
drag, startPoint x: 131, startPoint y: 718, endPoint x: 92, endPoint y: 463, distance: 258.0
click at [92, 463] on div "for ( const section of templateSections ) { await addSection ( section ) ; } //…" at bounding box center [776, 451] width 1384 height 696
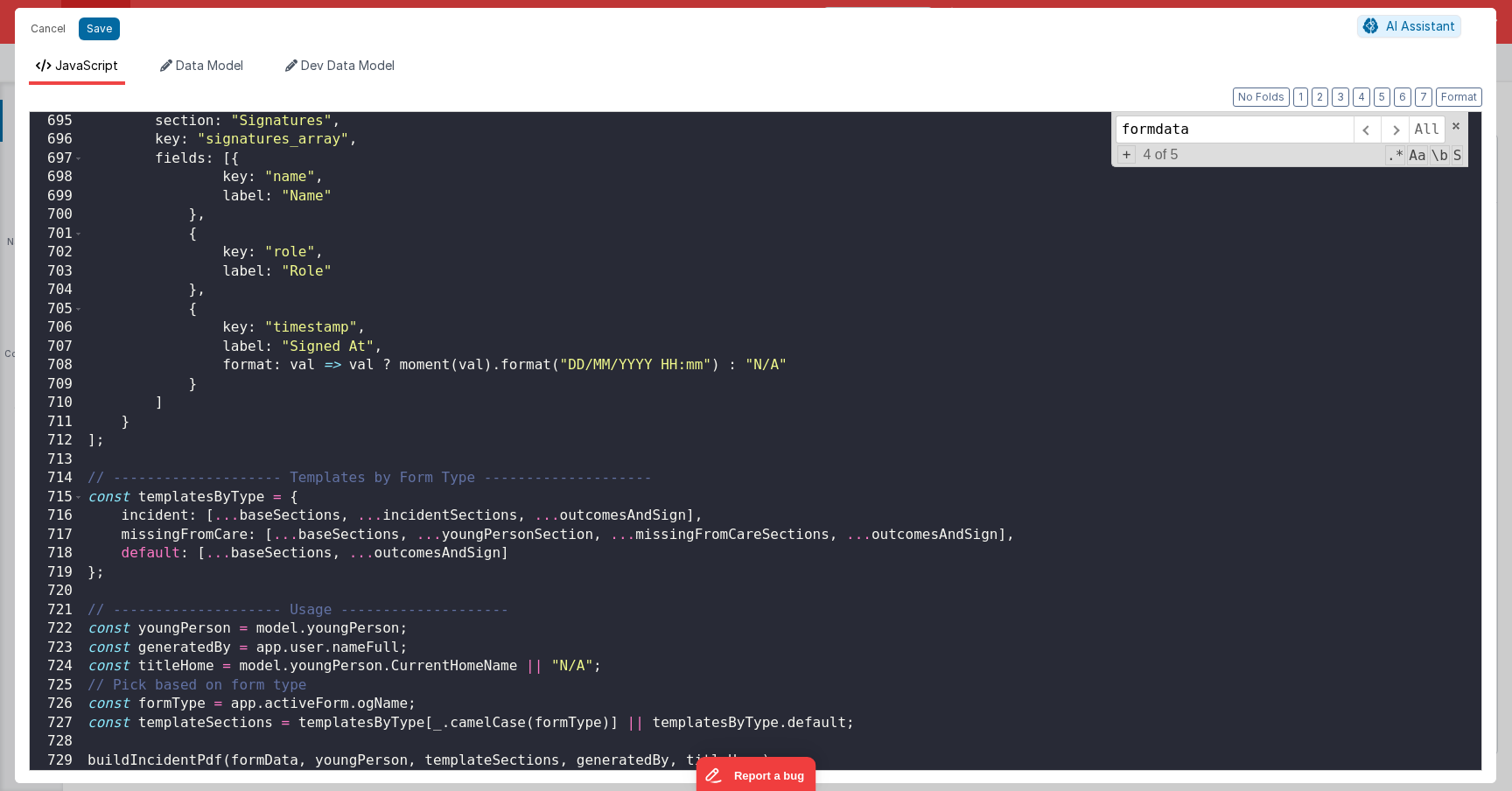
scroll to position [9449, 0]
drag, startPoint x: 595, startPoint y: 539, endPoint x: 427, endPoint y: 539, distance: 168.0
click at [428, 539] on div "section : "Signatures" , key : "signatures_array" , fields : [{ key : "name" , …" at bounding box center [776, 460] width 1384 height 696
click at [109, 36] on button "Save" at bounding box center [98, 28] width 41 height 23
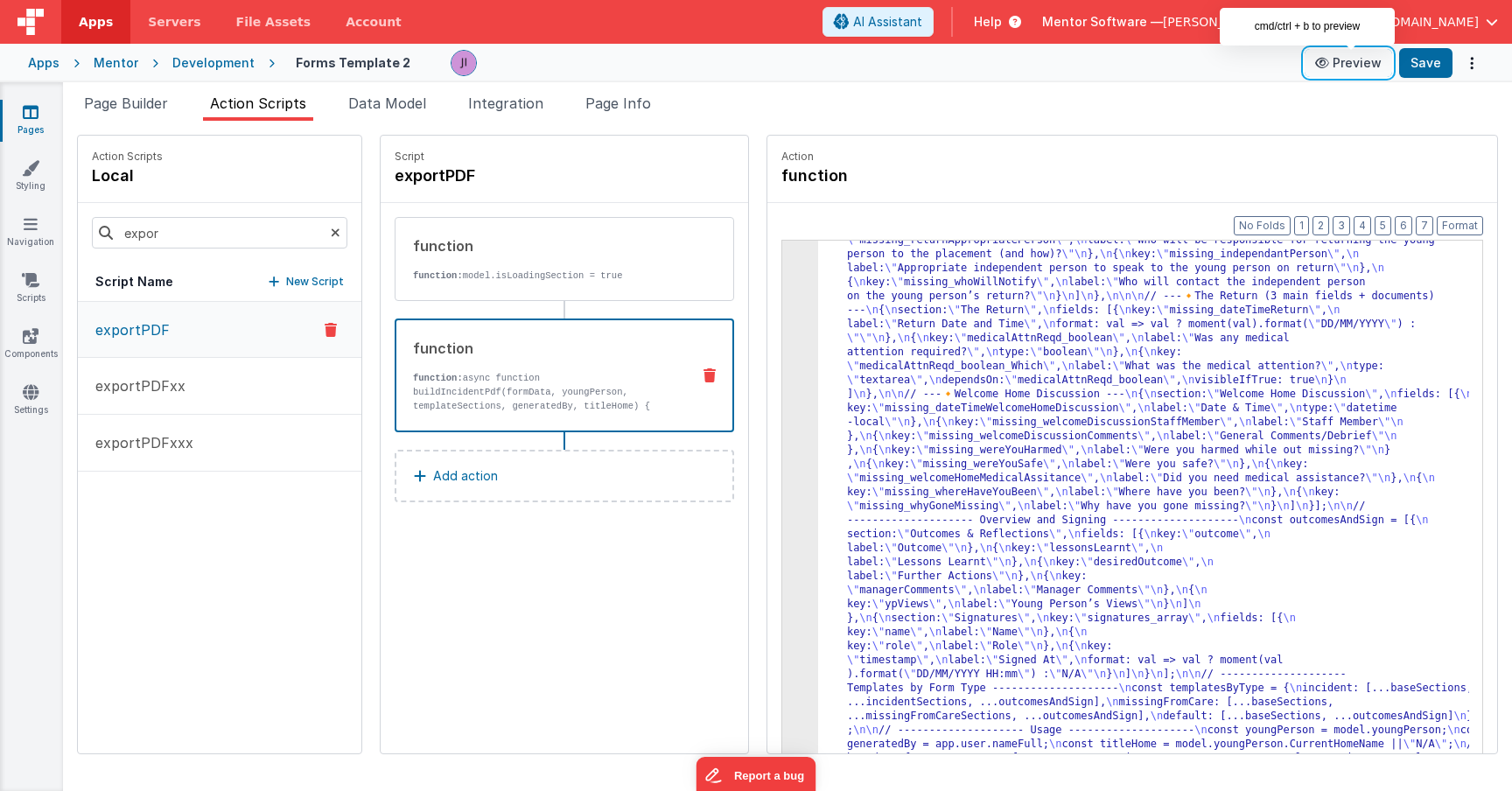
click at [1392, 72] on button "Preview" at bounding box center [1349, 63] width 88 height 28
click at [1399, 68] on button "Save" at bounding box center [1425, 63] width 54 height 30
click at [1399, 24] on button "Mentor Software — [PERSON_NAME][EMAIL_ADDRESS][DOMAIN_NAME]" at bounding box center [1270, 21] width 456 height 17
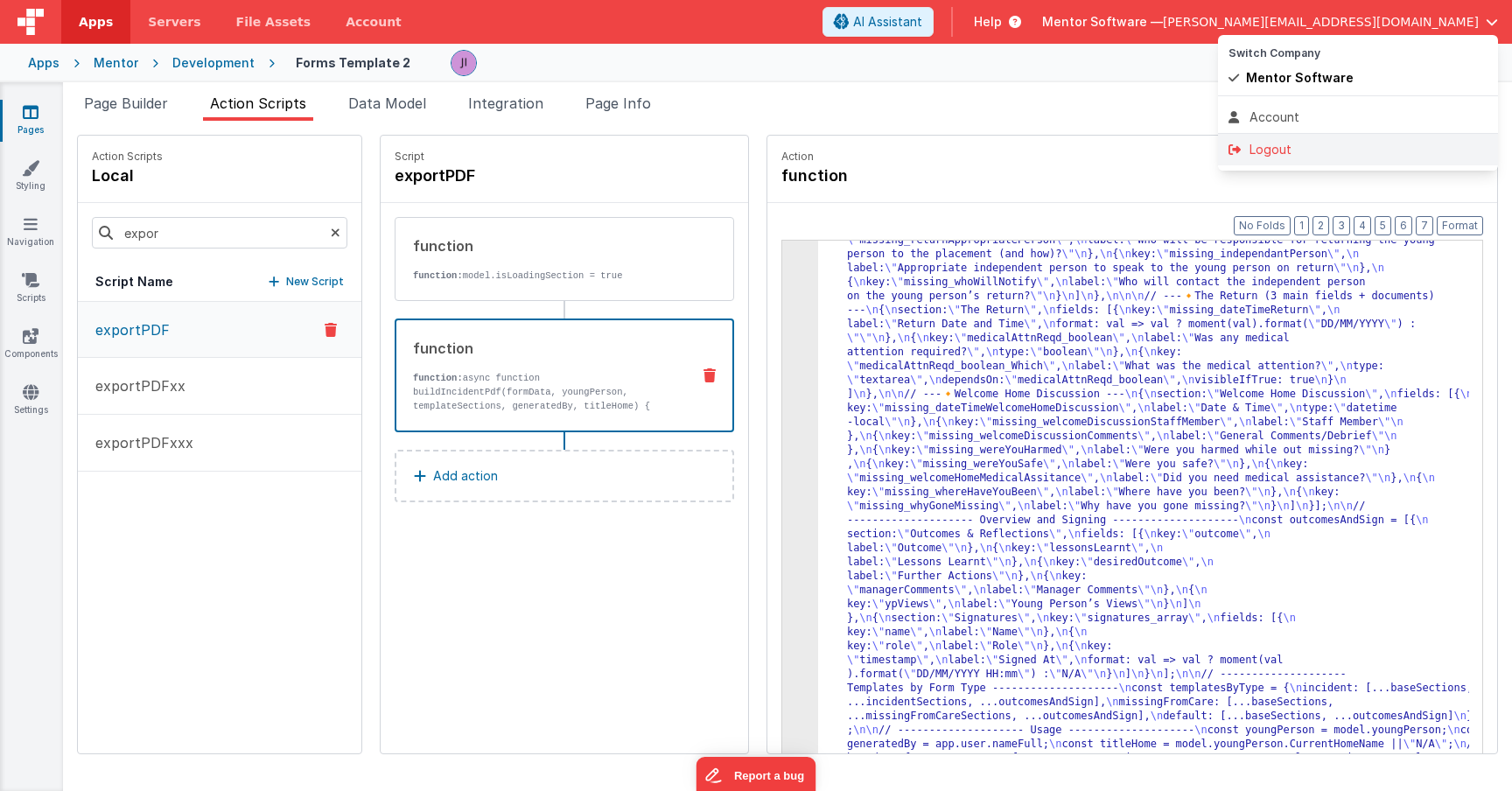
click at [1362, 147] on div "Logout" at bounding box center [1358, 149] width 259 height 17
